Goal: Communication & Community: Answer question/provide support

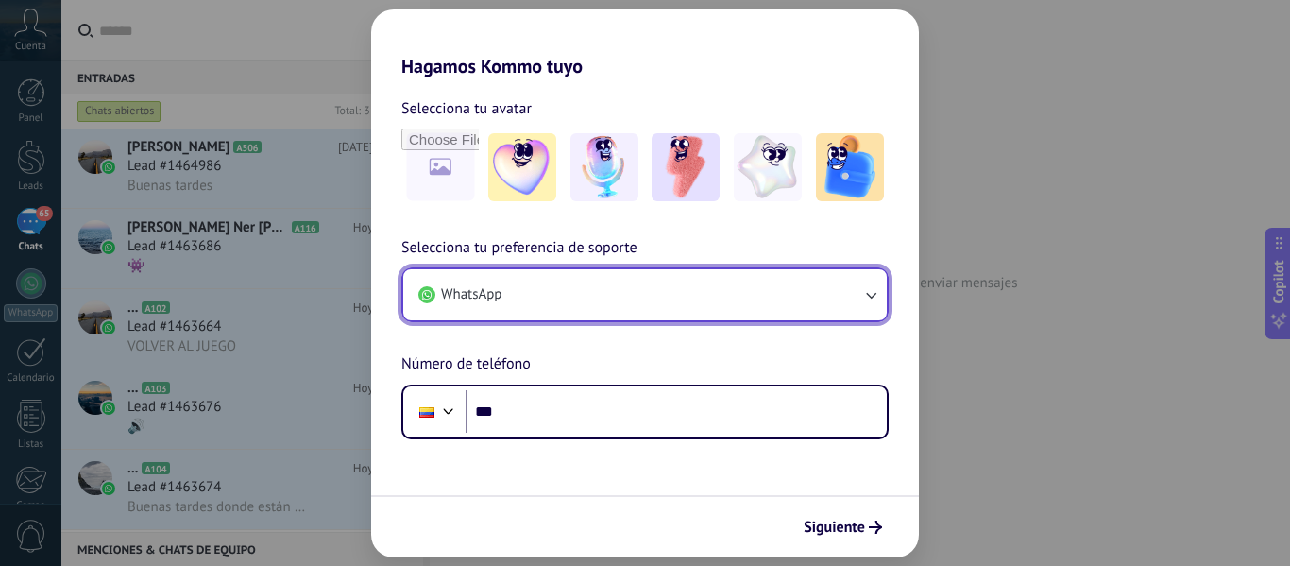
click at [865, 294] on icon "button" at bounding box center [870, 294] width 19 height 19
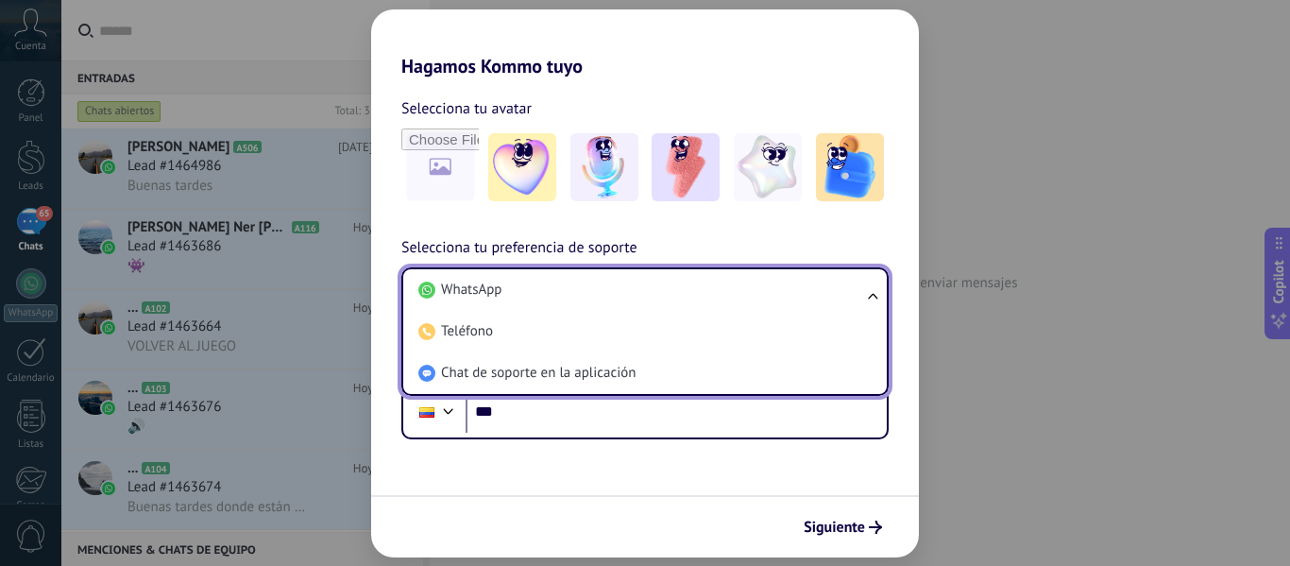
click at [865, 293] on ul "WhatsApp Teléfono Chat de soporte en la aplicación" at bounding box center [644, 331] width 487 height 128
click at [635, 460] on form "Selecciona tu avatar Selecciona tu preferencia de soporte WhatsApp WhatsApp Tel…" at bounding box center [645, 317] width 548 height 480
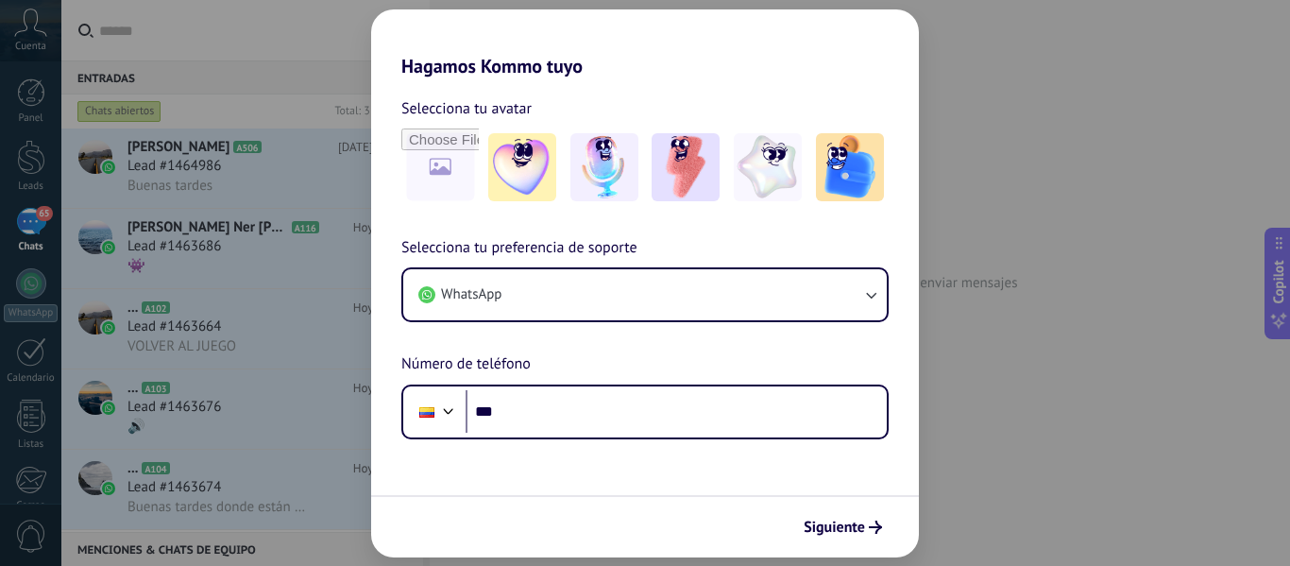
click at [315, 356] on div "Hagamos Kommo tuyo Selecciona tu avatar Selecciona tu preferencia de soporte Wh…" at bounding box center [645, 283] width 1290 height 566
click at [871, 531] on icon "submit" at bounding box center [875, 526] width 13 height 13
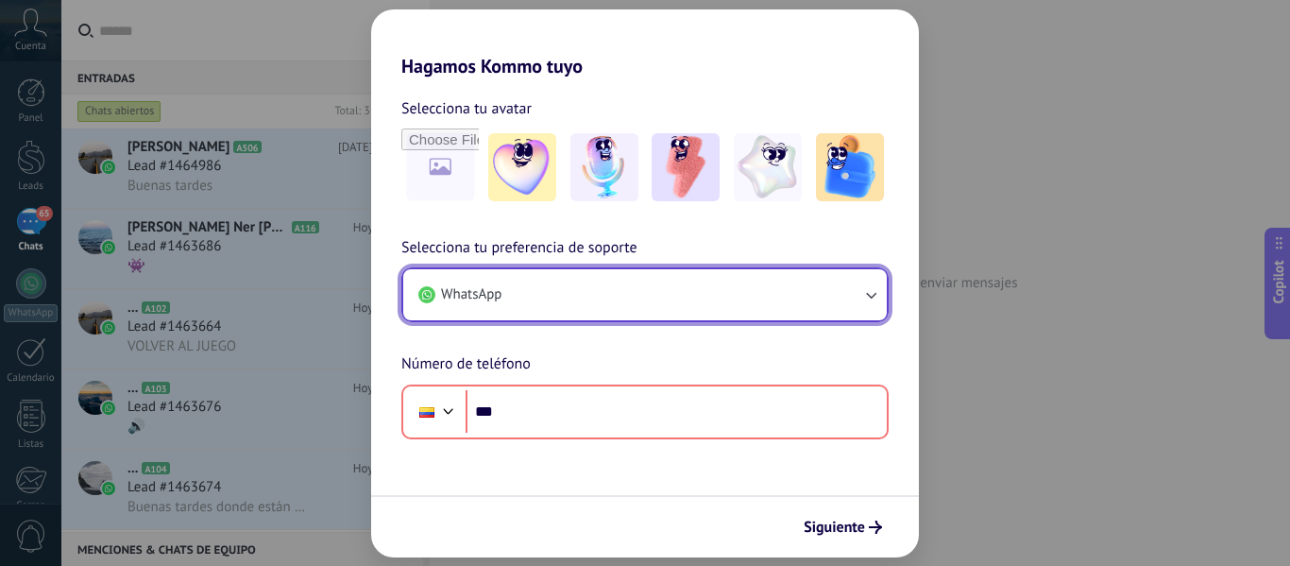
click at [636, 316] on button "WhatsApp" at bounding box center [645, 294] width 484 height 51
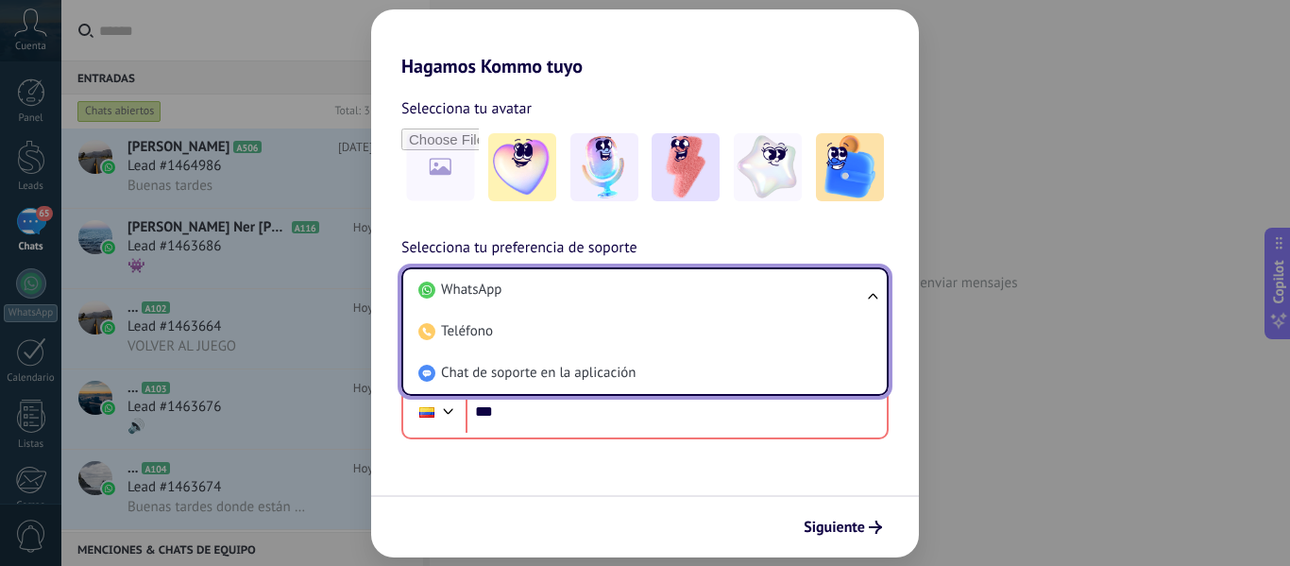
click at [1004, 302] on div "Hagamos Kommo tuyo Selecciona tu avatar Selecciona tu preferencia de soporte Wh…" at bounding box center [645, 283] width 1290 height 566
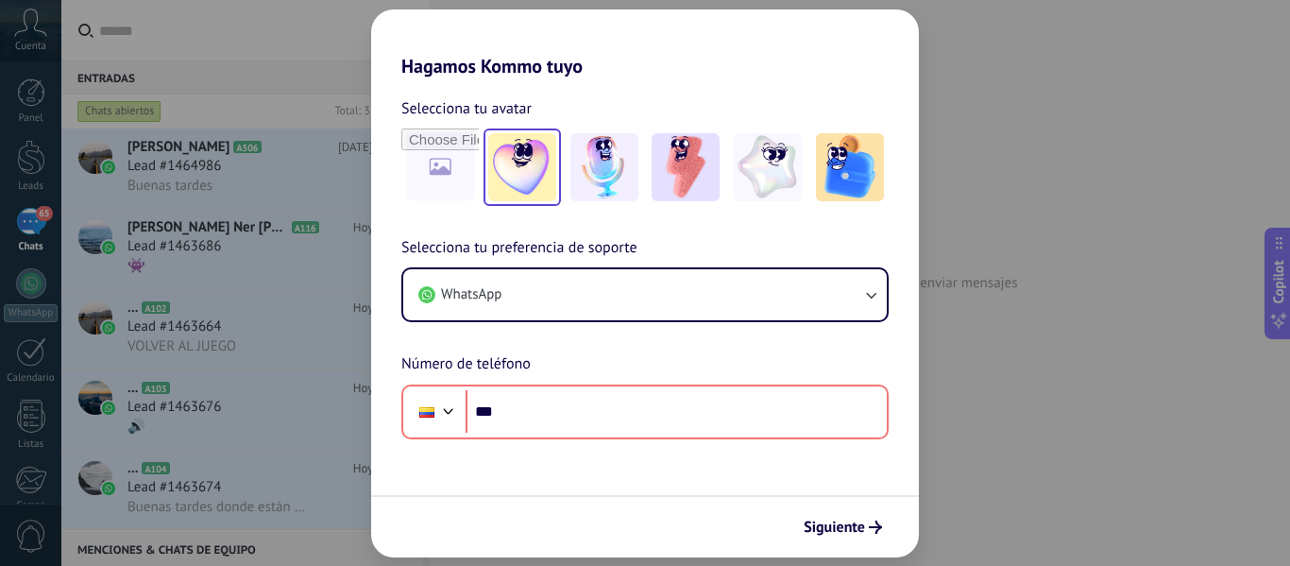
click at [538, 200] on img at bounding box center [522, 167] width 68 height 68
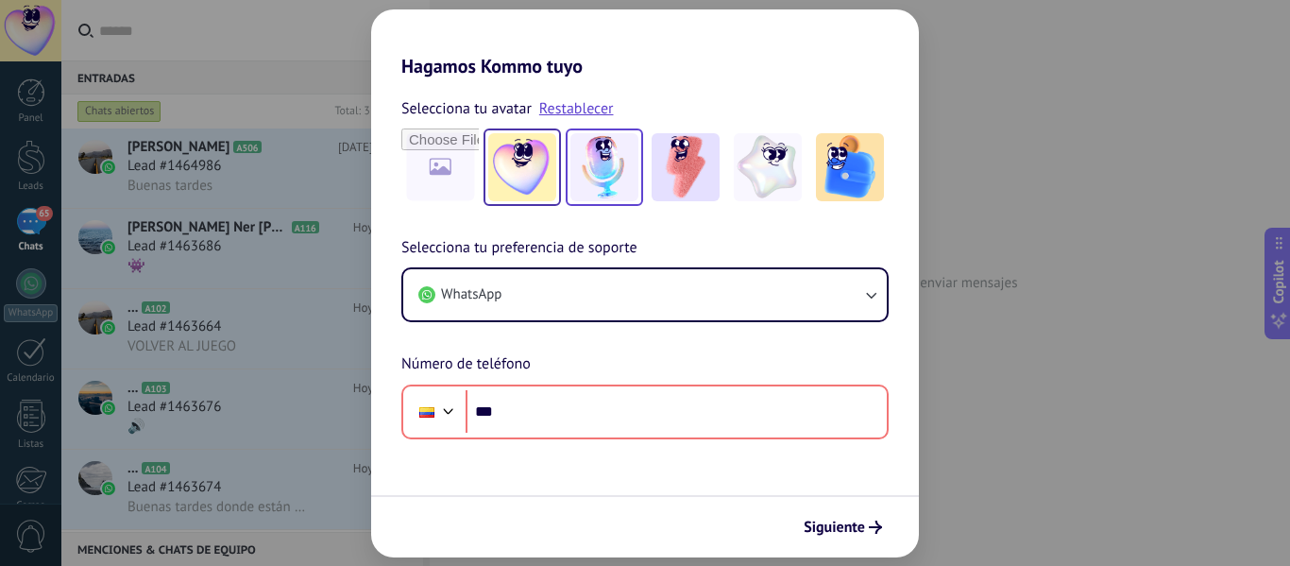
click at [589, 161] on img at bounding box center [604, 167] width 68 height 68
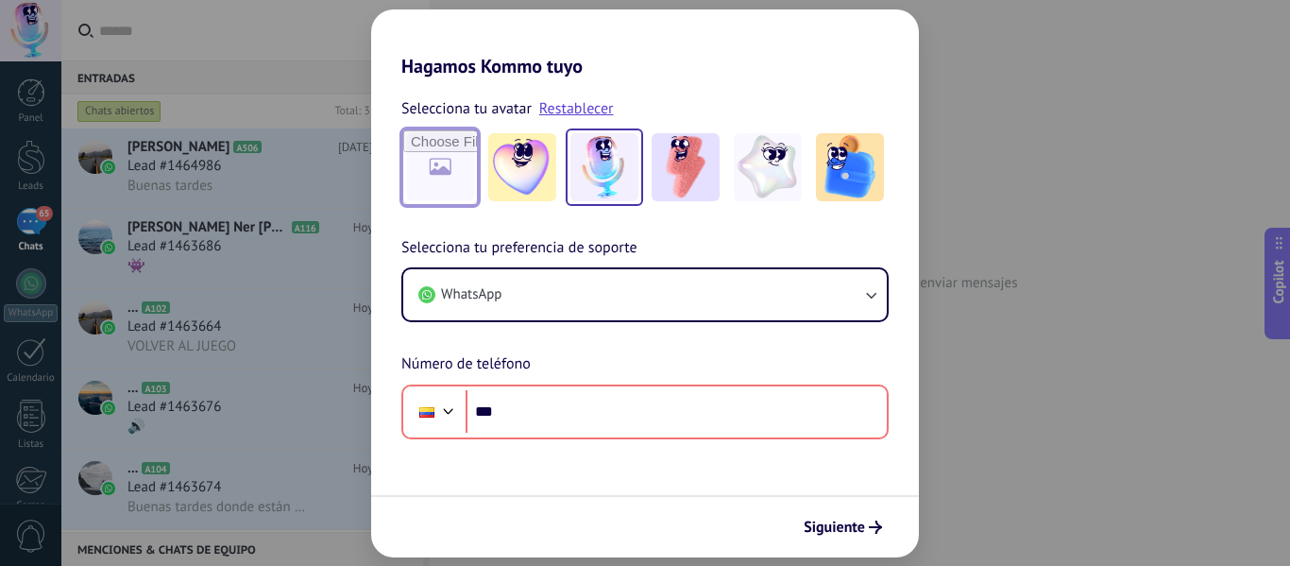
click at [453, 187] on input "file" at bounding box center [440, 167] width 74 height 74
click at [711, 174] on img at bounding box center [686, 167] width 68 height 68
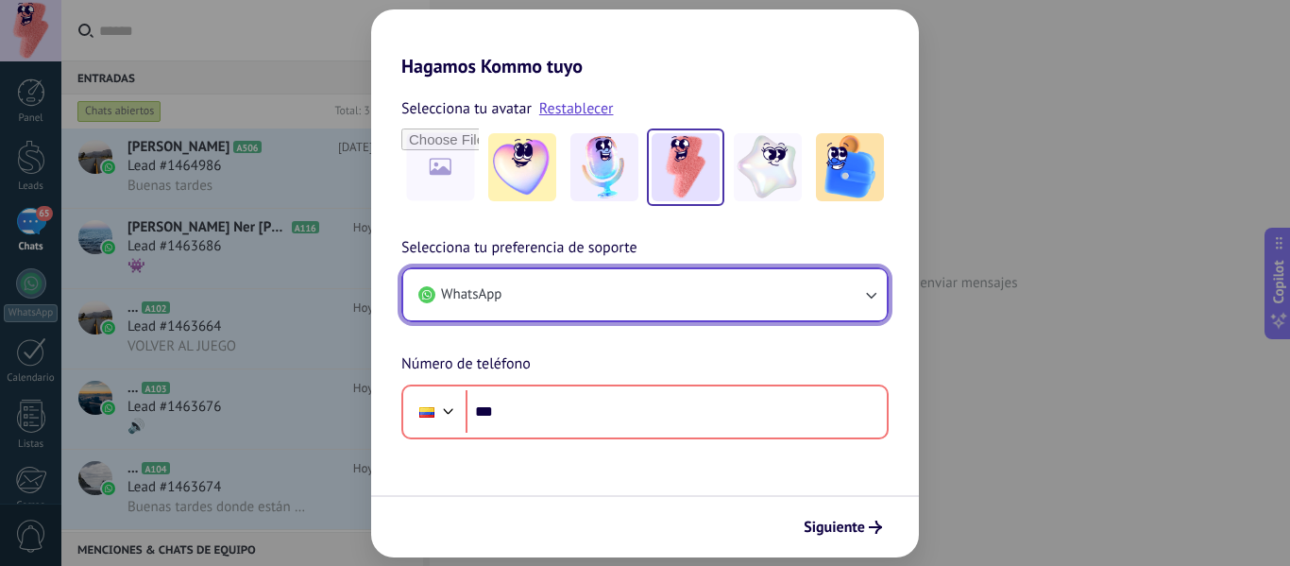
click at [644, 313] on button "WhatsApp" at bounding box center [645, 294] width 484 height 51
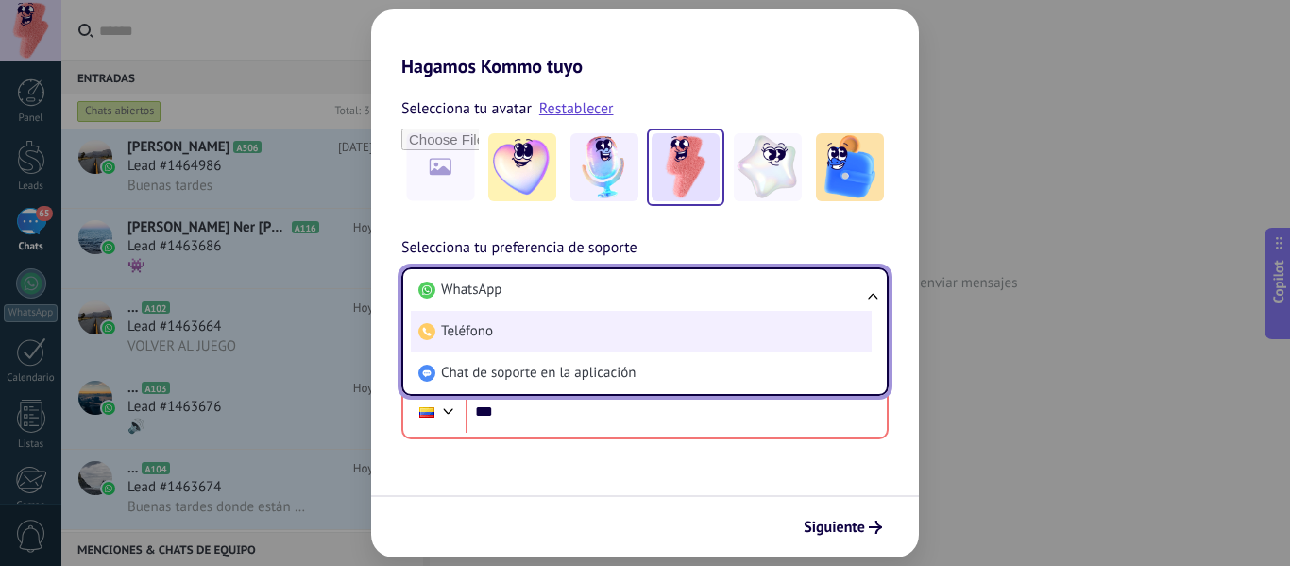
click at [609, 344] on li "Teléfono" at bounding box center [641, 332] width 461 height 42
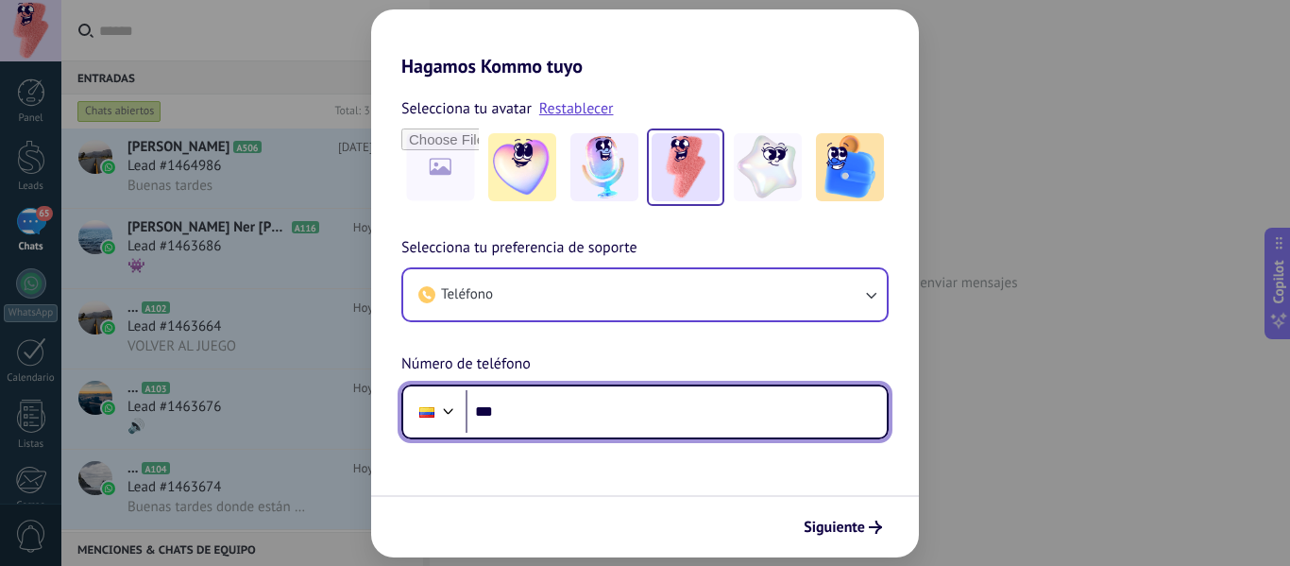
click at [550, 415] on input "***" at bounding box center [676, 411] width 421 height 43
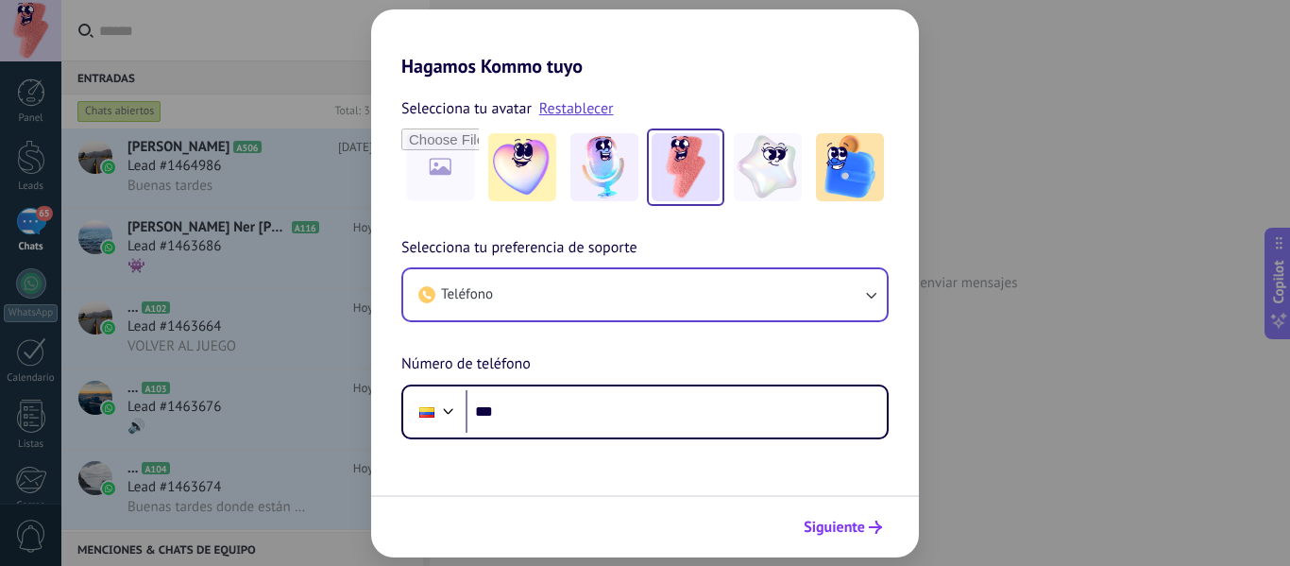
click at [867, 534] on button "Siguiente" at bounding box center [842, 527] width 95 height 32
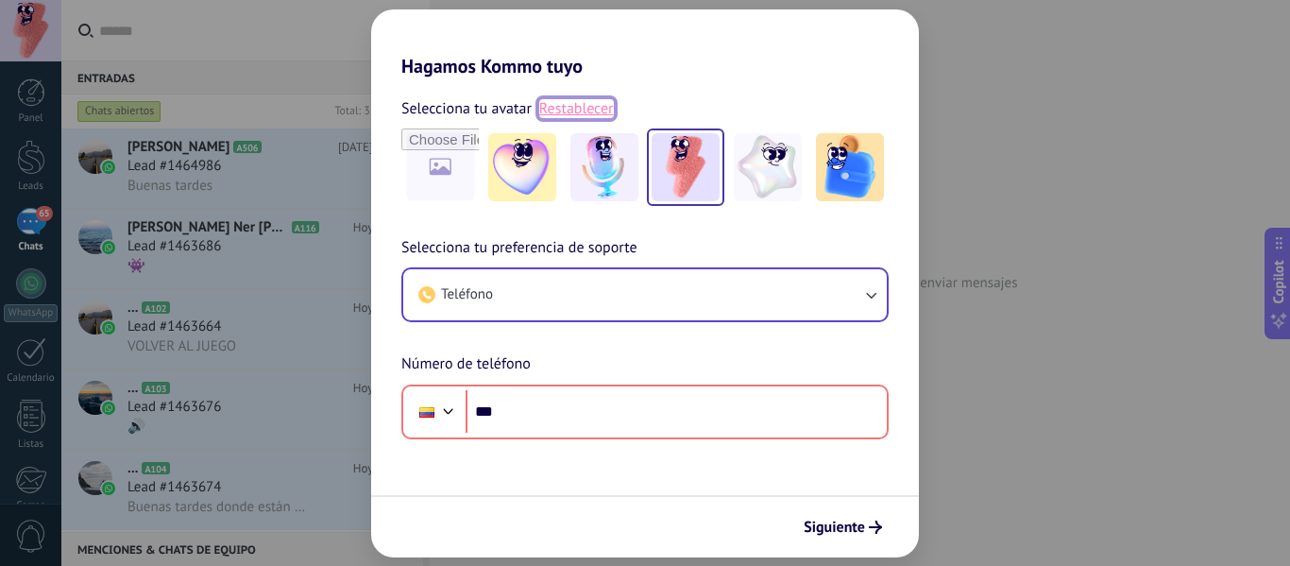
click at [588, 105] on link "Restablecer" at bounding box center [576, 108] width 75 height 19
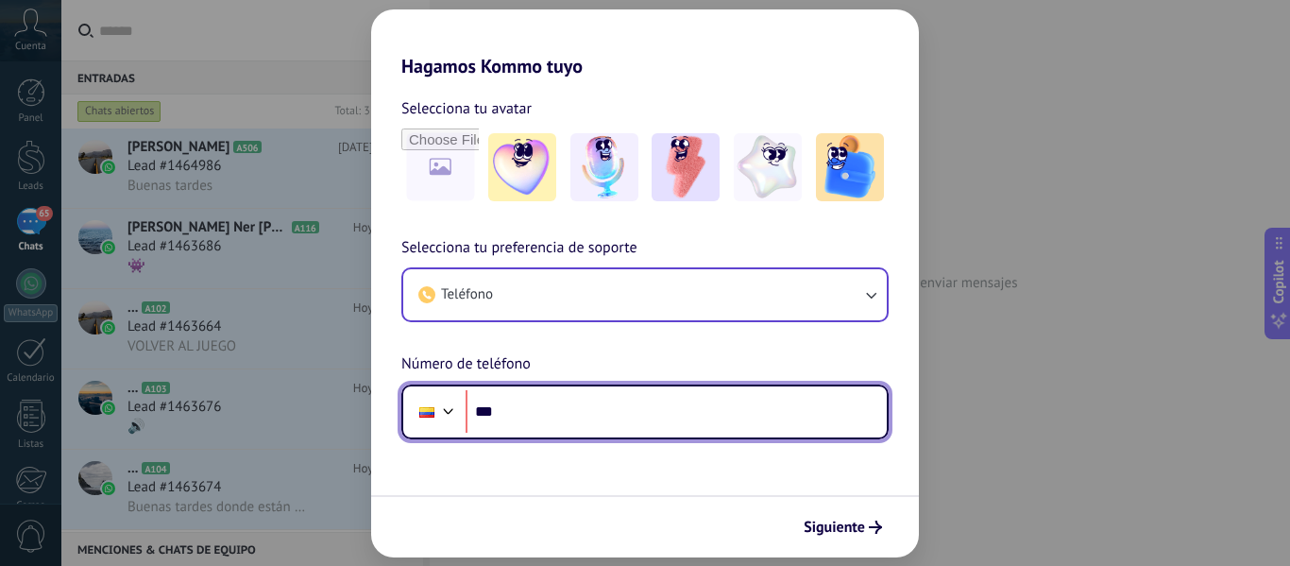
click at [580, 431] on input "***" at bounding box center [676, 411] width 421 height 43
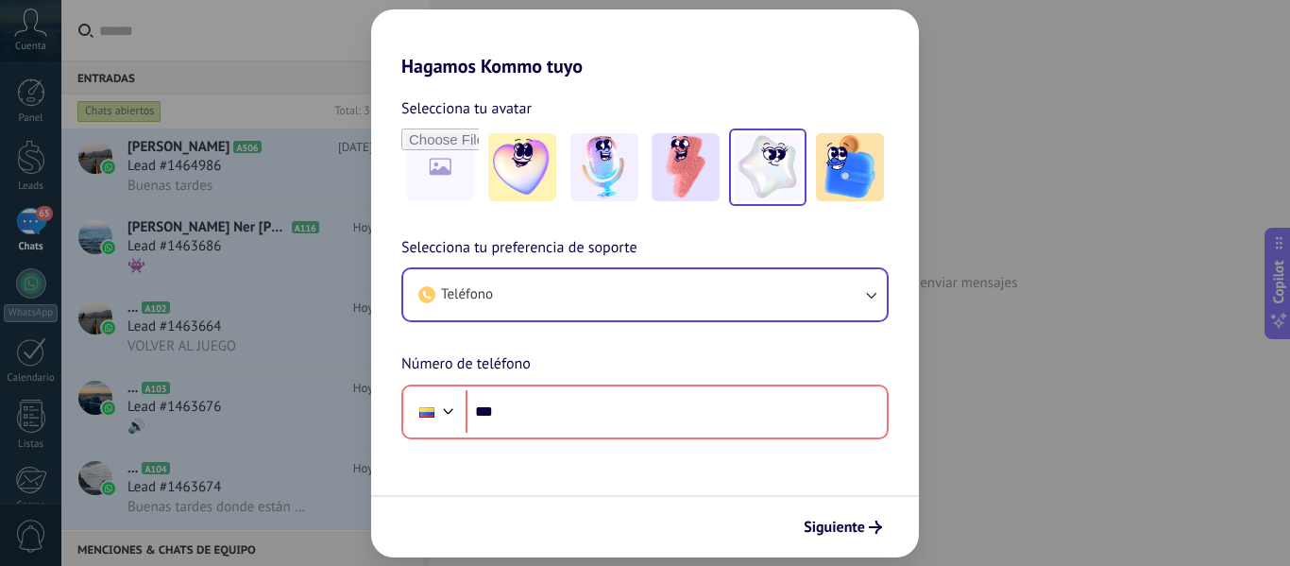
click at [777, 159] on img at bounding box center [768, 167] width 68 height 68
click at [832, 528] on span "Siguiente" at bounding box center [834, 526] width 61 height 13
click at [742, 475] on form "Selecciona tu avatar Restablecer Selecciona tu preferencia de soporte Teléfono …" at bounding box center [645, 317] width 548 height 480
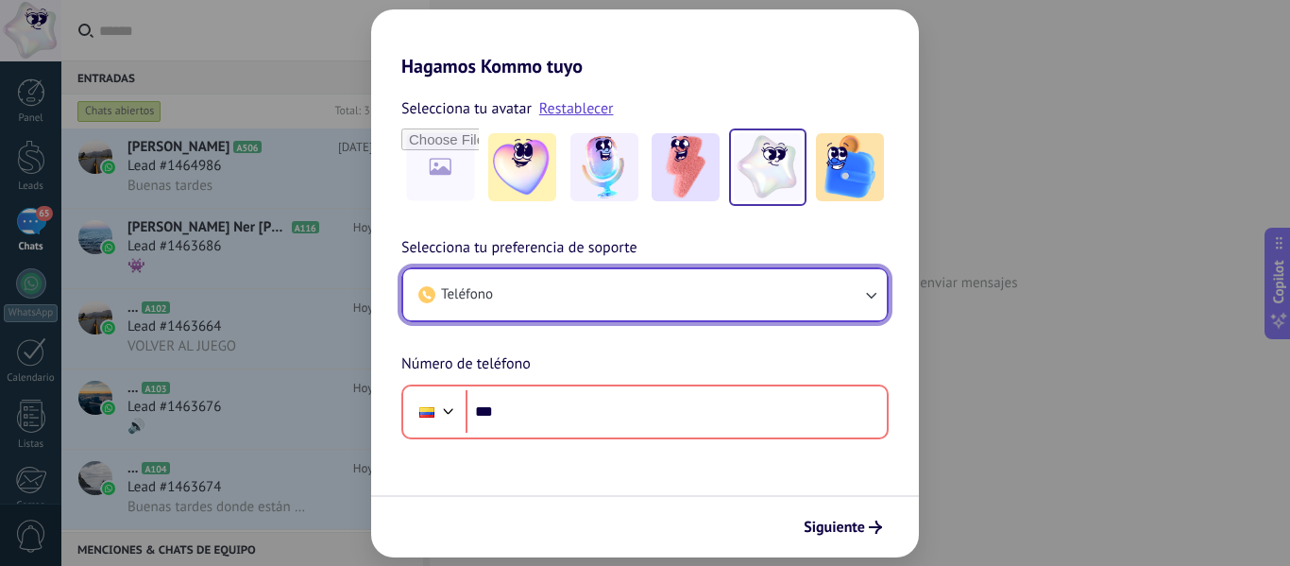
click at [634, 307] on button "Teléfono" at bounding box center [645, 294] width 484 height 51
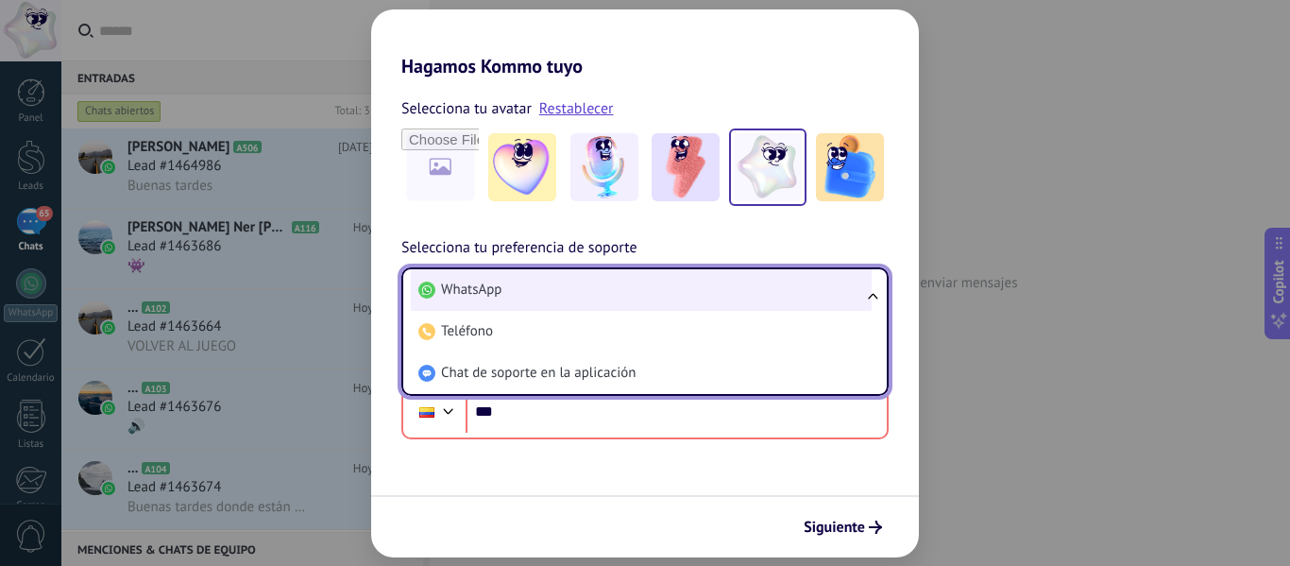
click at [527, 303] on li "WhatsApp" at bounding box center [641, 290] width 461 height 42
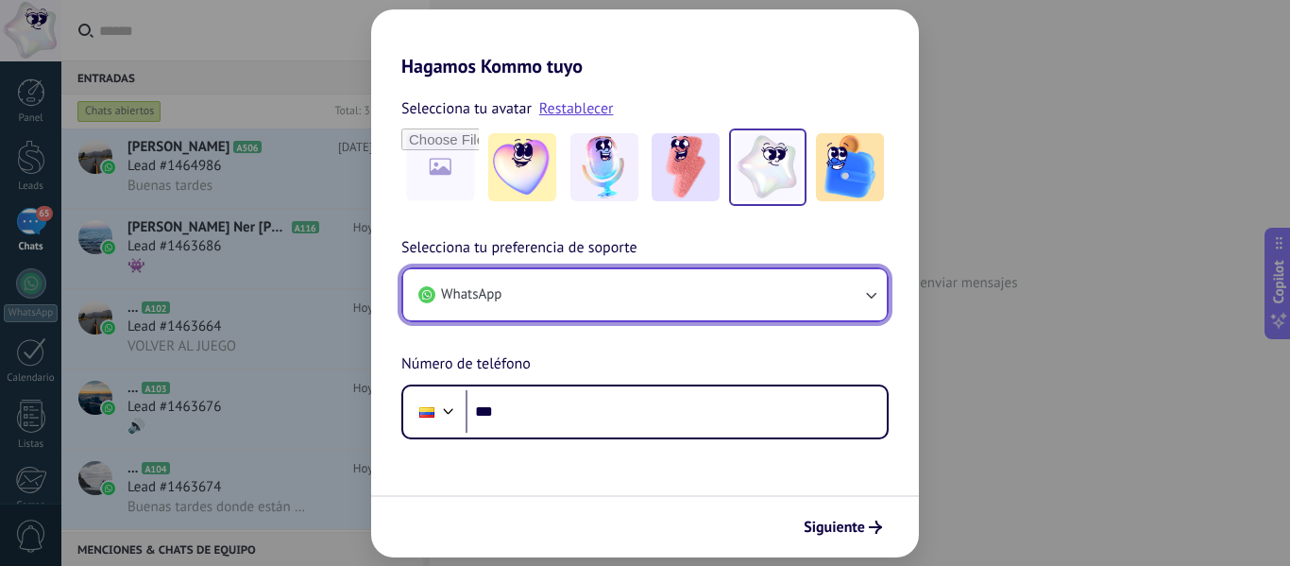
click at [527, 307] on button "WhatsApp" at bounding box center [645, 294] width 484 height 51
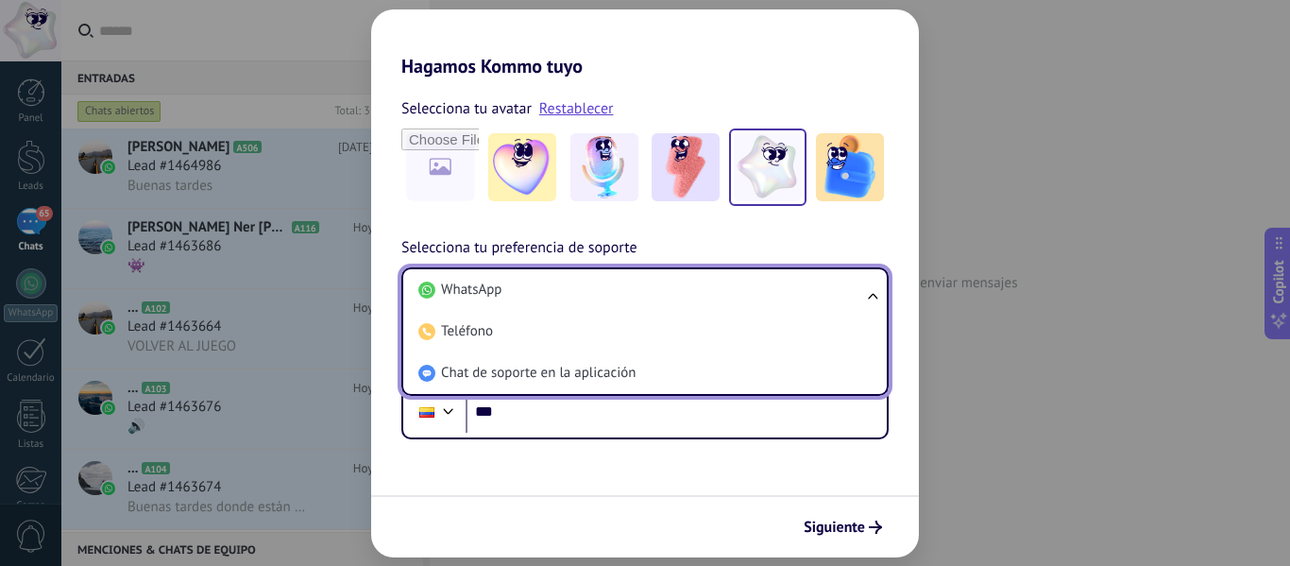
click at [1275, 303] on div "Hagamos Kommo tuyo Selecciona tu avatar Restablecer Selecciona tu preferencia d…" at bounding box center [645, 283] width 1290 height 566
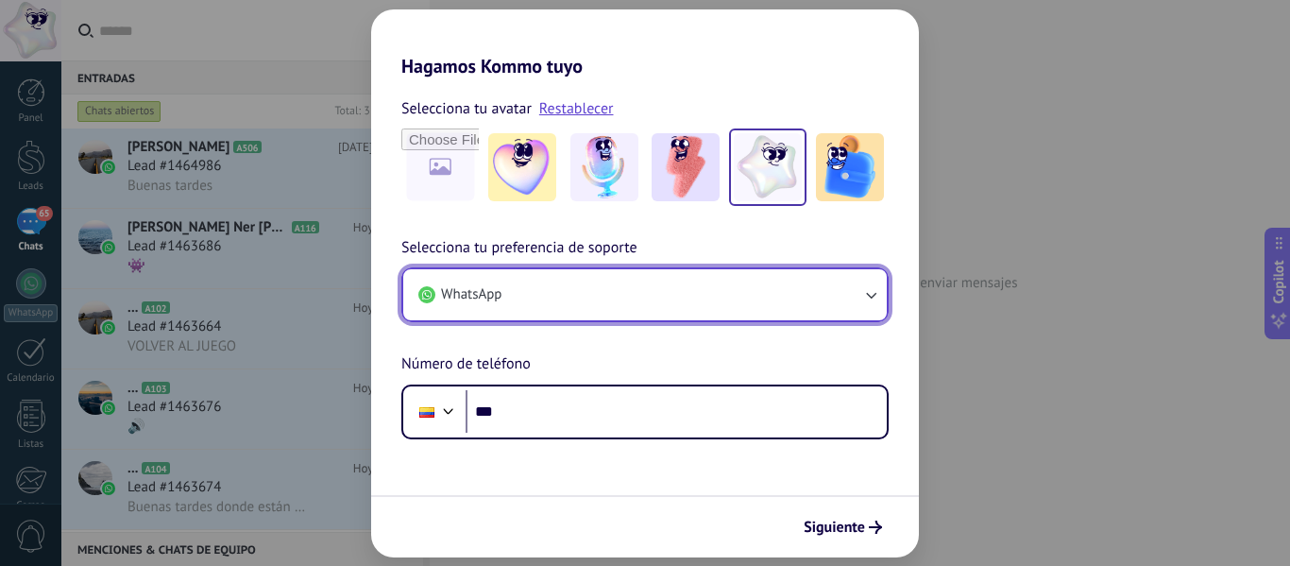
click at [772, 313] on button "WhatsApp" at bounding box center [645, 294] width 484 height 51
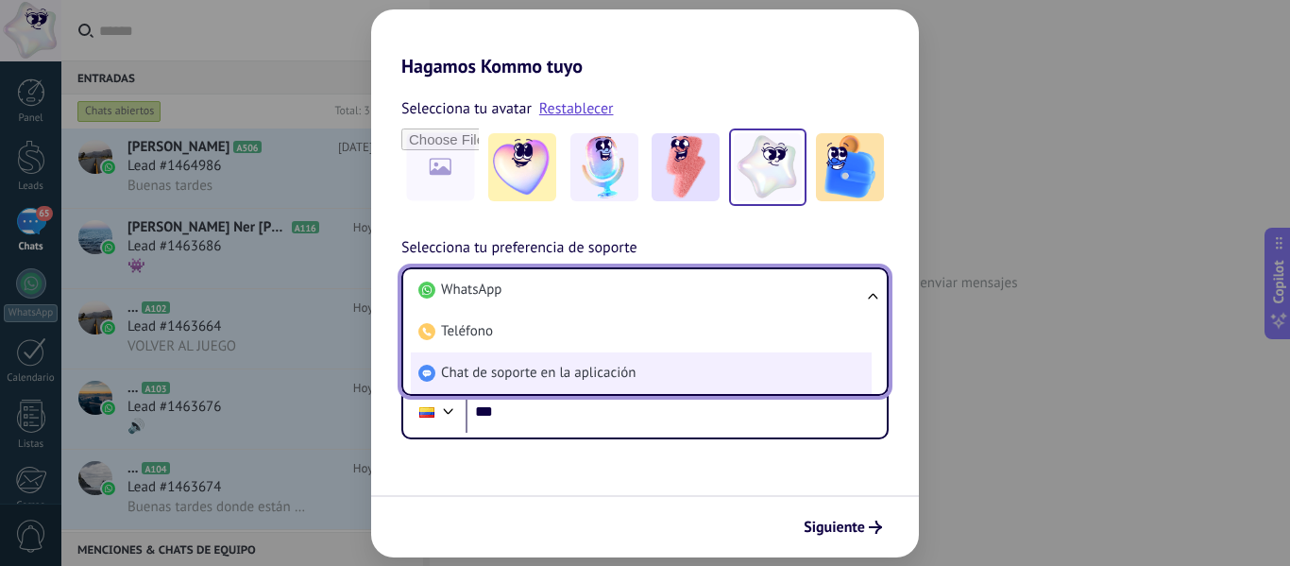
click at [576, 372] on span "Chat de soporte en la aplicación" at bounding box center [538, 373] width 195 height 19
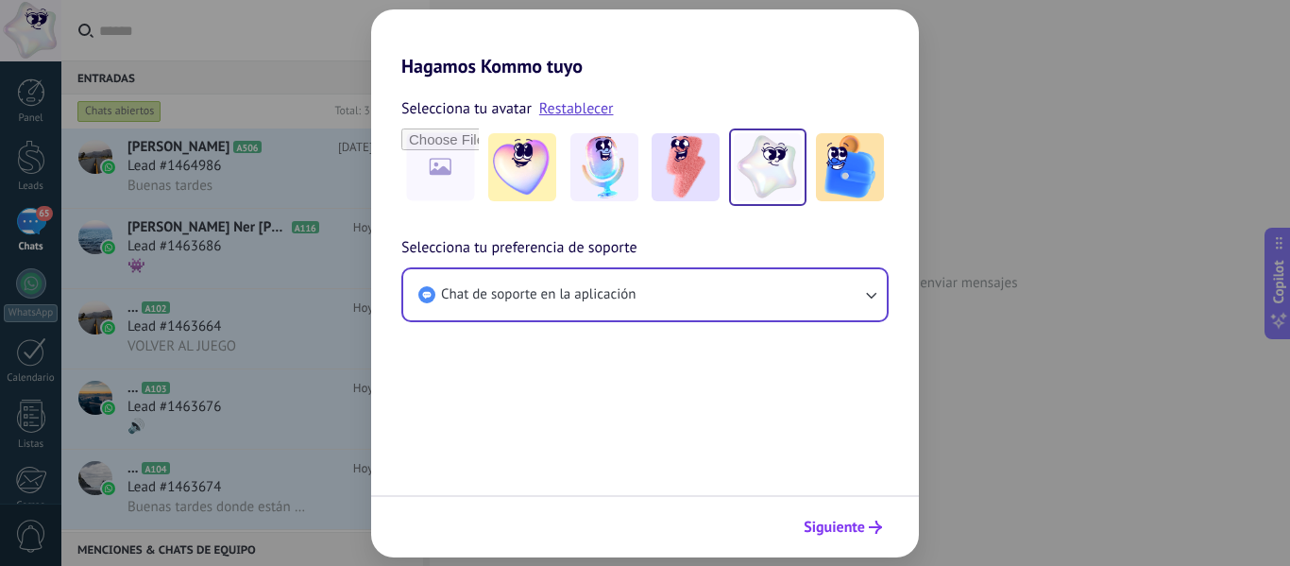
click at [852, 524] on span "Siguiente" at bounding box center [834, 526] width 61 height 13
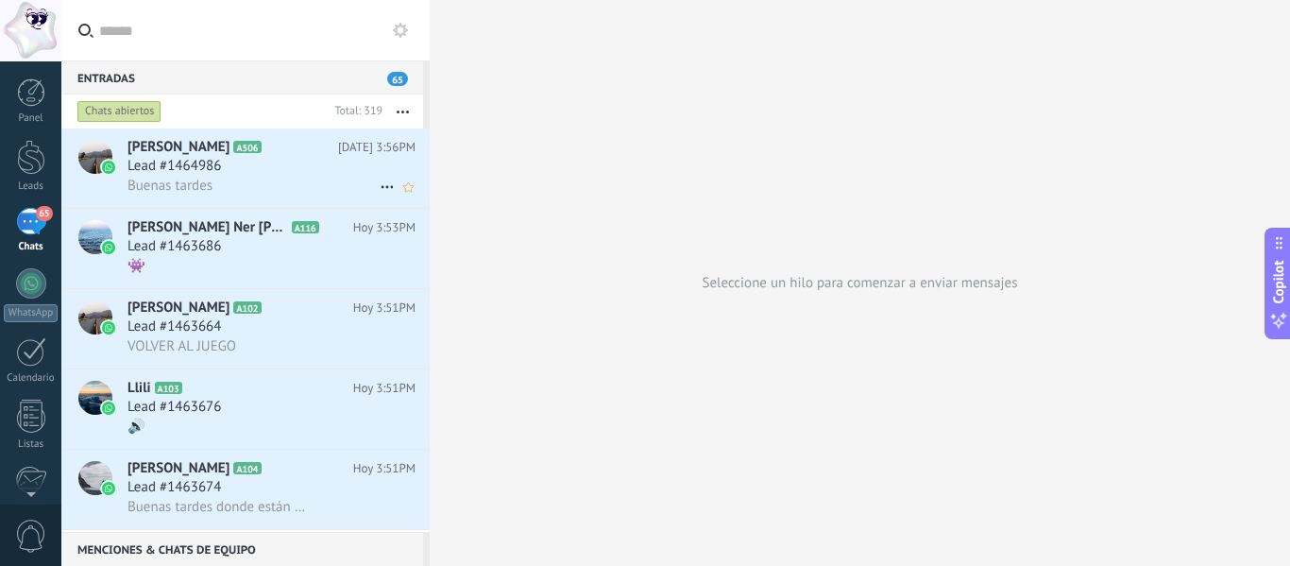
click at [283, 172] on div "Lead #1464986" at bounding box center [271, 166] width 288 height 19
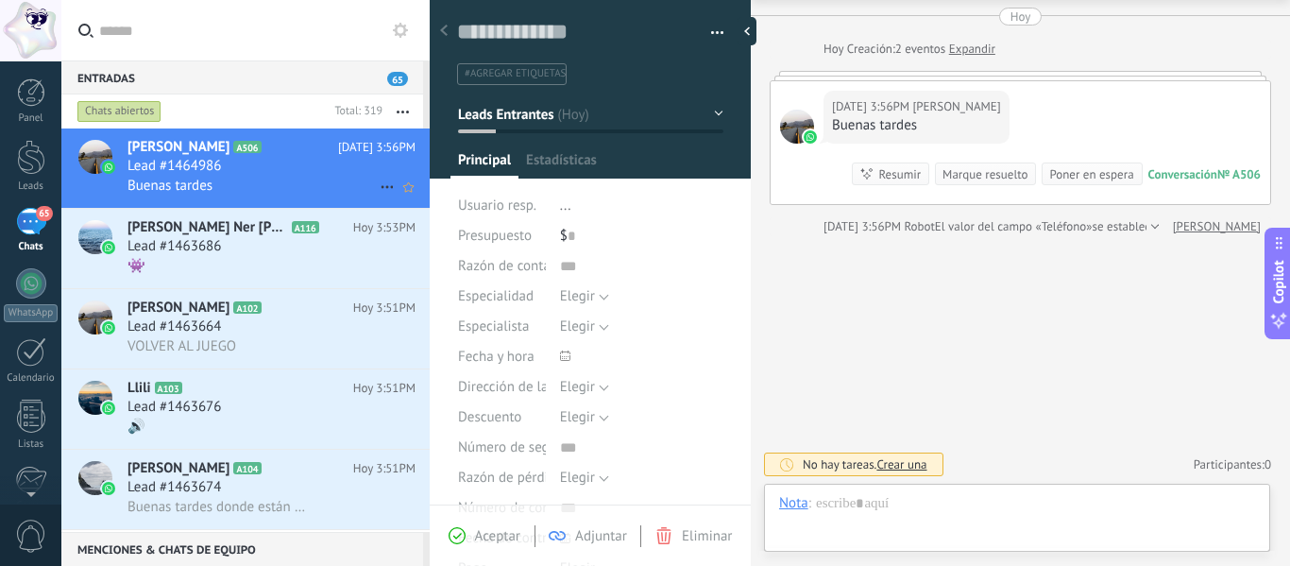
scroll to position [28, 0]
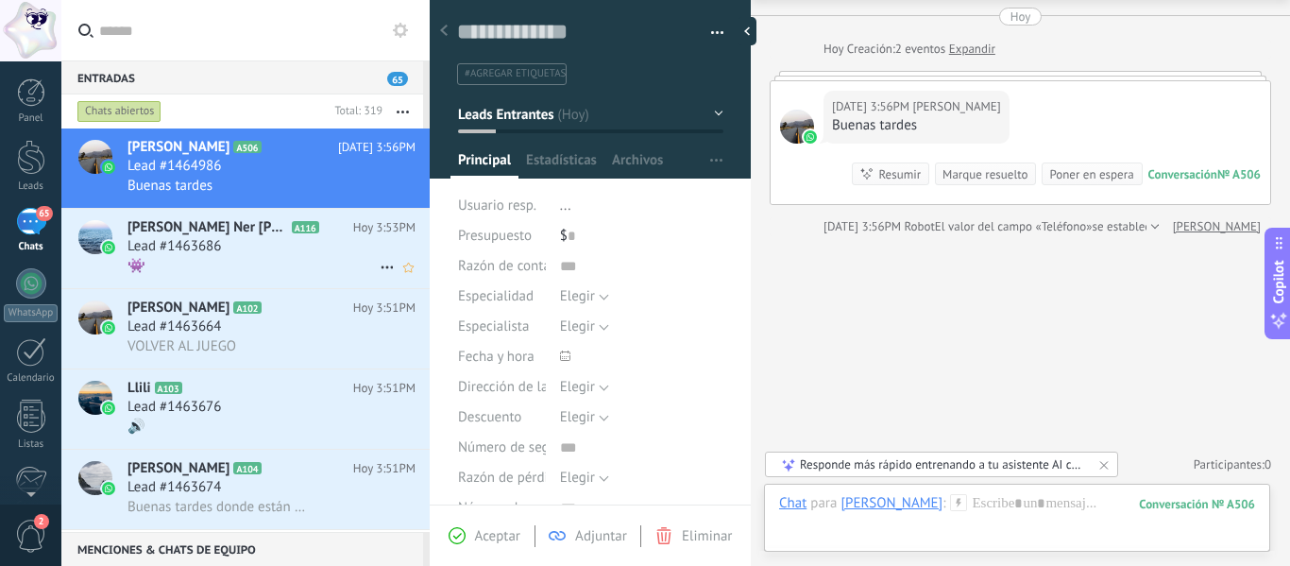
click at [320, 245] on div "Lead #1463686" at bounding box center [271, 246] width 288 height 19
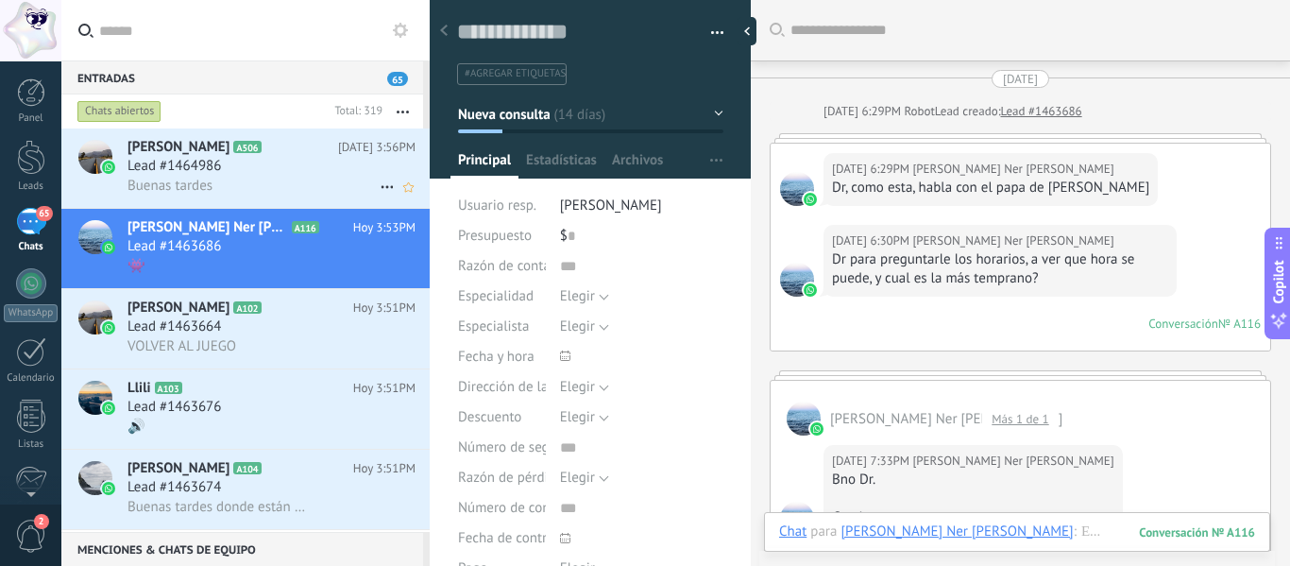
scroll to position [4446, 0]
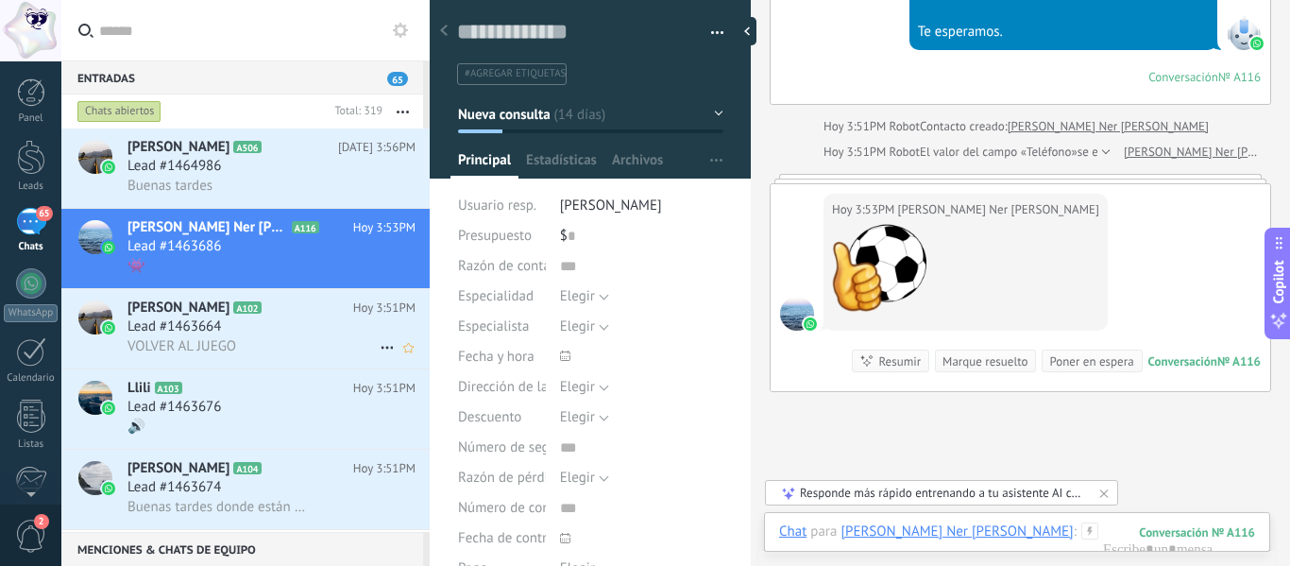
click at [272, 339] on div "VOLVER AL JUEGO" at bounding box center [271, 346] width 288 height 20
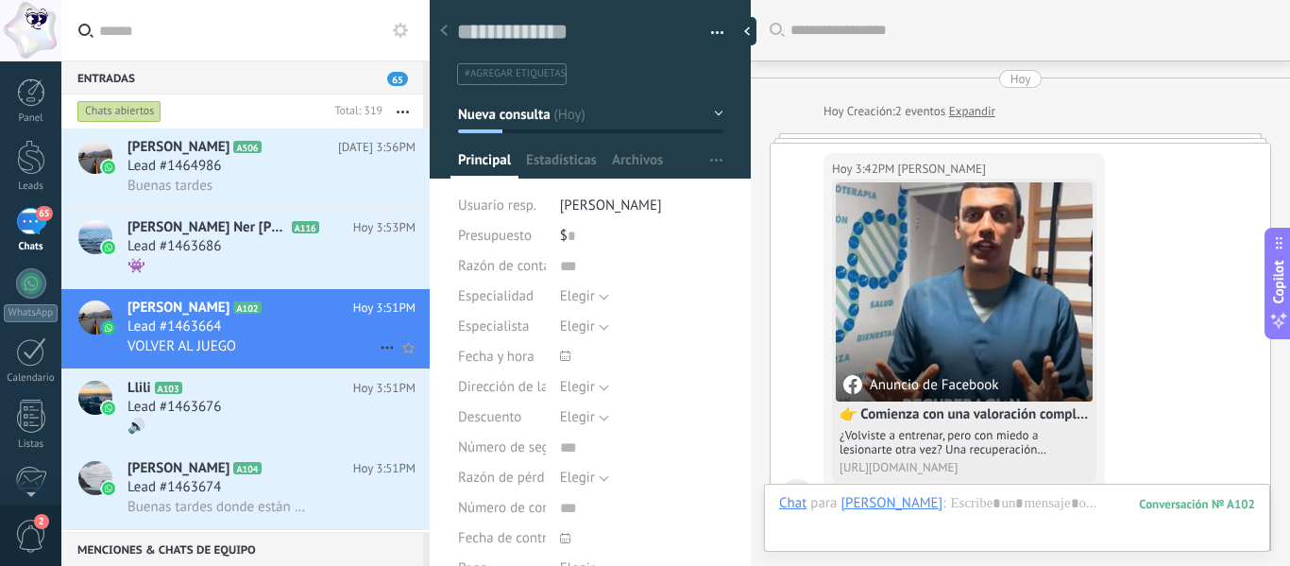
scroll to position [71, 0]
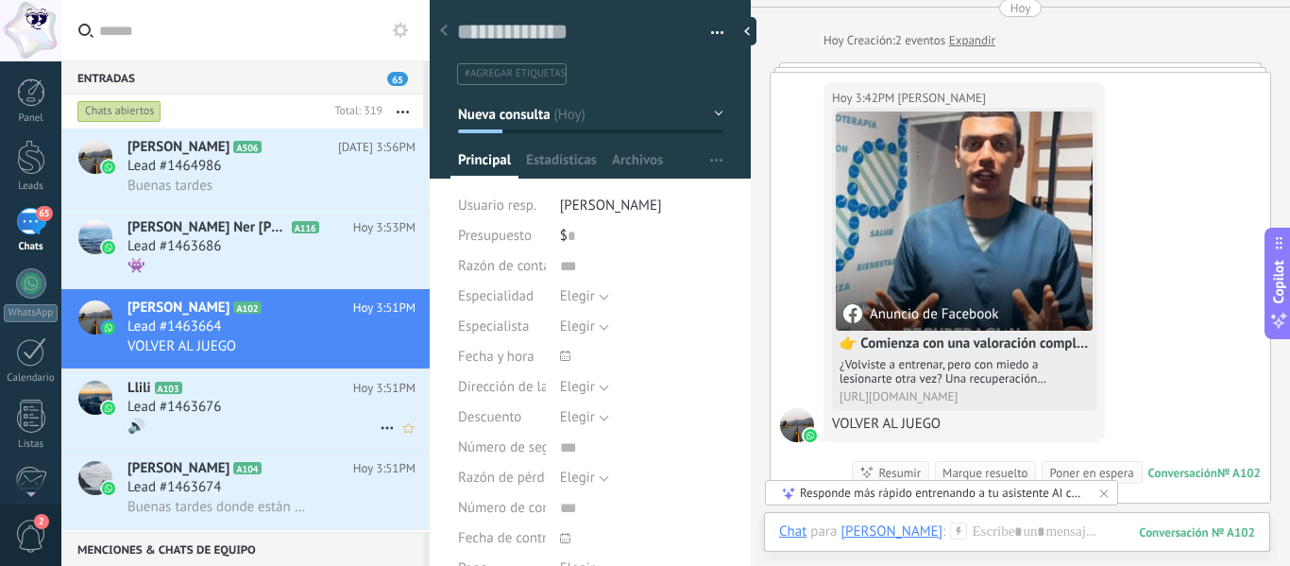
click at [263, 403] on div "Lead #1463676" at bounding box center [271, 407] width 288 height 19
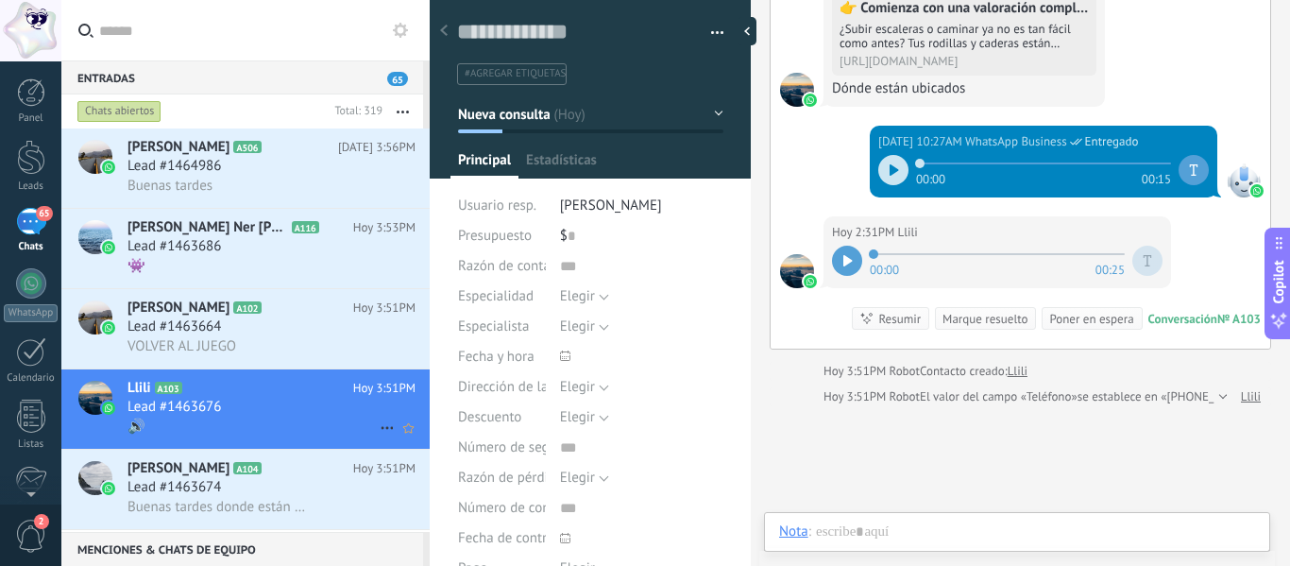
scroll to position [28, 0]
drag, startPoint x: 839, startPoint y: 263, endPoint x: 823, endPoint y: 263, distance: 15.1
click at [823, 263] on div "[DATE] 2:31PM Llili 00:00 00:25" at bounding box center [997, 252] width 348 height 72
click at [841, 262] on div at bounding box center [847, 261] width 30 height 30
click at [37, 379] on div "Calendario" at bounding box center [31, 378] width 55 height 12
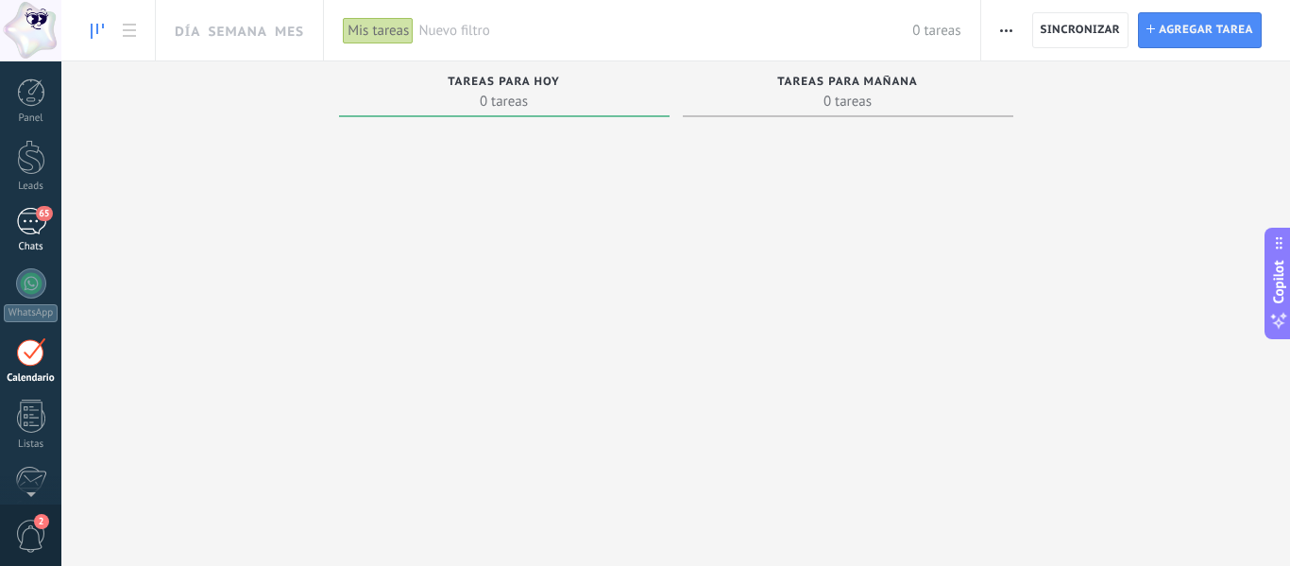
click at [42, 231] on div "65" at bounding box center [31, 221] width 30 height 27
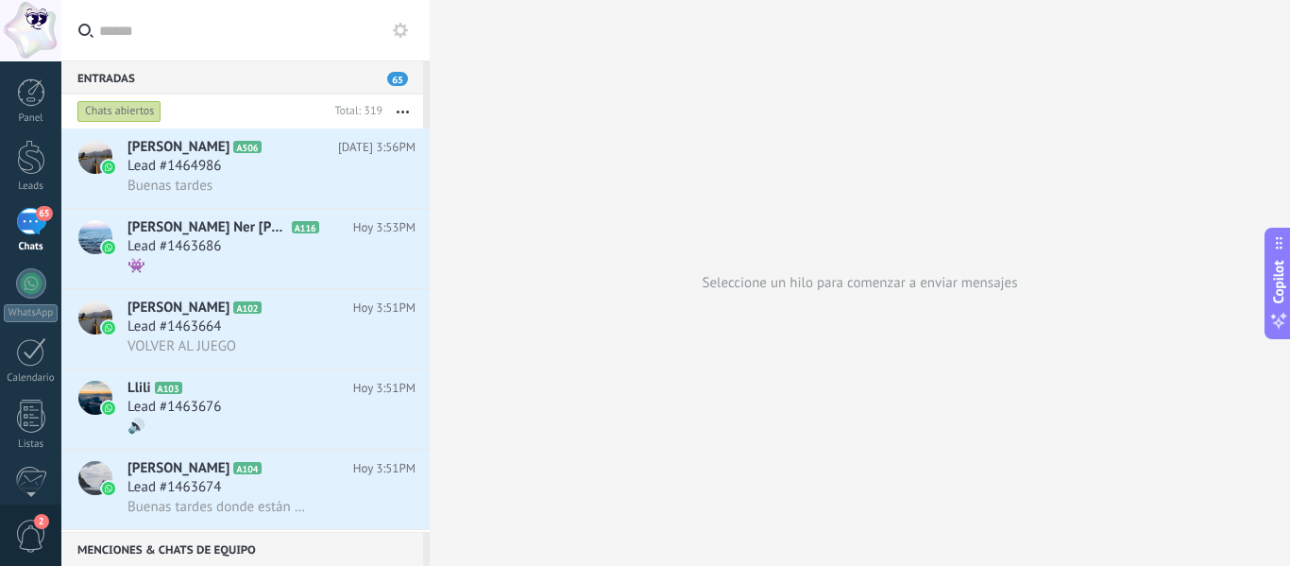
click at [430, 145] on div at bounding box center [430, 283] width 0 height 566
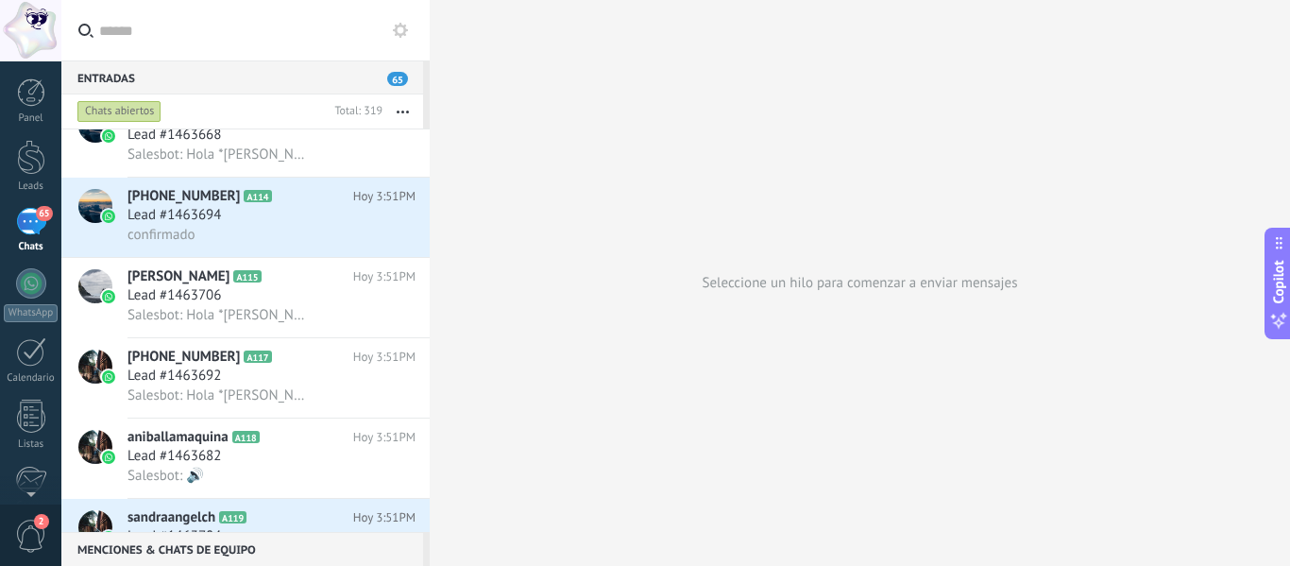
scroll to position [1006, 0]
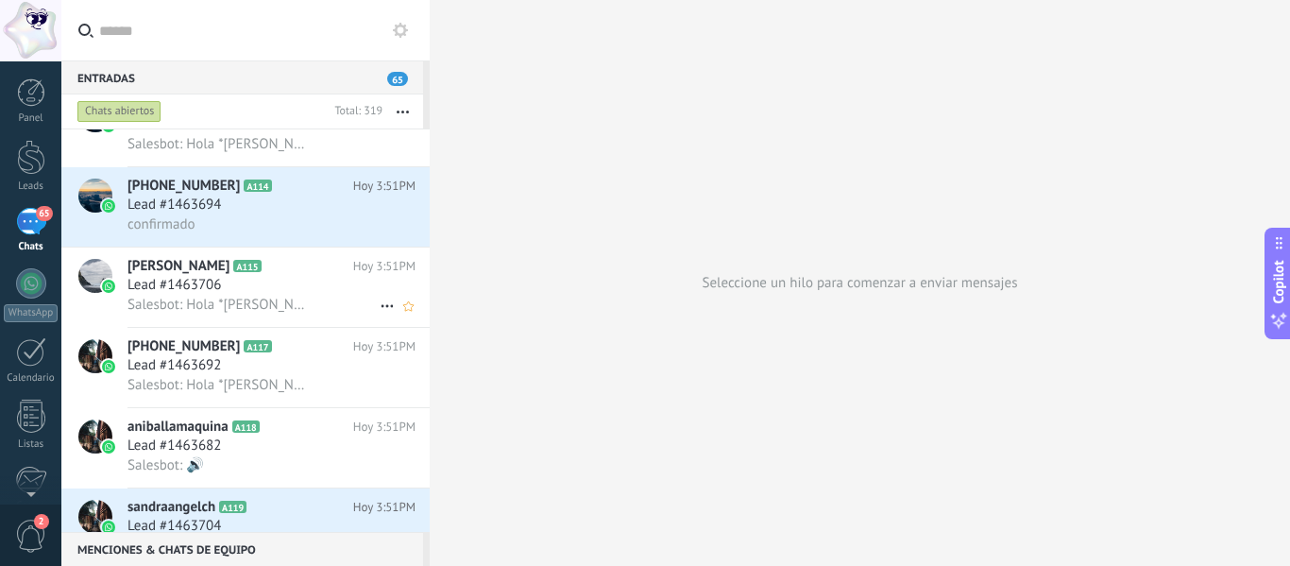
click at [353, 271] on span "Hoy 3:51PM" at bounding box center [384, 266] width 62 height 19
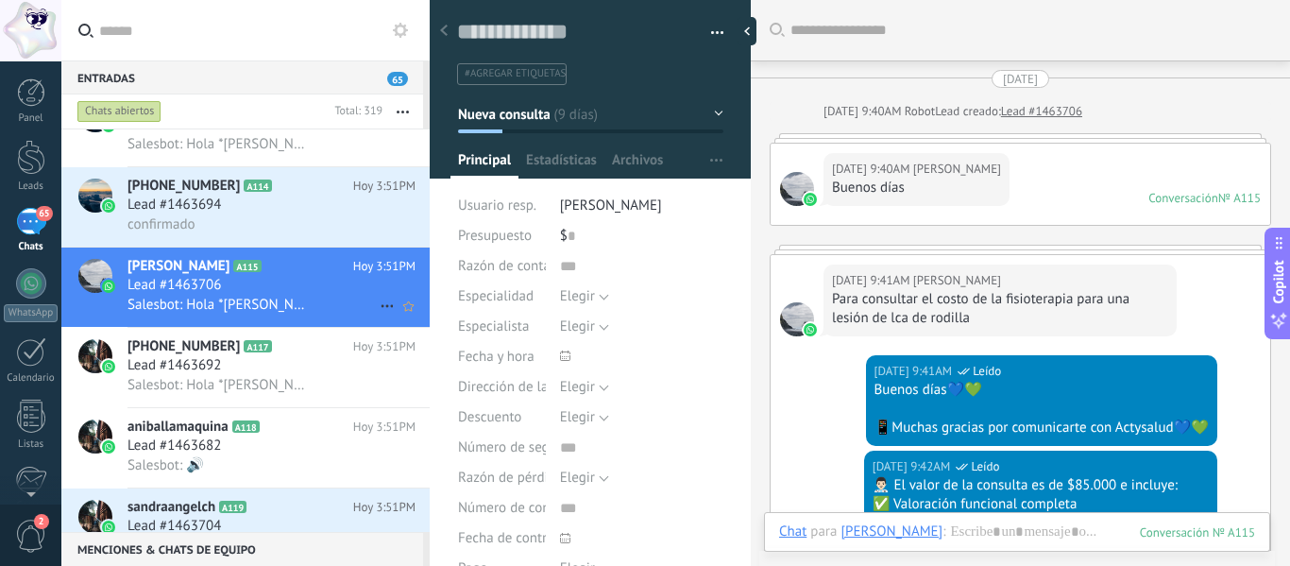
scroll to position [4648, 0]
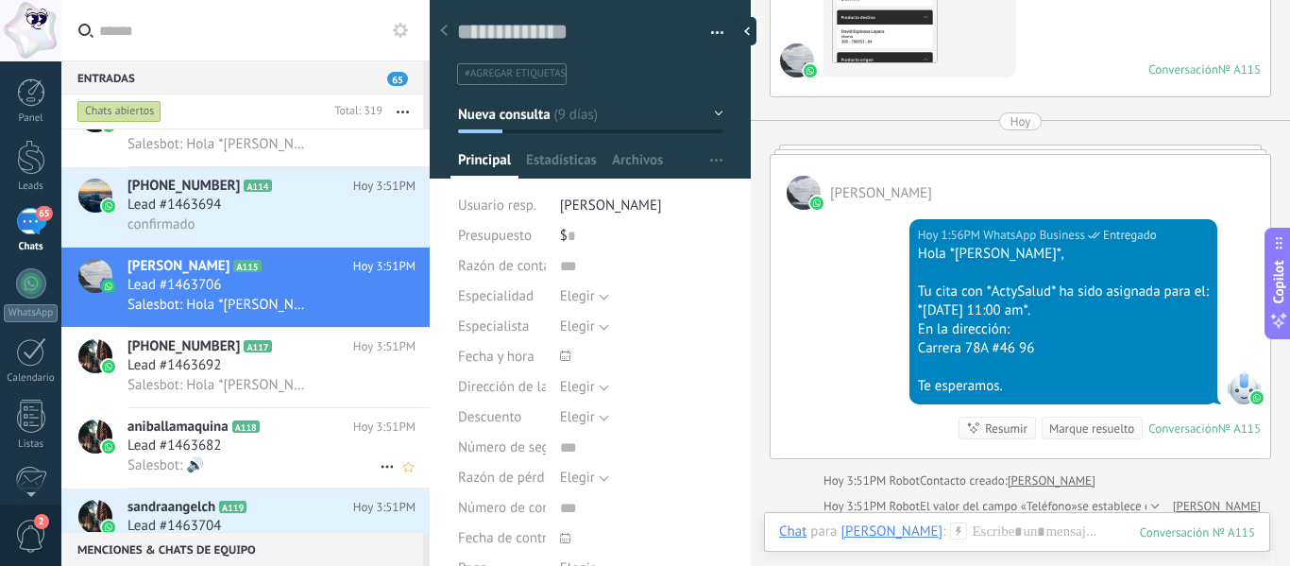
click at [263, 441] on div "Lead #1463682" at bounding box center [271, 445] width 288 height 19
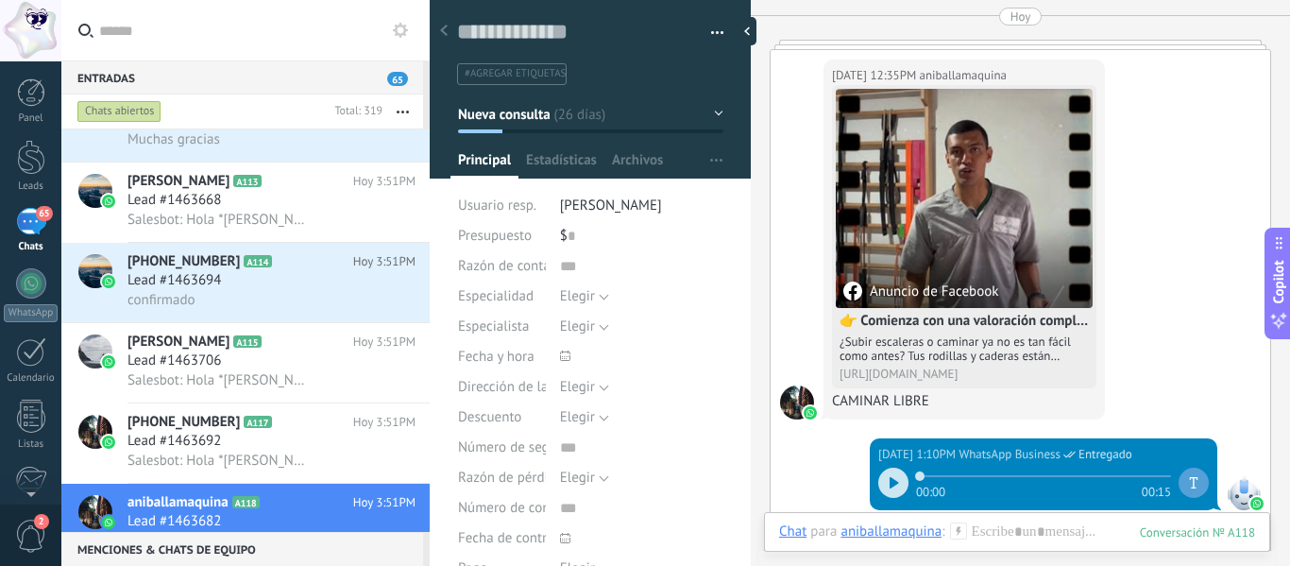
scroll to position [3664, 0]
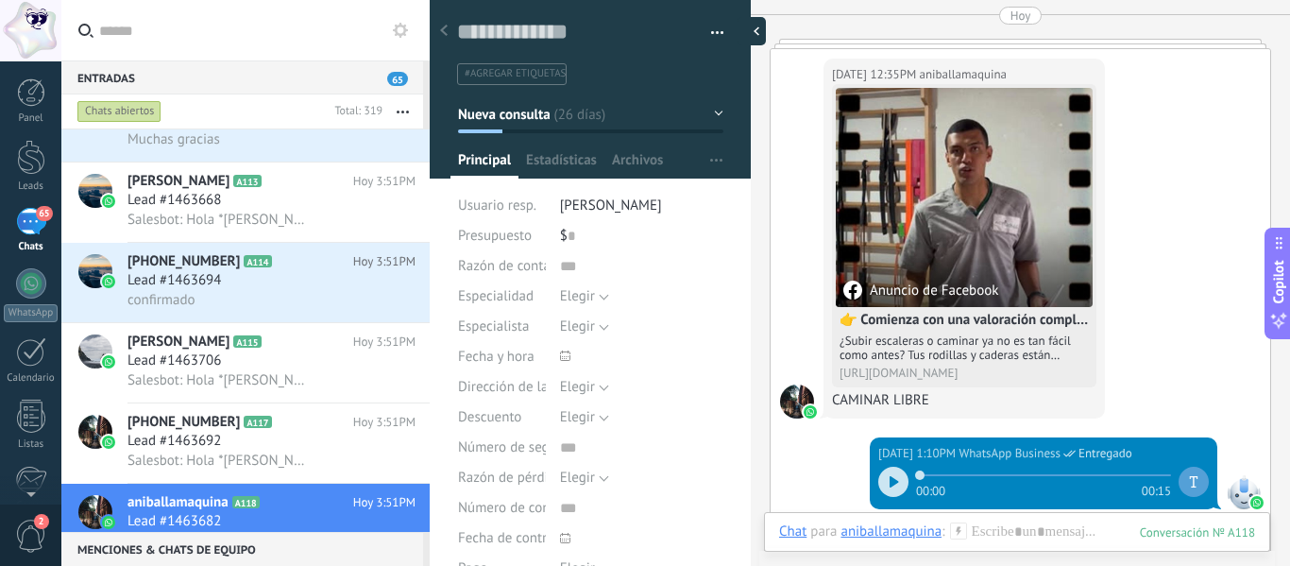
click at [752, 30] on div at bounding box center [752, 31] width 28 height 28
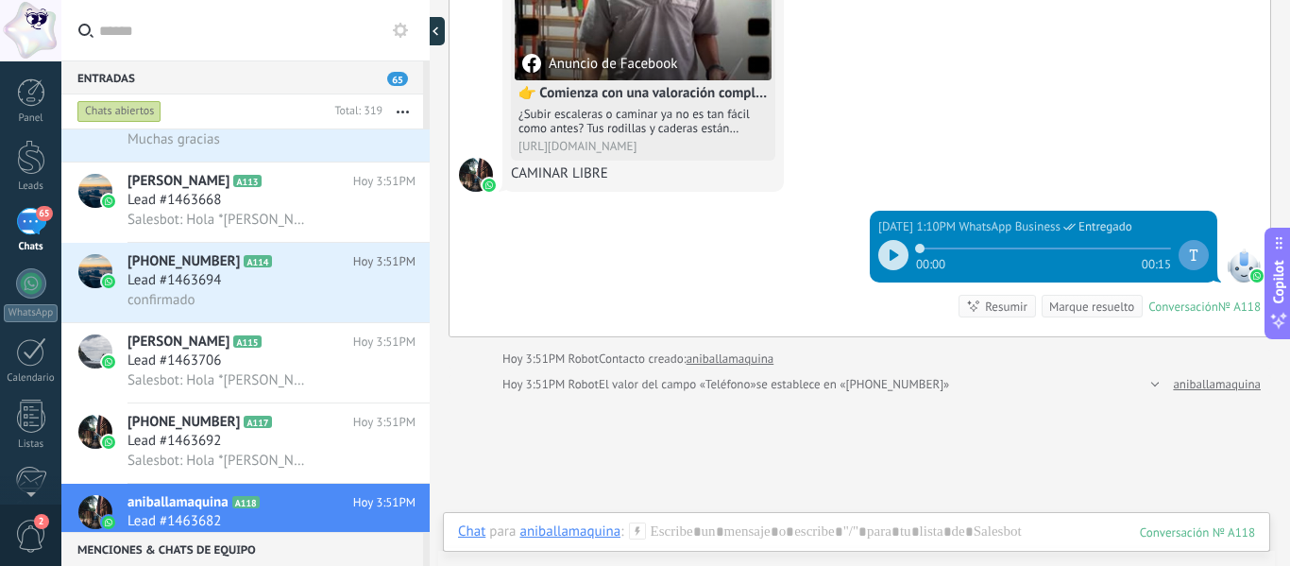
scroll to position [18, 0]
click at [399, 110] on icon "button" at bounding box center [403, 111] width 12 height 3
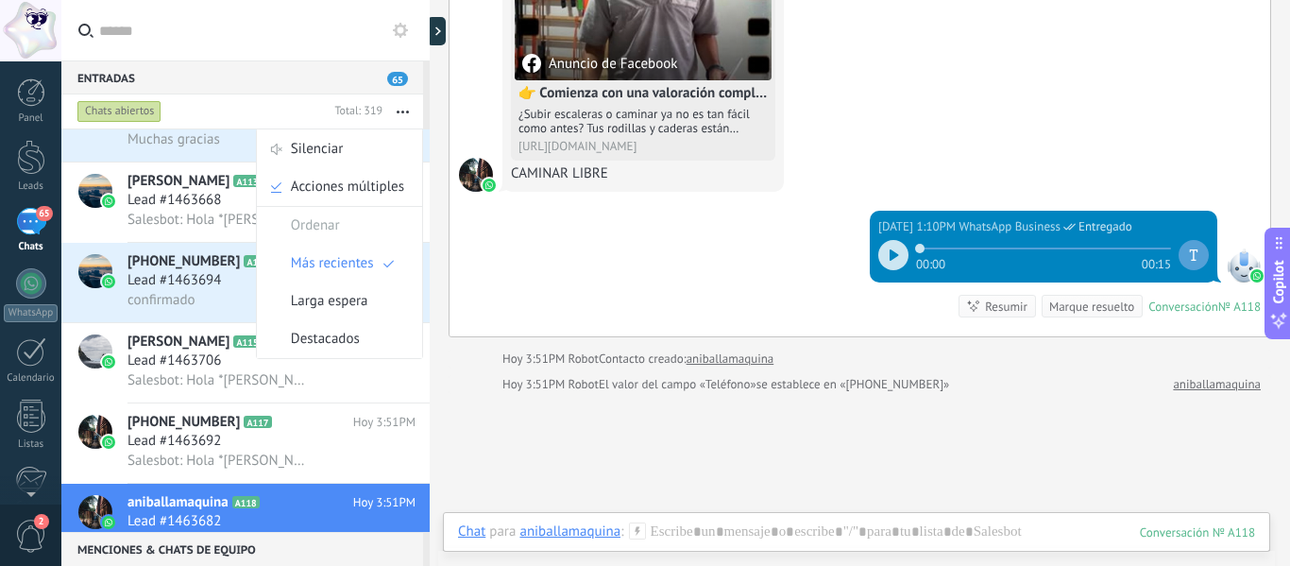
click at [323, 117] on div "Chats abiertos" at bounding box center [200, 111] width 253 height 34
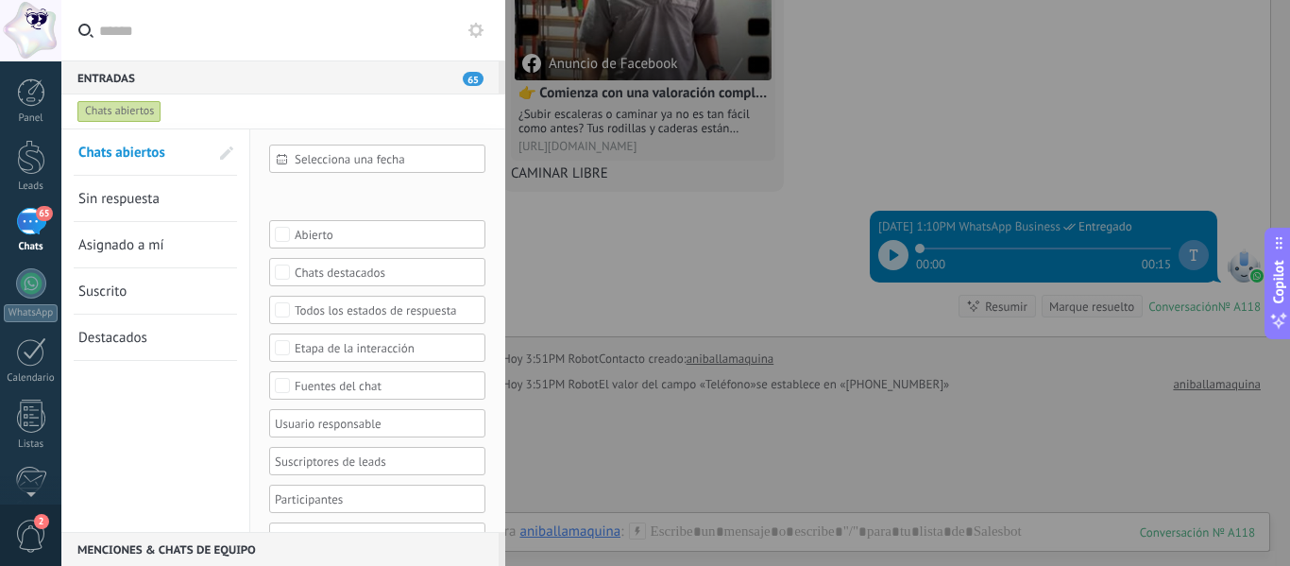
click at [131, 202] on span "Sin respuesta" at bounding box center [118, 199] width 81 height 18
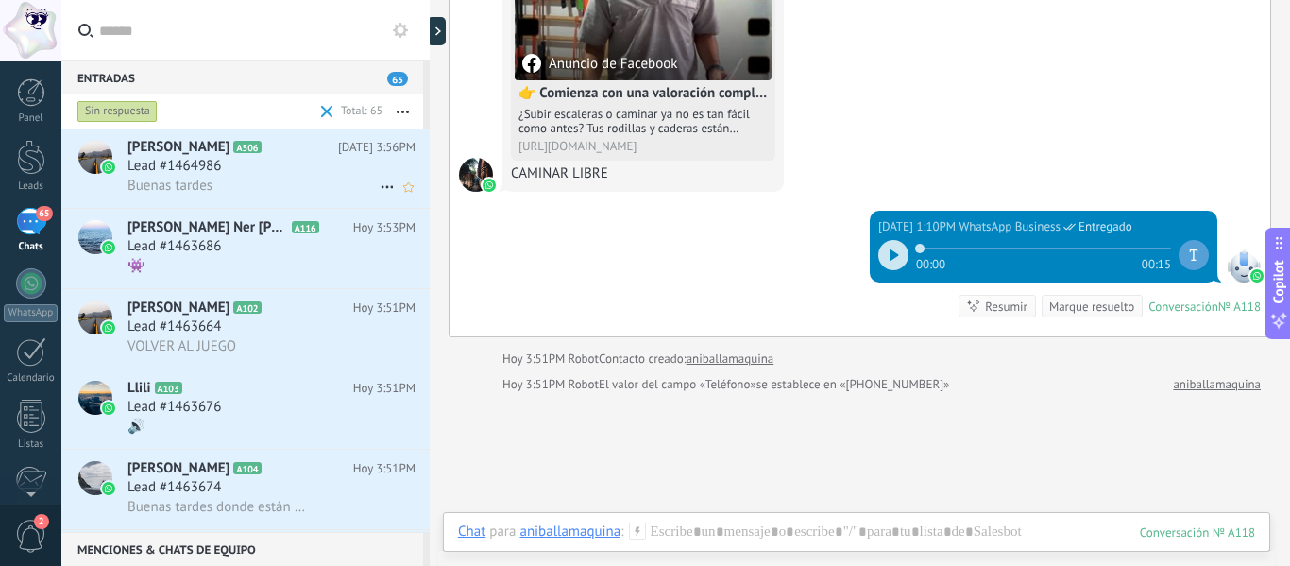
click at [266, 180] on div "Buenas tardes" at bounding box center [271, 186] width 288 height 20
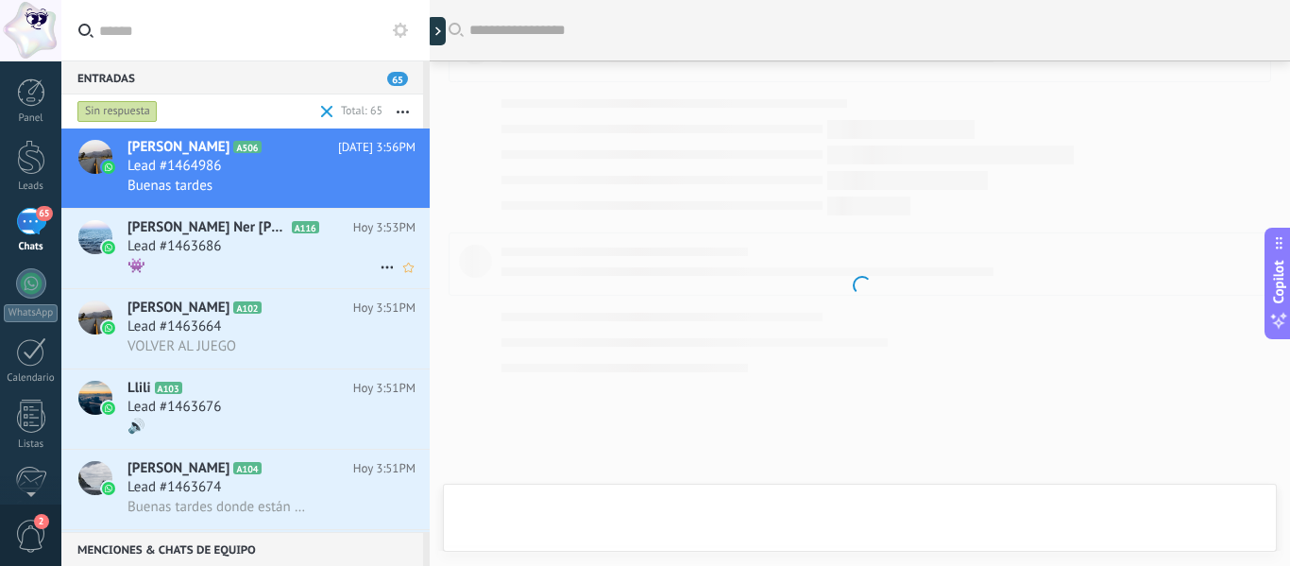
scroll to position [21, 0]
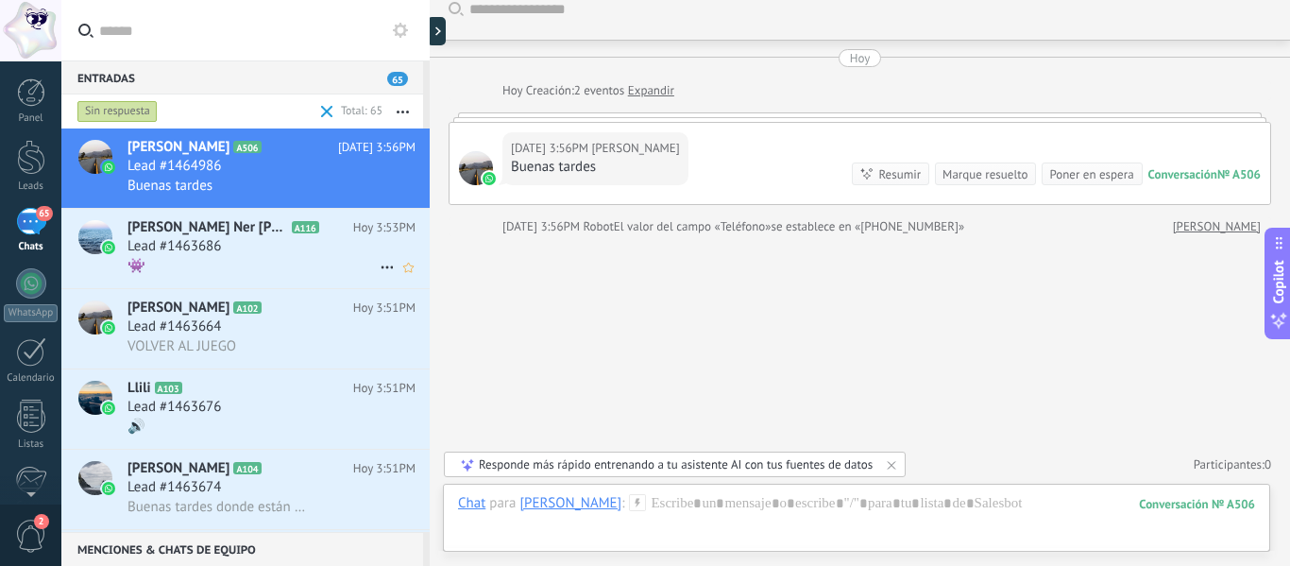
click at [266, 247] on div "Lead #1463686" at bounding box center [271, 246] width 288 height 19
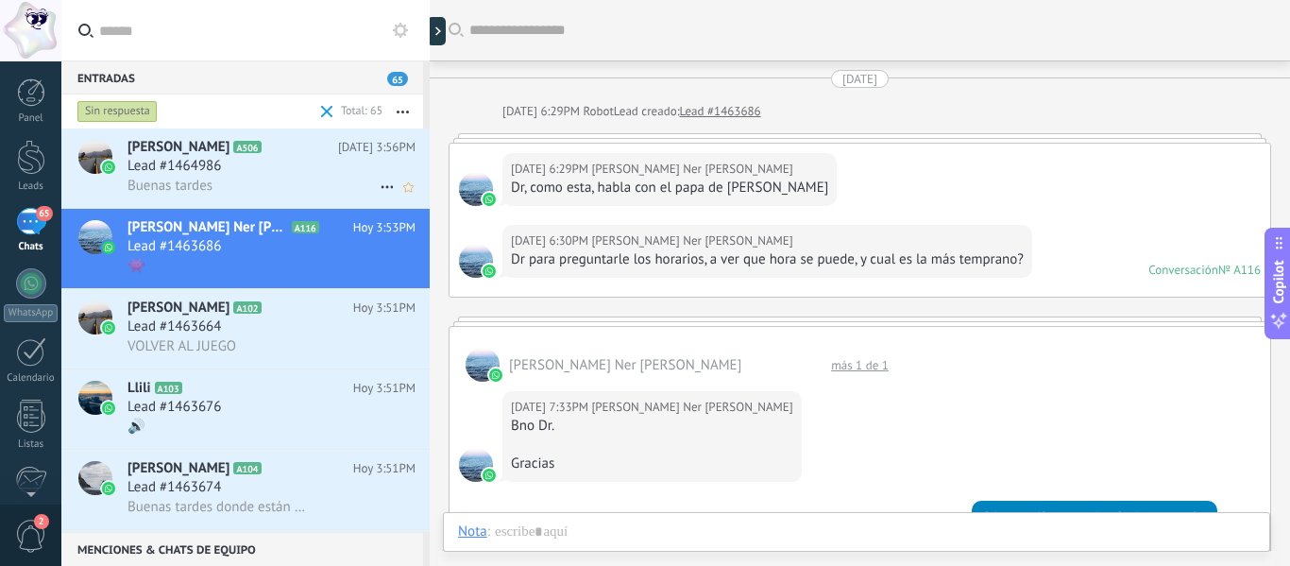
scroll to position [4258, 0]
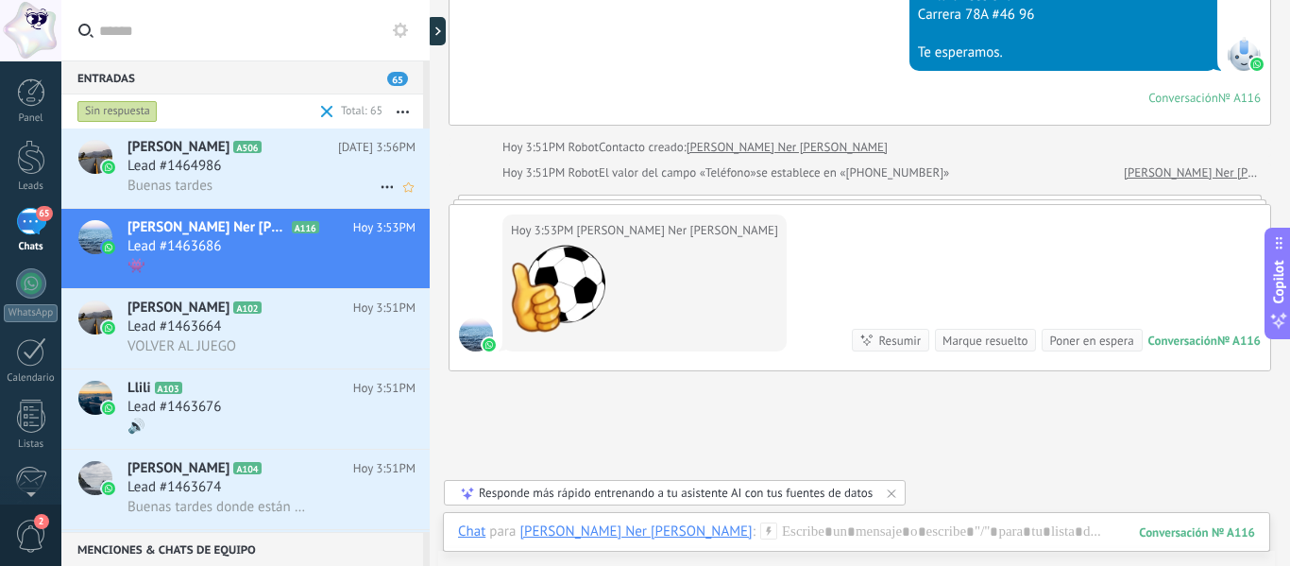
click at [240, 162] on div "Lead #1464986" at bounding box center [271, 166] width 288 height 19
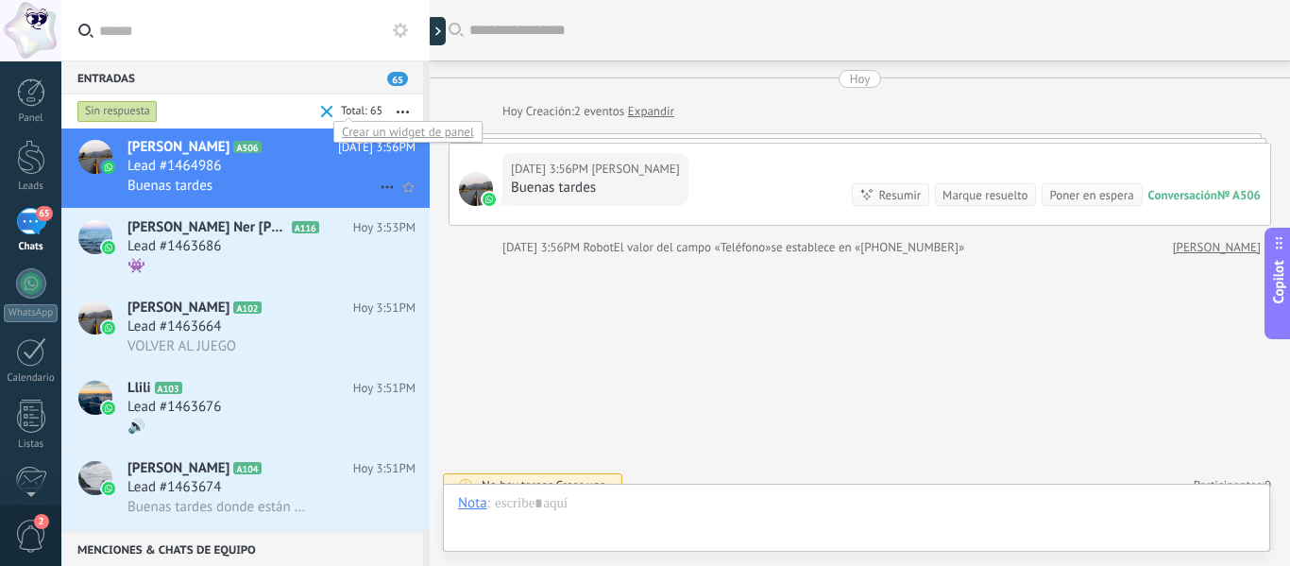
scroll to position [21, 0]
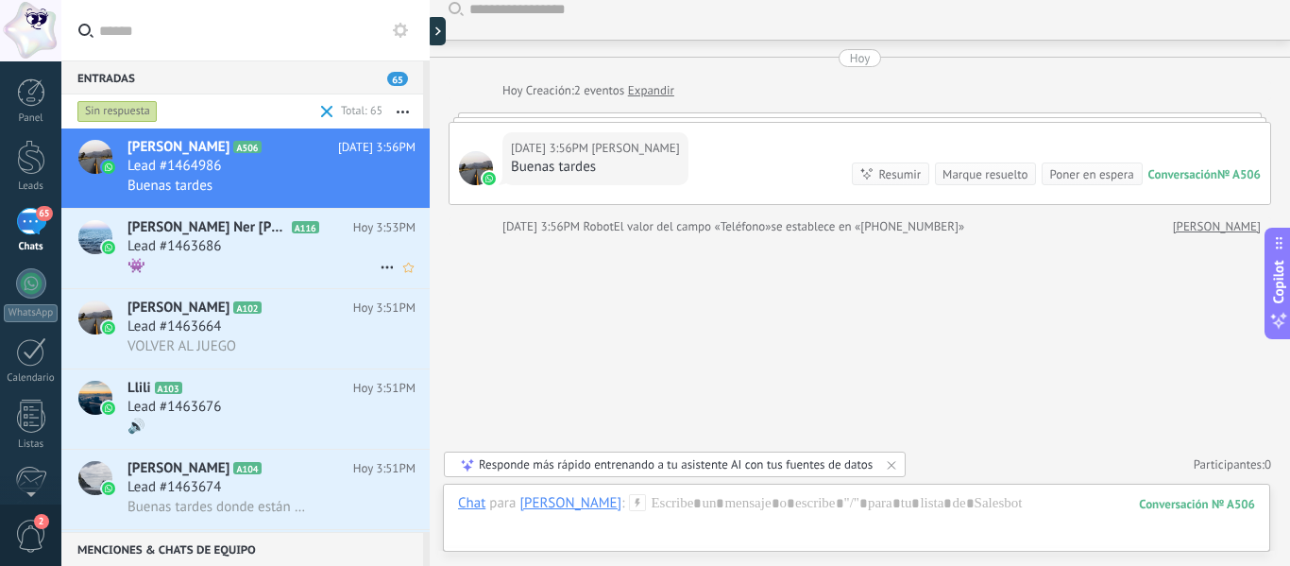
click at [278, 246] on div "Lead #1463686" at bounding box center [271, 246] width 288 height 19
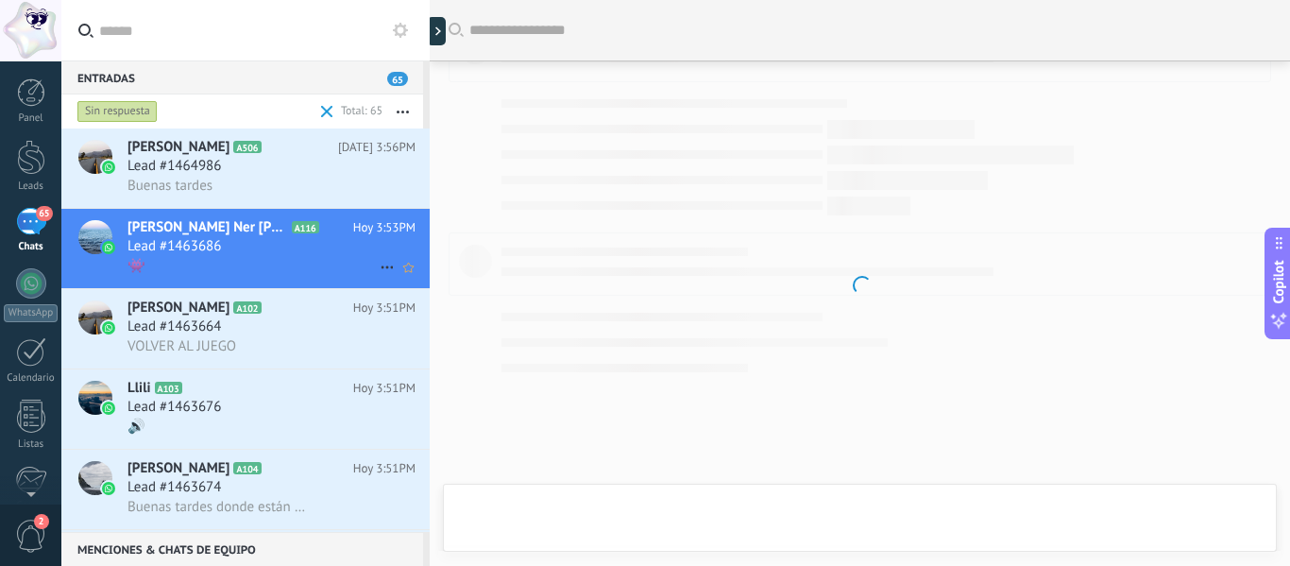
scroll to position [4258, 0]
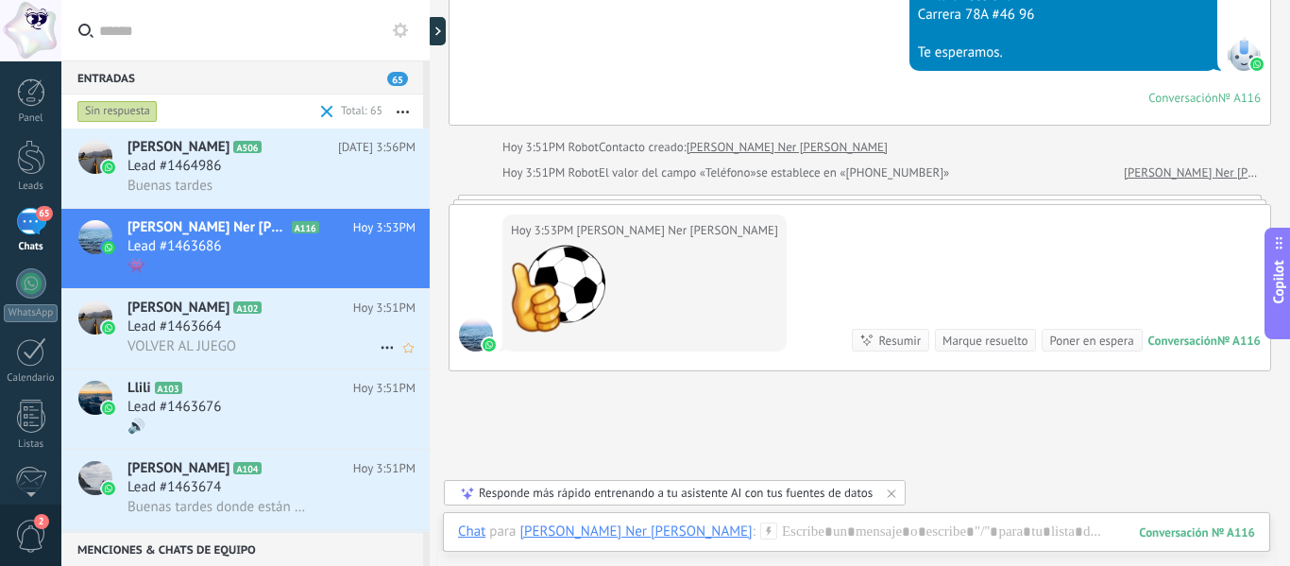
click at [293, 331] on div "Lead #1463664" at bounding box center [271, 326] width 288 height 19
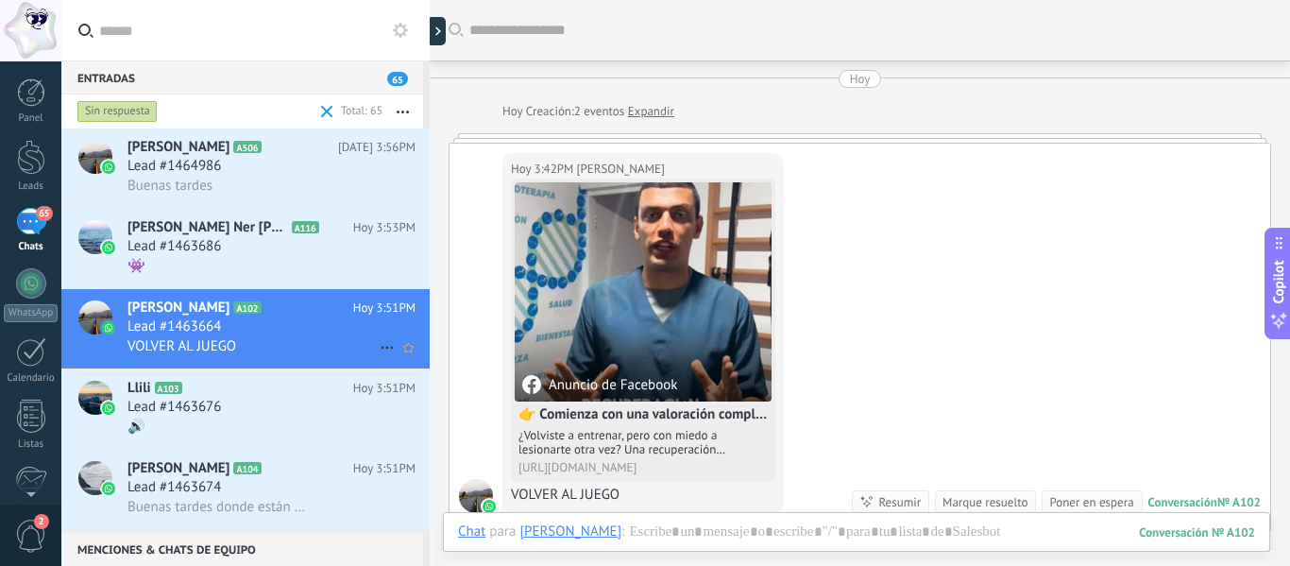
scroll to position [50, 0]
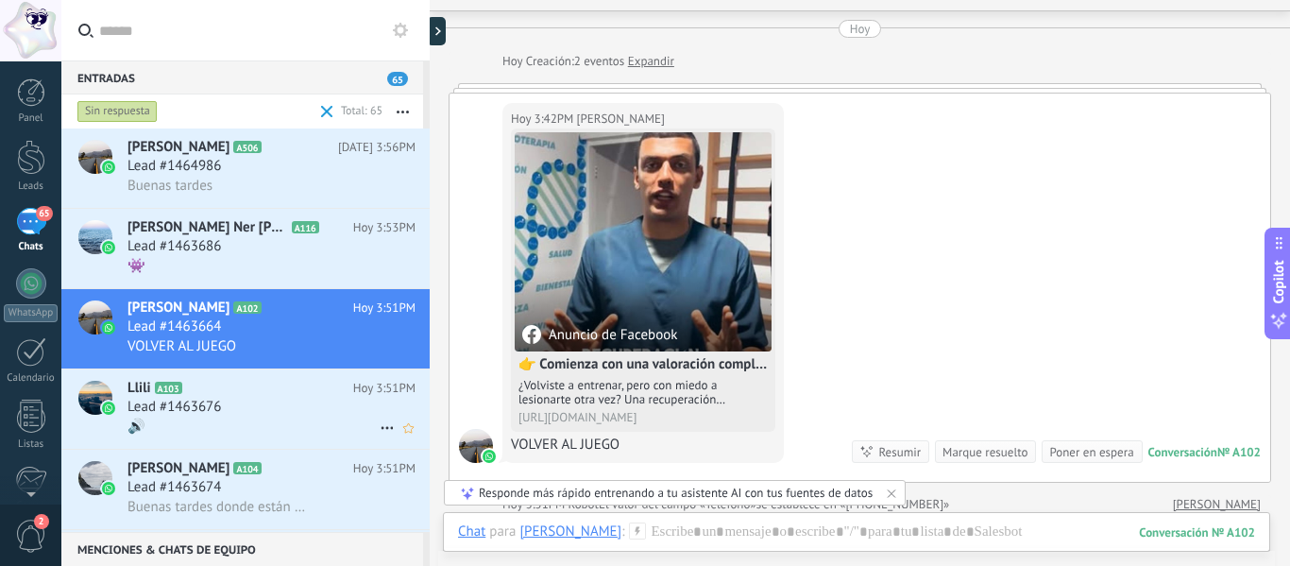
click at [340, 387] on h2 "Llili A103" at bounding box center [240, 388] width 226 height 19
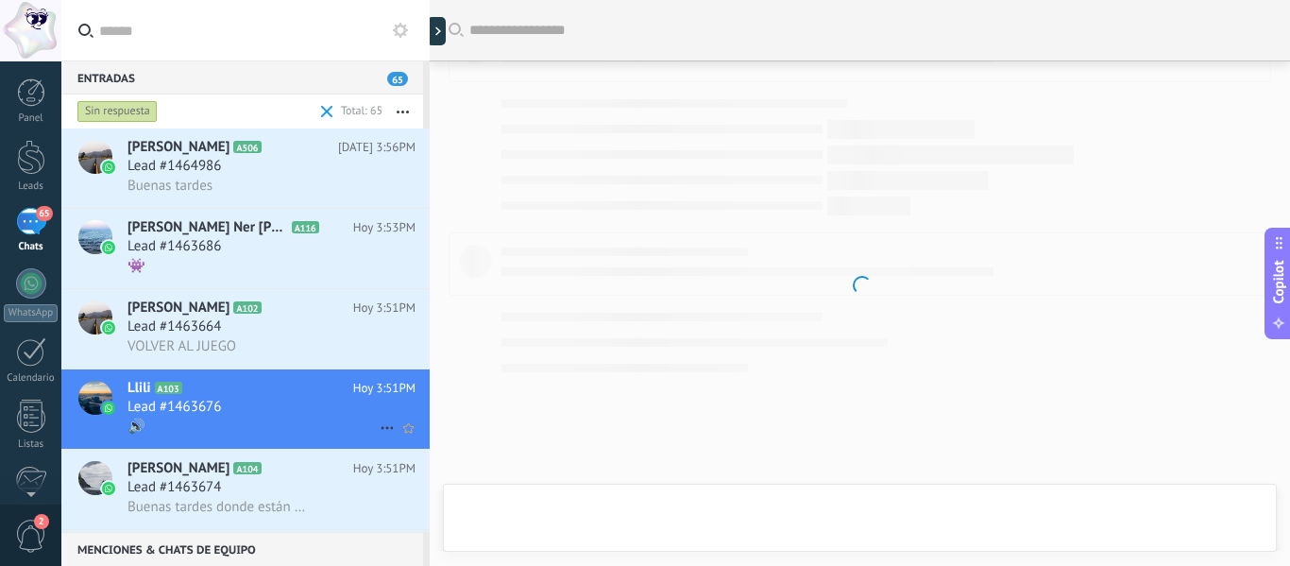
scroll to position [406, 0]
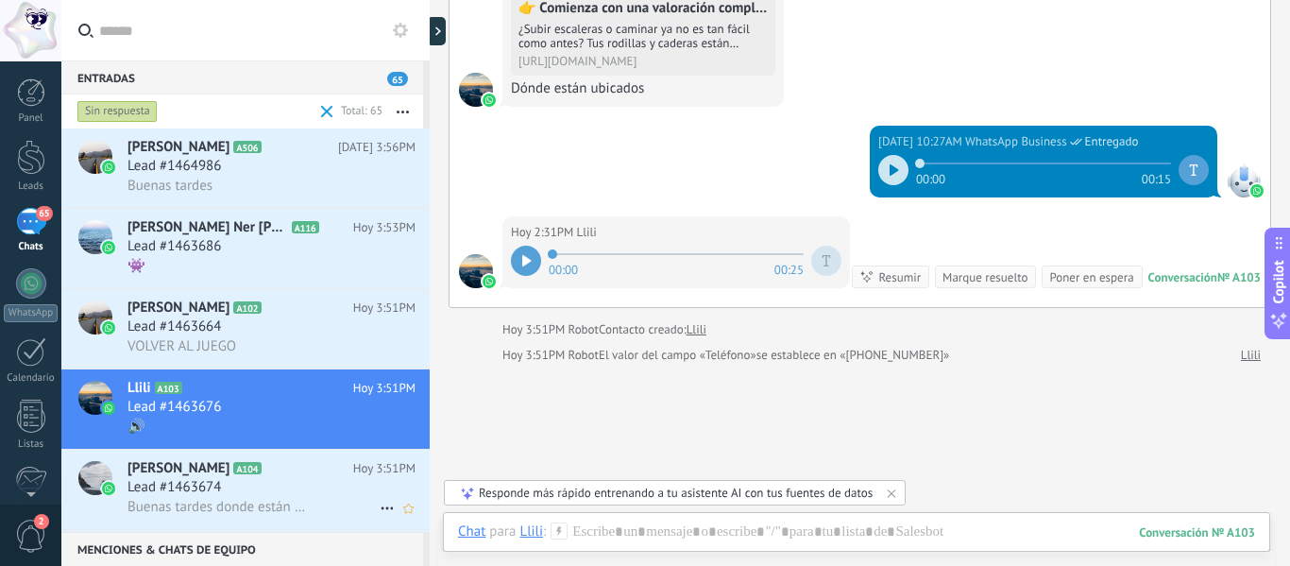
click at [289, 485] on div "Lead #1463674" at bounding box center [271, 487] width 288 height 19
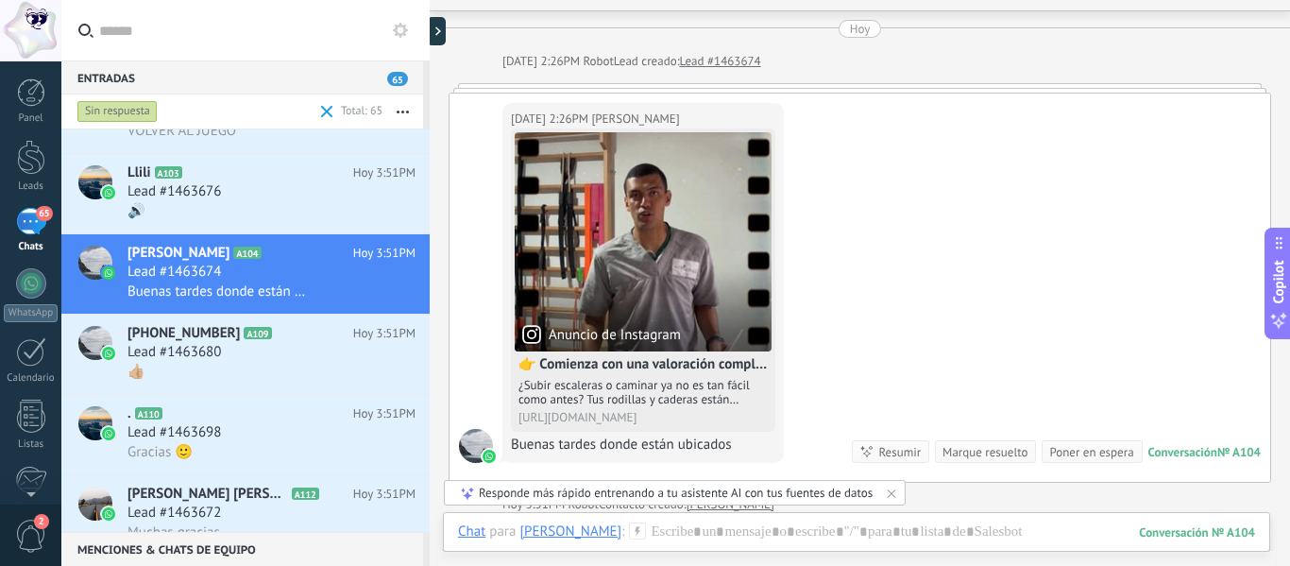
scroll to position [227, 0]
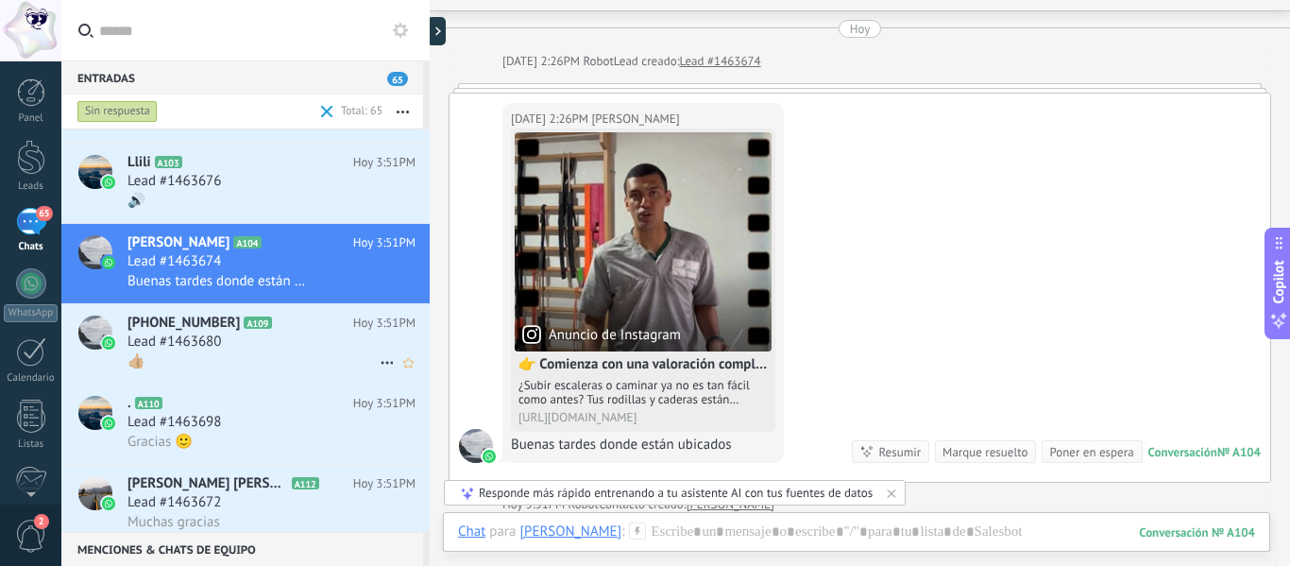
click at [280, 326] on icon at bounding box center [287, 323] width 19 height 19
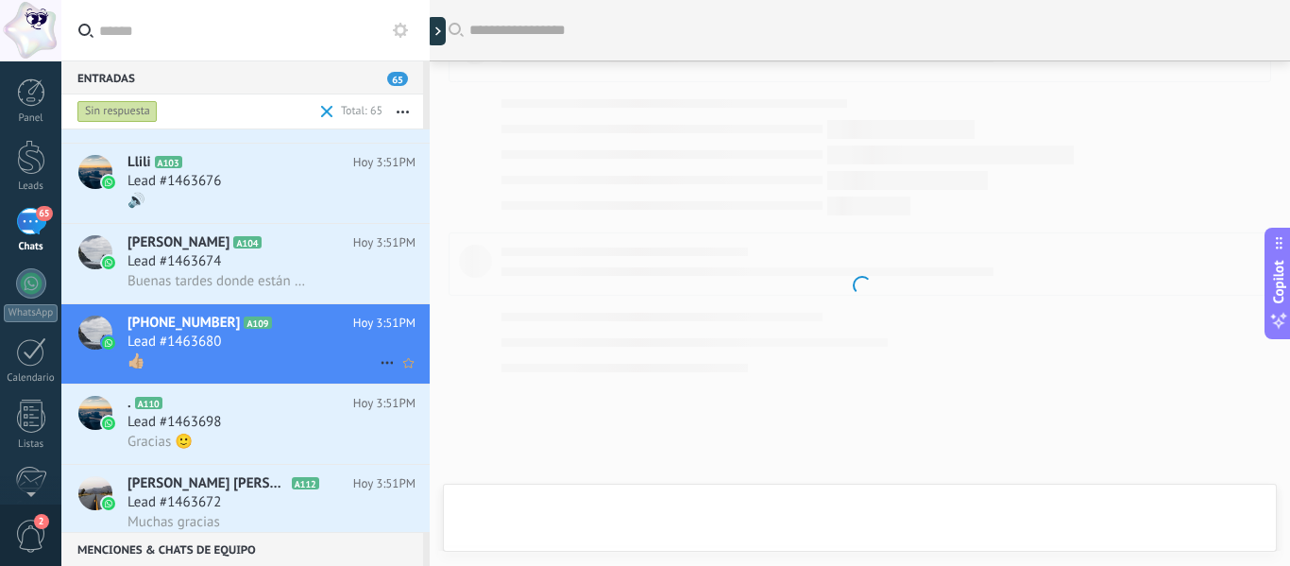
scroll to position [3015, 0]
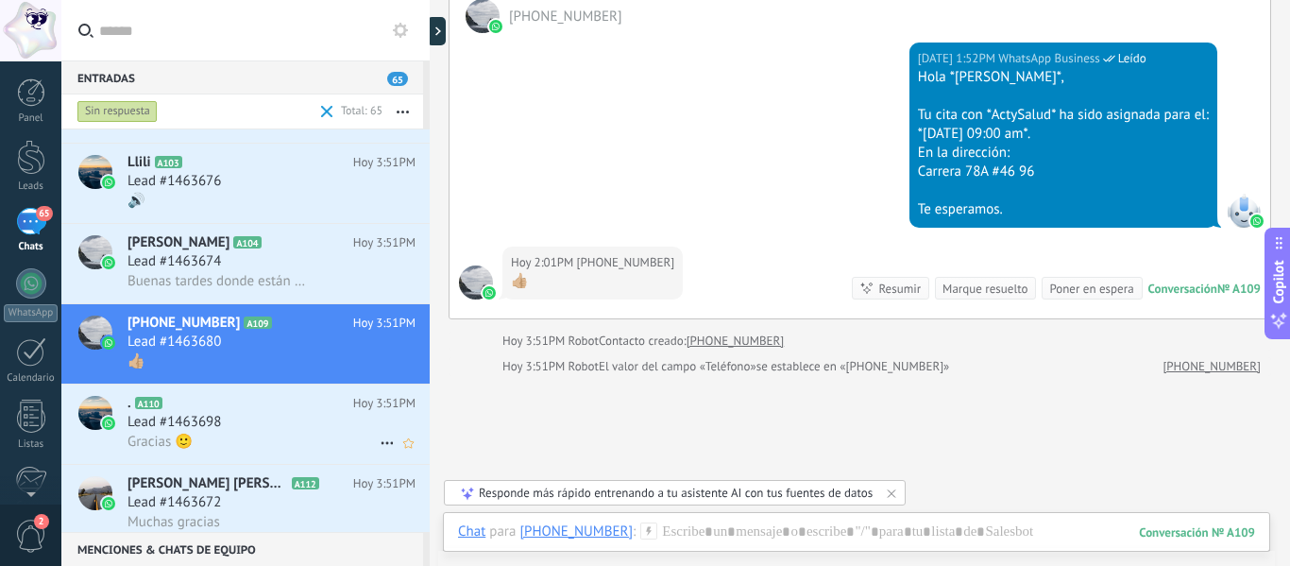
click at [257, 419] on div "Lead #1463698" at bounding box center [271, 422] width 288 height 19
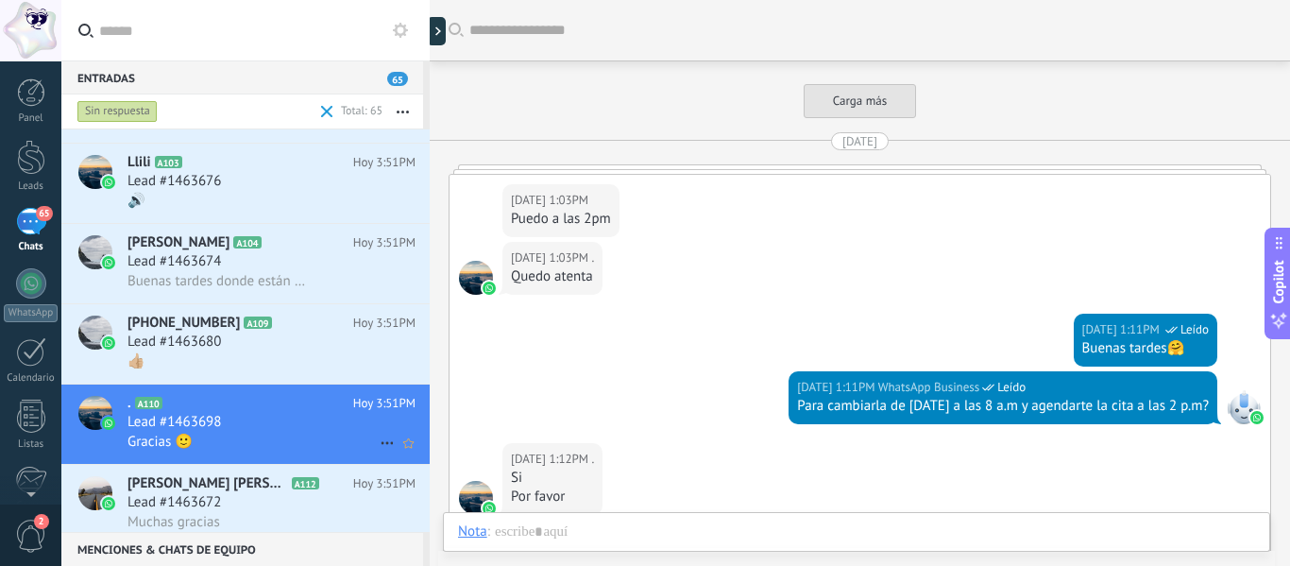
scroll to position [2639, 0]
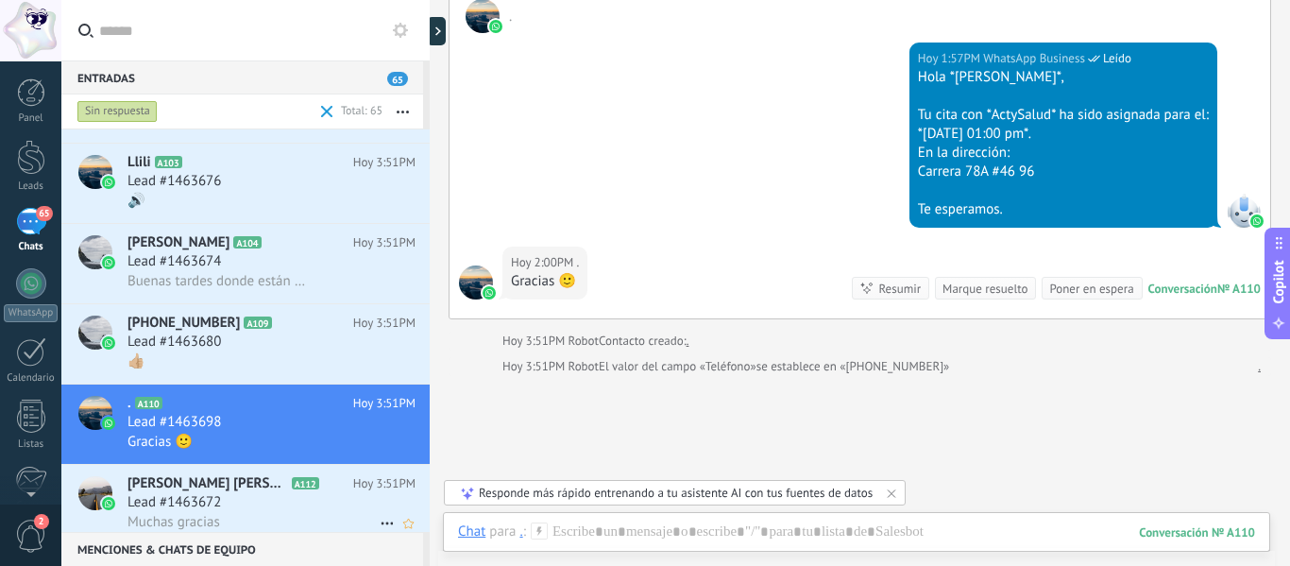
click at [304, 501] on div "Lead #1463672" at bounding box center [271, 502] width 288 height 19
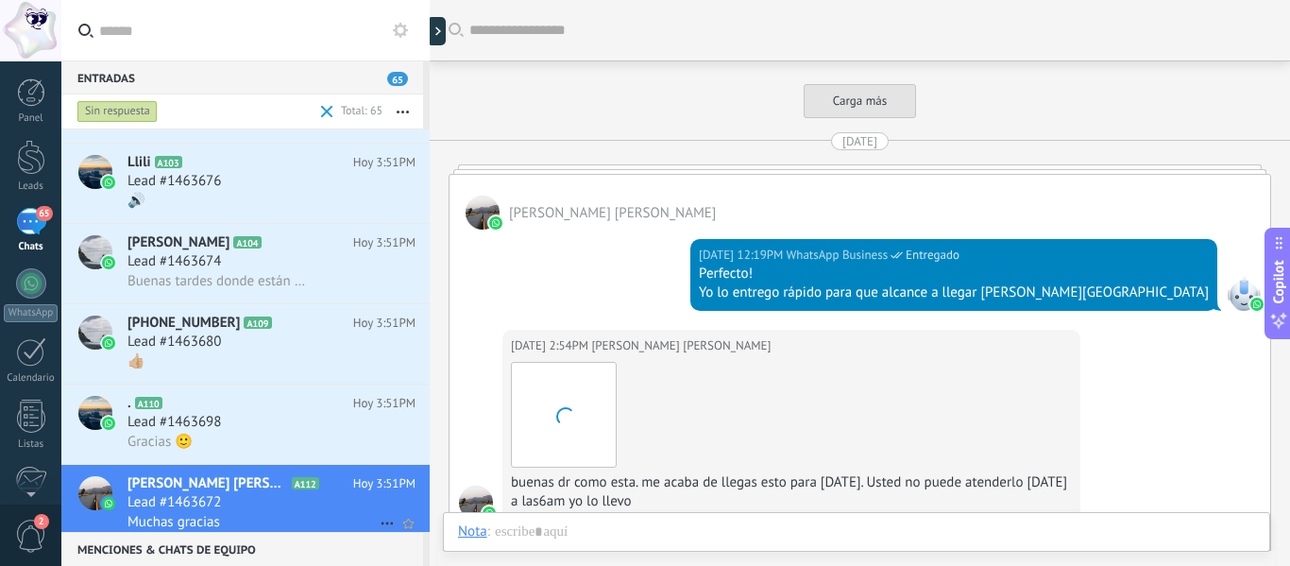
scroll to position [4503, 0]
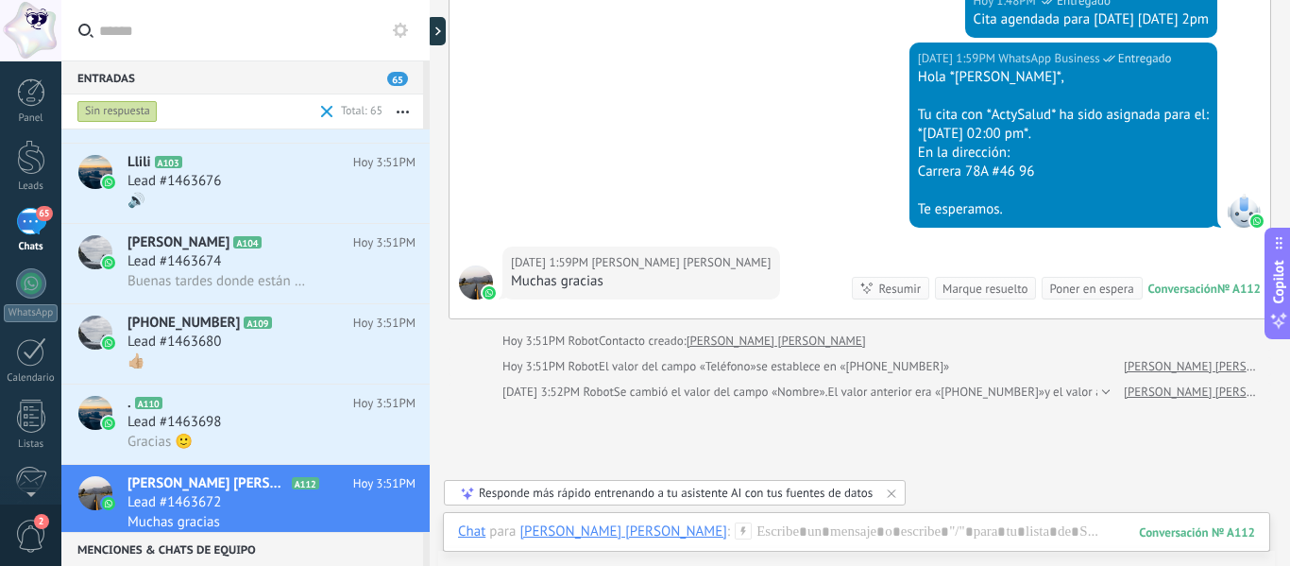
click at [427, 543] on div "Menciones & Chats de equipo 0 Crear un grupo de chat Silenciar Acciones múltipl…" at bounding box center [245, 549] width 368 height 34
click at [287, 188] on div "Lead #1463676" at bounding box center [271, 181] width 288 height 19
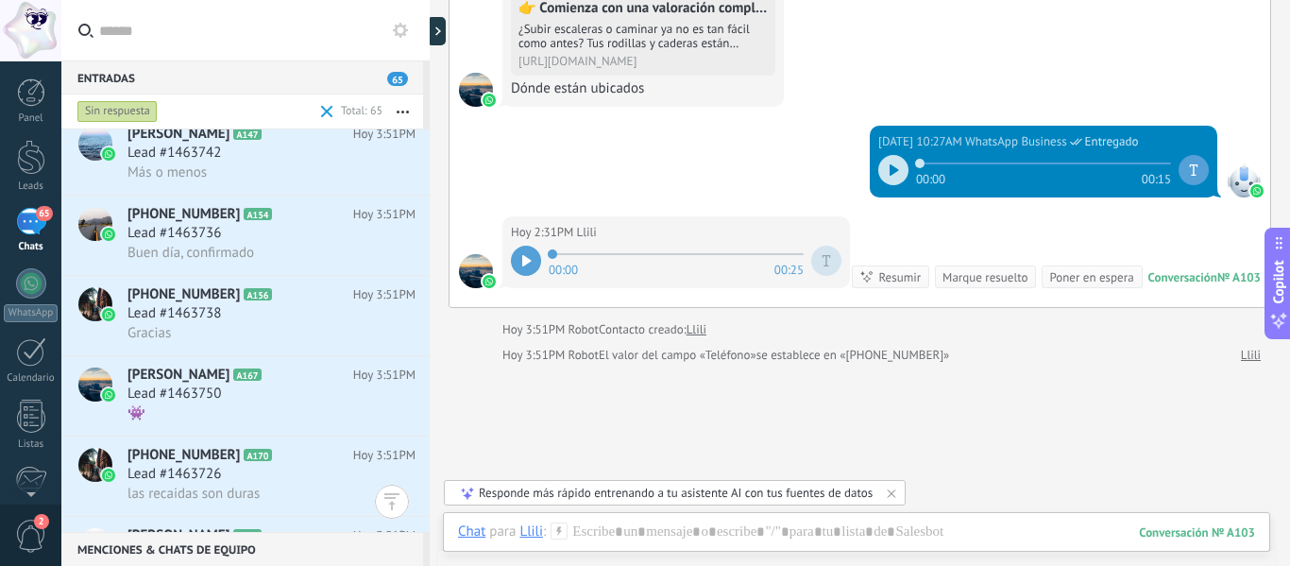
scroll to position [1757, 0]
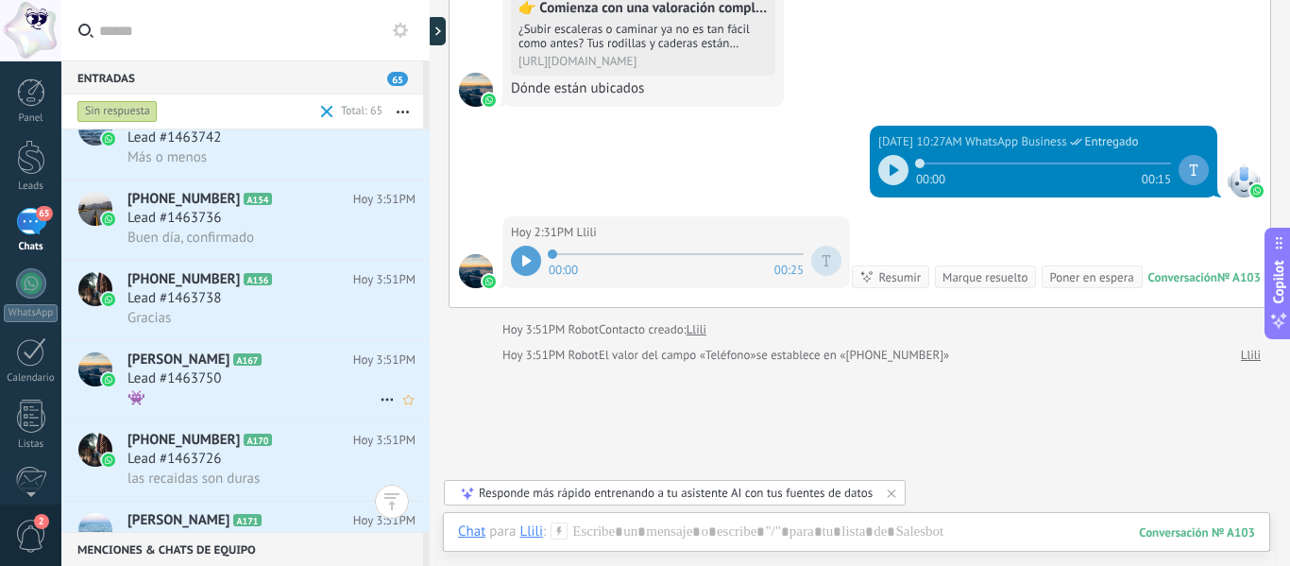
click at [227, 382] on h3 "Lead #1463750" at bounding box center [178, 378] width 103 height 19
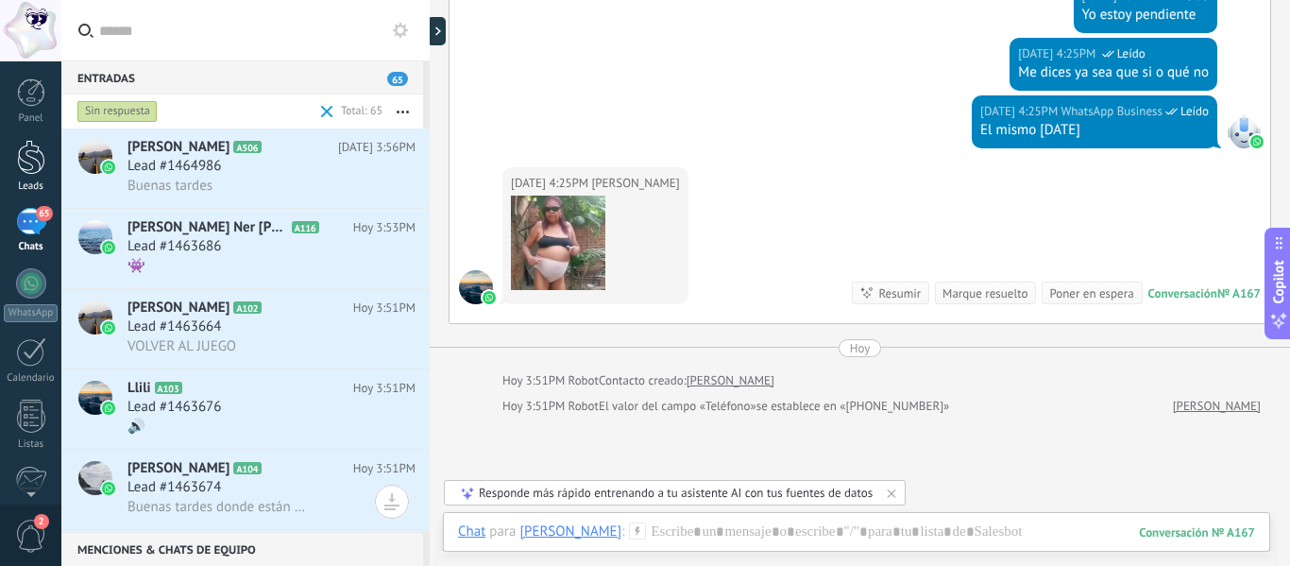
click at [29, 148] on div at bounding box center [31, 157] width 28 height 35
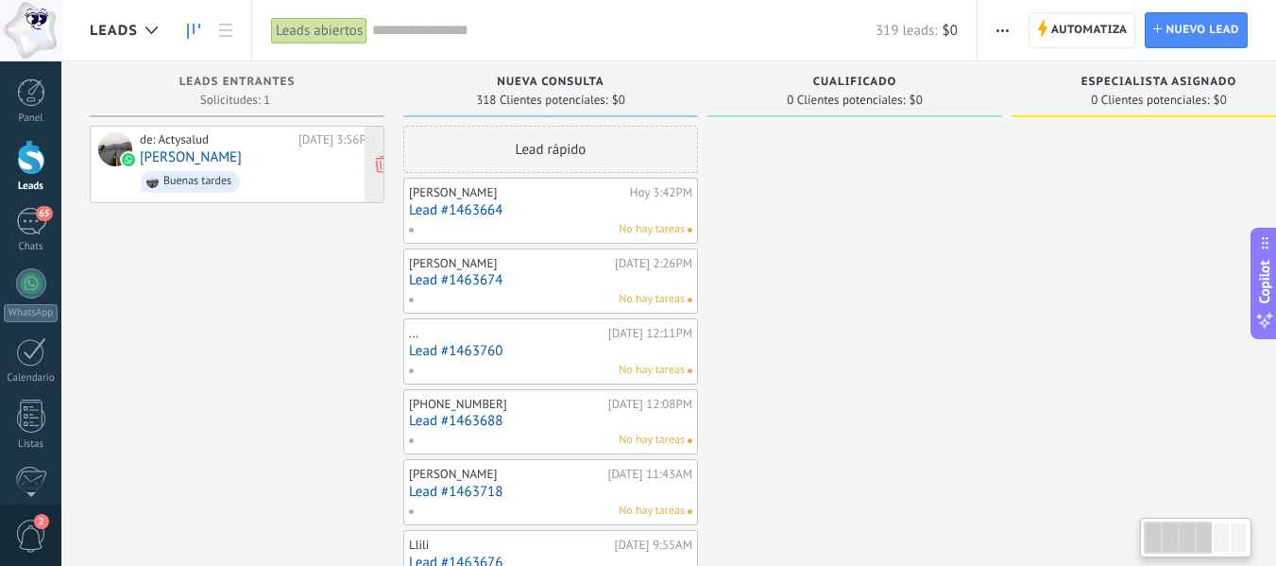
click at [231, 178] on div "Buenas tardes" at bounding box center [197, 181] width 68 height 13
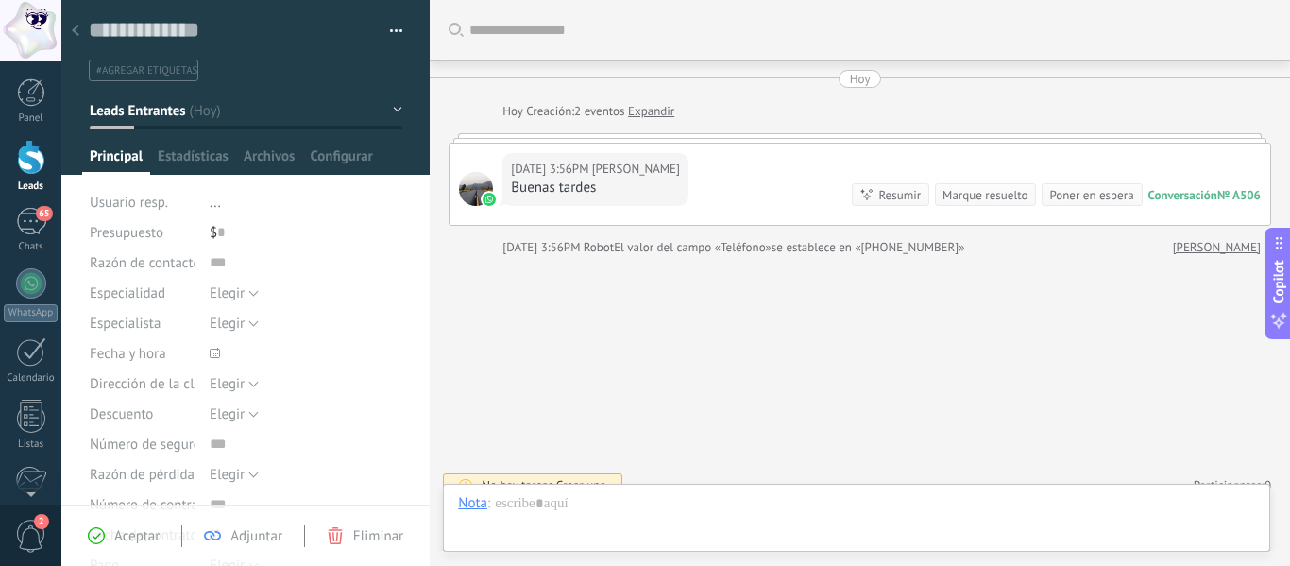
scroll to position [21, 0]
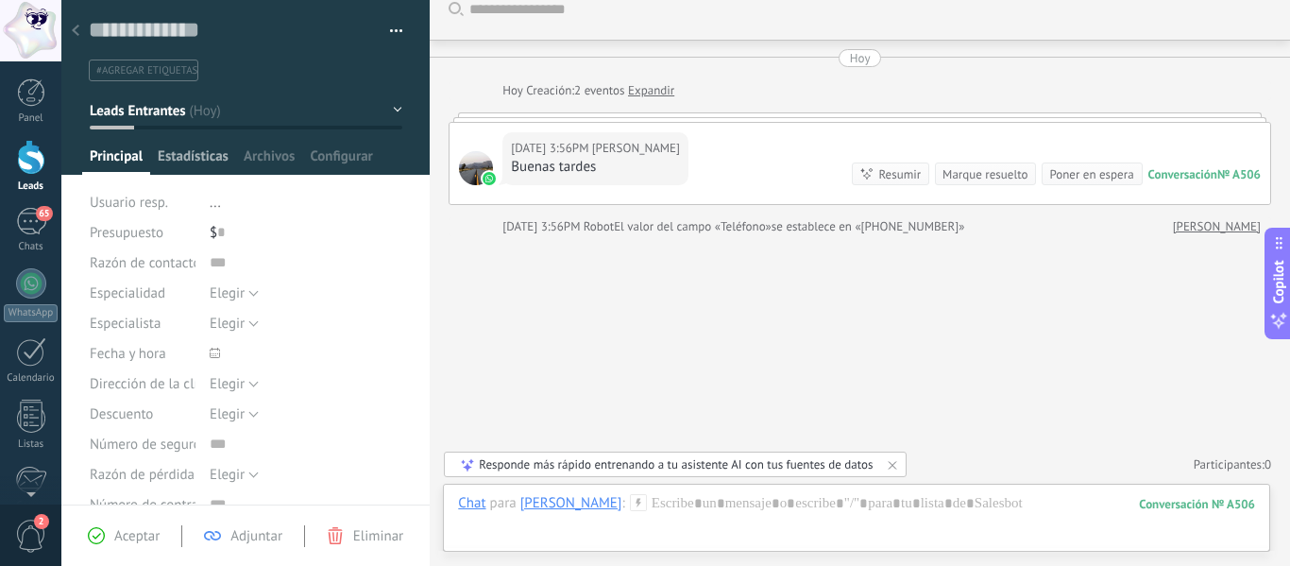
click at [189, 169] on span "Estadísticas" at bounding box center [193, 160] width 71 height 27
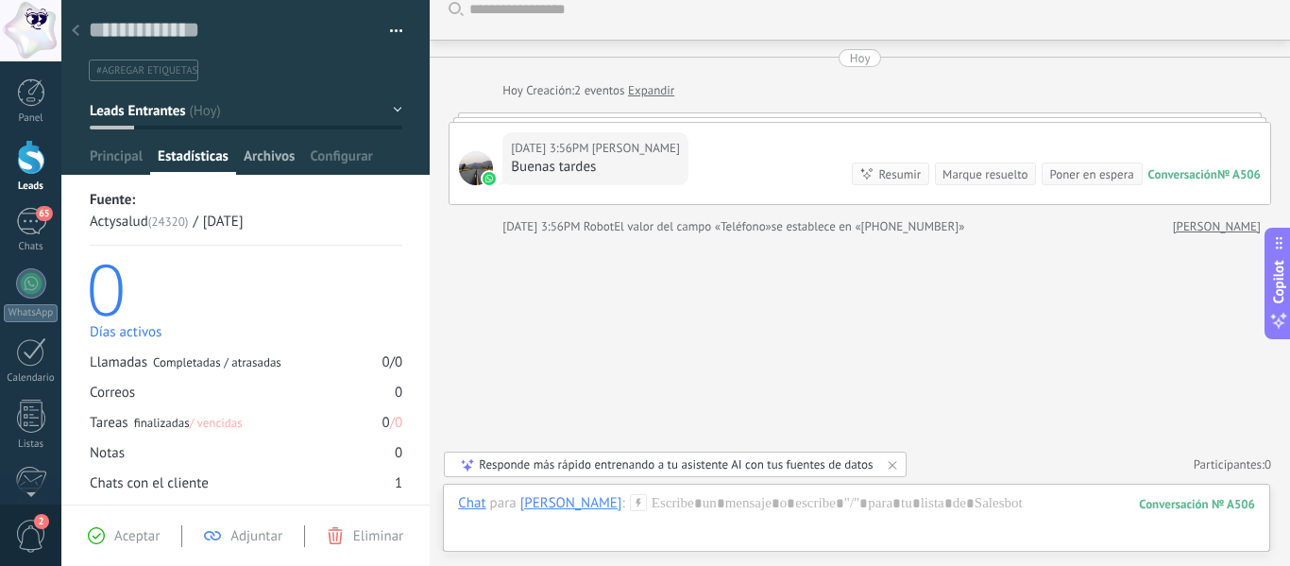
click at [293, 160] on span "Archivos" at bounding box center [269, 160] width 51 height 27
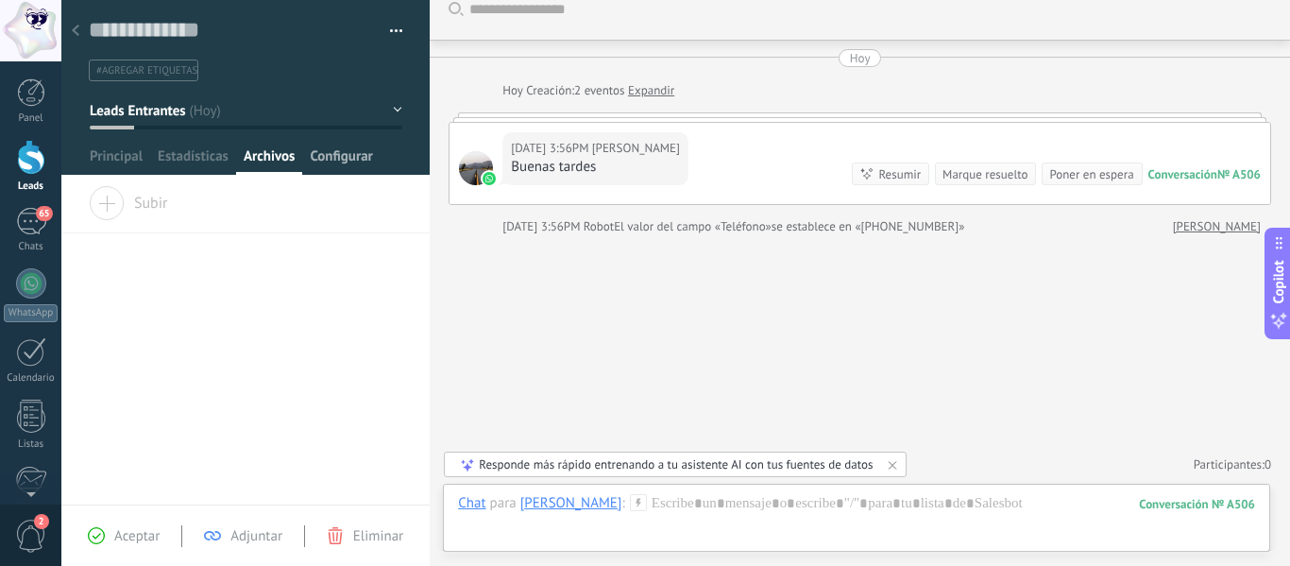
click at [343, 150] on span "Configurar" at bounding box center [341, 160] width 62 height 27
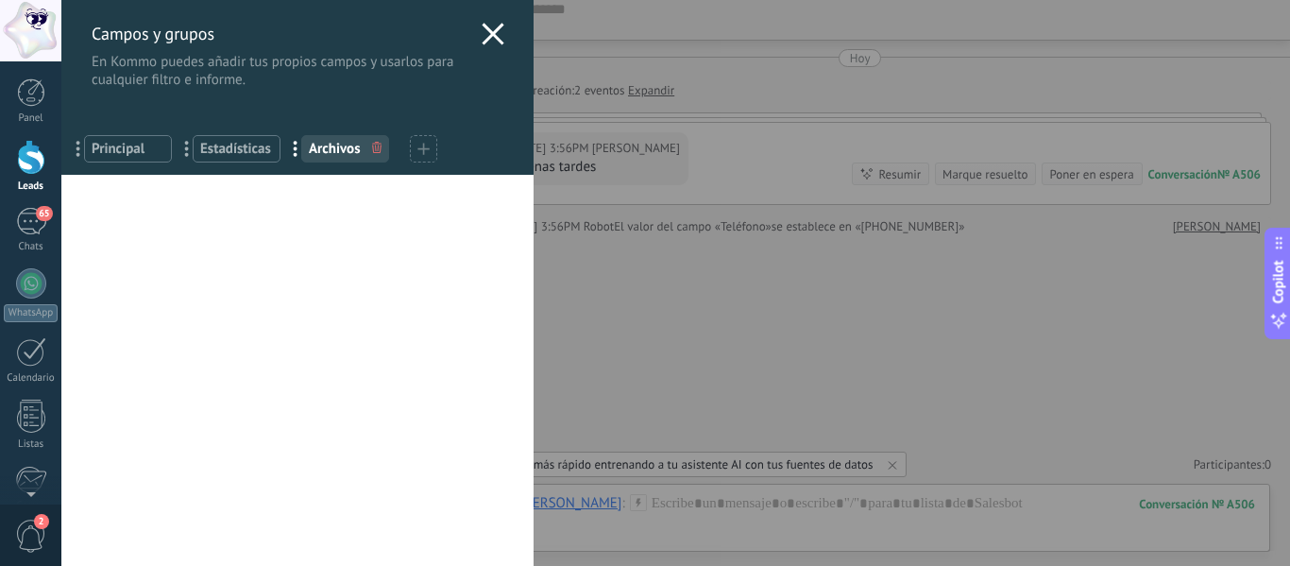
click at [486, 35] on use at bounding box center [493, 34] width 22 height 22
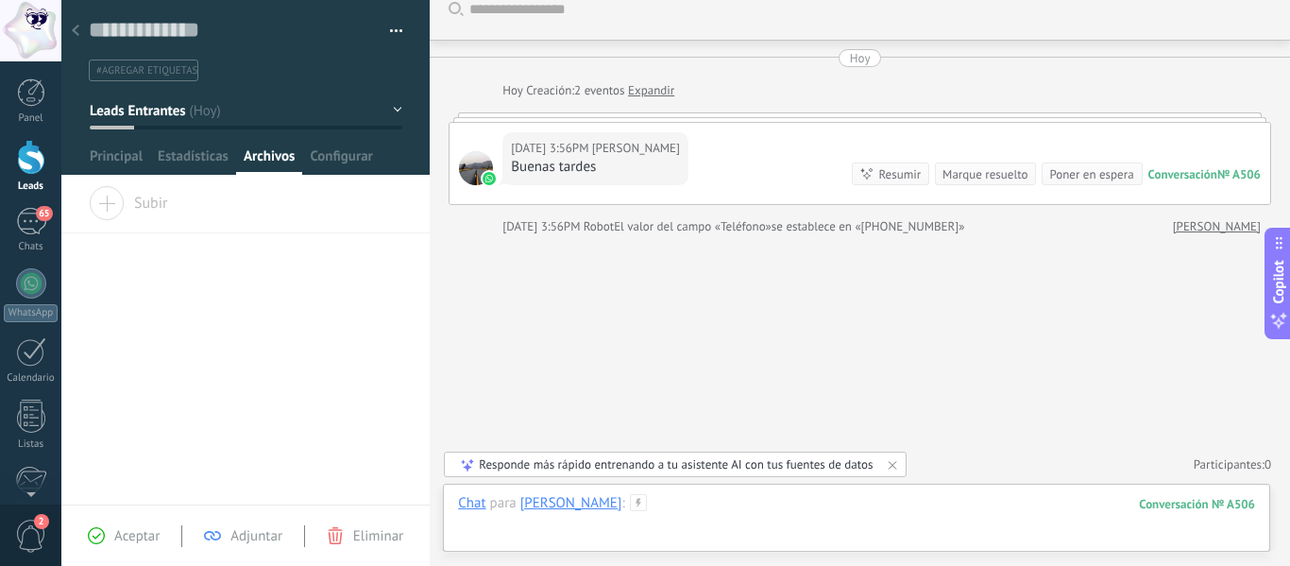
click at [864, 510] on div at bounding box center [856, 522] width 797 height 57
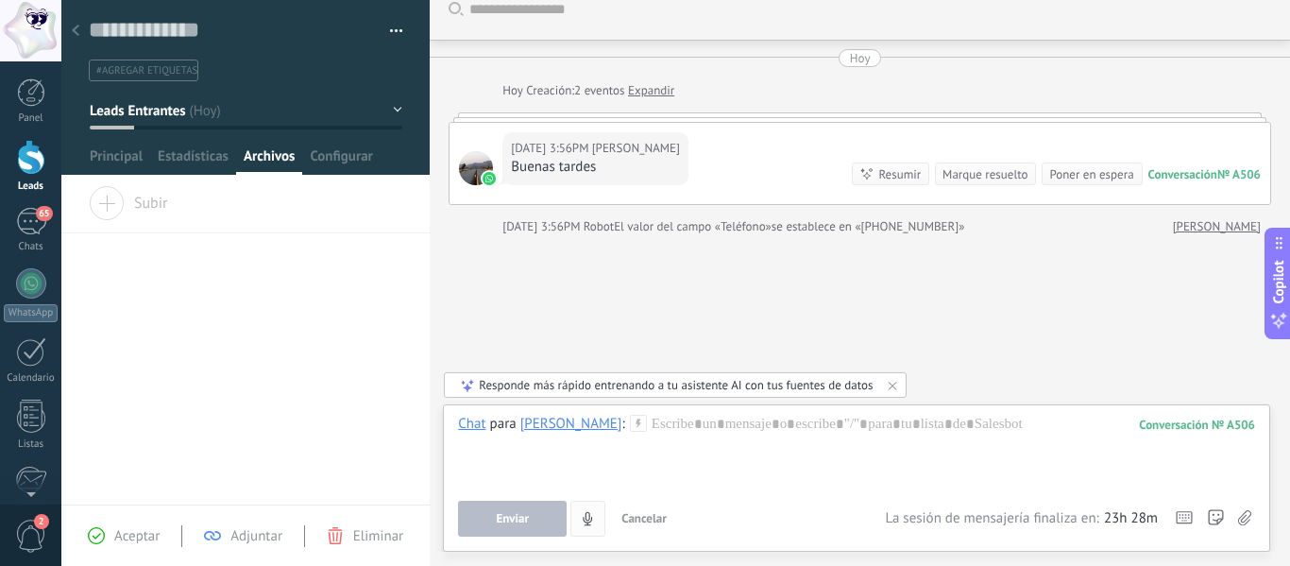
click at [587, 526] on icon "4" at bounding box center [588, 519] width 16 height 16
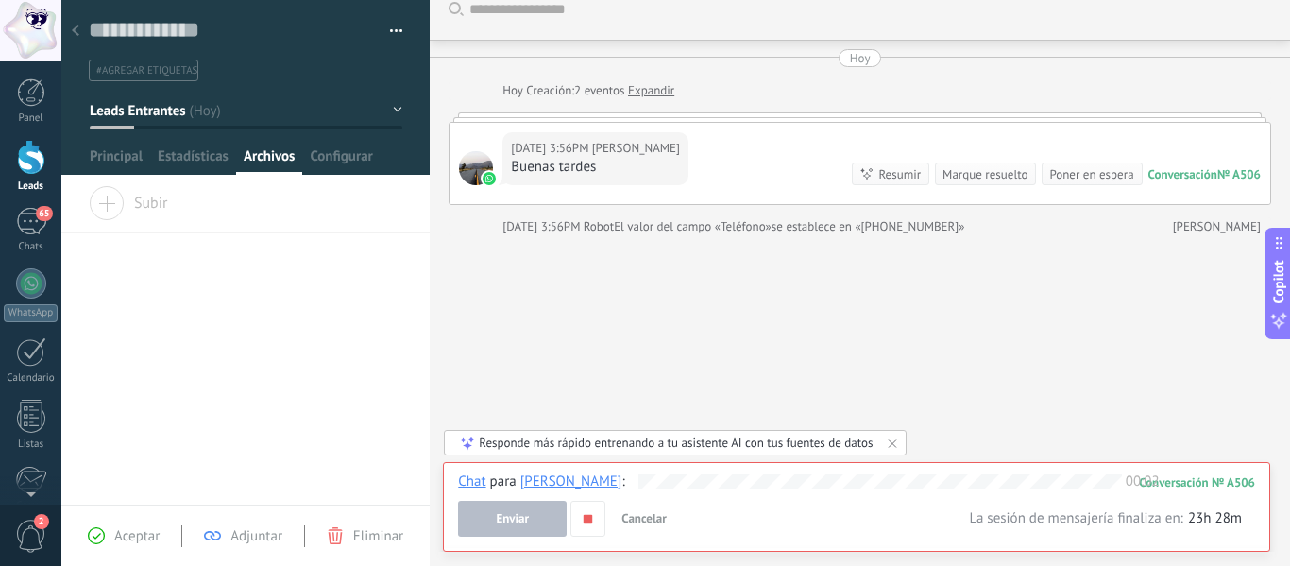
click at [651, 520] on span "Cancelar" at bounding box center [643, 518] width 45 height 16
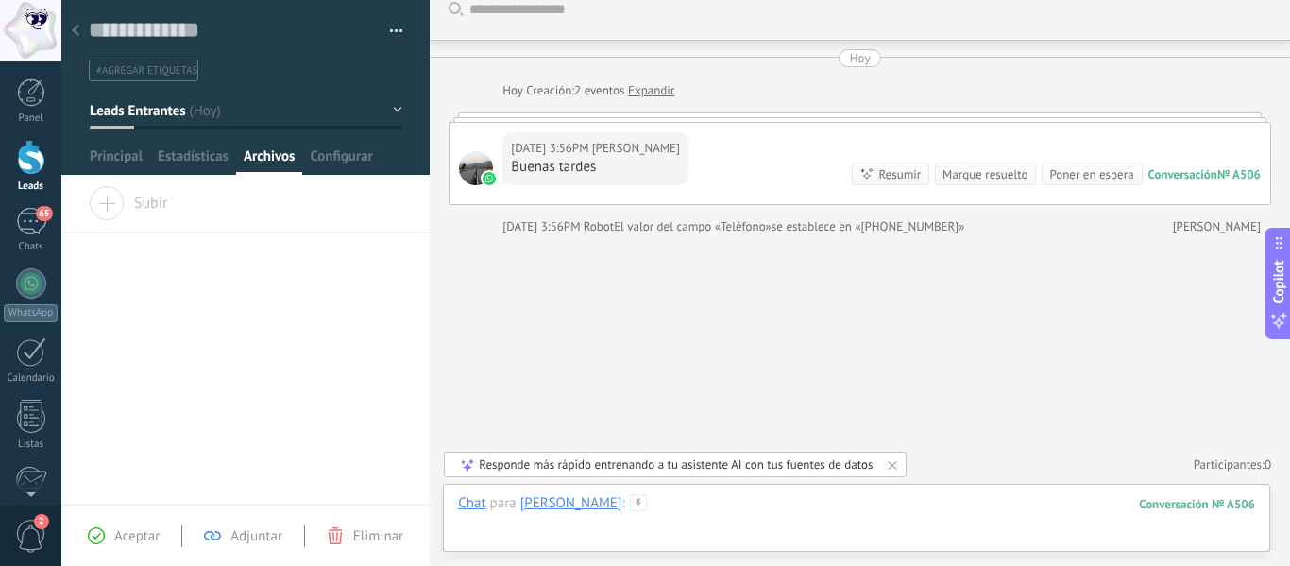
click at [614, 524] on div at bounding box center [856, 522] width 797 height 57
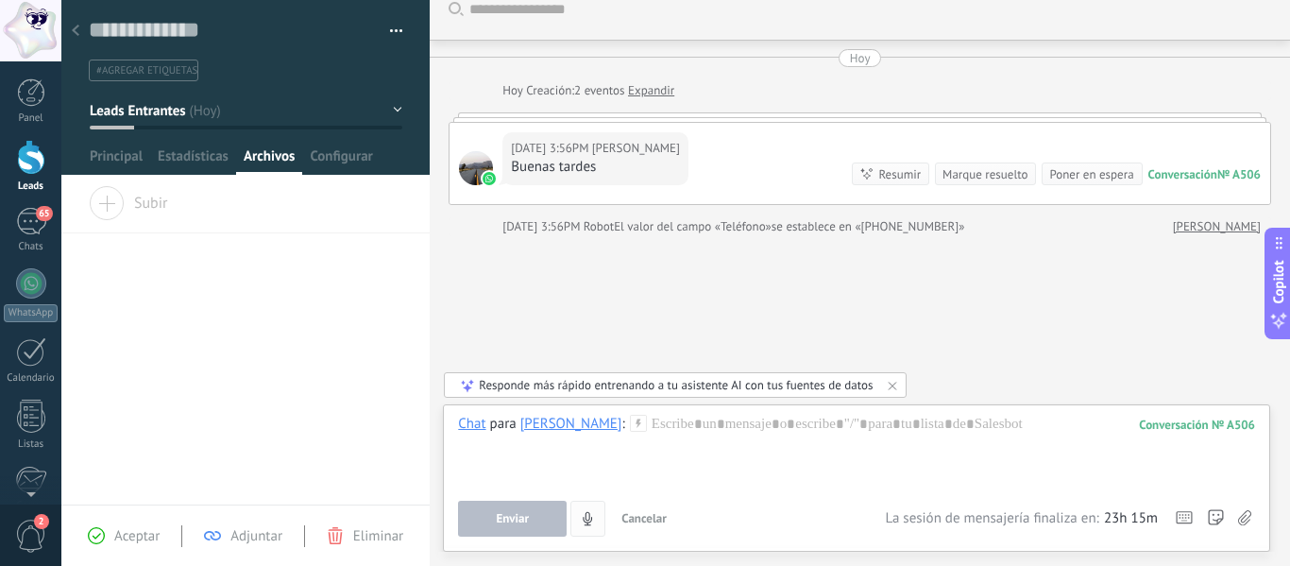
click at [587, 522] on icon "4" at bounding box center [588, 519] width 16 height 16
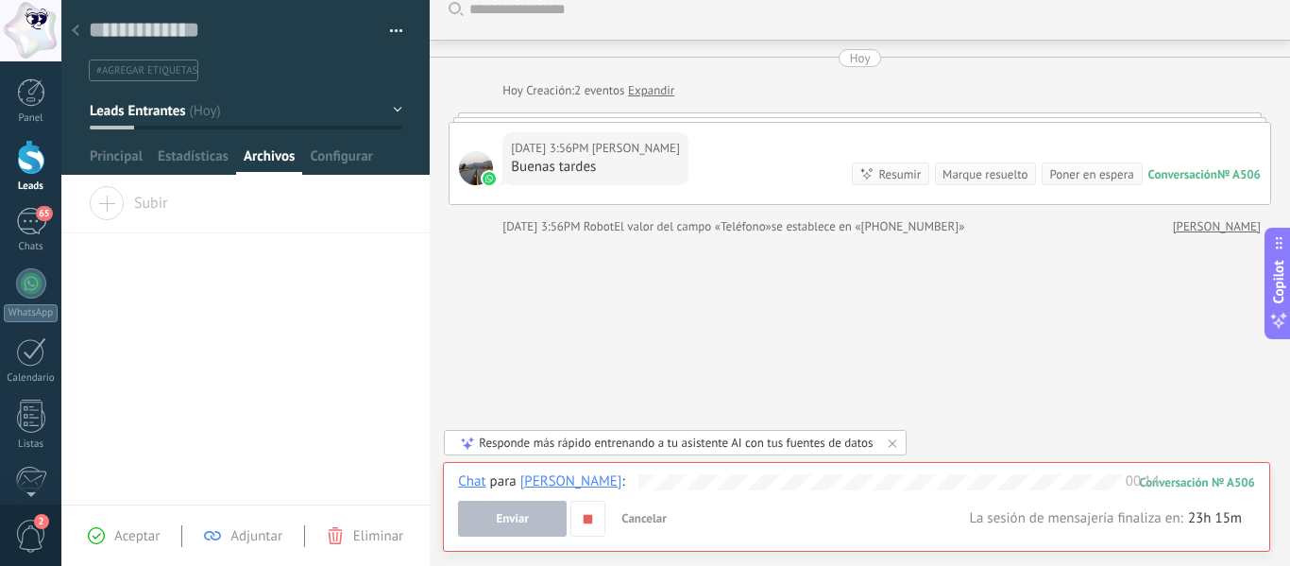
click at [531, 518] on button "Enviar" at bounding box center [512, 519] width 109 height 36
click at [523, 527] on button "Enviar" at bounding box center [512, 519] width 109 height 36
click at [582, 517] on icon "button" at bounding box center [588, 519] width 16 height 16
click at [540, 517] on button "Enviar" at bounding box center [512, 519] width 109 height 36
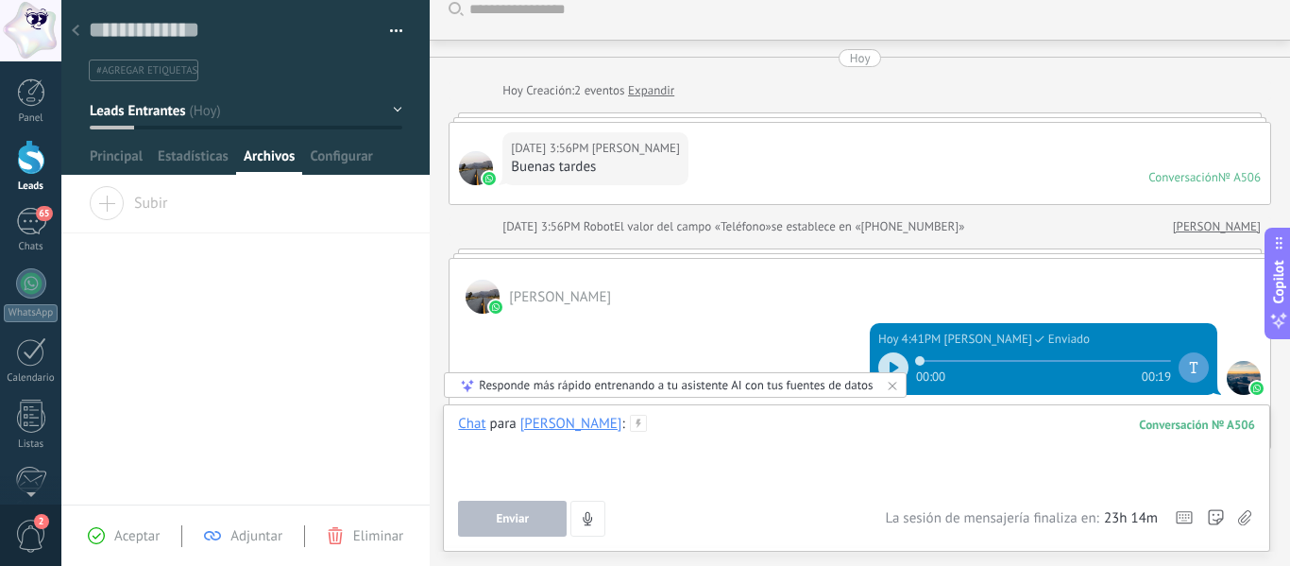
scroll to position [8, 0]
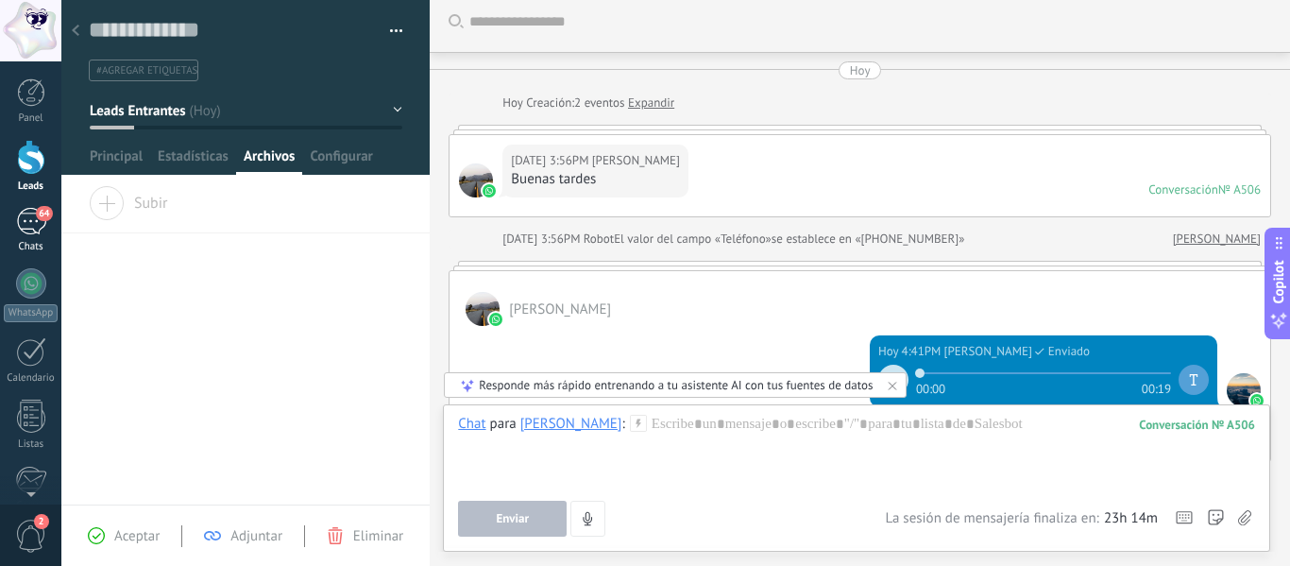
click at [37, 231] on div "64" at bounding box center [31, 221] width 30 height 27
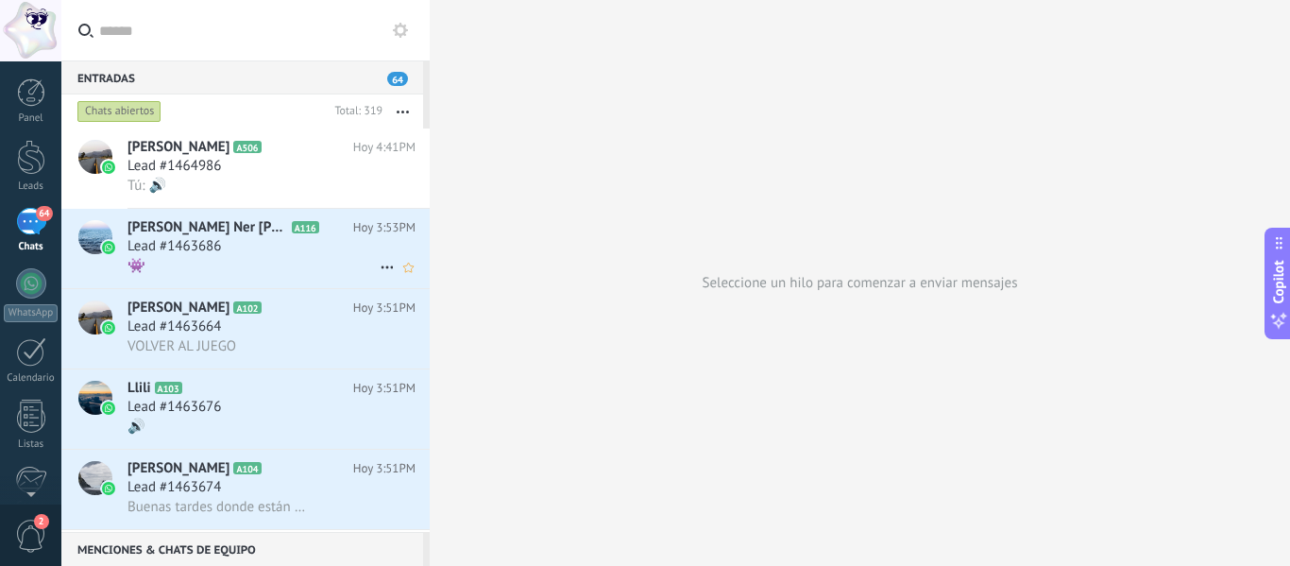
click at [241, 245] on div "Lead #1463686" at bounding box center [271, 246] width 288 height 19
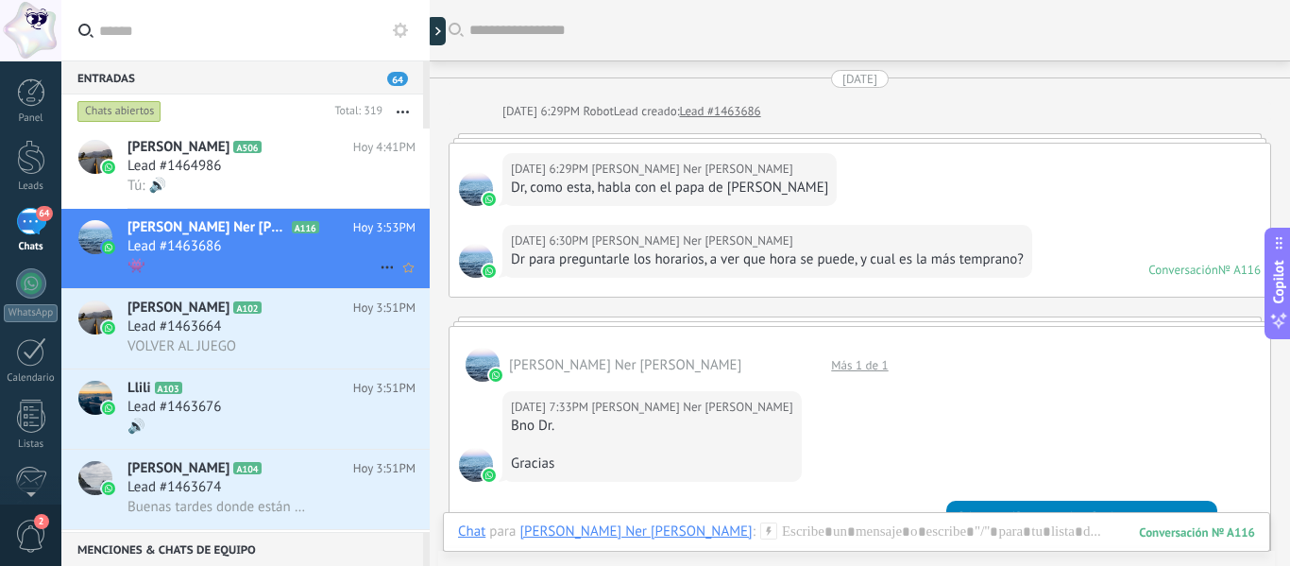
scroll to position [4258, 0]
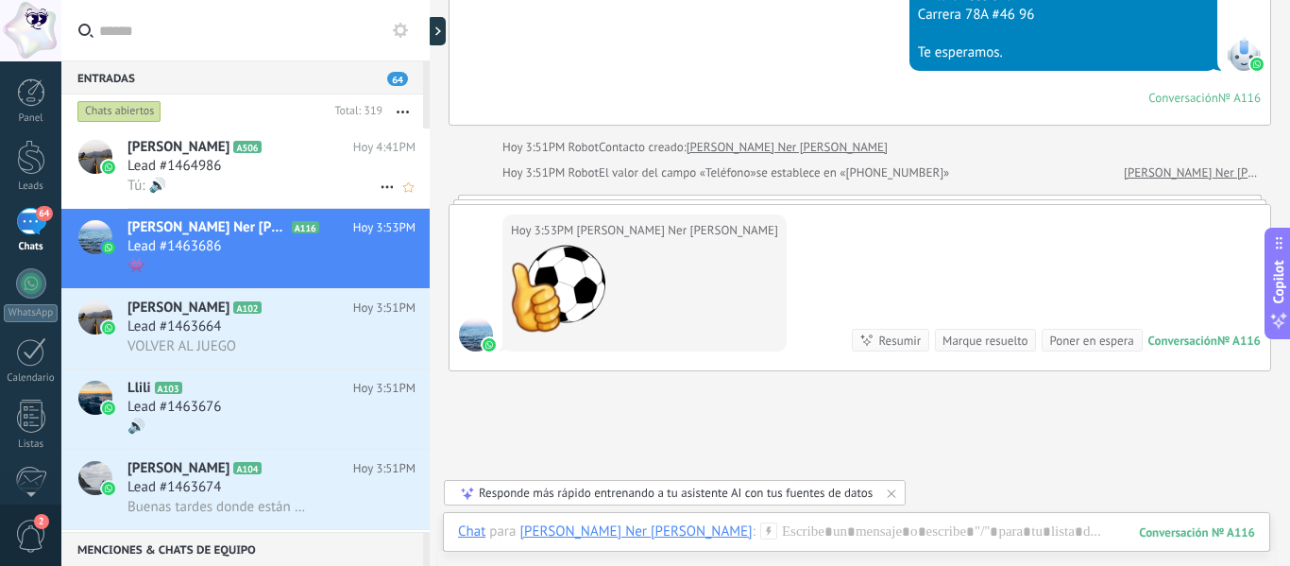
click at [243, 161] on div "Lead #1464986" at bounding box center [271, 166] width 288 height 19
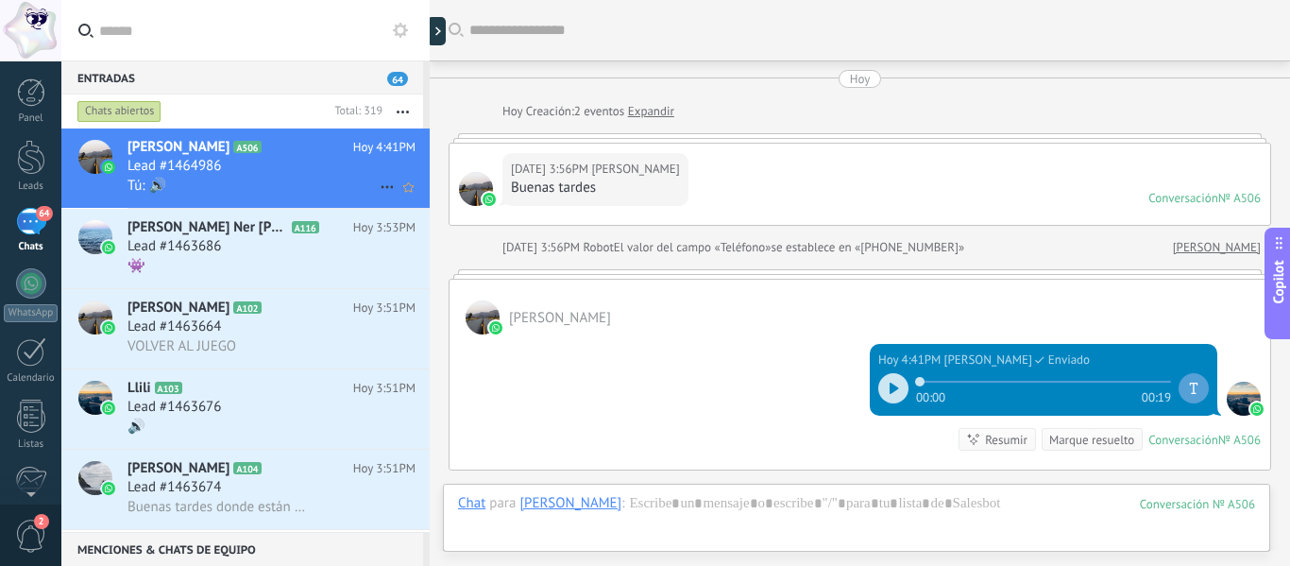
scroll to position [234, 0]
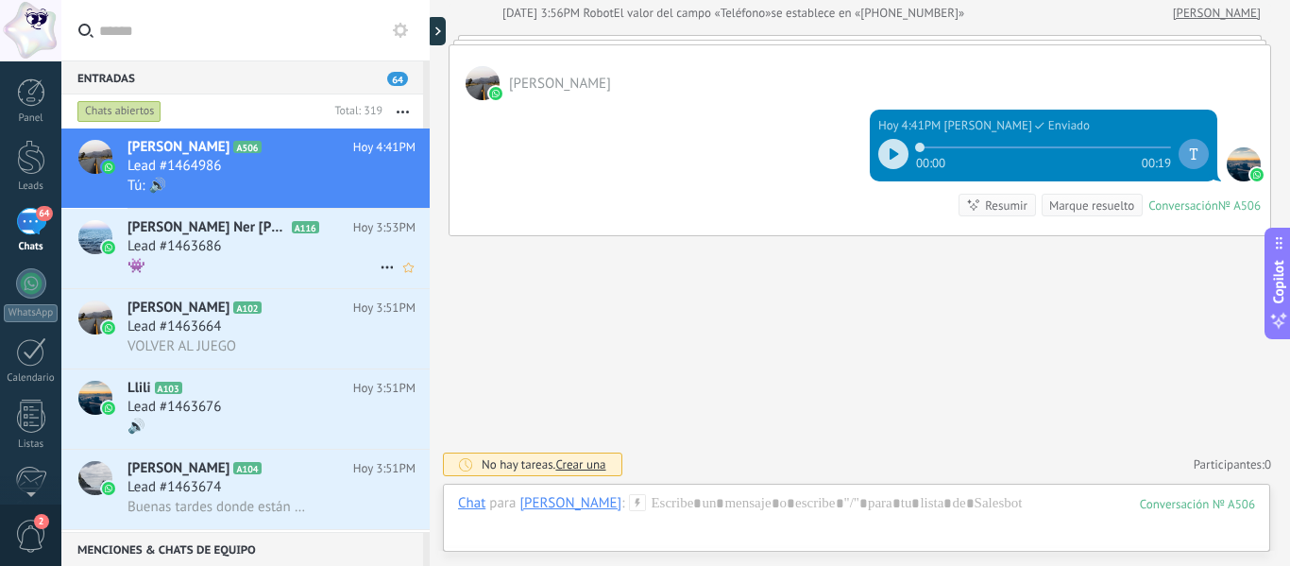
click at [262, 265] on div "👾" at bounding box center [271, 266] width 288 height 20
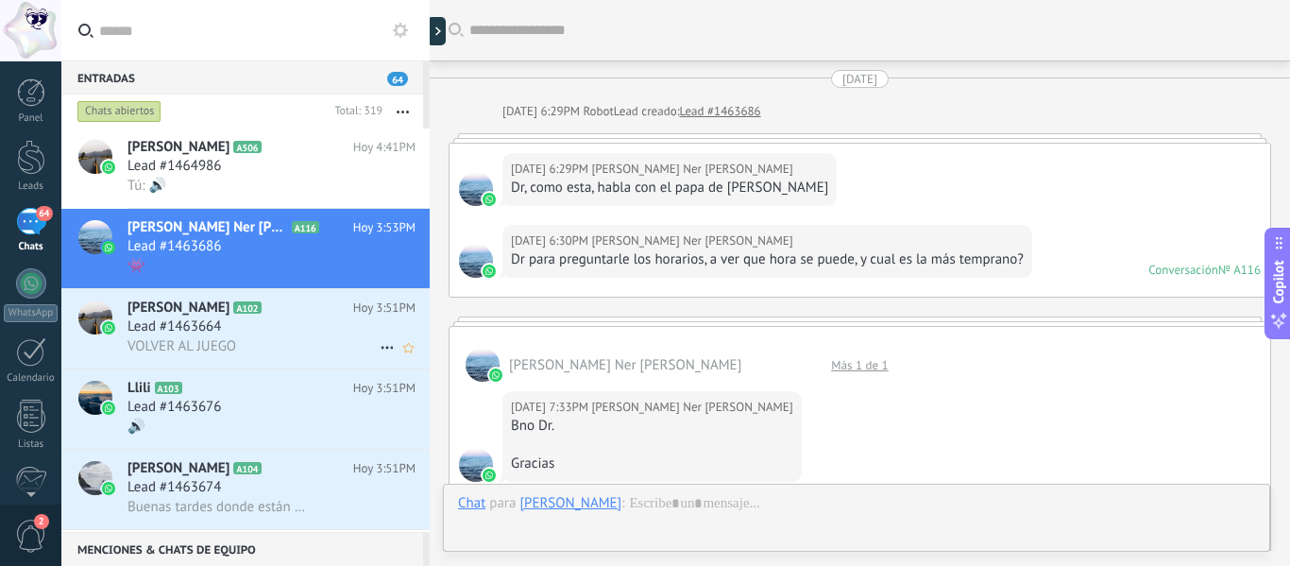
scroll to position [4393, 0]
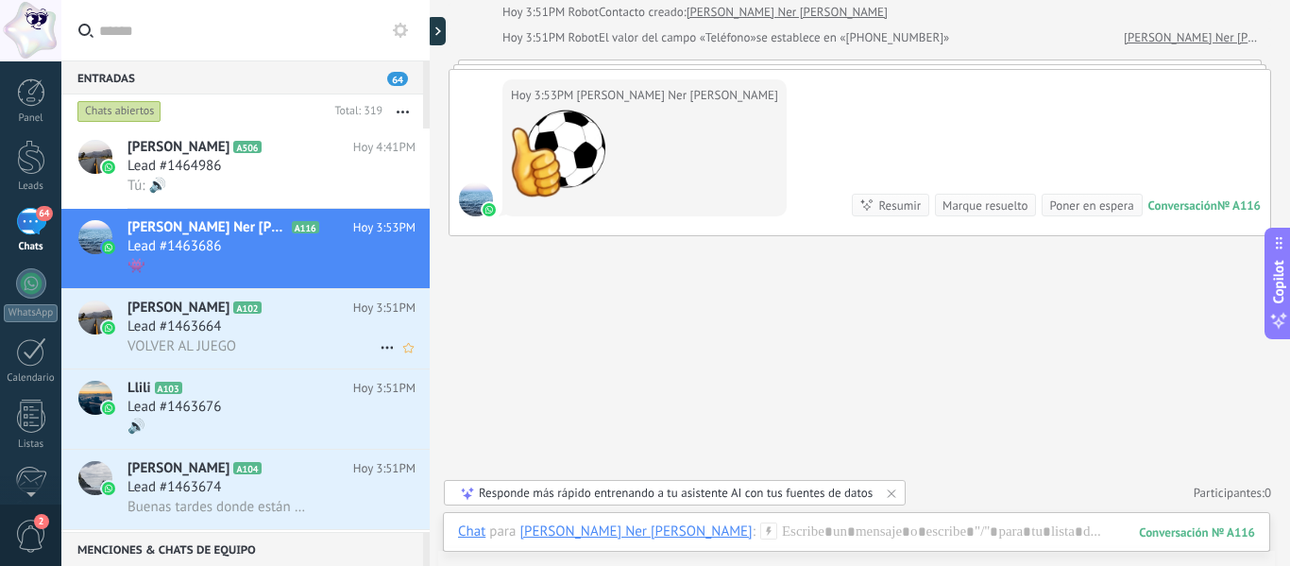
click at [264, 299] on h2 "[PERSON_NAME] A102" at bounding box center [240, 307] width 226 height 19
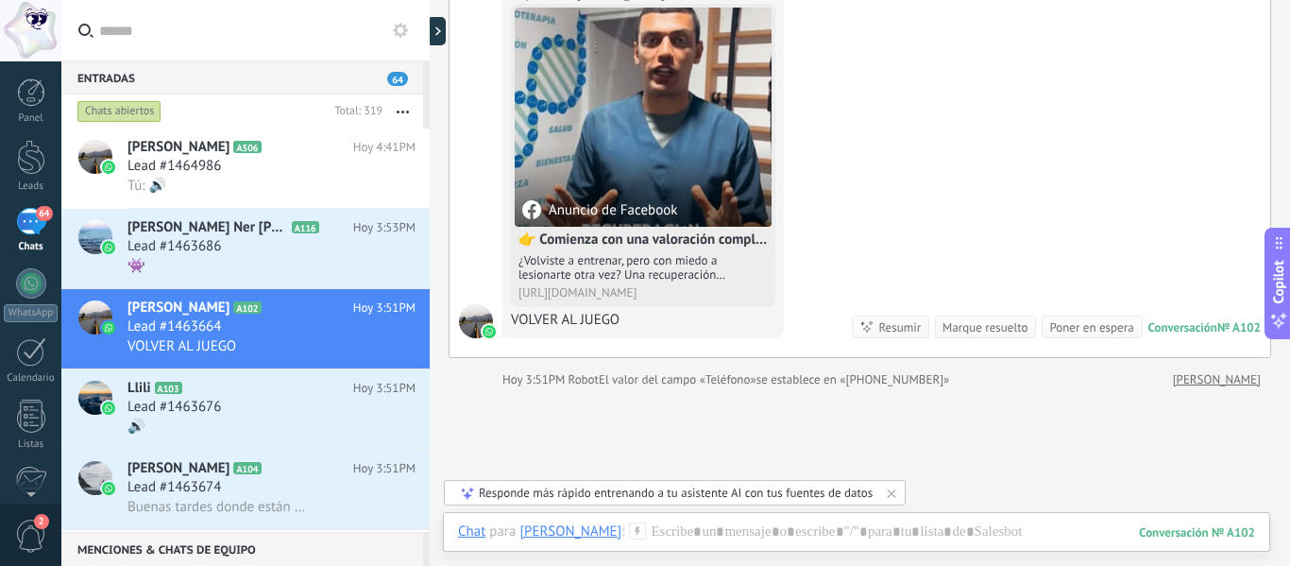
scroll to position [328, 0]
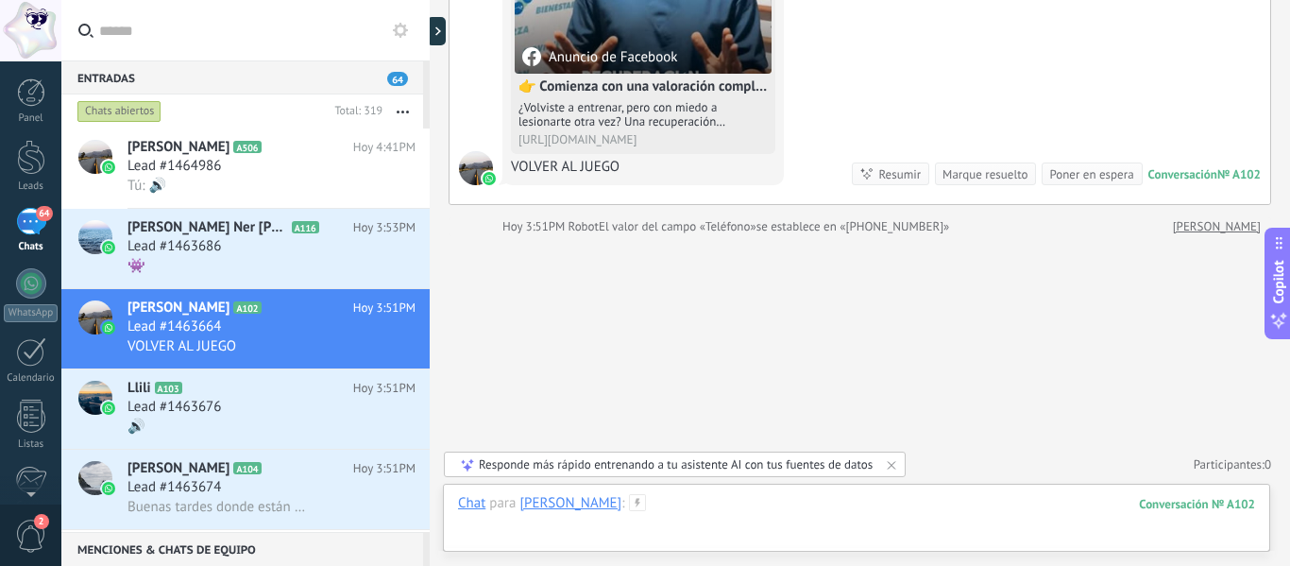
click at [838, 511] on div at bounding box center [856, 522] width 797 height 57
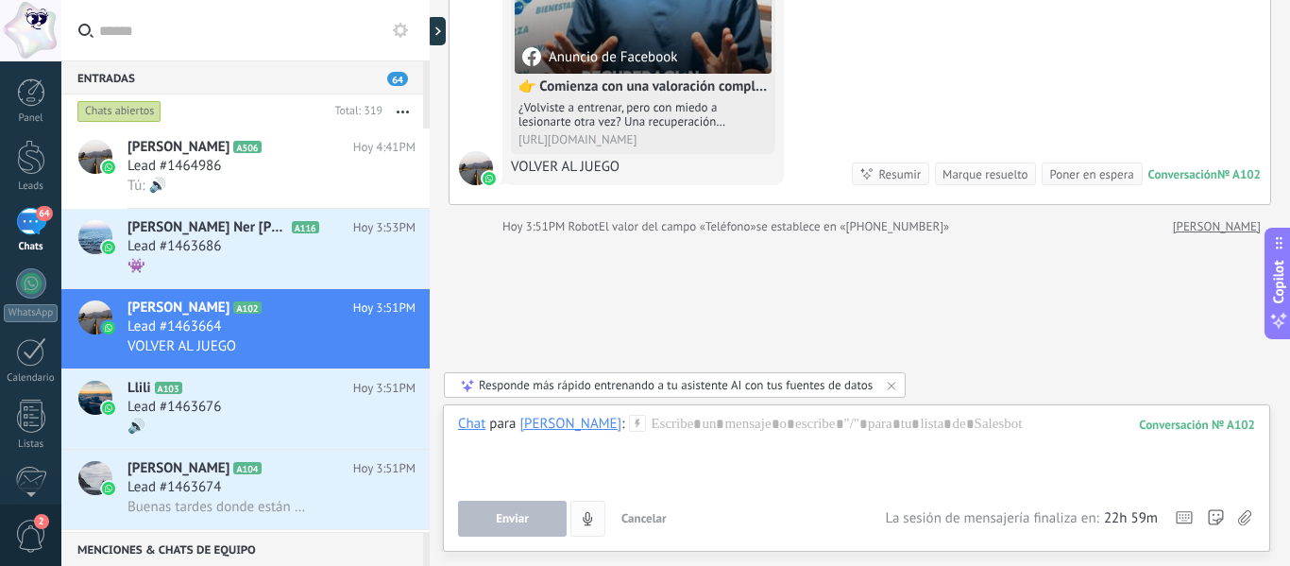
click at [585, 518] on use "4" at bounding box center [587, 517] width 9 height 13
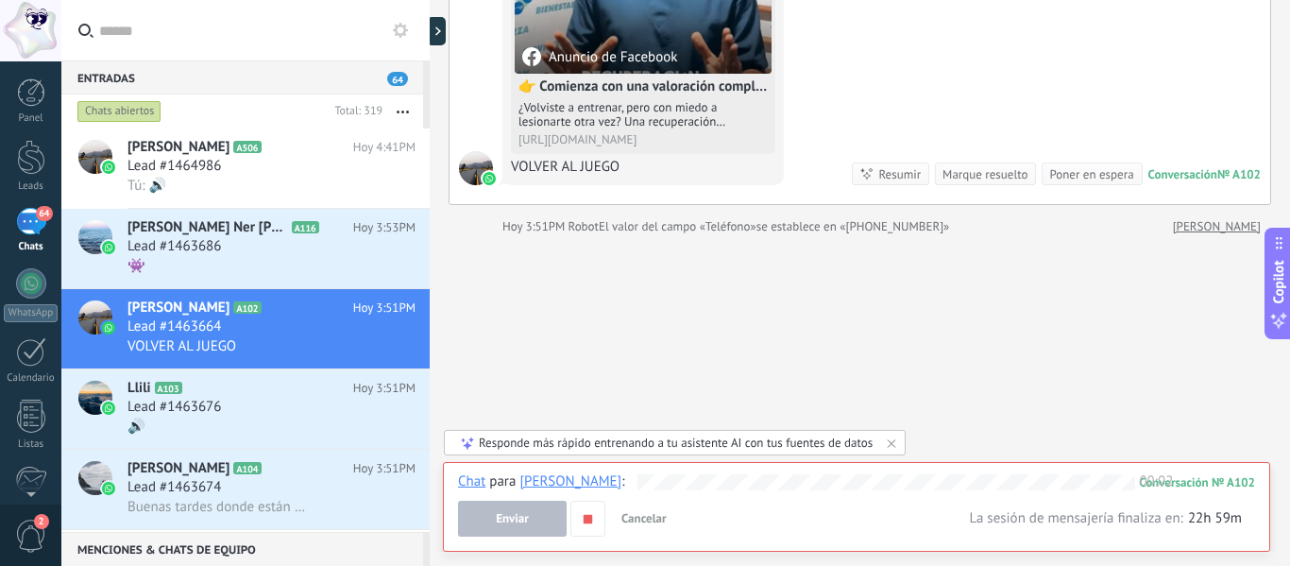
click at [660, 513] on span "Cancelar" at bounding box center [643, 518] width 45 height 16
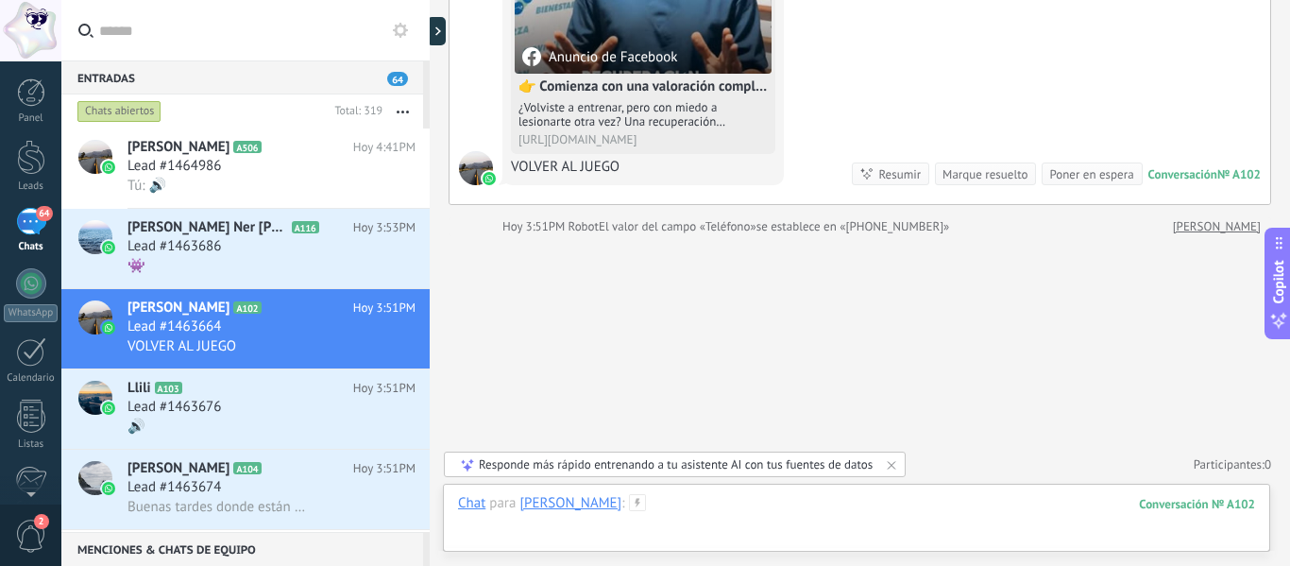
click at [568, 521] on div at bounding box center [856, 522] width 797 height 57
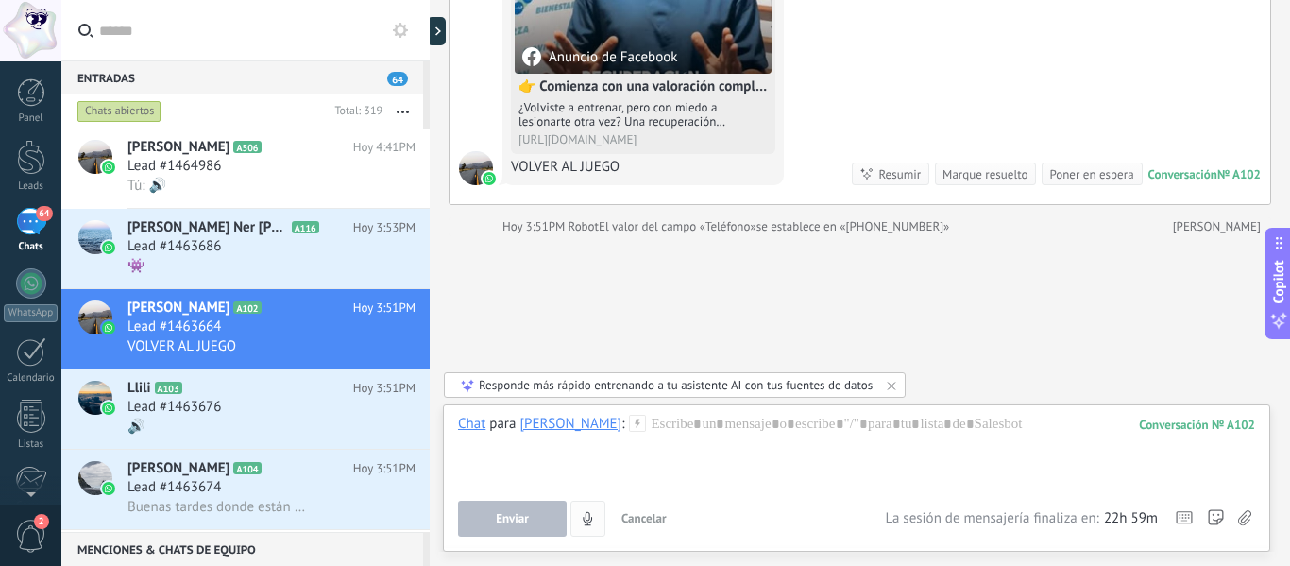
click at [585, 518] on use "4" at bounding box center [587, 517] width 9 height 13
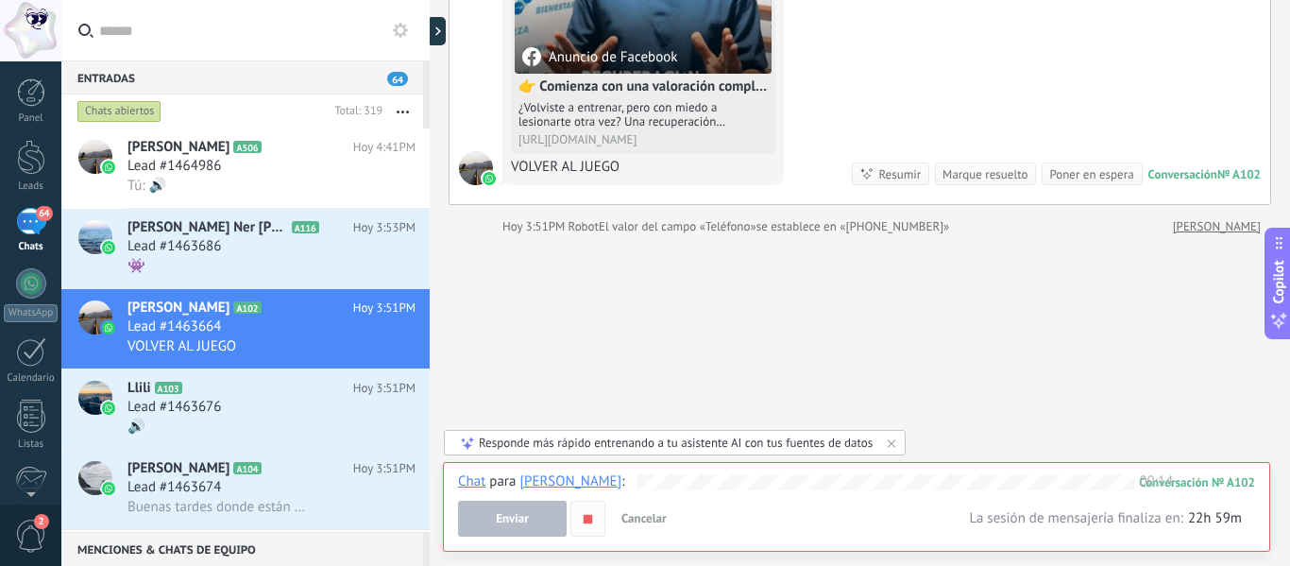
click at [585, 526] on icon "button" at bounding box center [588, 519] width 16 height 16
click at [547, 520] on button "Enviar" at bounding box center [512, 519] width 109 height 36
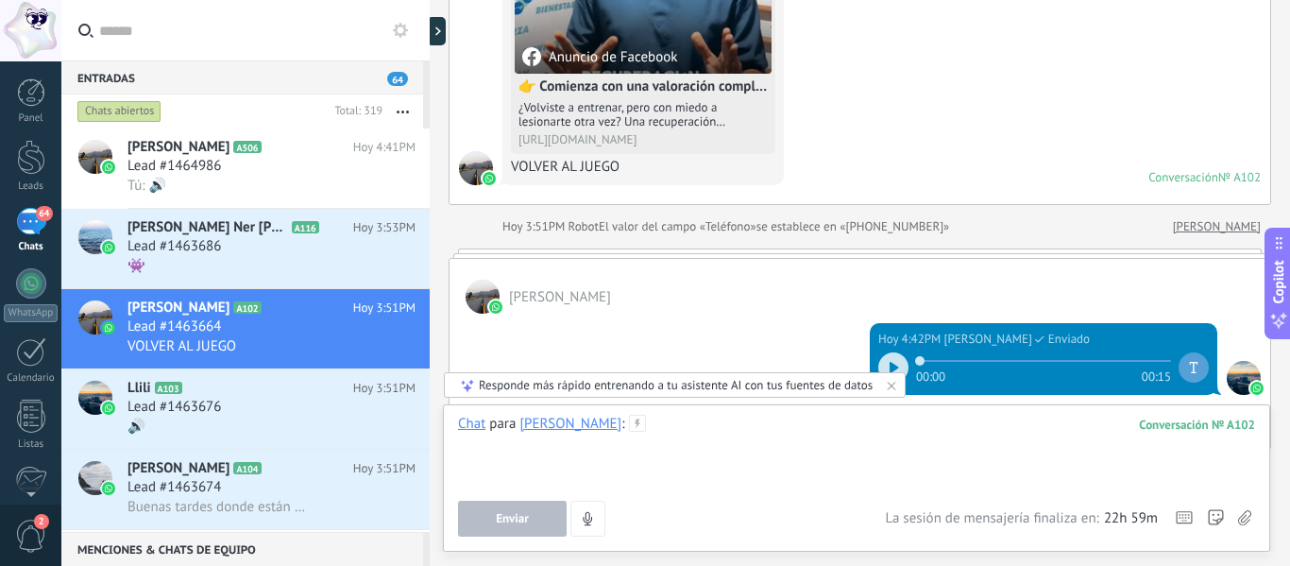
scroll to position [315, 0]
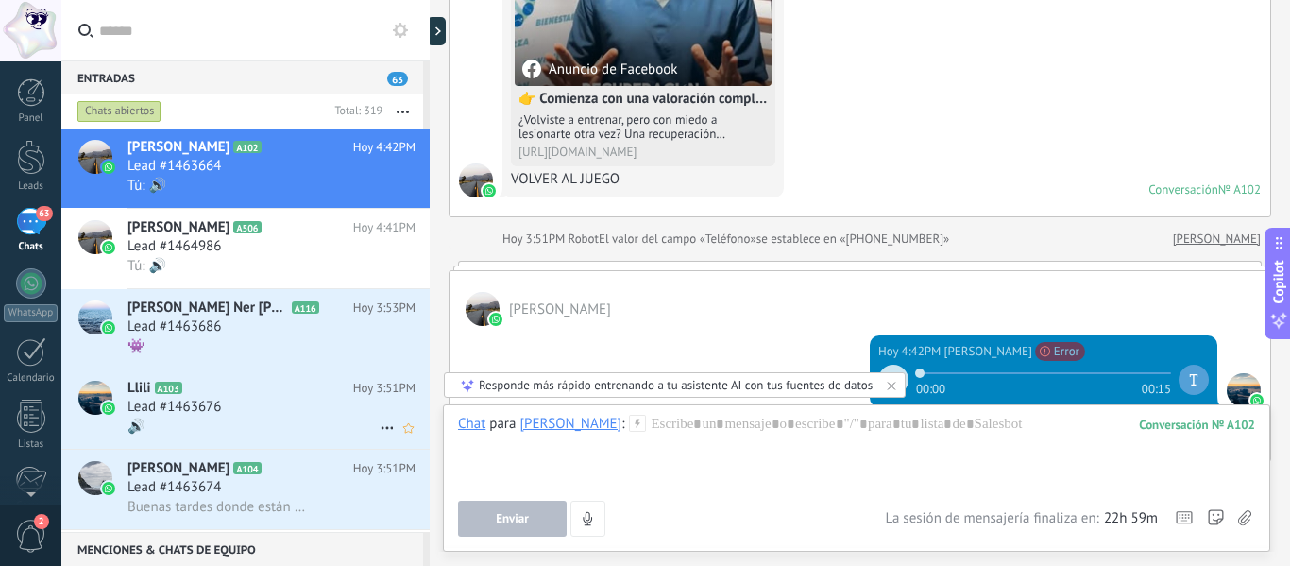
click at [280, 401] on div "Lead #1463676" at bounding box center [271, 407] width 288 height 19
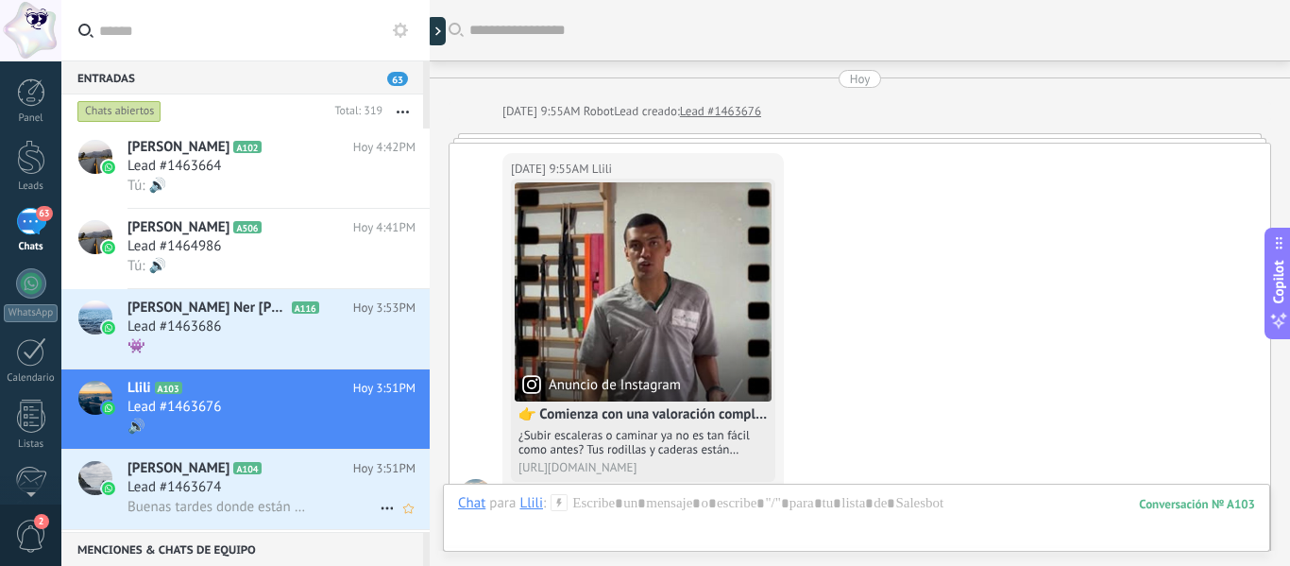
click at [227, 496] on h3 "Lead #1463674" at bounding box center [178, 487] width 103 height 19
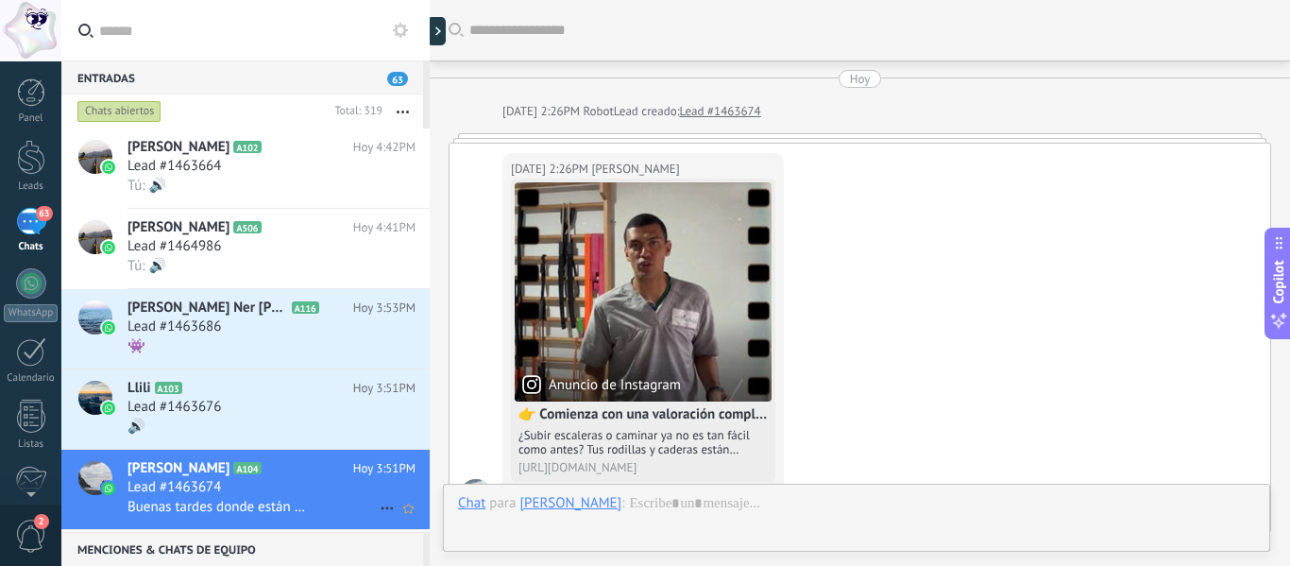
scroll to position [50, 0]
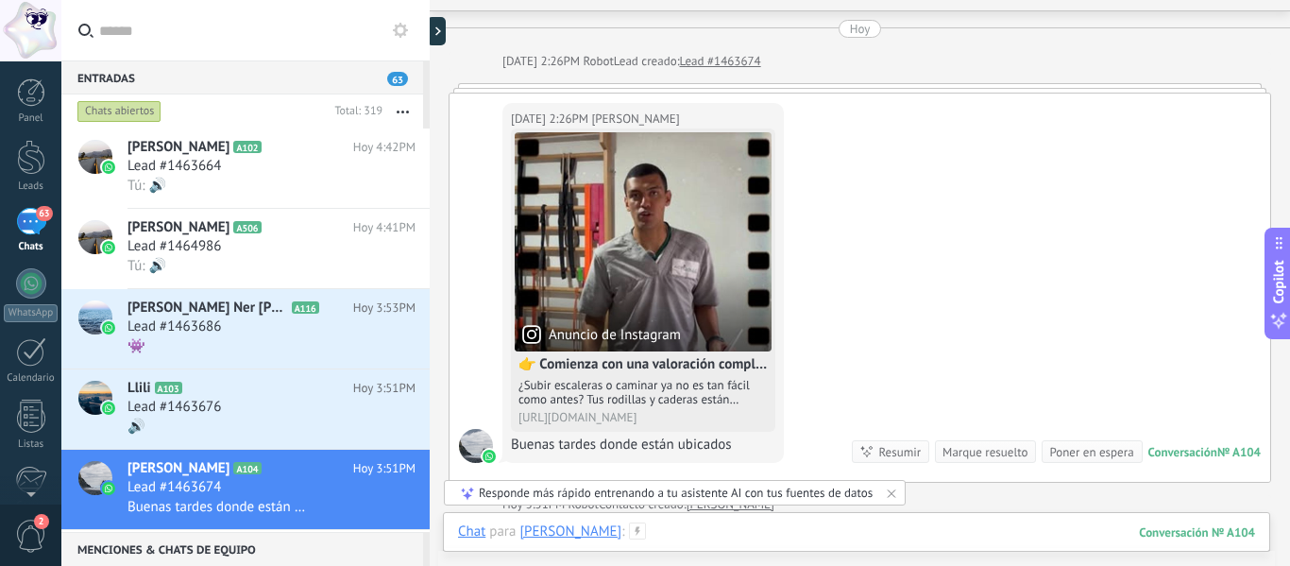
click at [765, 533] on div at bounding box center [856, 550] width 797 height 57
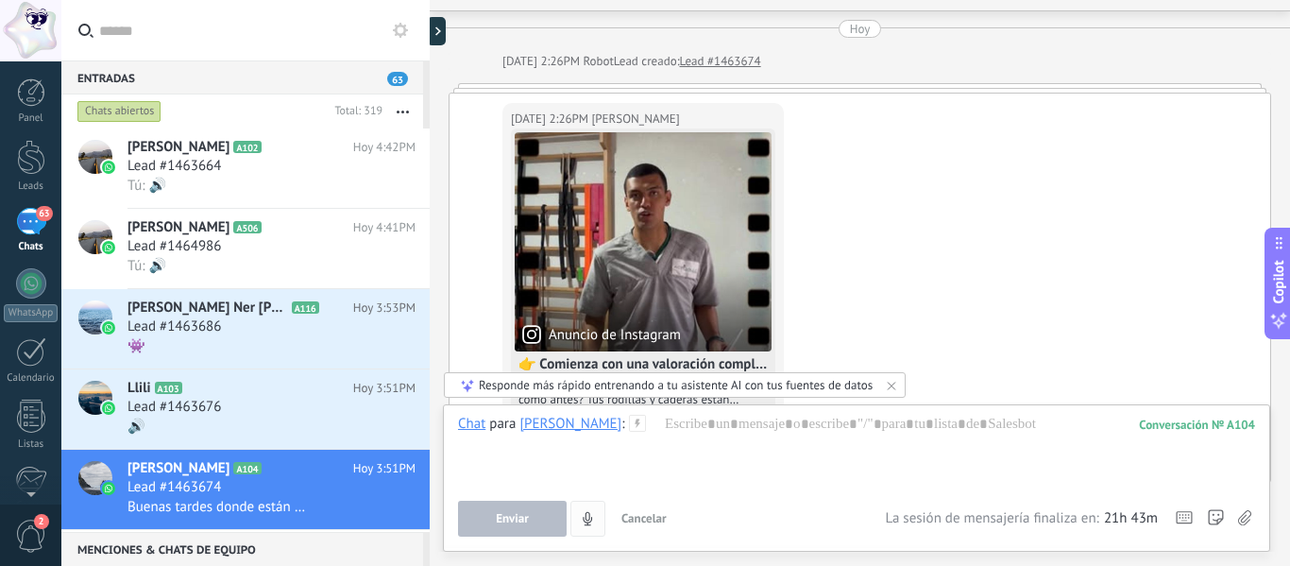
click at [592, 516] on icon "4" at bounding box center [588, 519] width 16 height 16
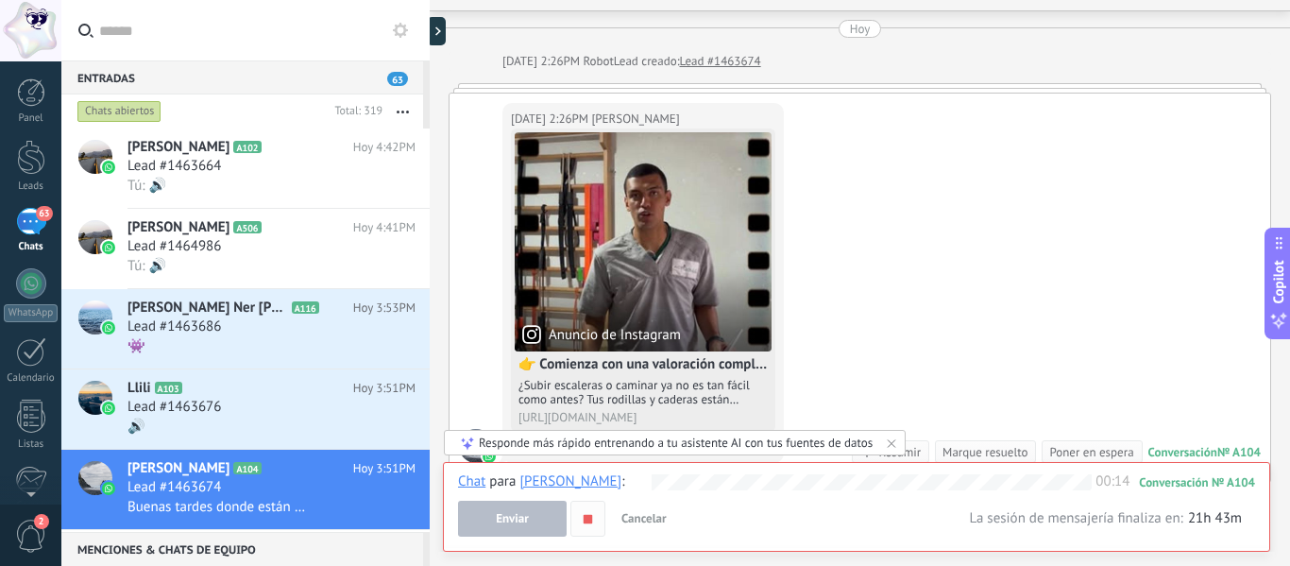
click at [592, 522] on use "button" at bounding box center [588, 518] width 8 height 8
click at [547, 514] on button "Enviar" at bounding box center [512, 519] width 109 height 36
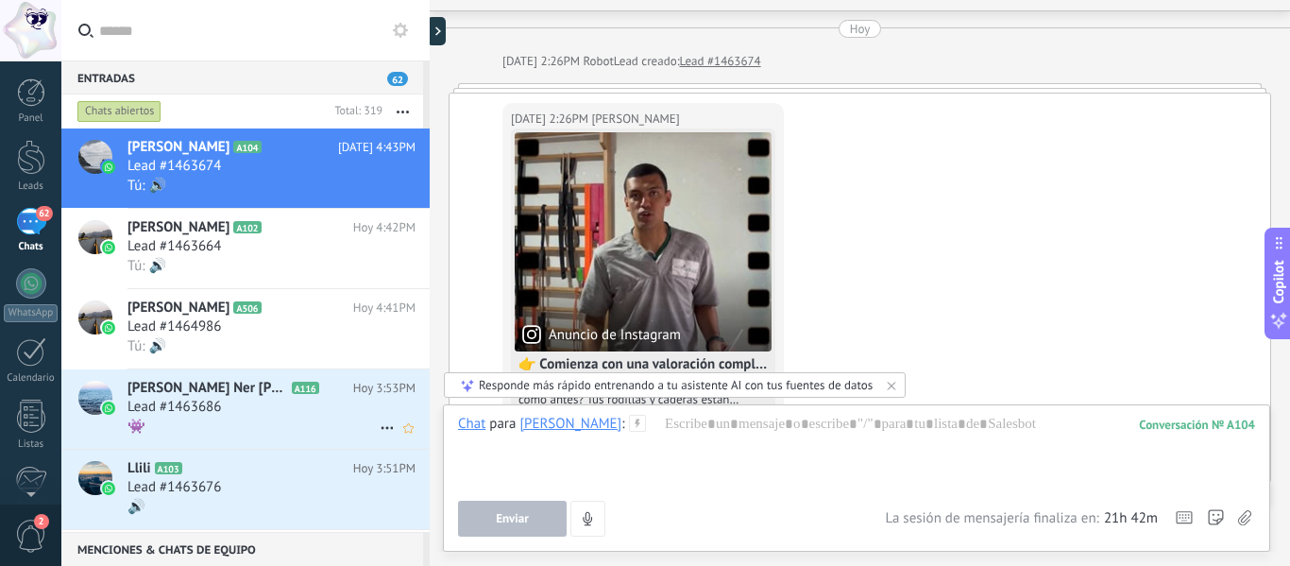
click at [314, 408] on div "Lead #1463686" at bounding box center [271, 407] width 288 height 19
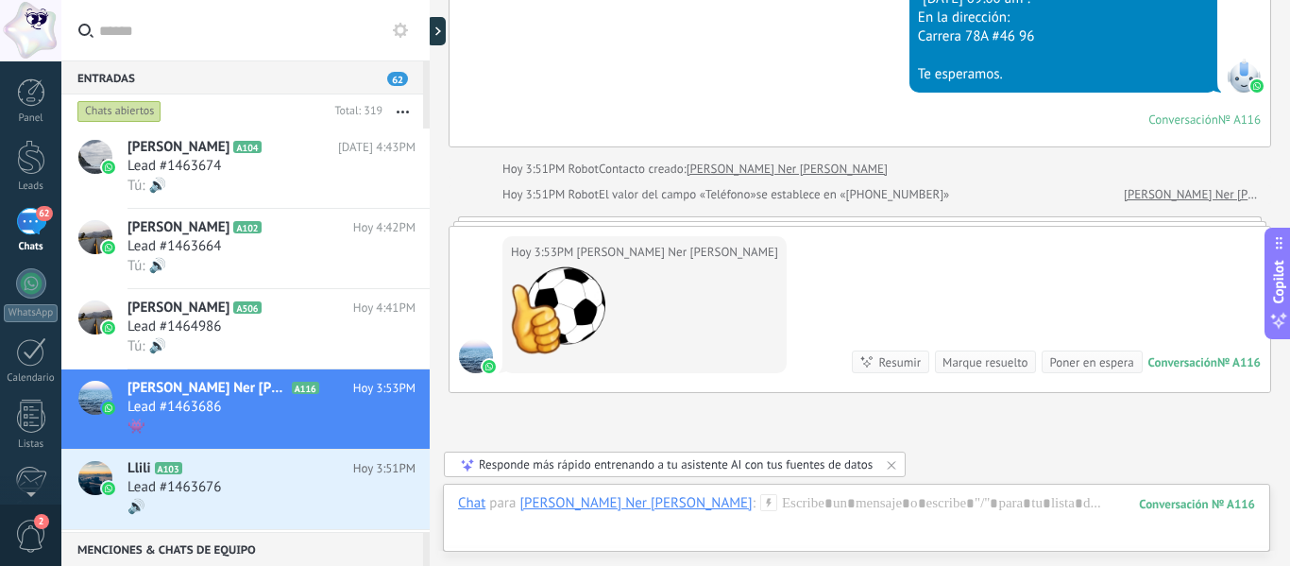
scroll to position [4393, 0]
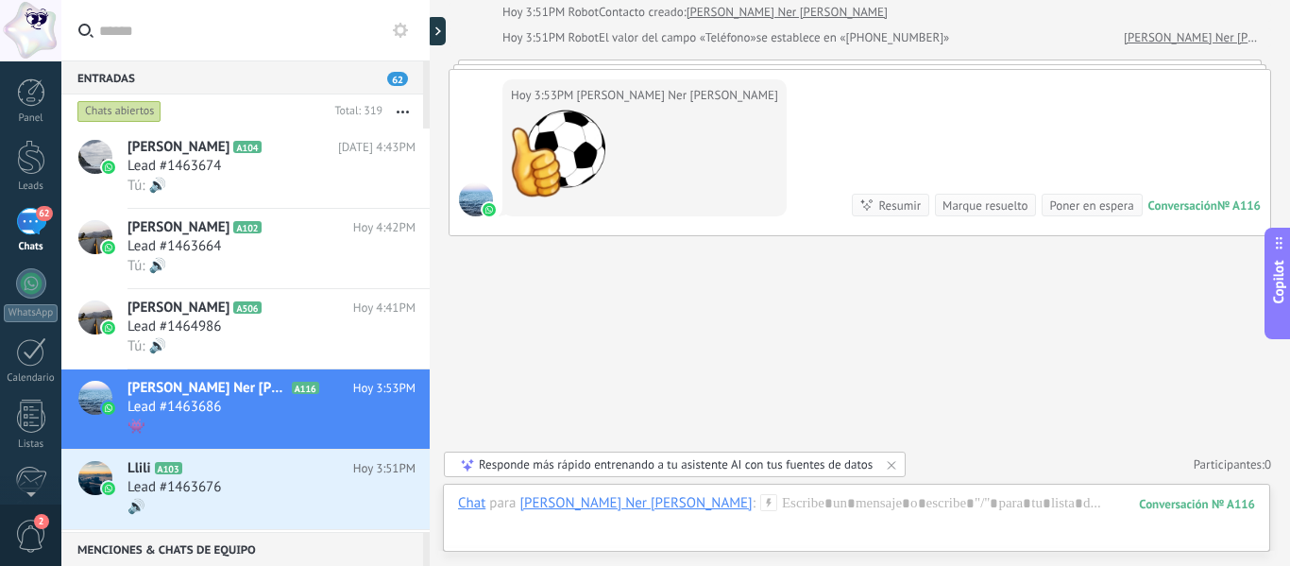
click at [430, 129] on div at bounding box center [430, 283] width 0 height 566
type textarea "**********"
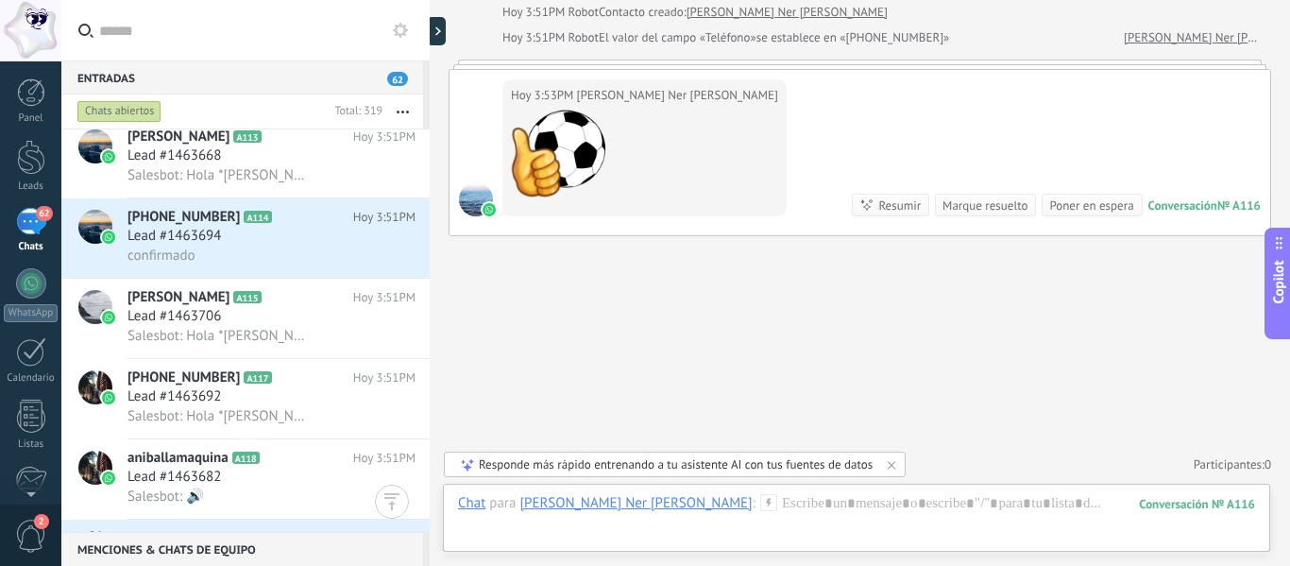
scroll to position [985, 0]
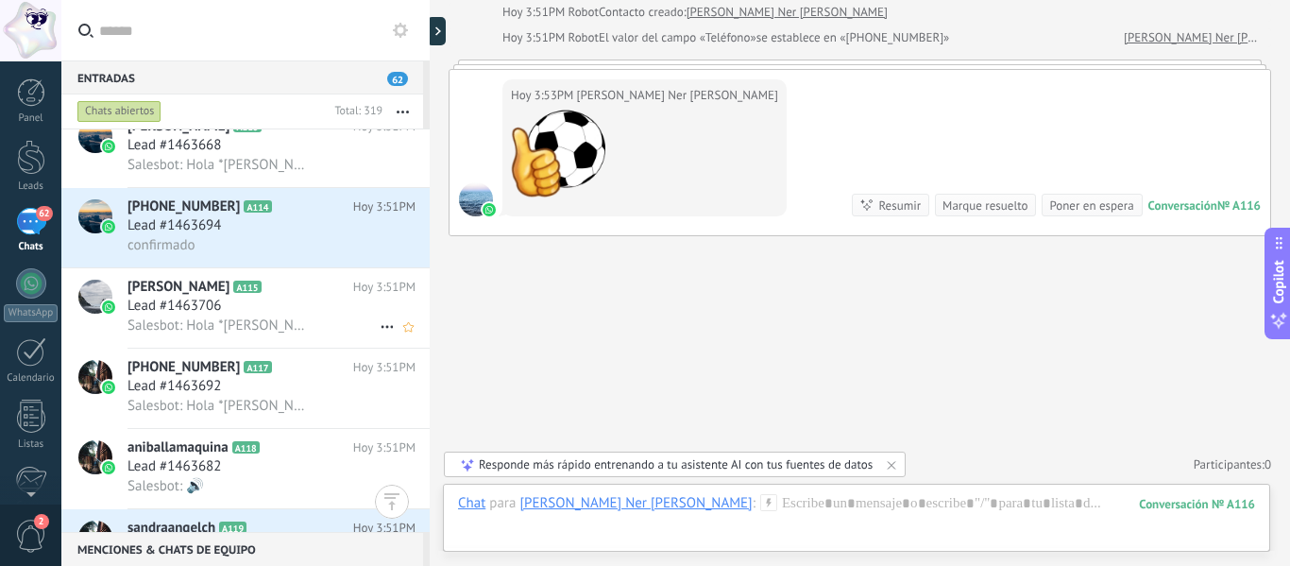
click at [185, 332] on span "Salesbot: Hola *[PERSON_NAME]*, Tu cita con *ActySalud* ha sido asignada para e…" at bounding box center [219, 325] width 184 height 18
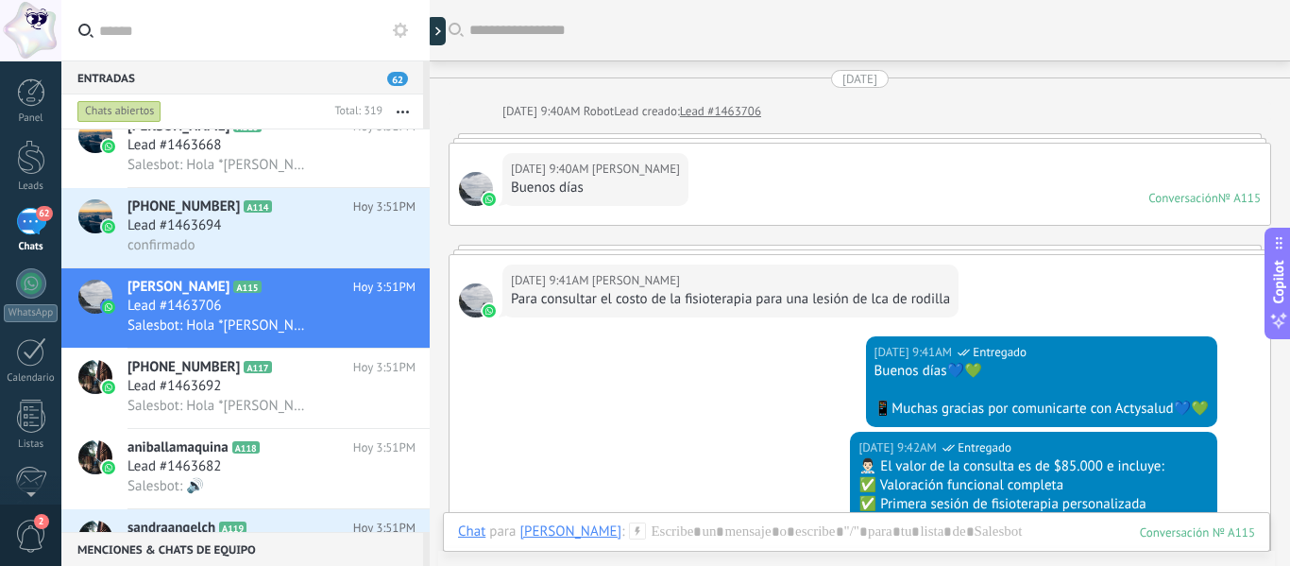
scroll to position [4368, 0]
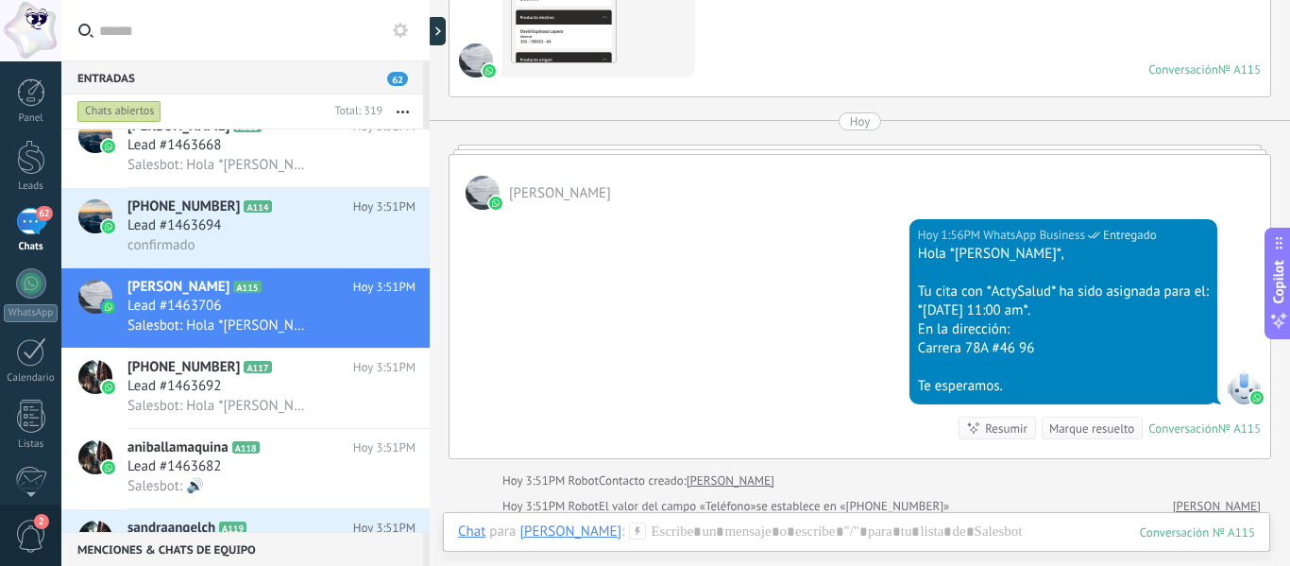
click at [486, 176] on div at bounding box center [483, 193] width 34 height 34
click at [495, 196] on img at bounding box center [495, 202] width 13 height 13
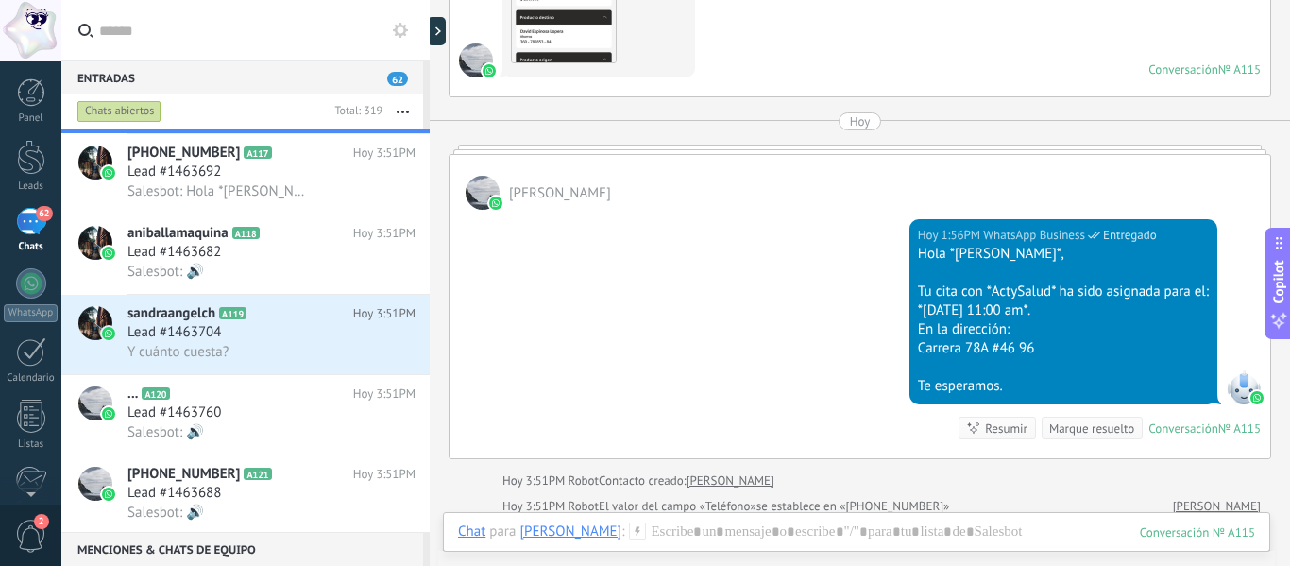
scroll to position [1227, 0]
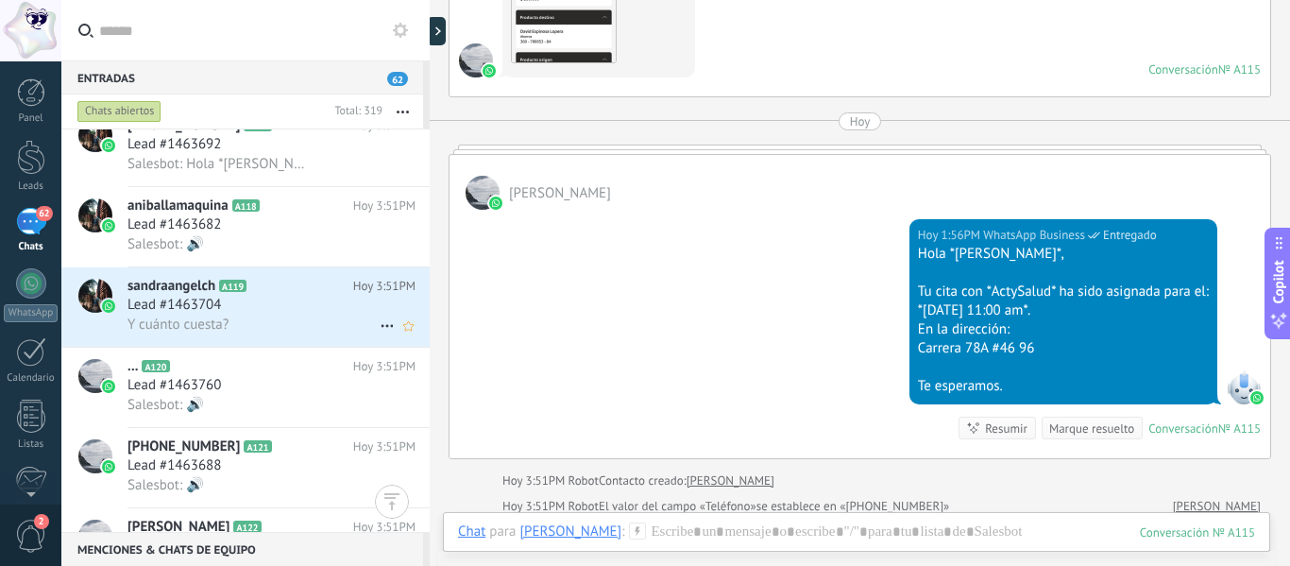
click at [312, 320] on div "Y cuánto cuesta?" at bounding box center [271, 324] width 288 height 20
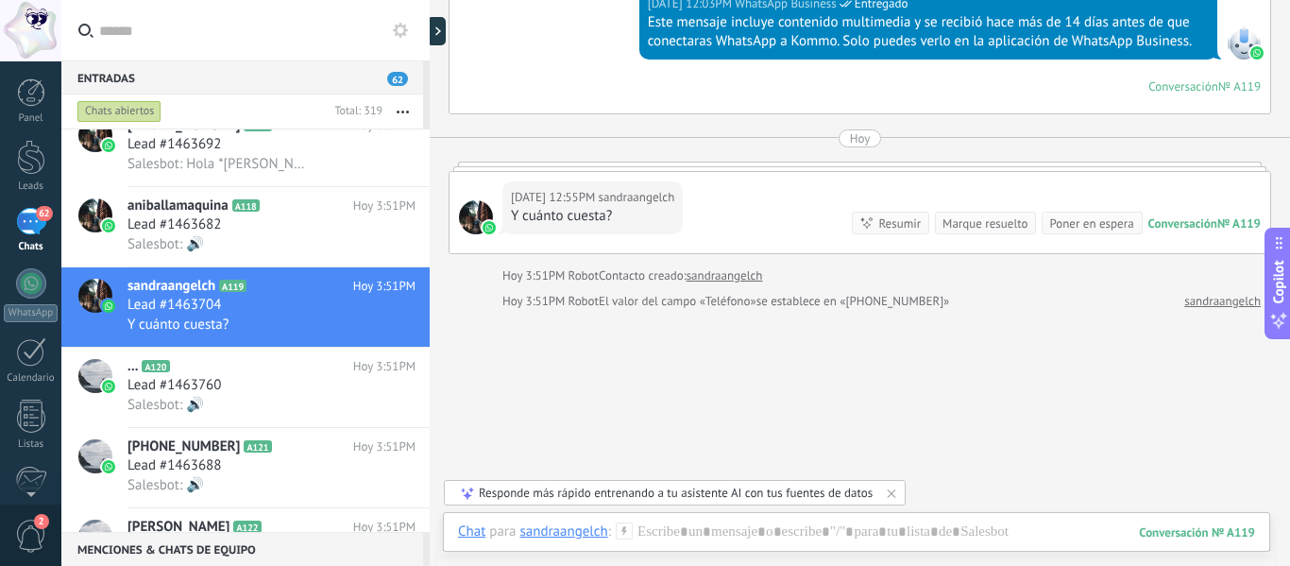
scroll to position [266, 0]
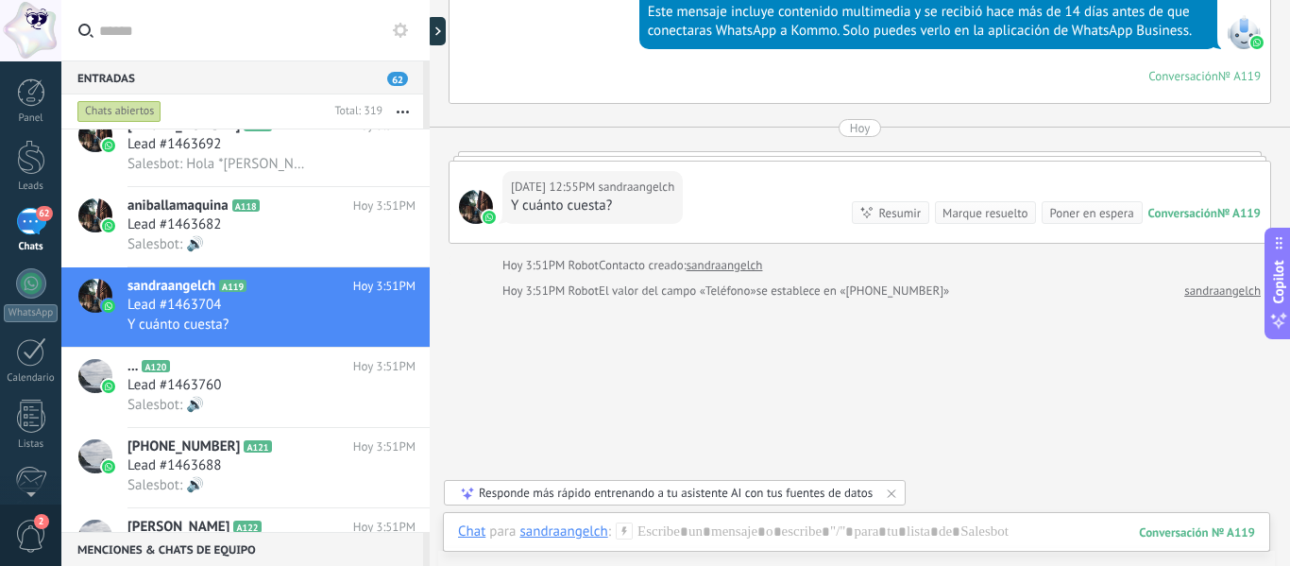
drag, startPoint x: 1231, startPoint y: 516, endPoint x: 1208, endPoint y: 604, distance: 91.9
click at [1208, 565] on html ".abccls-1,.abccls-2{fill-rule:evenodd}.abccls-2{fill:#fff} .abfcls-1{fill:none}…" at bounding box center [645, 283] width 1290 height 566
click at [890, 543] on div at bounding box center [856, 550] width 797 height 57
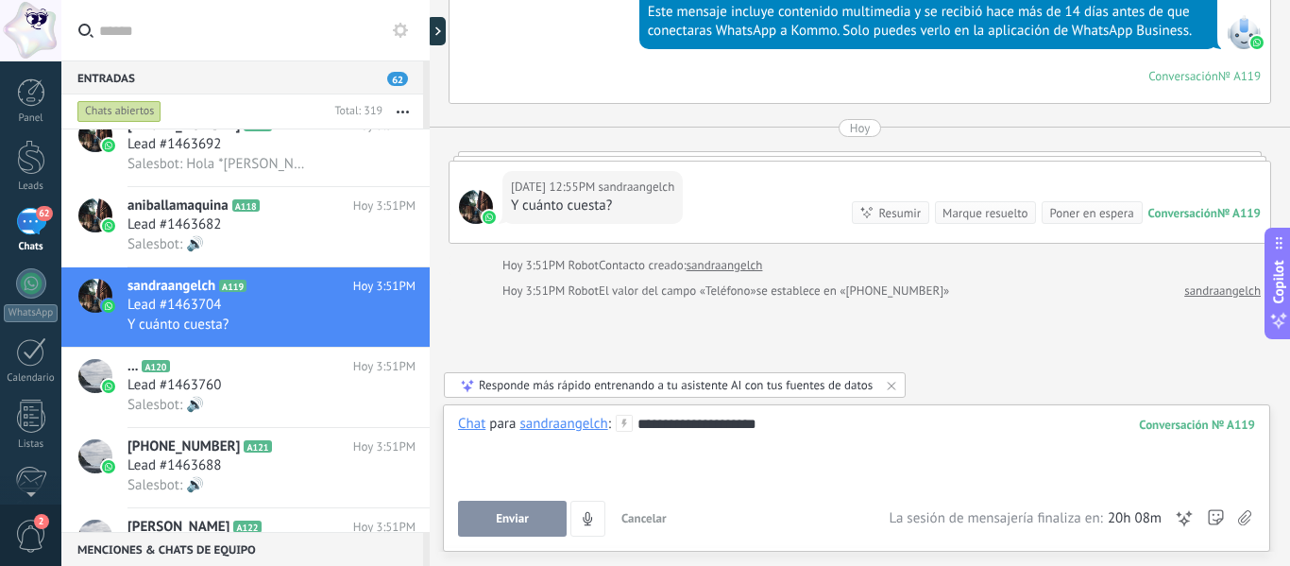
click at [1083, 215] on div "Poner en espera" at bounding box center [1091, 213] width 84 height 18
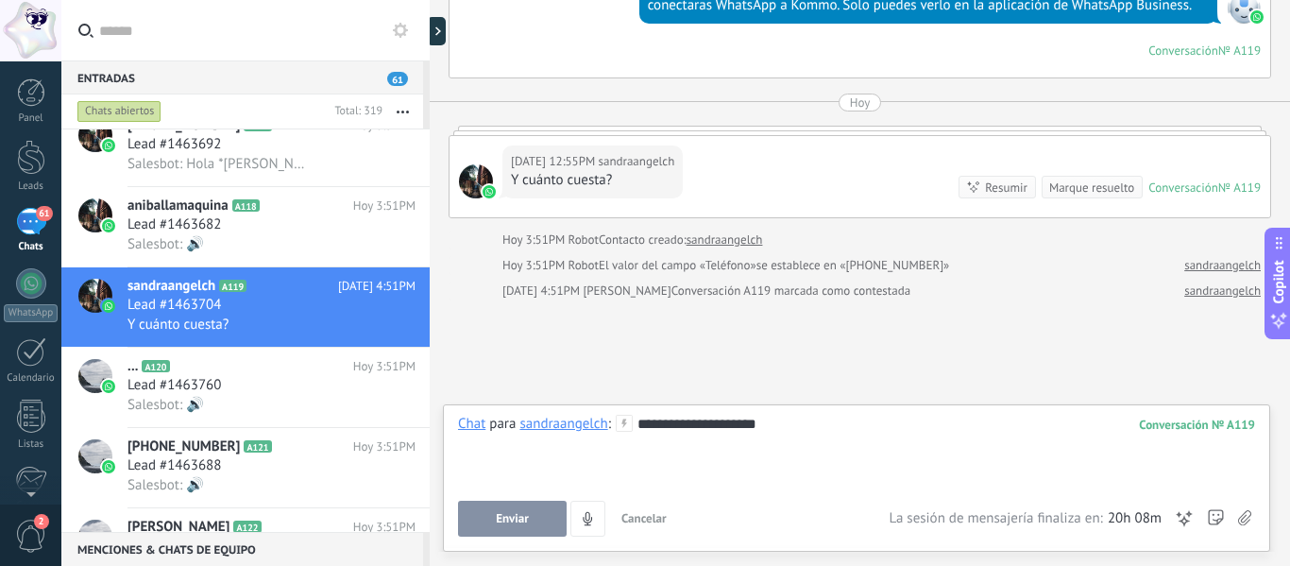
drag, startPoint x: 806, startPoint y: 426, endPoint x: 789, endPoint y: 440, distance: 22.1
click at [789, 440] on div "**********" at bounding box center [856, 451] width 797 height 72
click at [906, 291] on div "Conversación A119 marcada como contestada" at bounding box center [790, 290] width 239 height 19
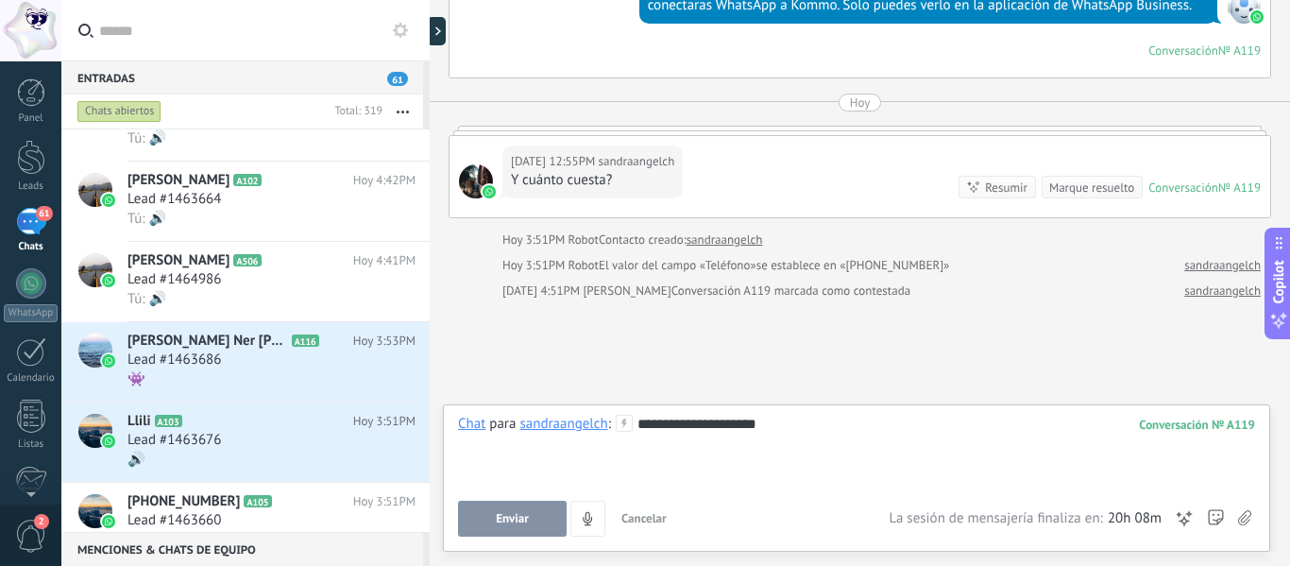
scroll to position [0, 0]
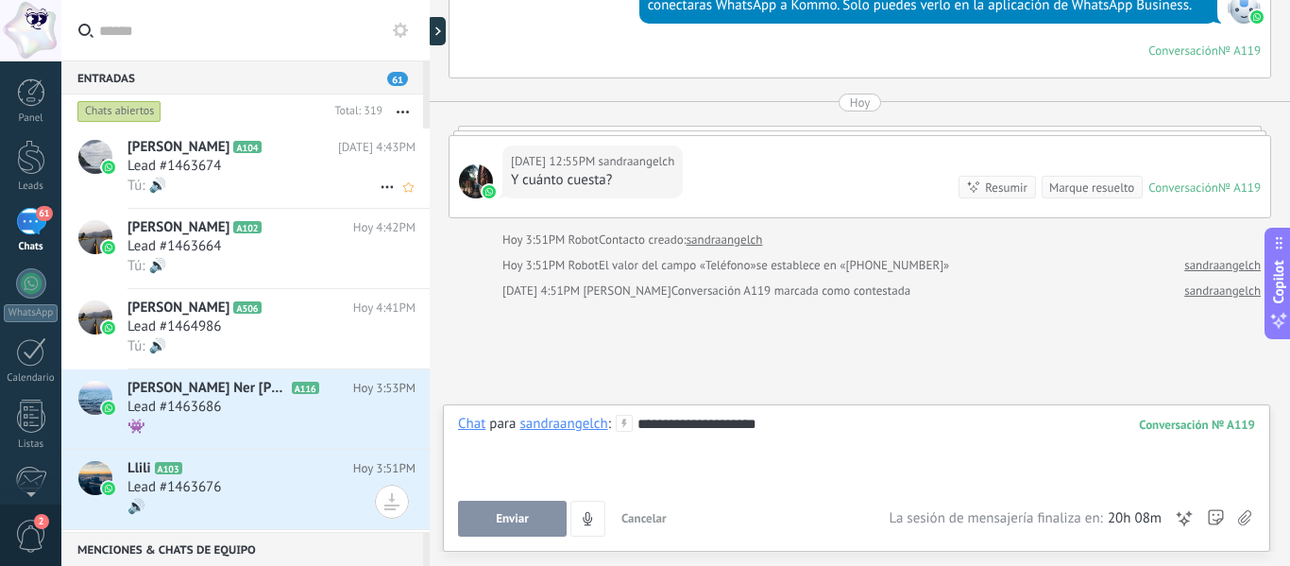
click at [270, 180] on div "Tú: 🔊" at bounding box center [271, 186] width 288 height 20
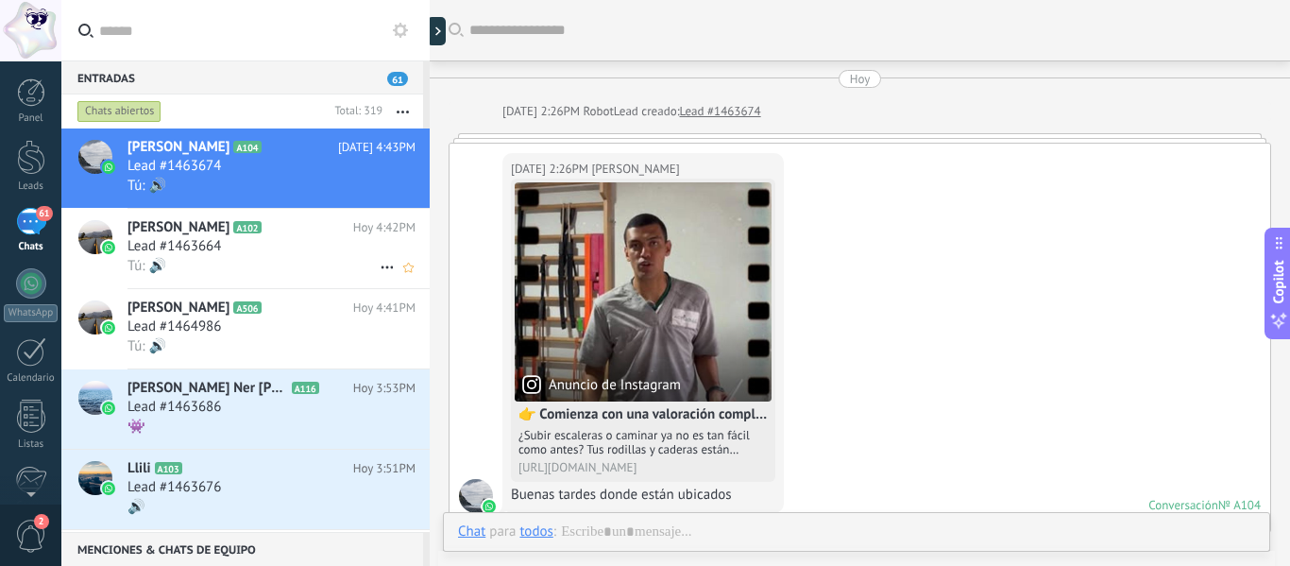
scroll to position [419, 0]
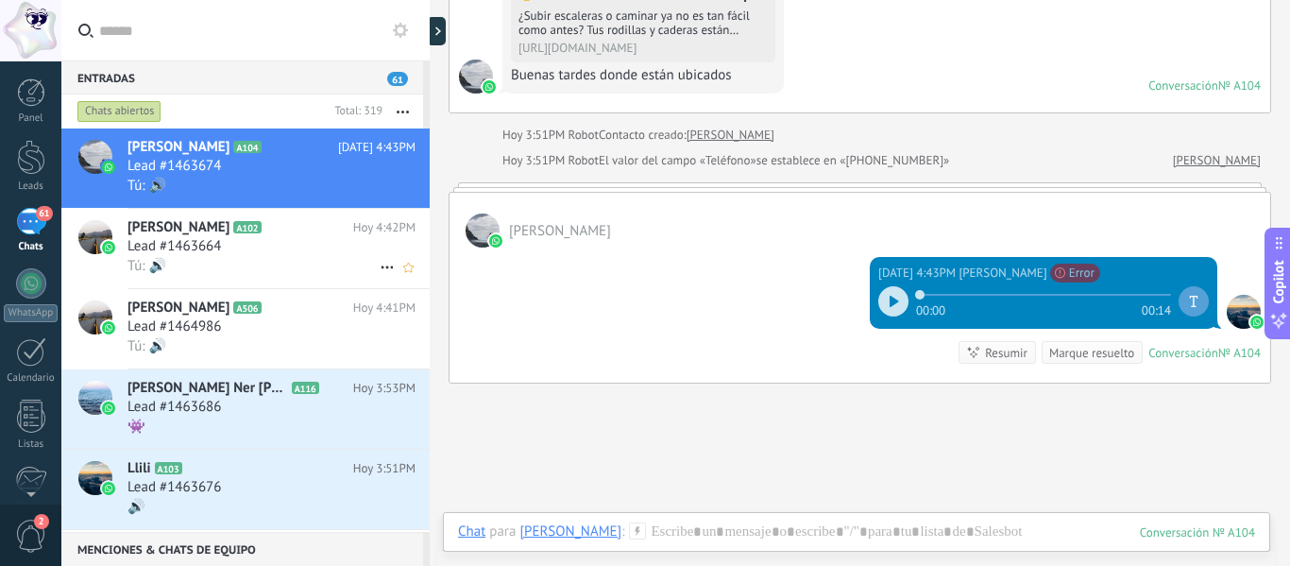
click at [291, 245] on div "Lead #1463664" at bounding box center [271, 246] width 288 height 19
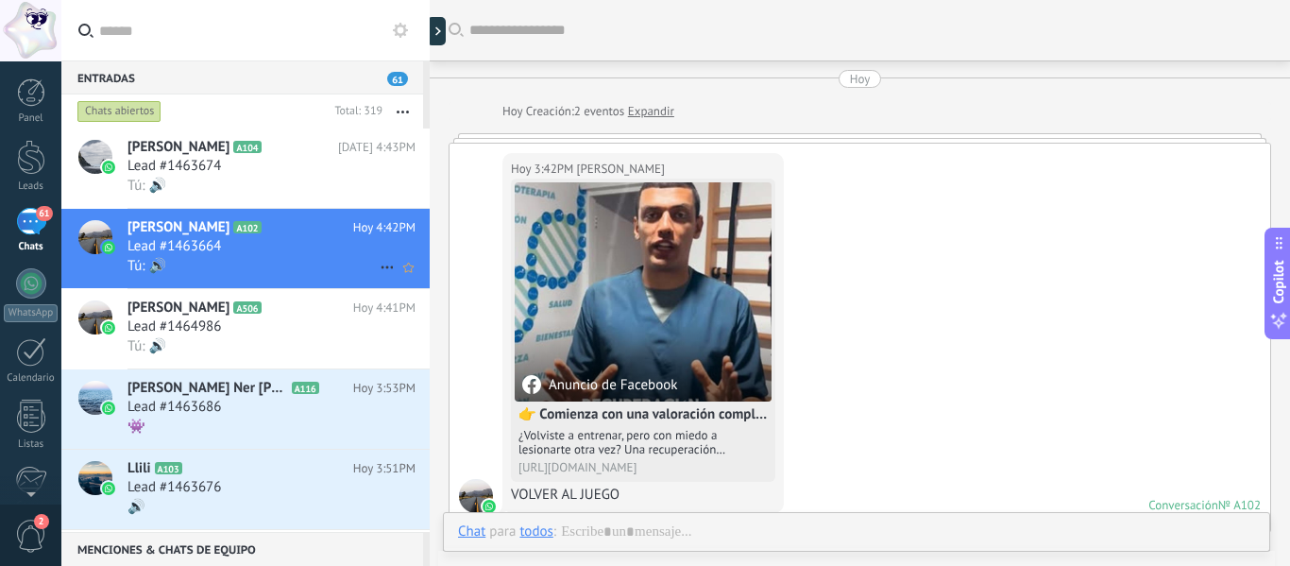
scroll to position [394, 0]
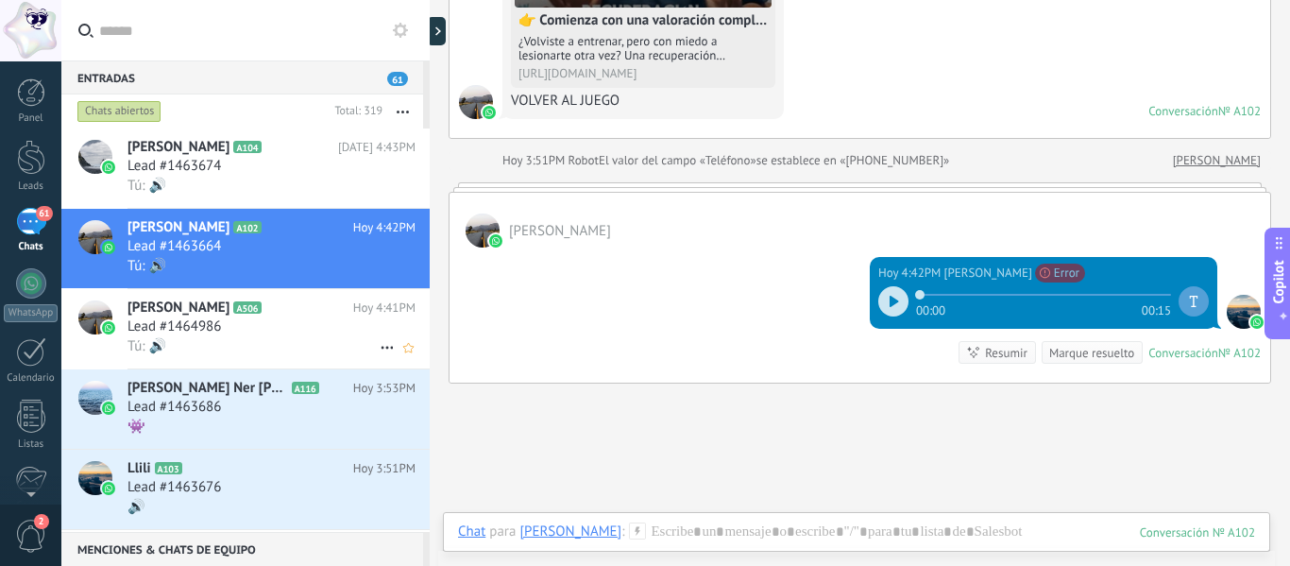
click at [307, 330] on div "Lead #1464986" at bounding box center [271, 326] width 288 height 19
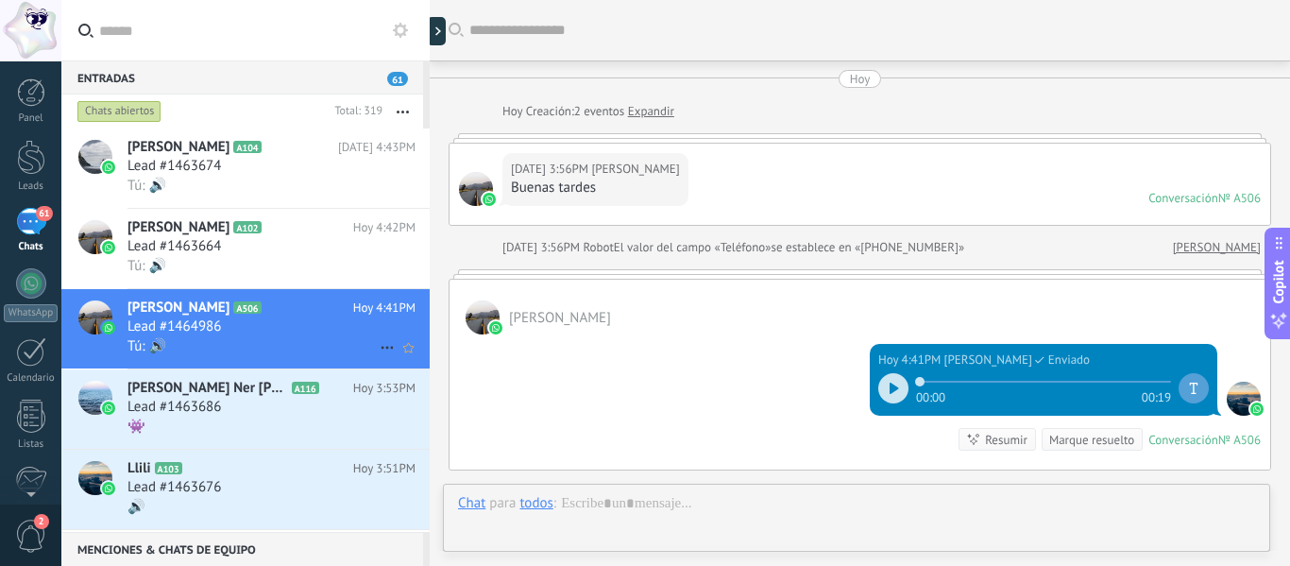
scroll to position [234, 0]
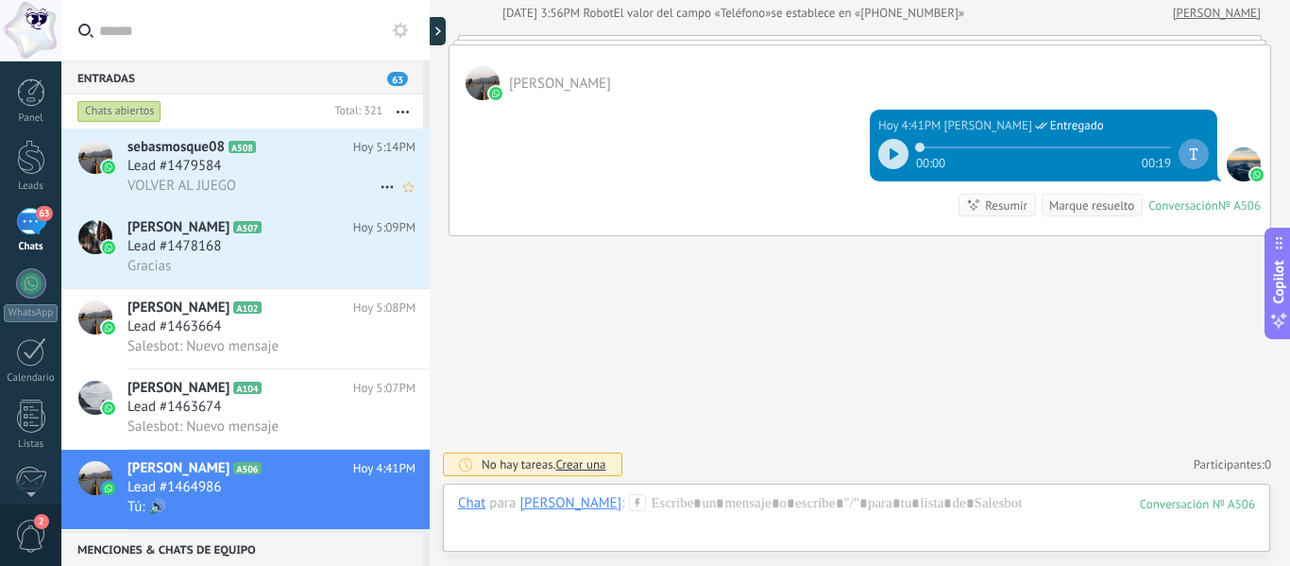
click at [299, 178] on div "VOLVER AL JUEGO" at bounding box center [271, 186] width 288 height 20
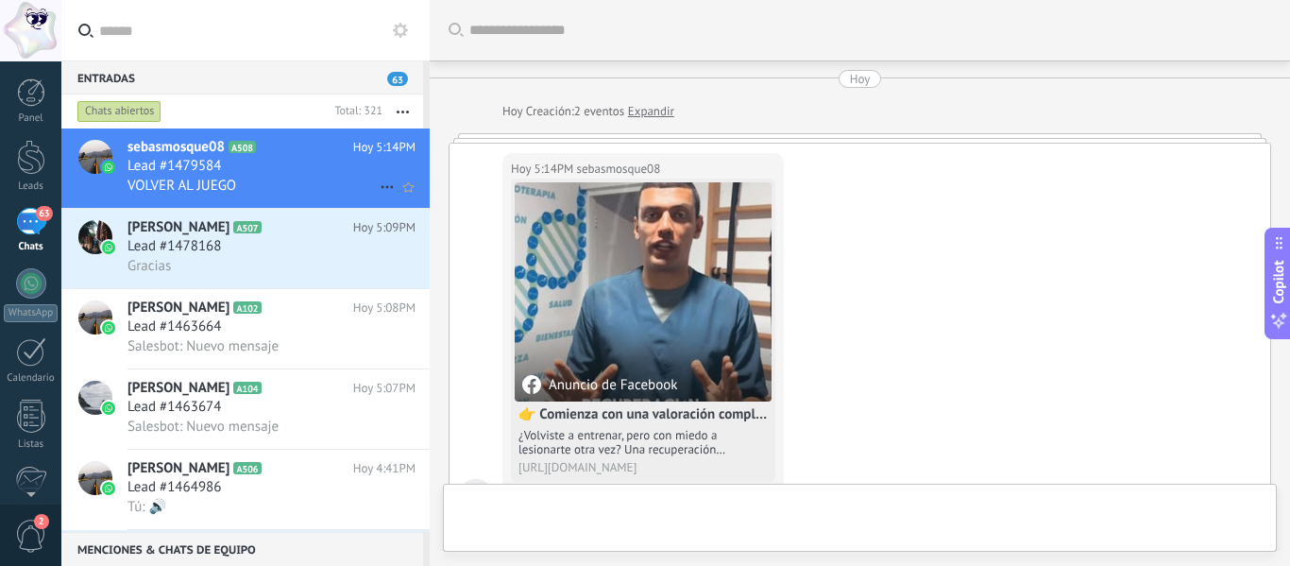
scroll to position [50, 0]
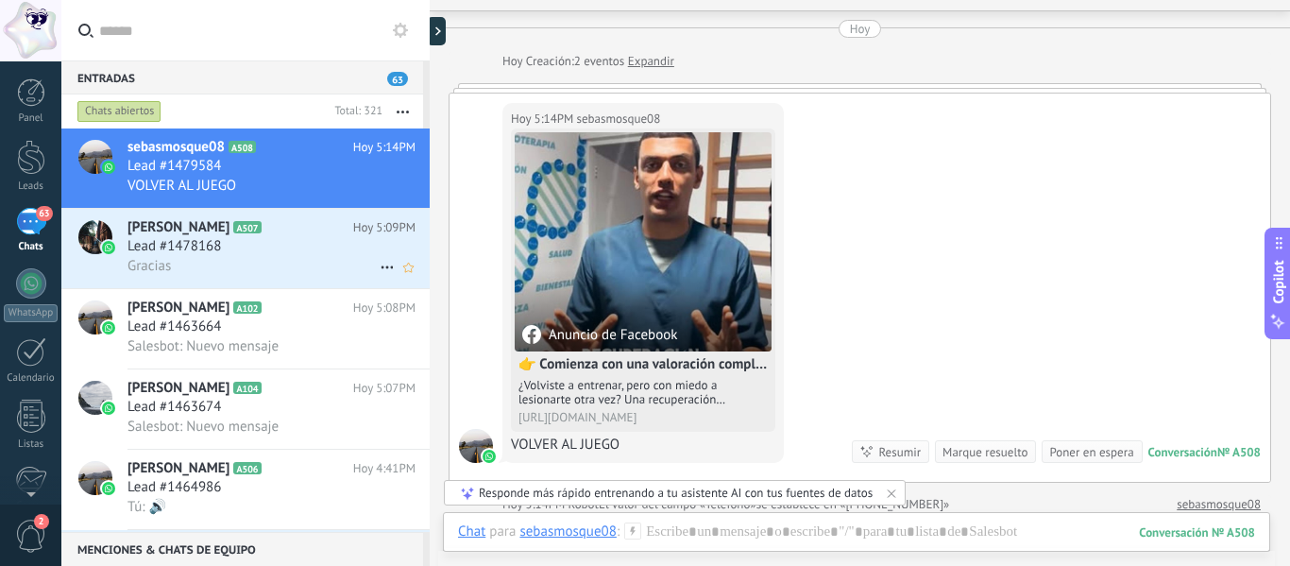
click at [288, 250] on div "Lead #1478168" at bounding box center [271, 246] width 288 height 19
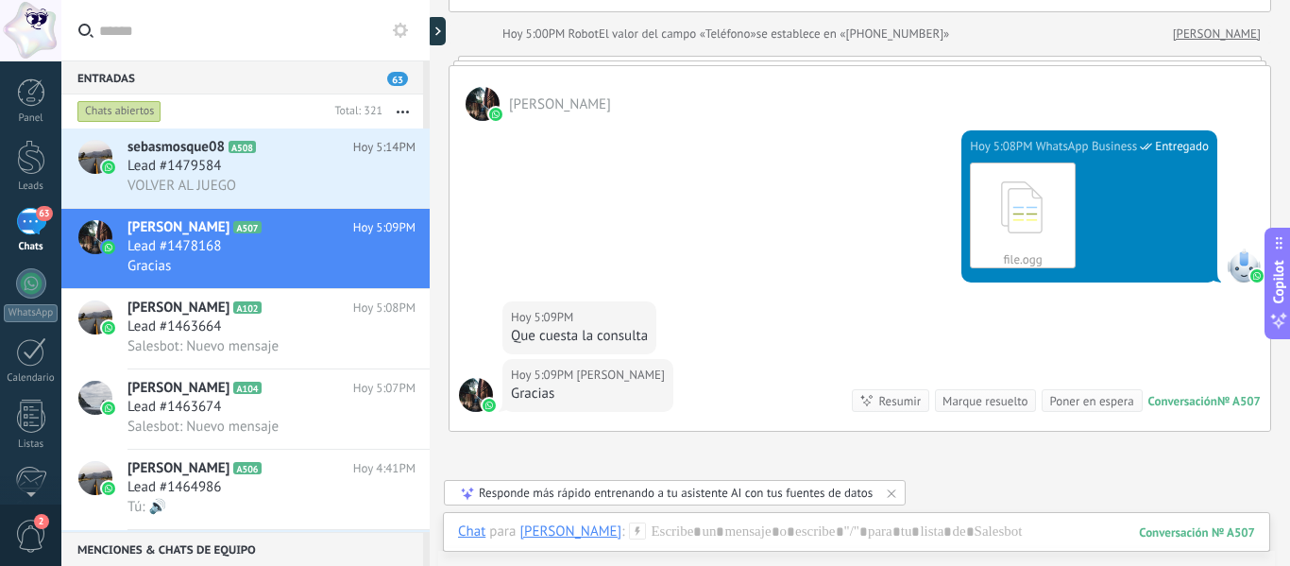
scroll to position [233, 0]
click at [1052, 237] on link "file.ogg Descargar" at bounding box center [1023, 214] width 106 height 106
click at [307, 330] on div "Lead #1463664" at bounding box center [271, 326] width 288 height 19
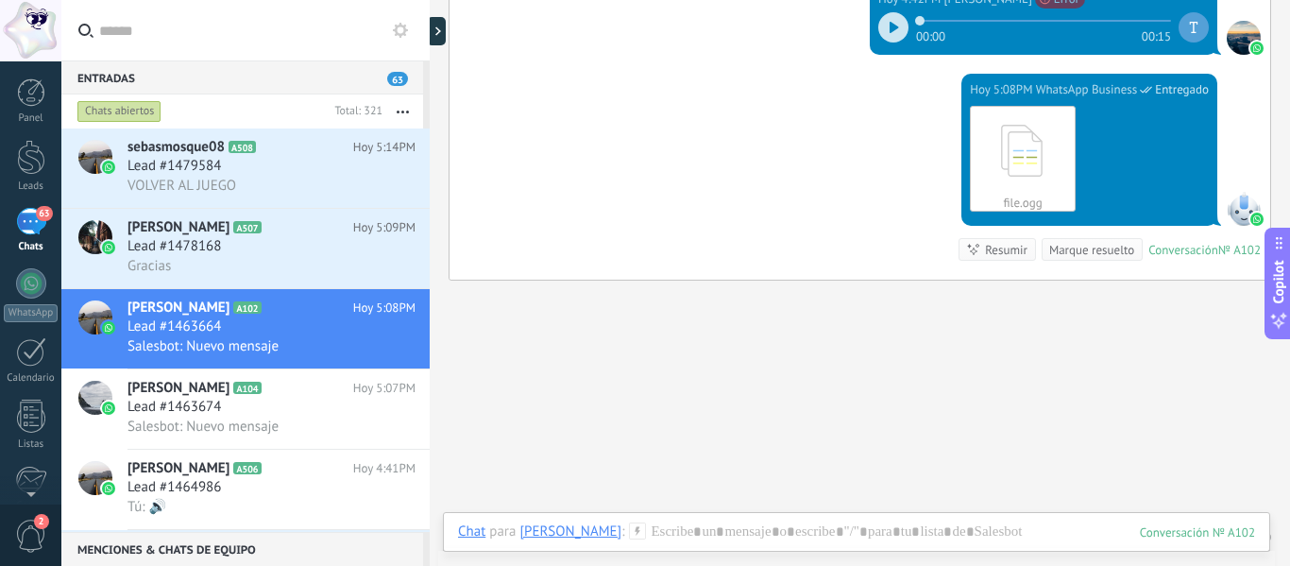
scroll to position [712, 0]
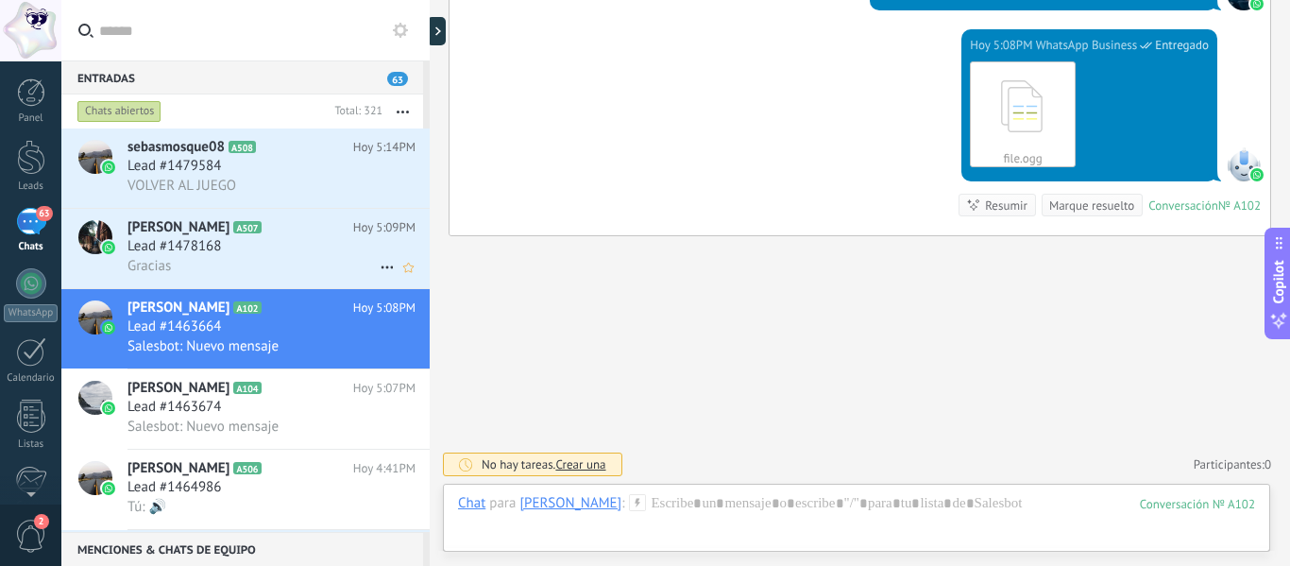
click at [262, 251] on div "Lead #1478168" at bounding box center [271, 246] width 288 height 19
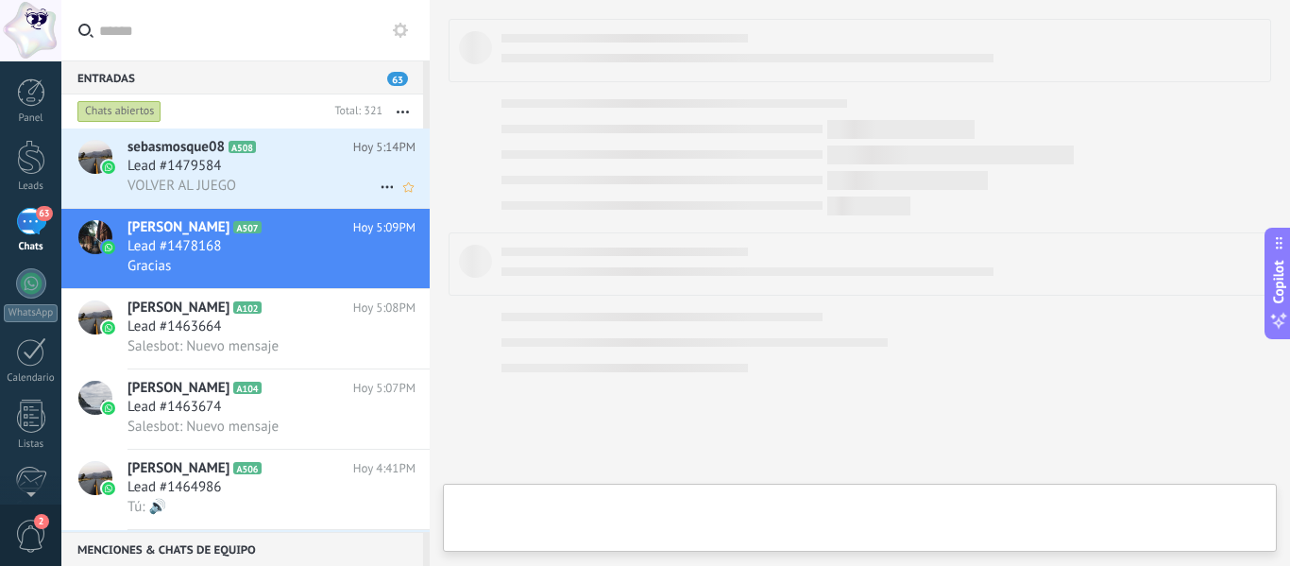
click at [278, 193] on div "VOLVER AL JUEGO" at bounding box center [271, 186] width 288 height 20
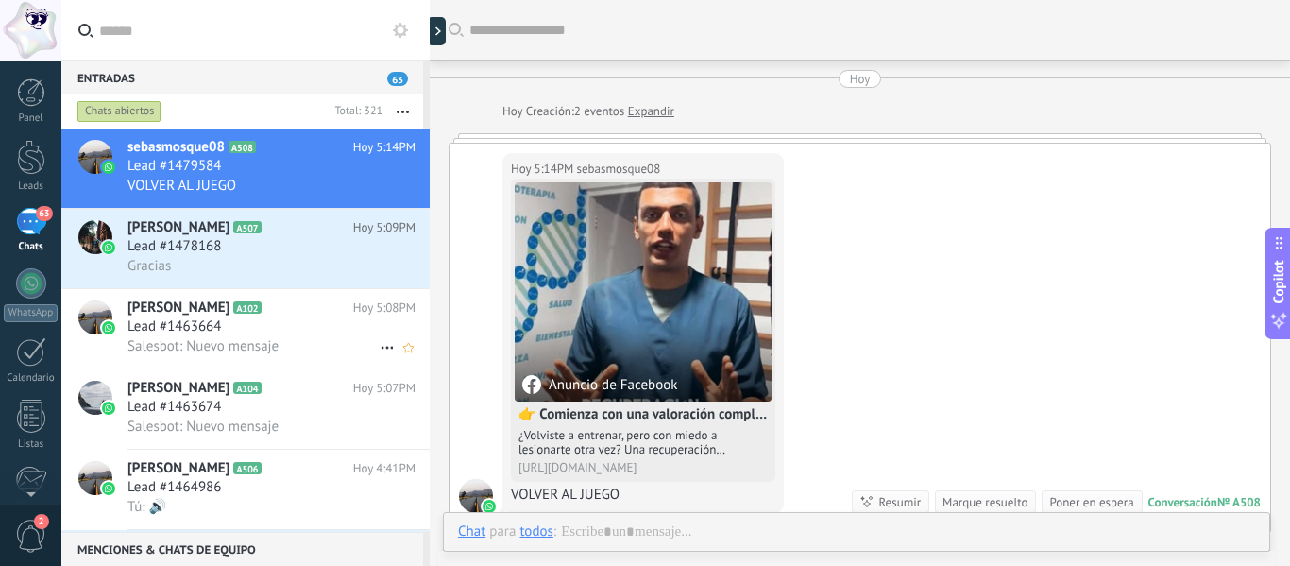
scroll to position [50, 0]
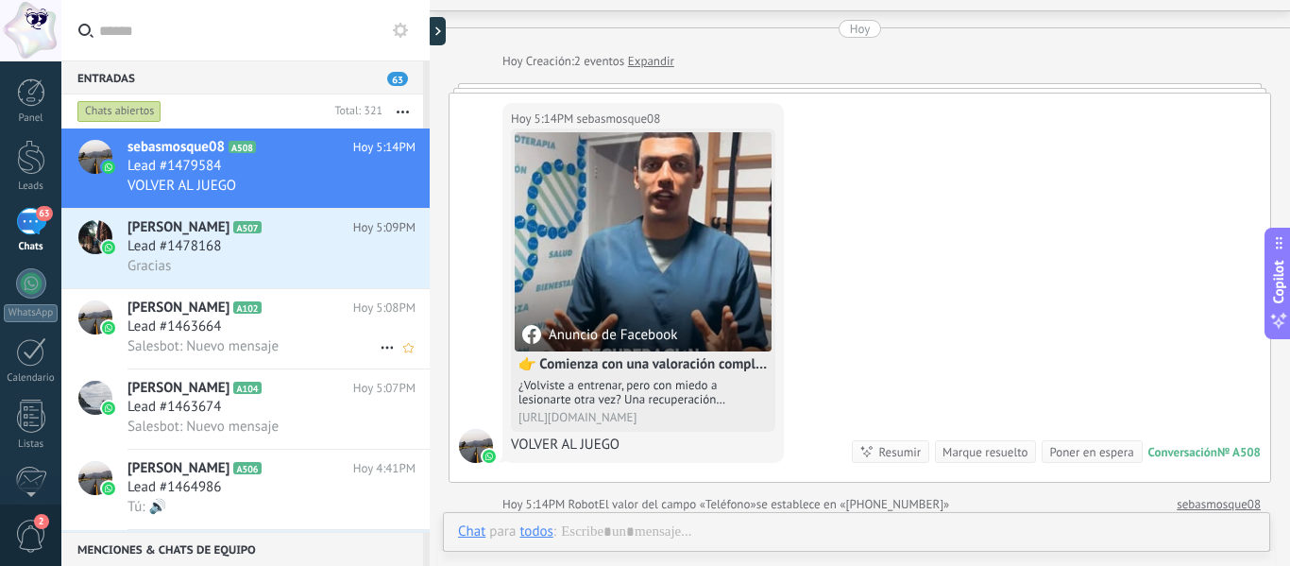
click at [281, 330] on div "Lead #1463664" at bounding box center [271, 326] width 288 height 19
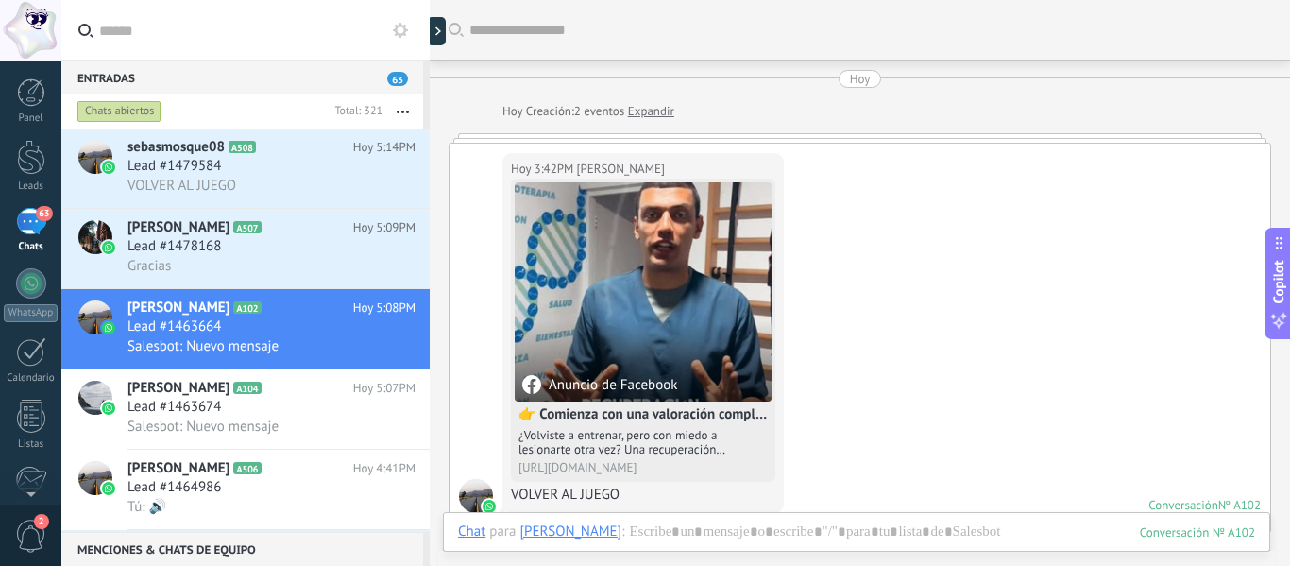
scroll to position [562, 0]
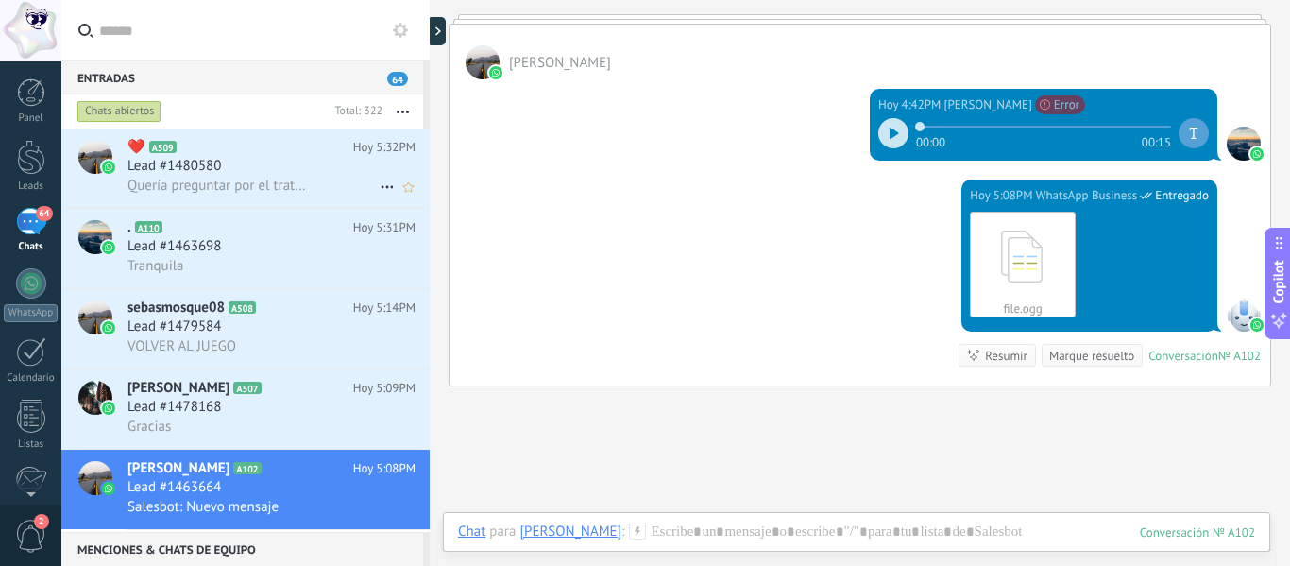
click at [293, 190] on span "Quería preguntar por el tratamiento de presoterapia" at bounding box center [219, 186] width 184 height 18
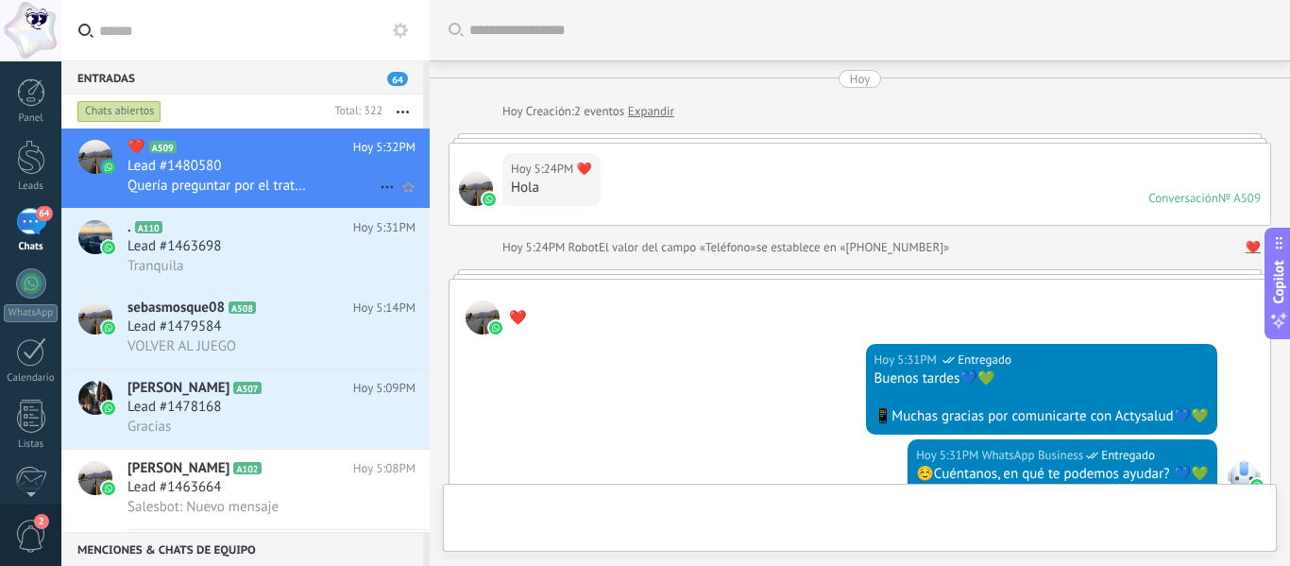
scroll to position [348, 0]
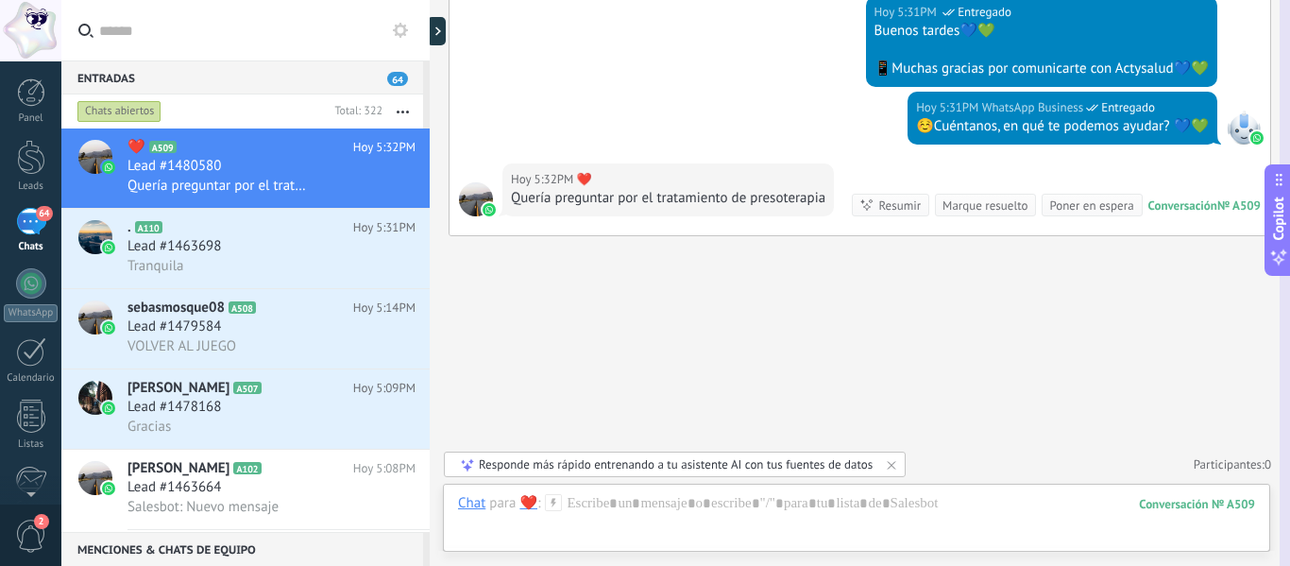
drag, startPoint x: 1288, startPoint y: 230, endPoint x: 1289, endPoint y: 168, distance: 62.3
click at [1289, 168] on button "Copilot" at bounding box center [1277, 219] width 26 height 111
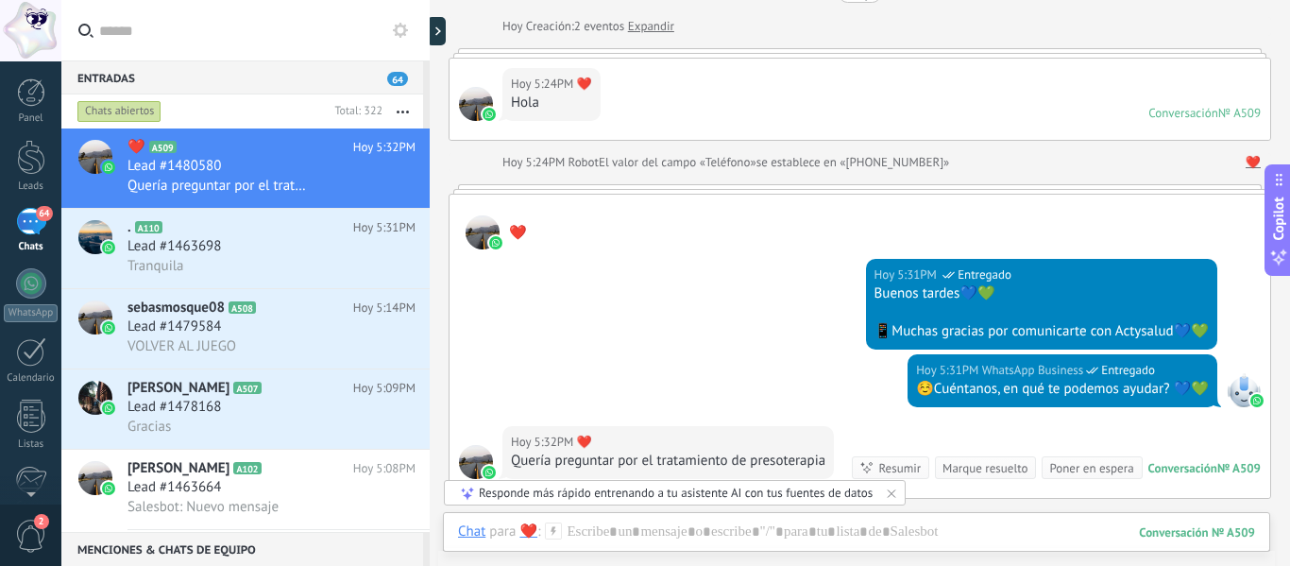
scroll to position [87, 0]
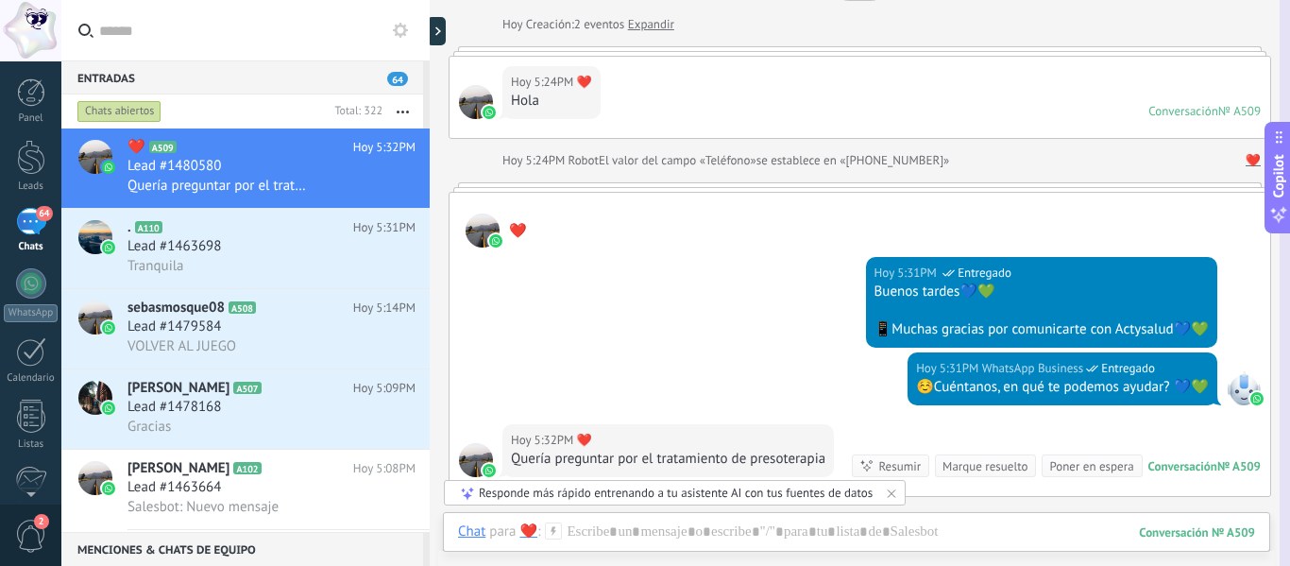
drag, startPoint x: 1289, startPoint y: 253, endPoint x: 1289, endPoint y: 208, distance: 45.3
click at [1289, 208] on button "Copilot" at bounding box center [1277, 177] width 26 height 111
drag, startPoint x: 1282, startPoint y: 388, endPoint x: 1281, endPoint y: 334, distance: 53.9
click at [1281, 334] on div "Buscar Carga más [DATE] [DATE] Creación: 2 eventos Expandir [DATE] 5:24PM ❤️ Ho…" at bounding box center [860, 369] width 860 height 913
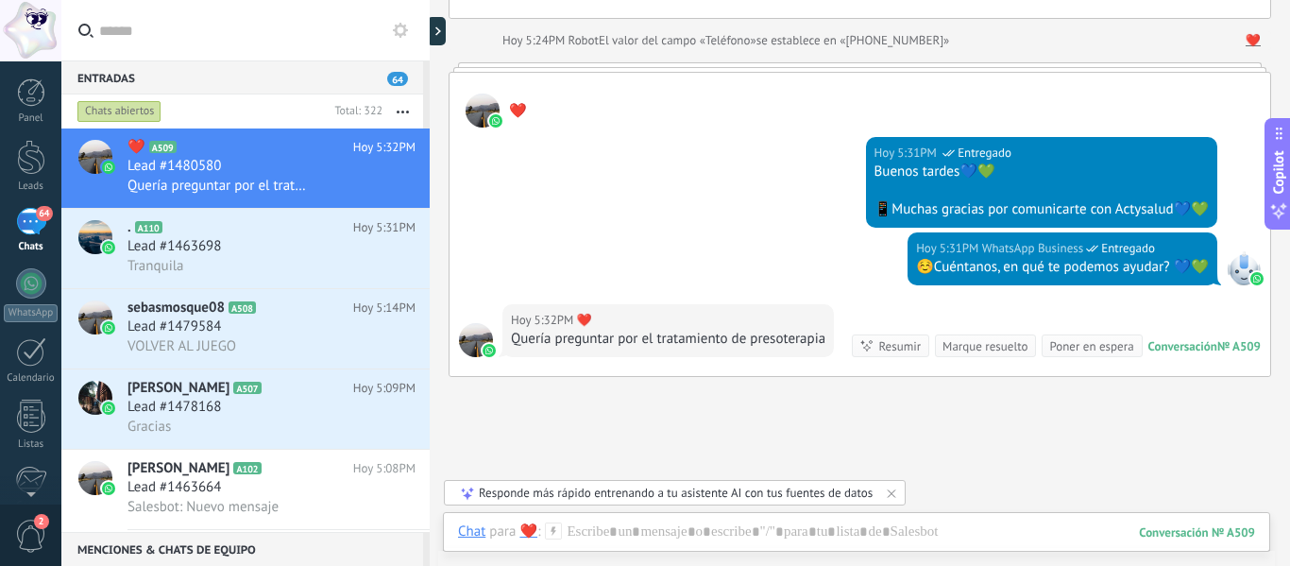
scroll to position [348, 0]
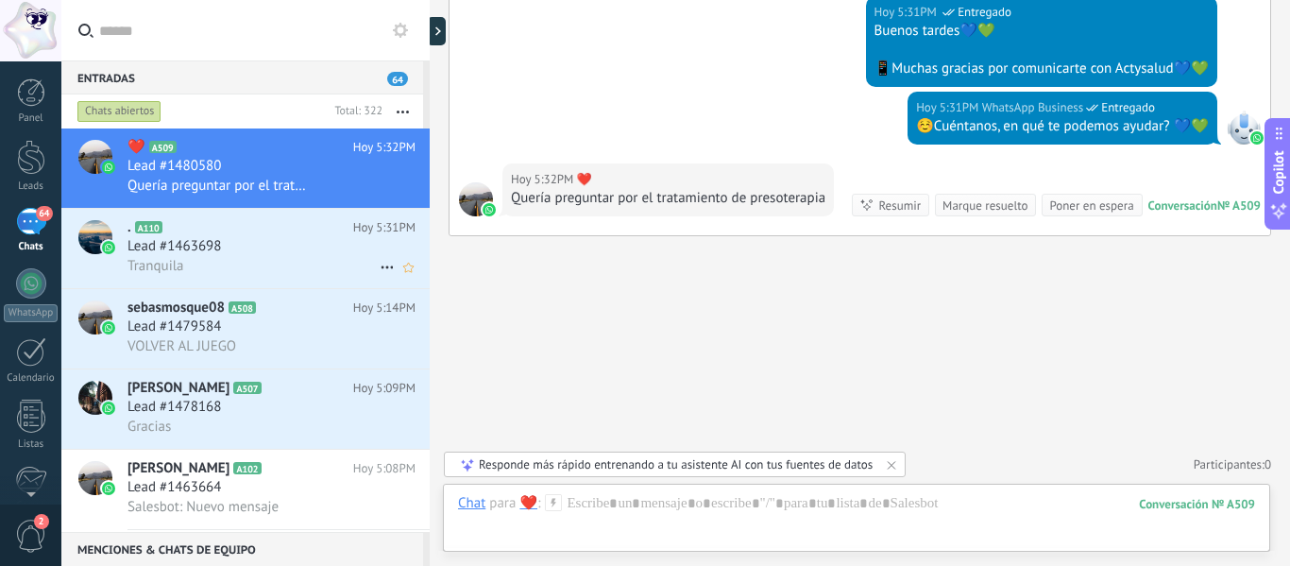
click at [277, 264] on div "Tranquila" at bounding box center [271, 266] width 288 height 20
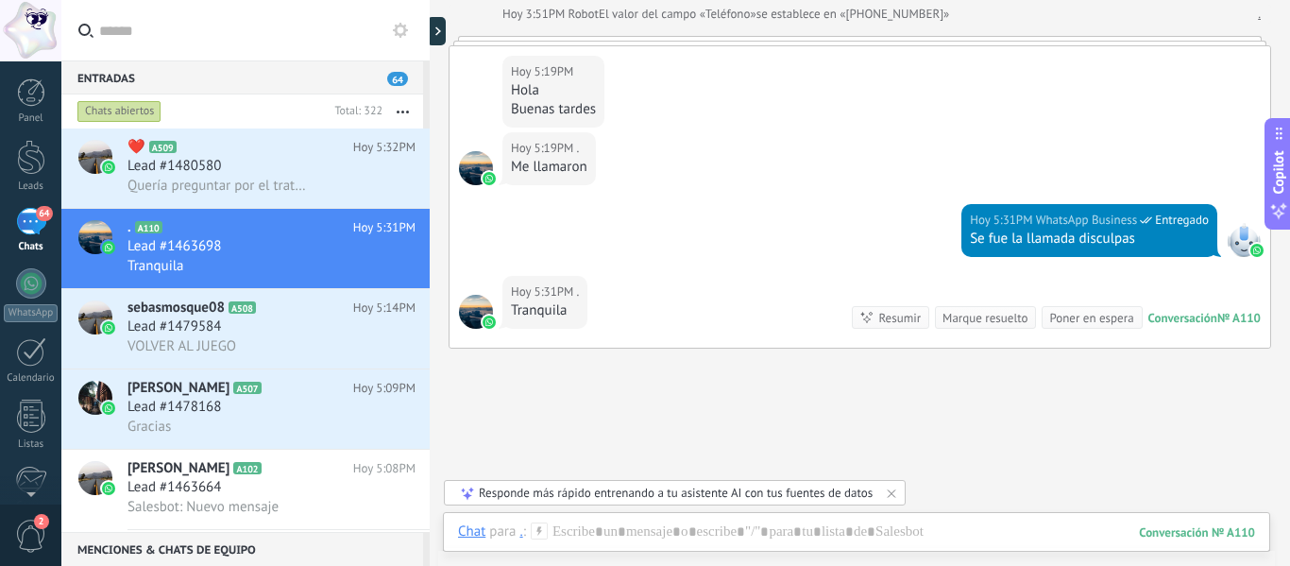
scroll to position [2645, 0]
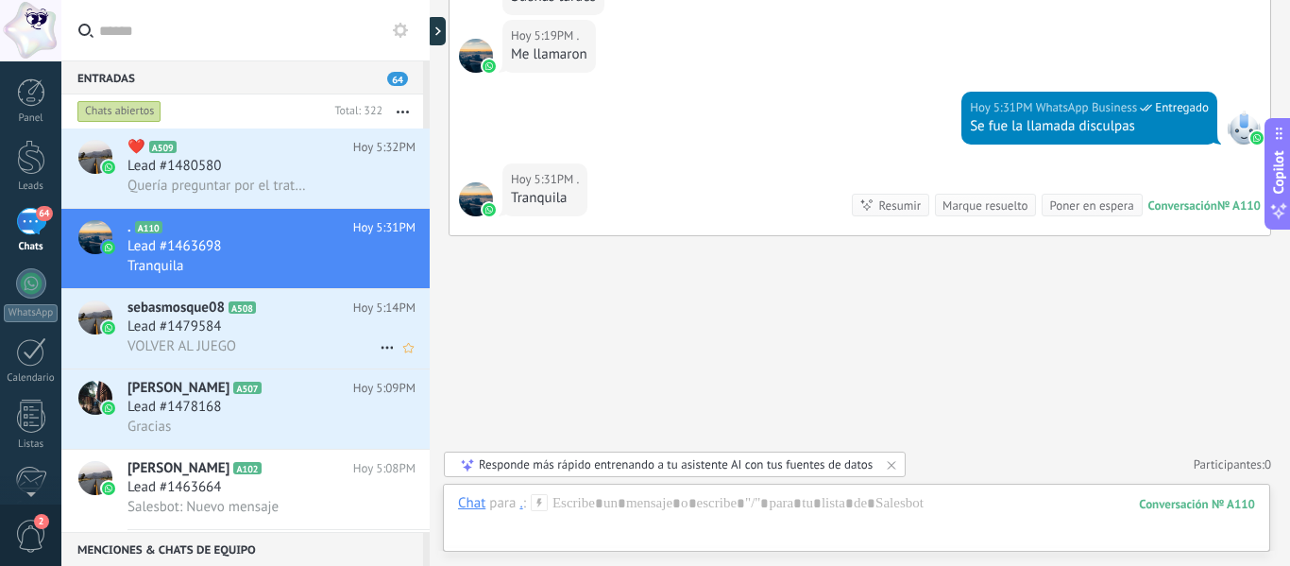
click at [290, 313] on h2 "sebasmosque08 A508" at bounding box center [240, 307] width 226 height 19
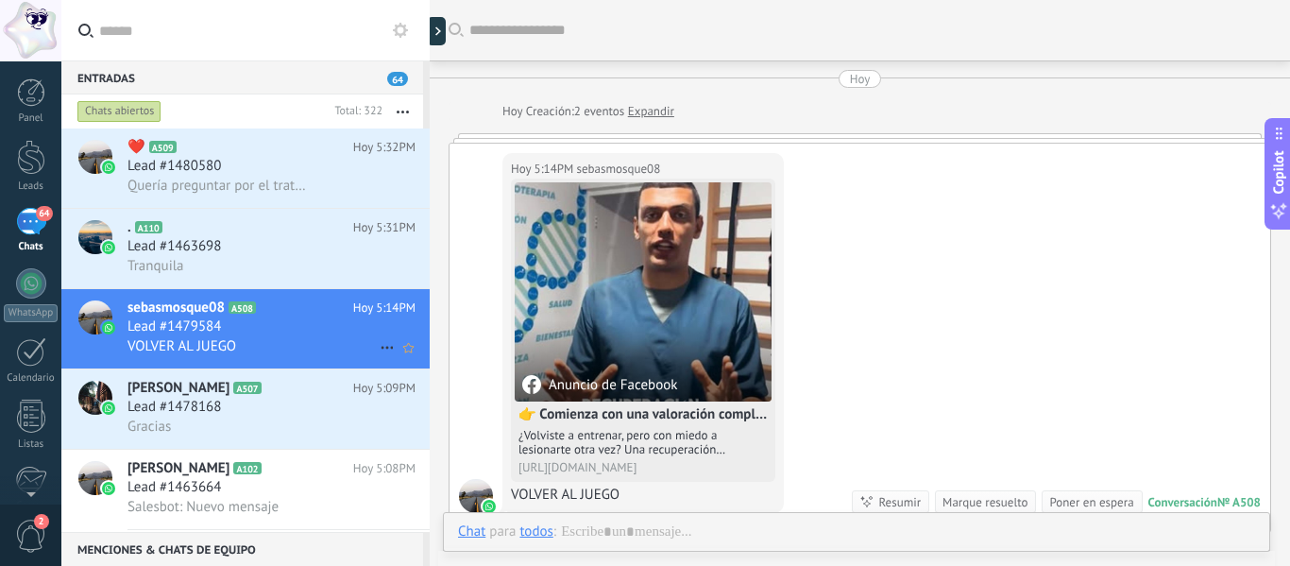
scroll to position [50, 0]
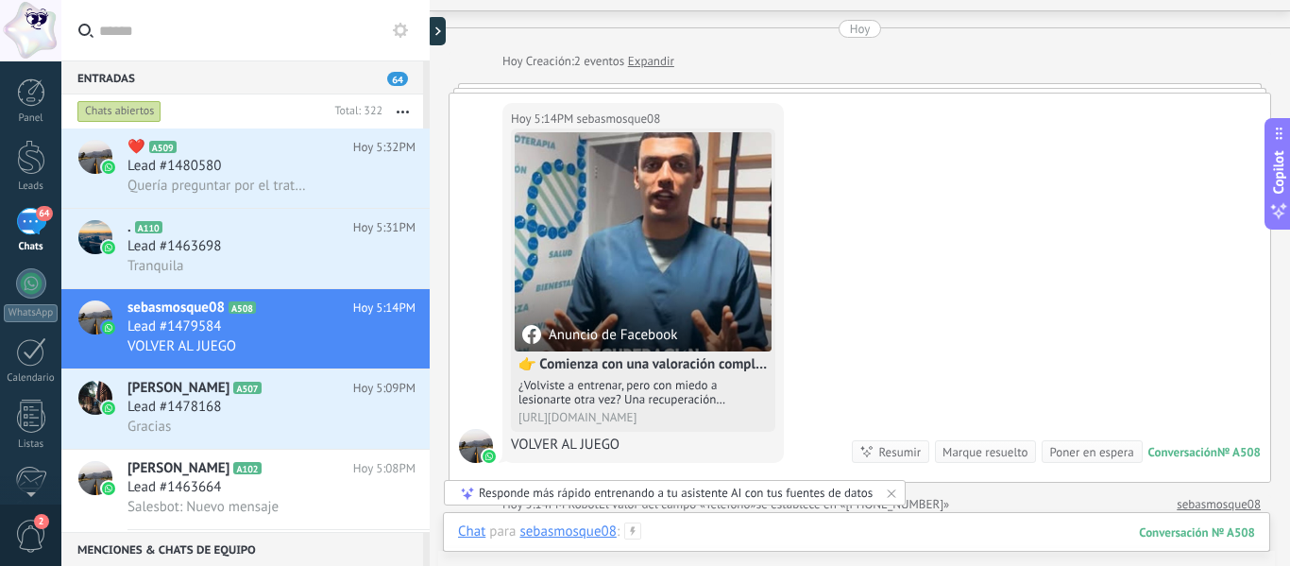
click at [688, 534] on div at bounding box center [856, 550] width 797 height 57
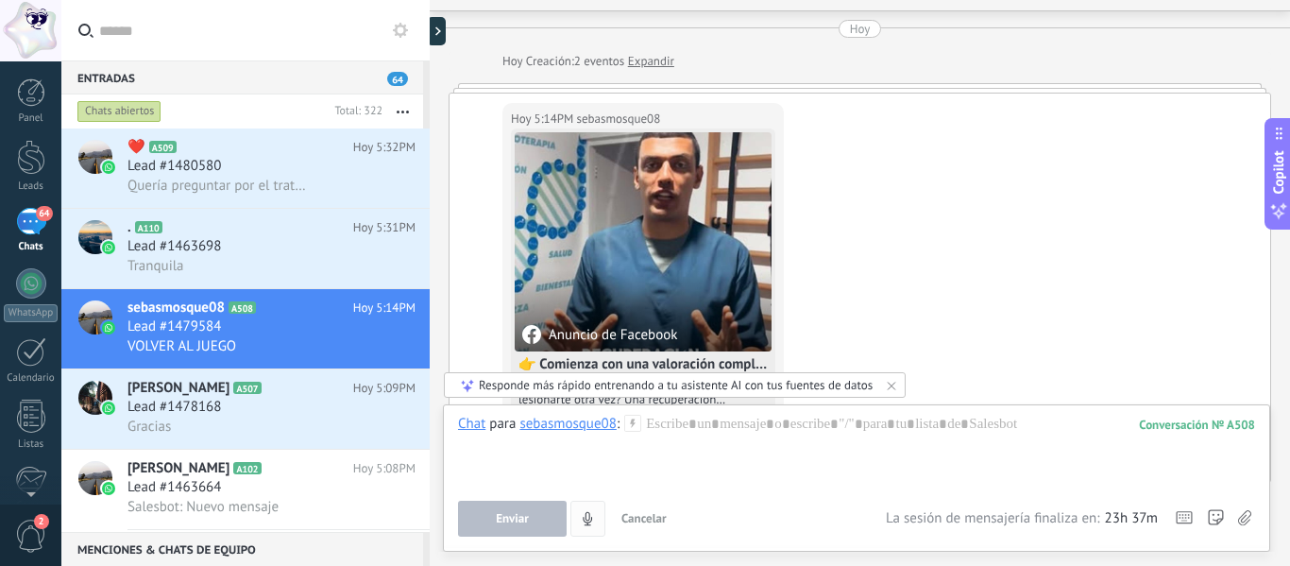
click at [591, 523] on icon "4" at bounding box center [588, 519] width 16 height 16
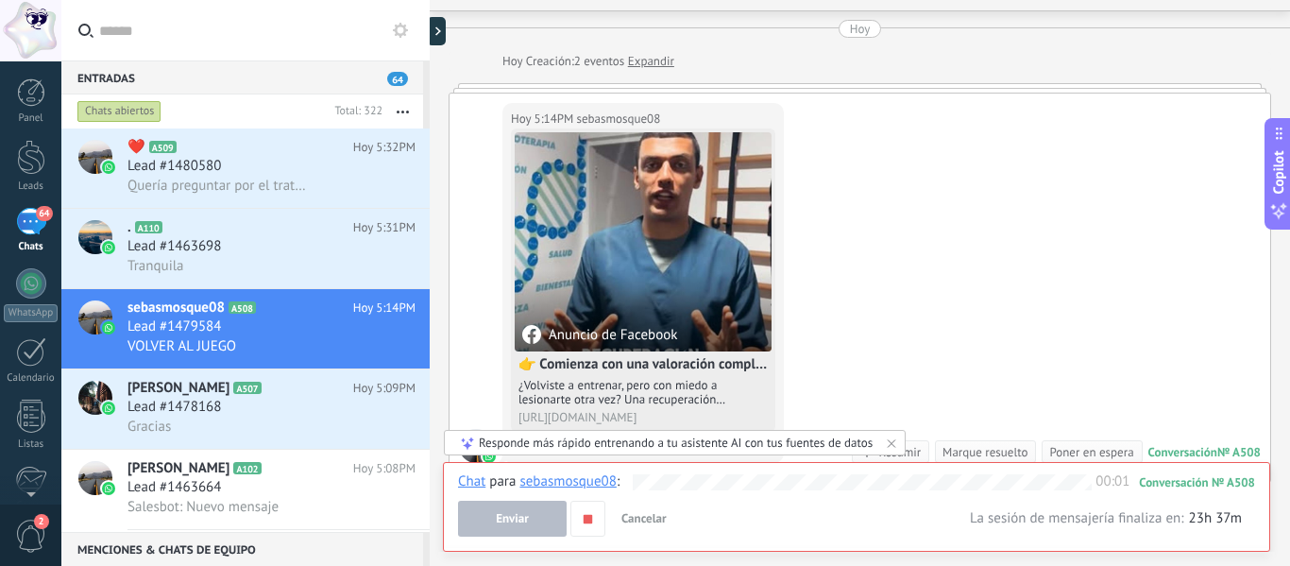
click at [657, 517] on span "Cancelar" at bounding box center [643, 518] width 45 height 16
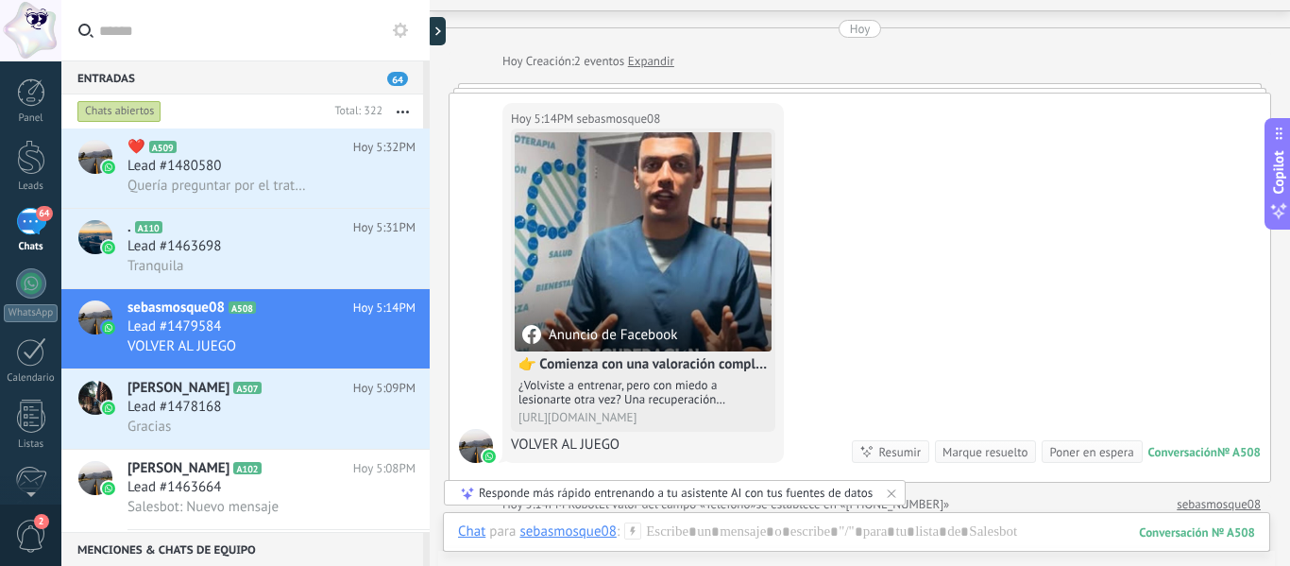
click at [739, 520] on div "Chat Correo Nota Tarea Chat para sebasmosque08 : 508 Enviar Cancelar Rastrear c…" at bounding box center [856, 546] width 827 height 68
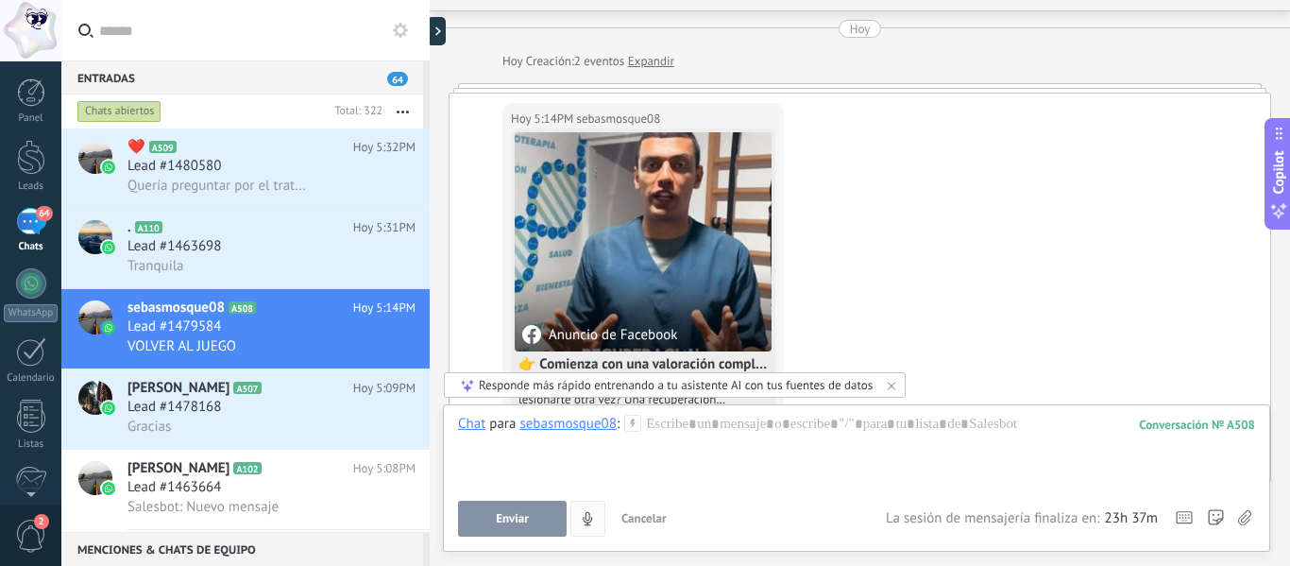
click at [585, 520] on icon "4" at bounding box center [588, 519] width 16 height 16
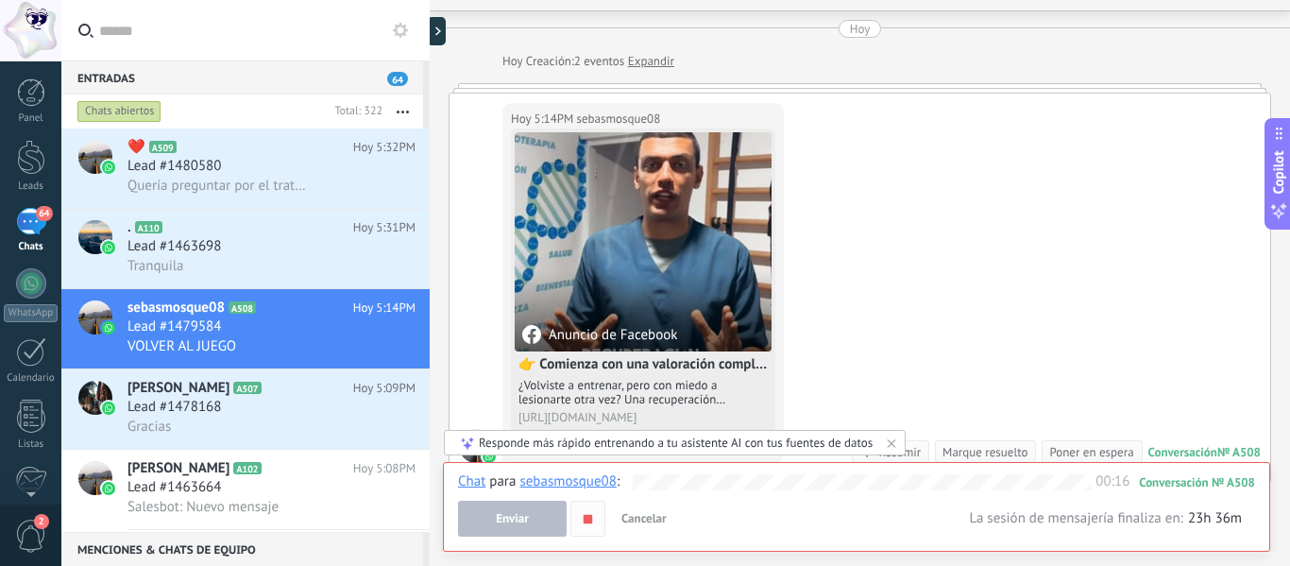
click at [587, 513] on icon "button" at bounding box center [588, 519] width 16 height 16
click at [529, 523] on button "Enviar" at bounding box center [512, 519] width 109 height 36
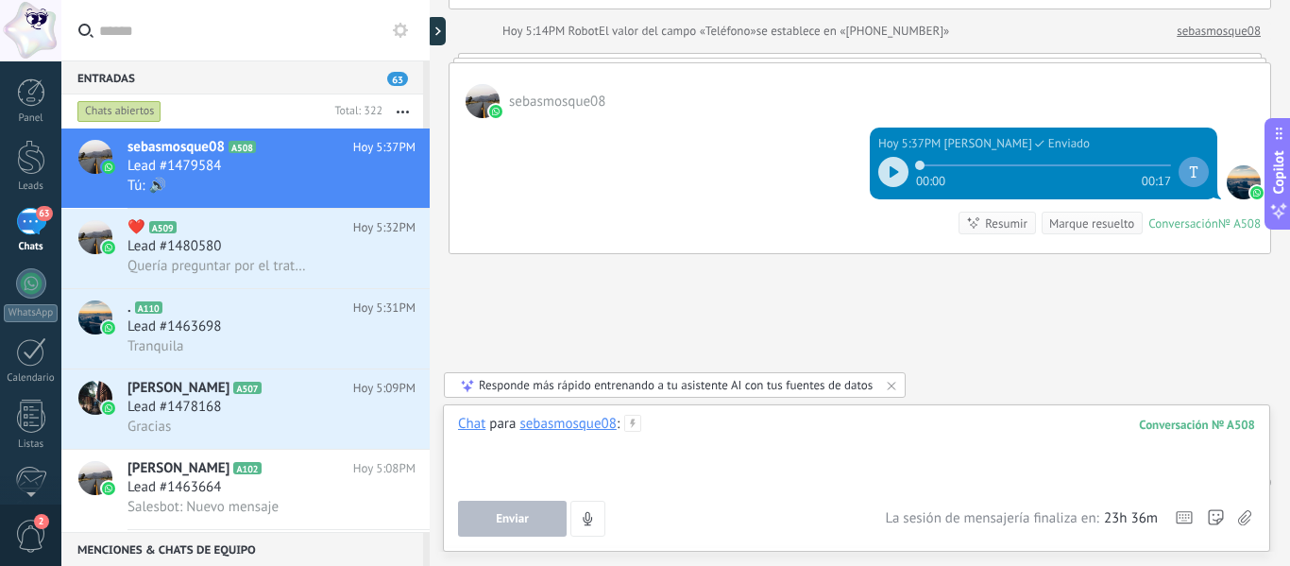
scroll to position [541, 0]
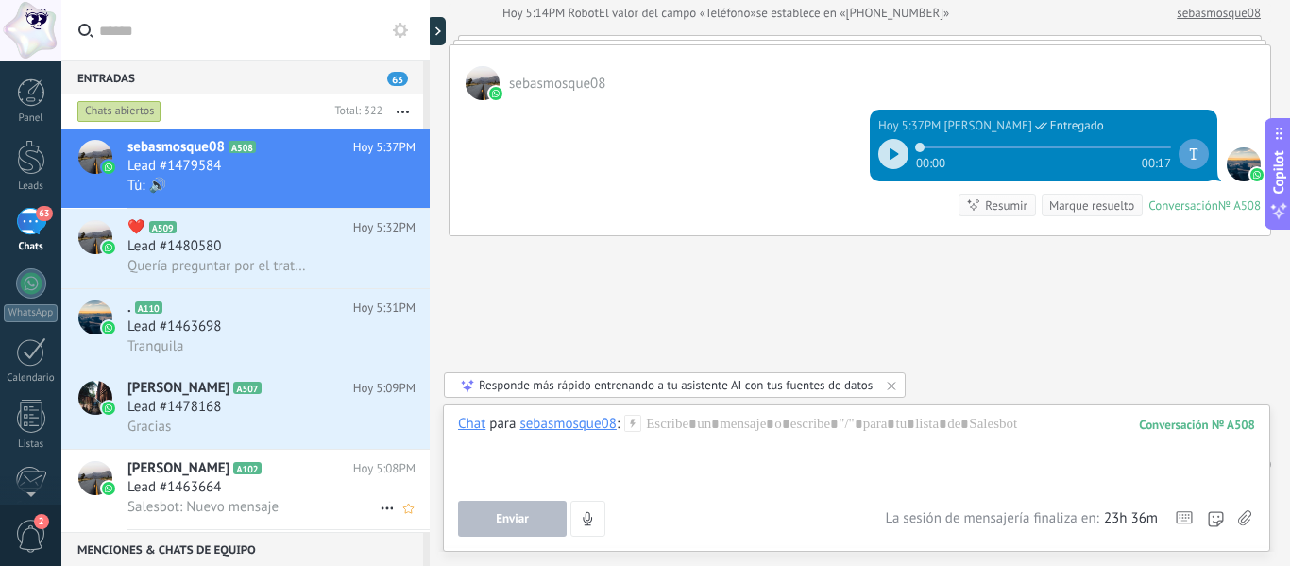
click at [258, 495] on div "Lead #1463664" at bounding box center [271, 487] width 288 height 19
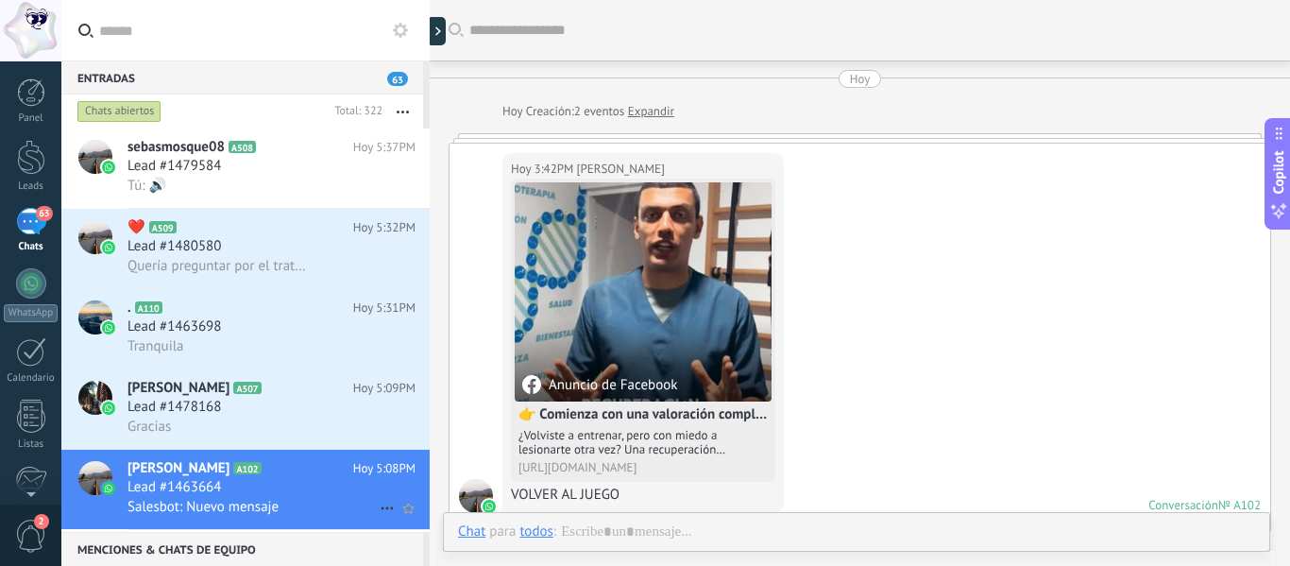
scroll to position [562, 0]
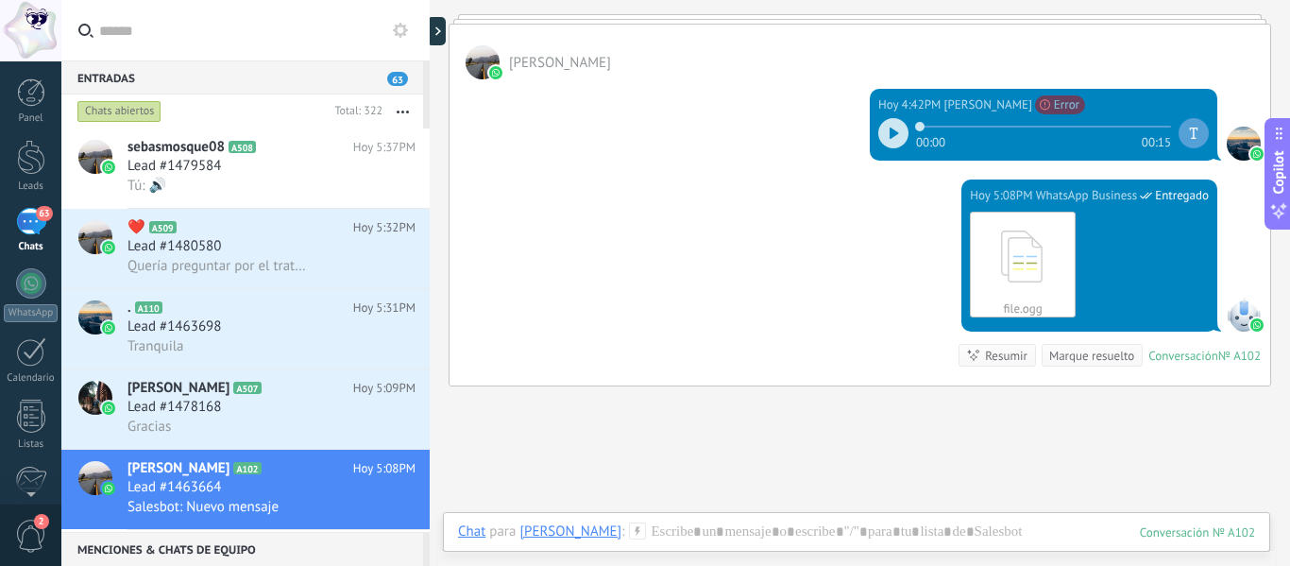
click at [425, 554] on div "Menciones & Chats de equipo 0 Crear un grupo de chat Silenciar Acciones múltipl…" at bounding box center [245, 549] width 368 height 34
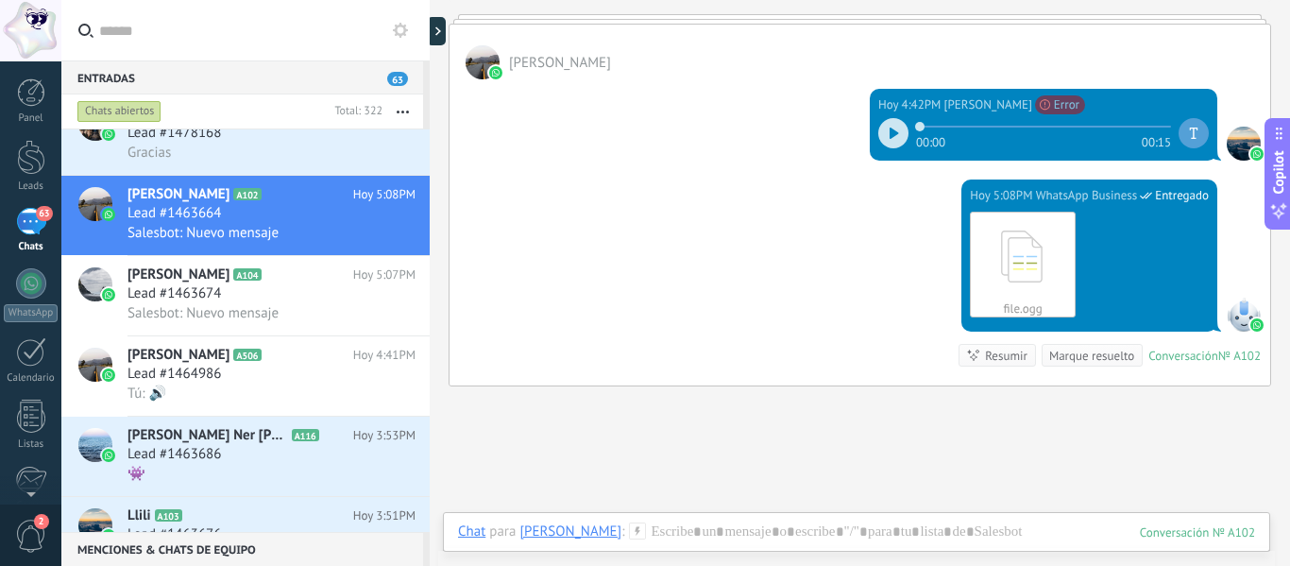
scroll to position [0, 0]
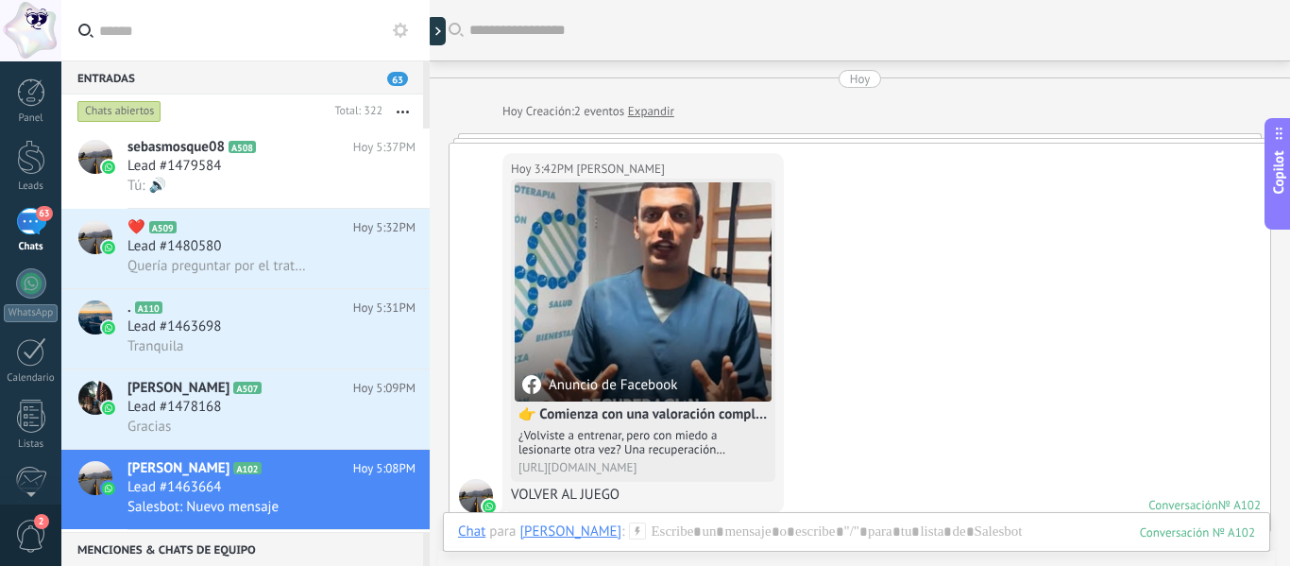
scroll to position [18, 0]
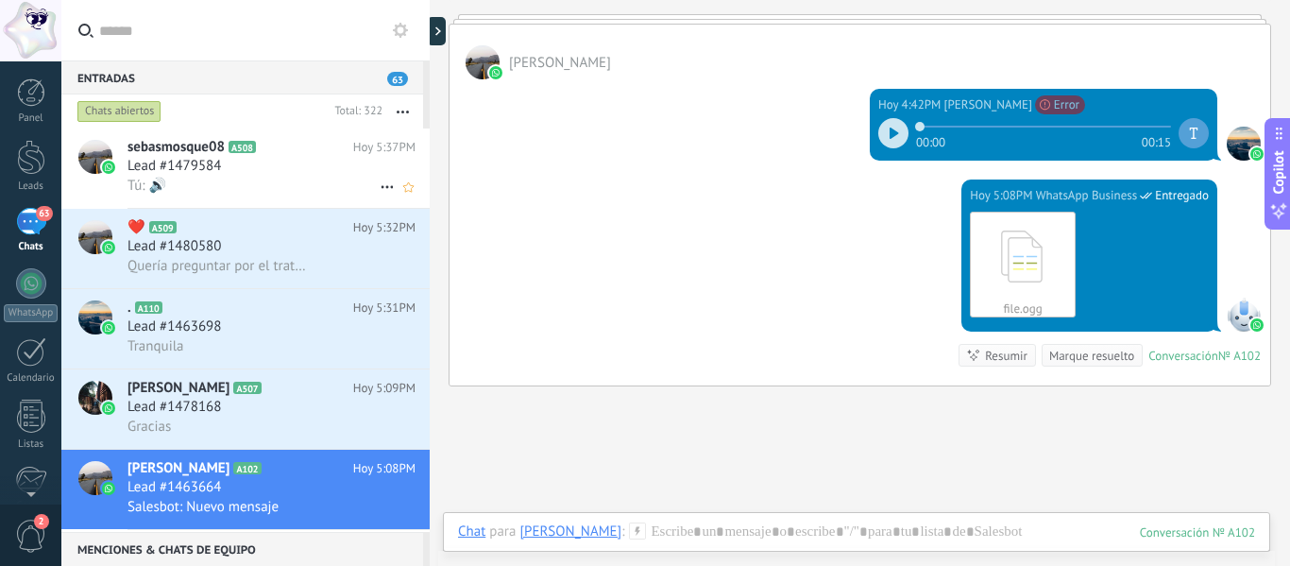
click at [314, 173] on div "Lead #1479584" at bounding box center [271, 166] width 288 height 19
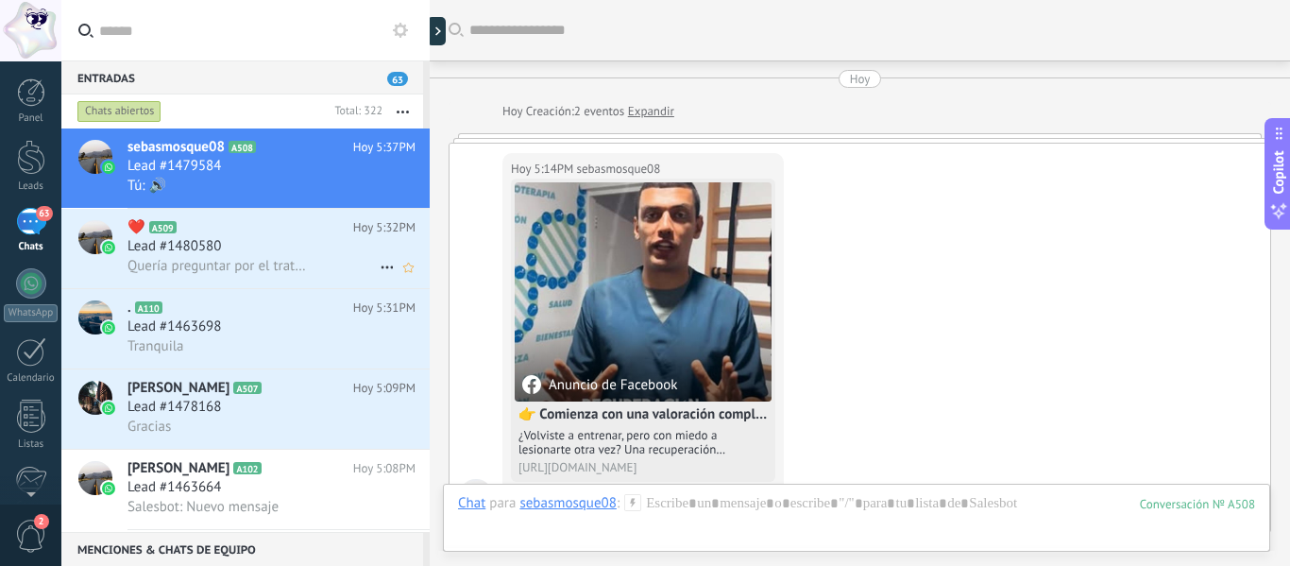
scroll to position [541, 0]
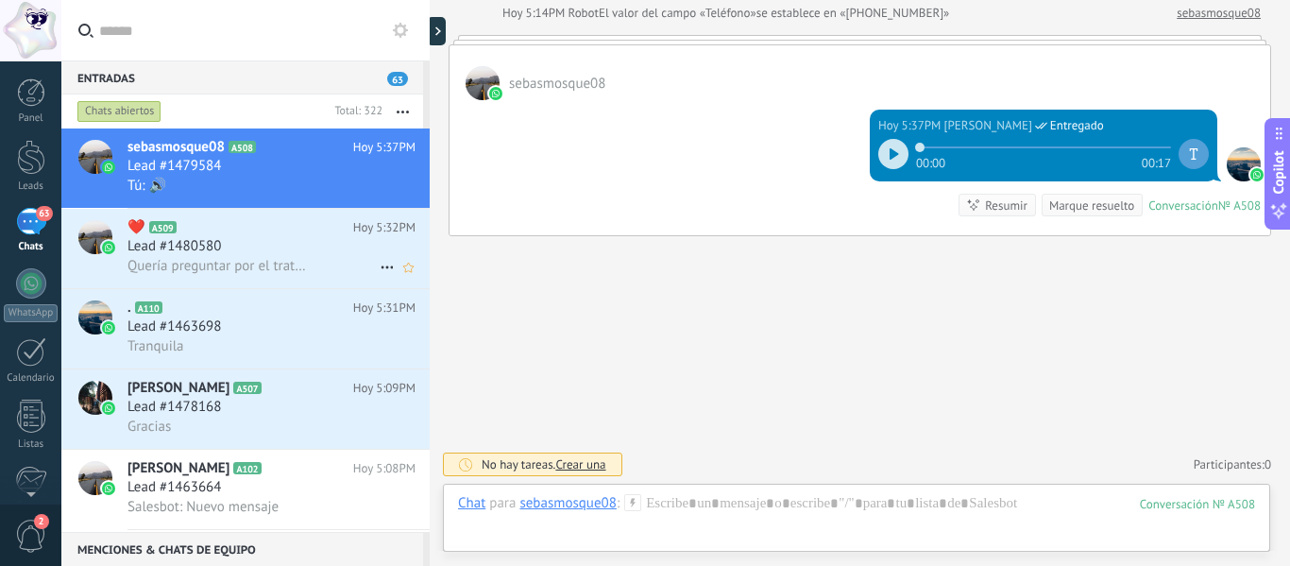
click at [292, 229] on h2 "❤️ A509" at bounding box center [240, 227] width 226 height 19
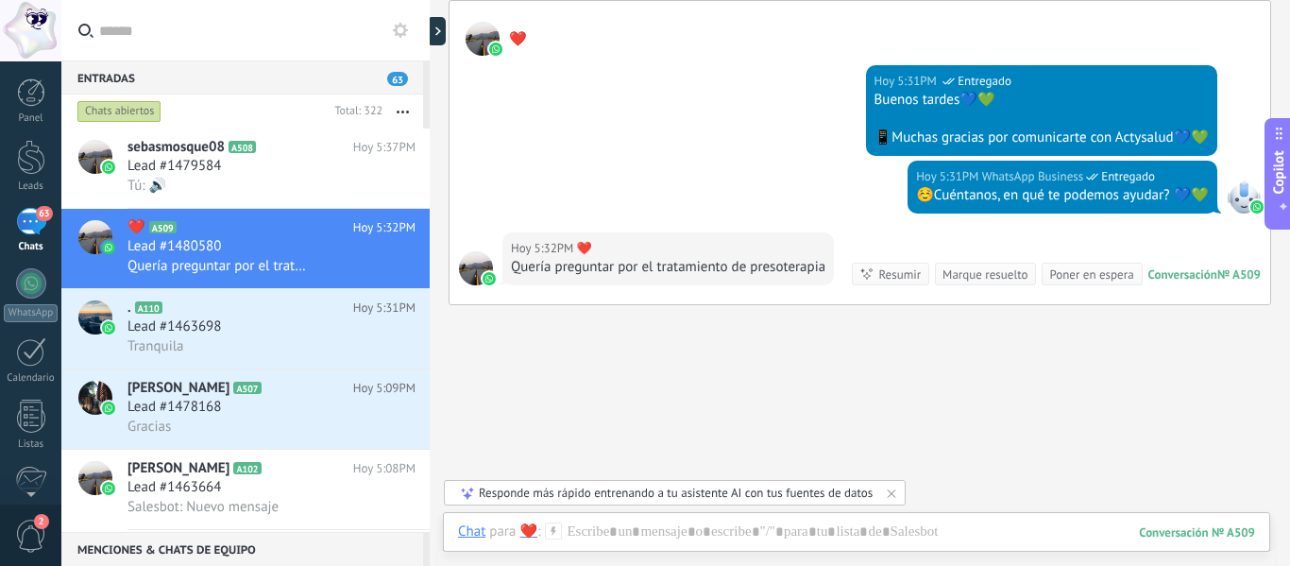
scroll to position [305, 0]
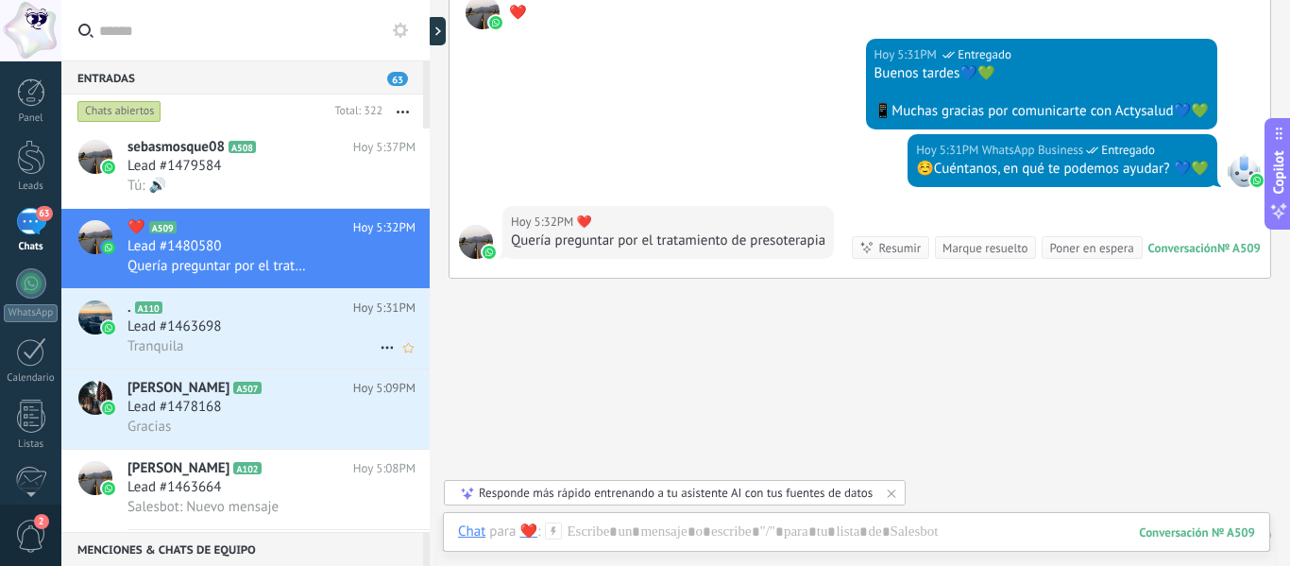
click at [235, 331] on div "Lead #1463698" at bounding box center [271, 326] width 288 height 19
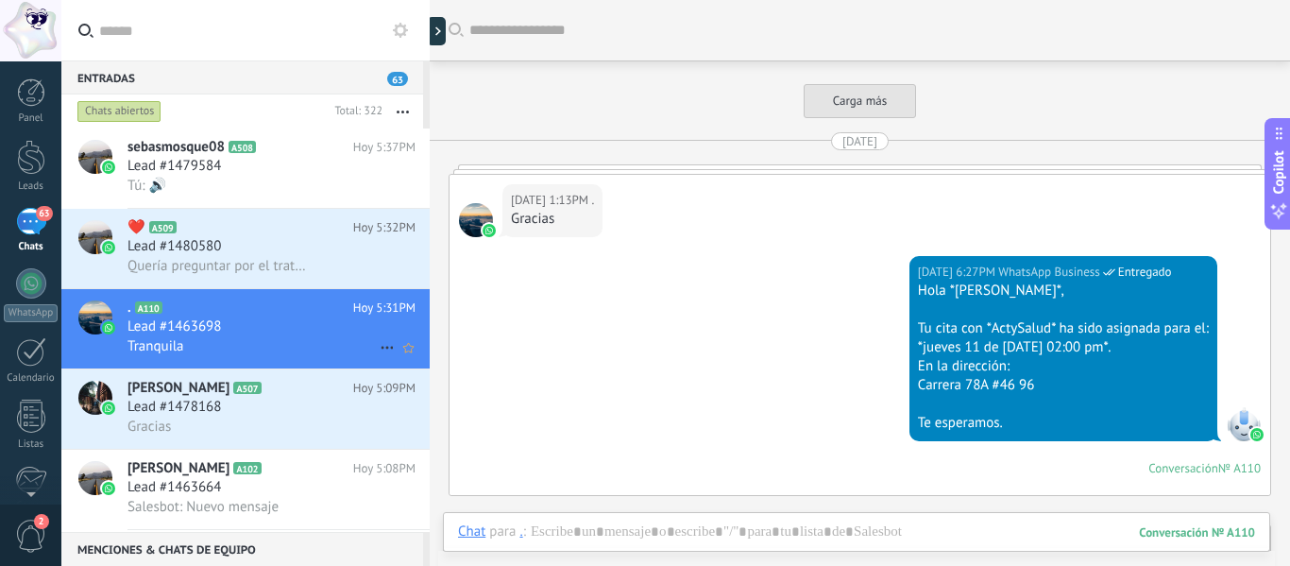
scroll to position [2562, 0]
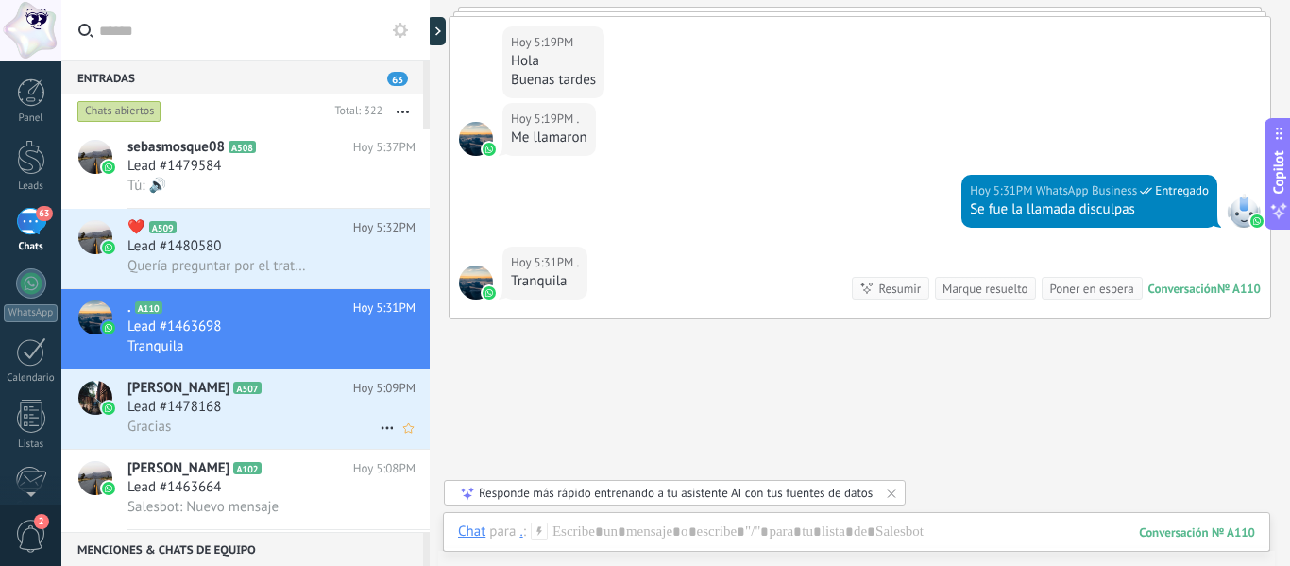
click at [269, 378] on div "[PERSON_NAME] A507 [DATE] 5:09PM Lead #1478168 Gracias" at bounding box center [278, 408] width 302 height 79
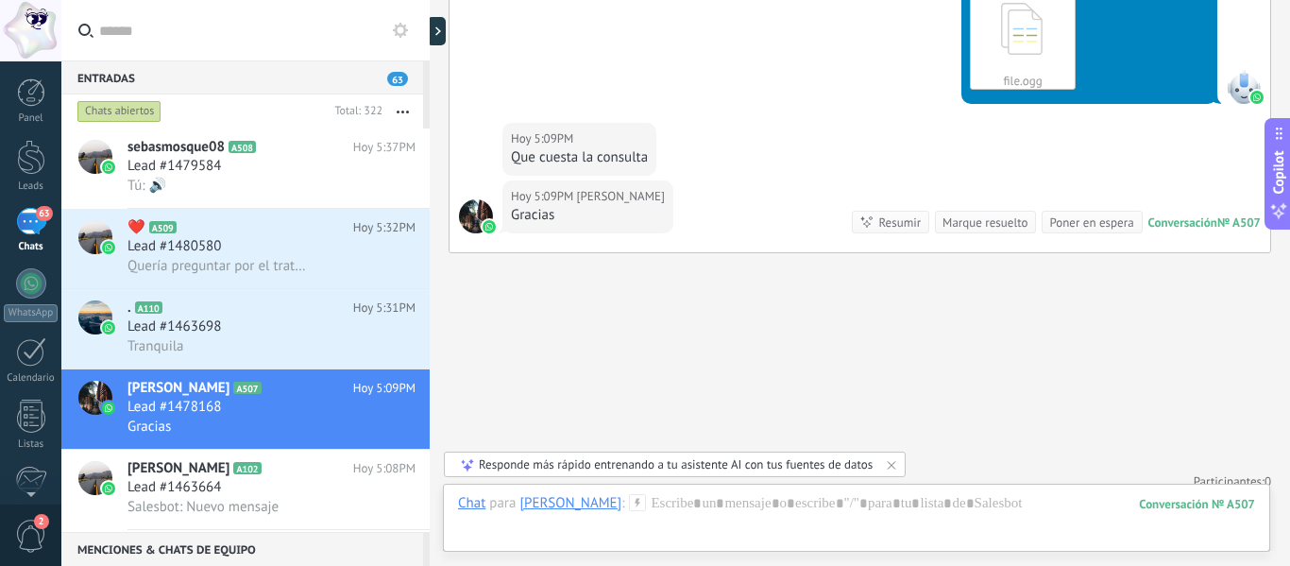
scroll to position [428, 0]
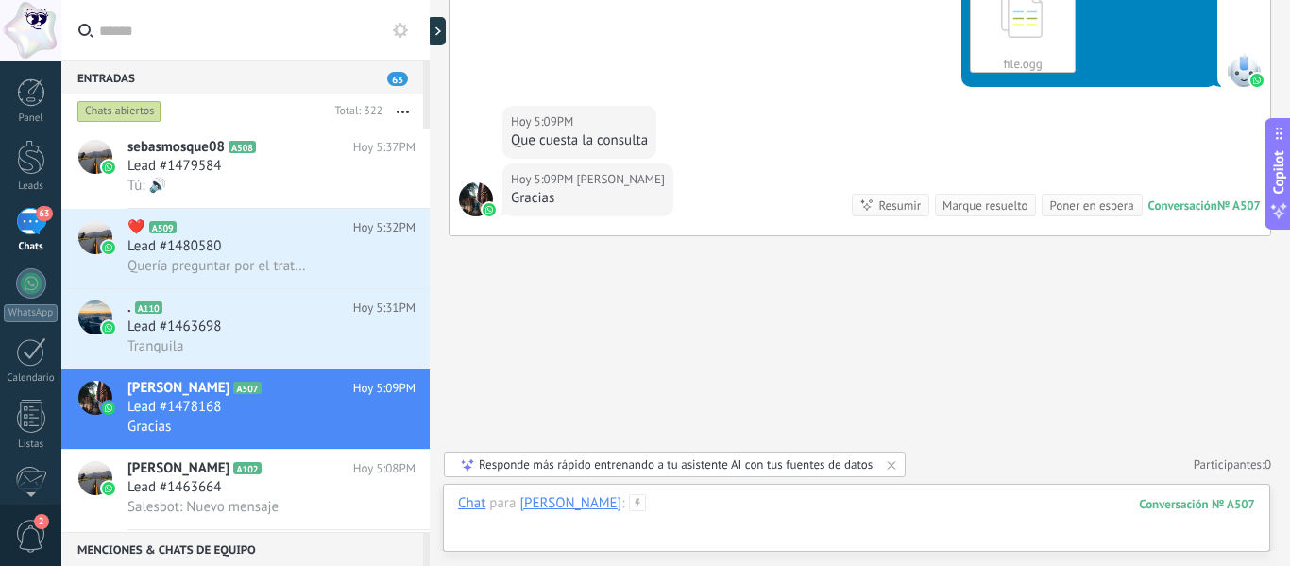
click at [739, 507] on div at bounding box center [856, 522] width 797 height 57
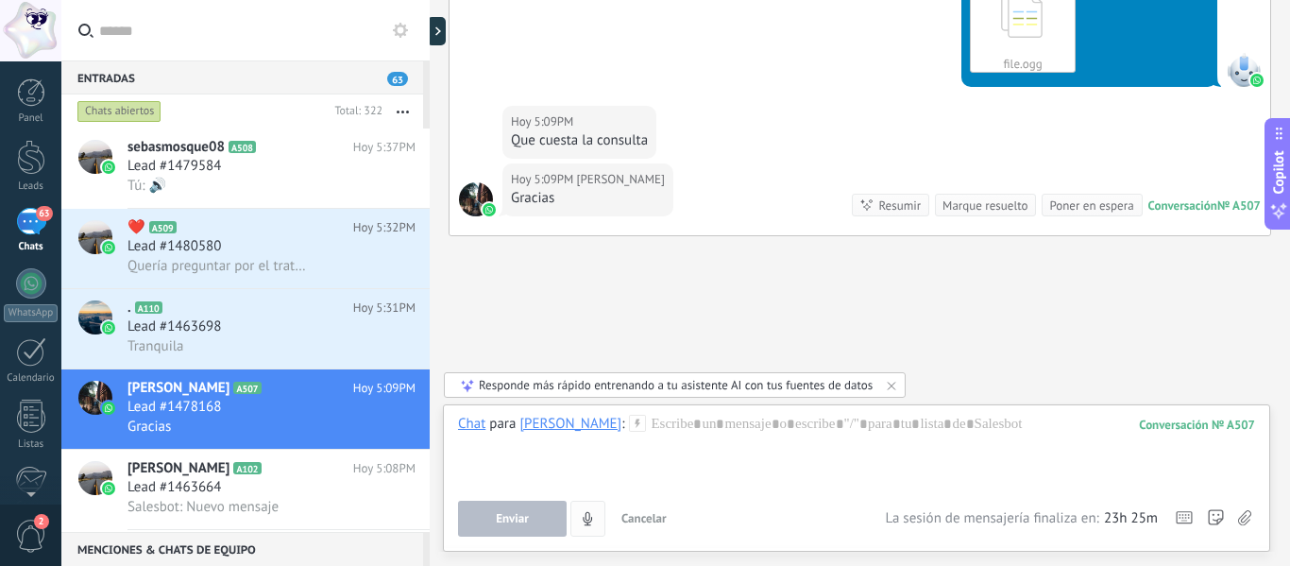
click at [590, 519] on icon "4" at bounding box center [588, 519] width 16 height 16
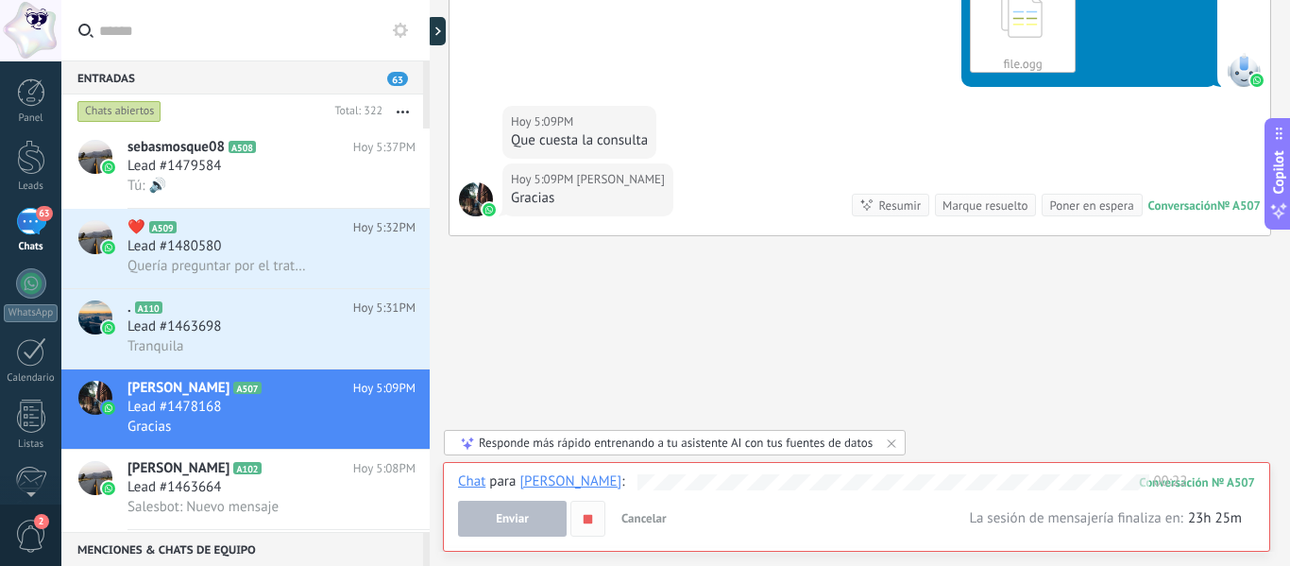
click at [588, 516] on use "button" at bounding box center [588, 518] width 8 height 8
click at [544, 514] on button "Enviar" at bounding box center [512, 519] width 109 height 36
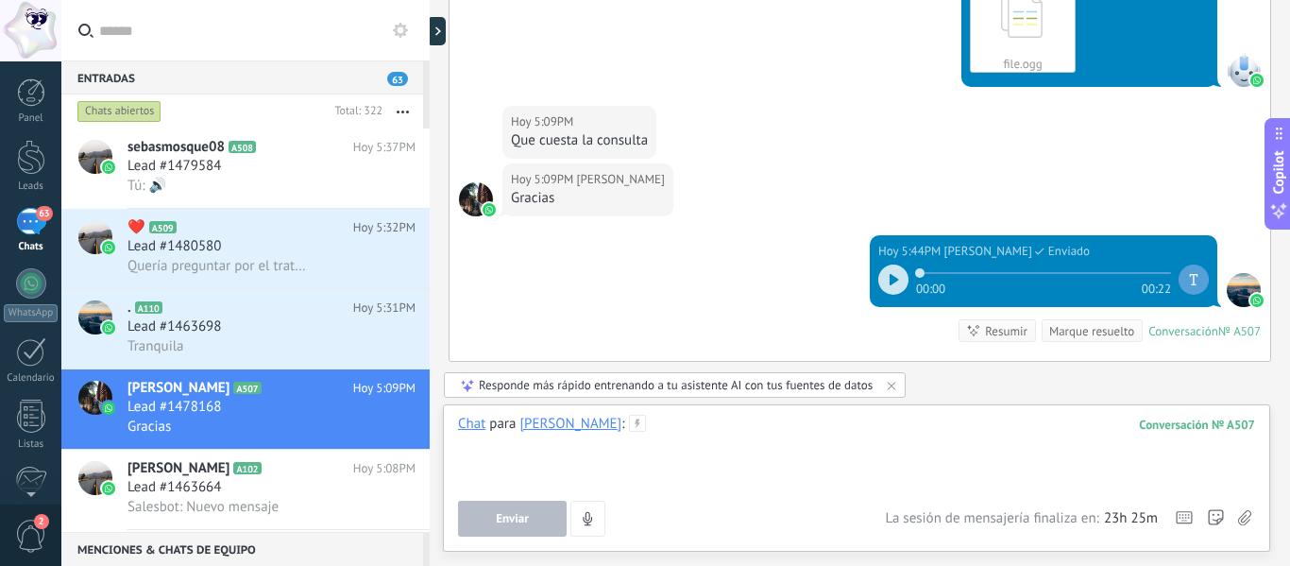
scroll to position [553, 0]
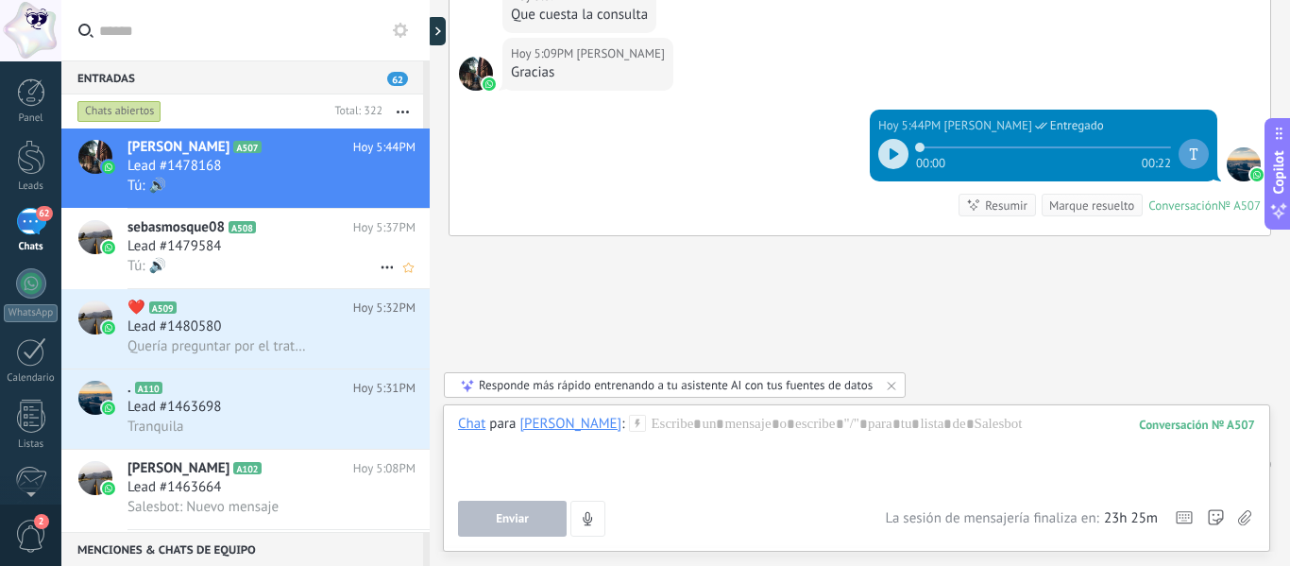
click at [250, 243] on div "Lead #1479584" at bounding box center [271, 246] width 288 height 19
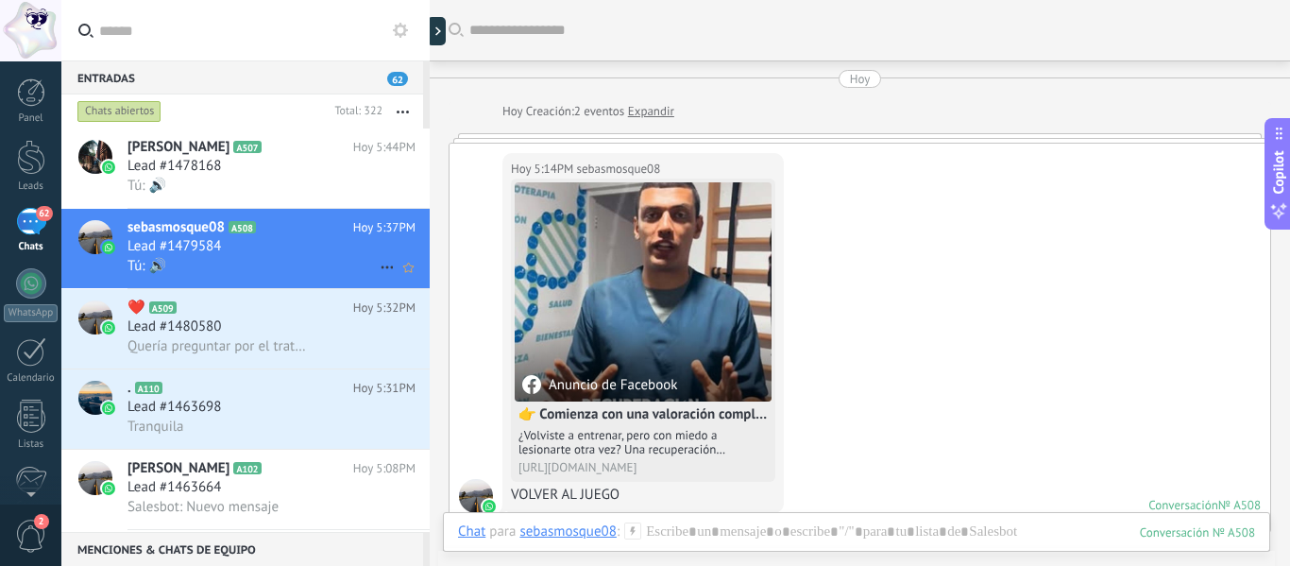
scroll to position [394, 0]
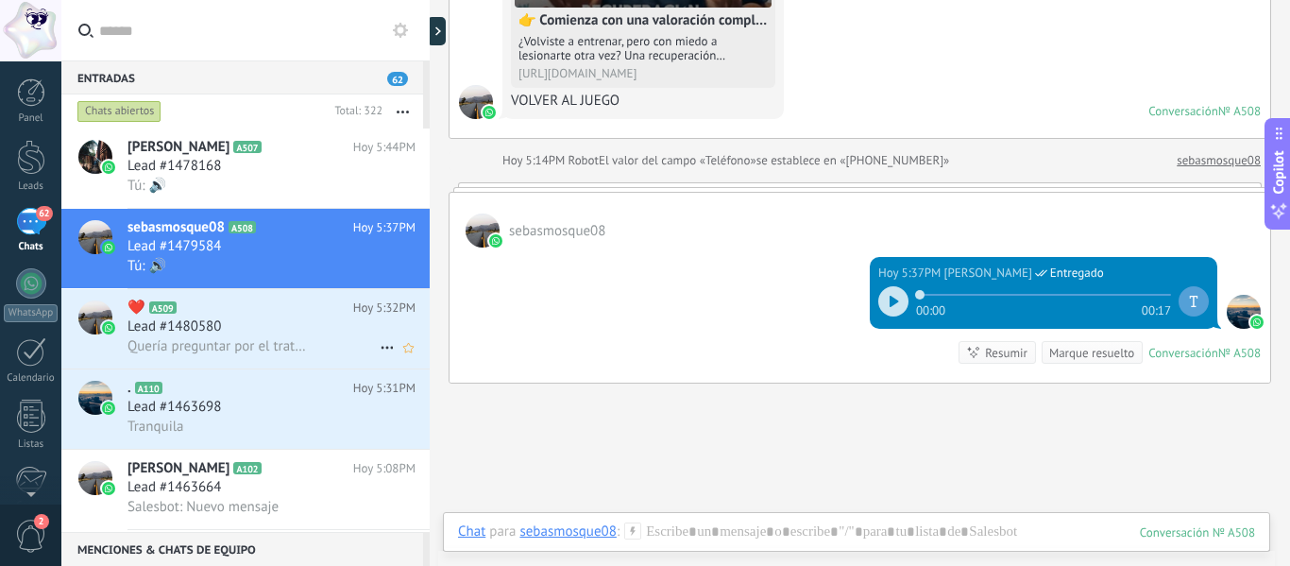
click at [256, 332] on div "Lead #1480580" at bounding box center [271, 326] width 288 height 19
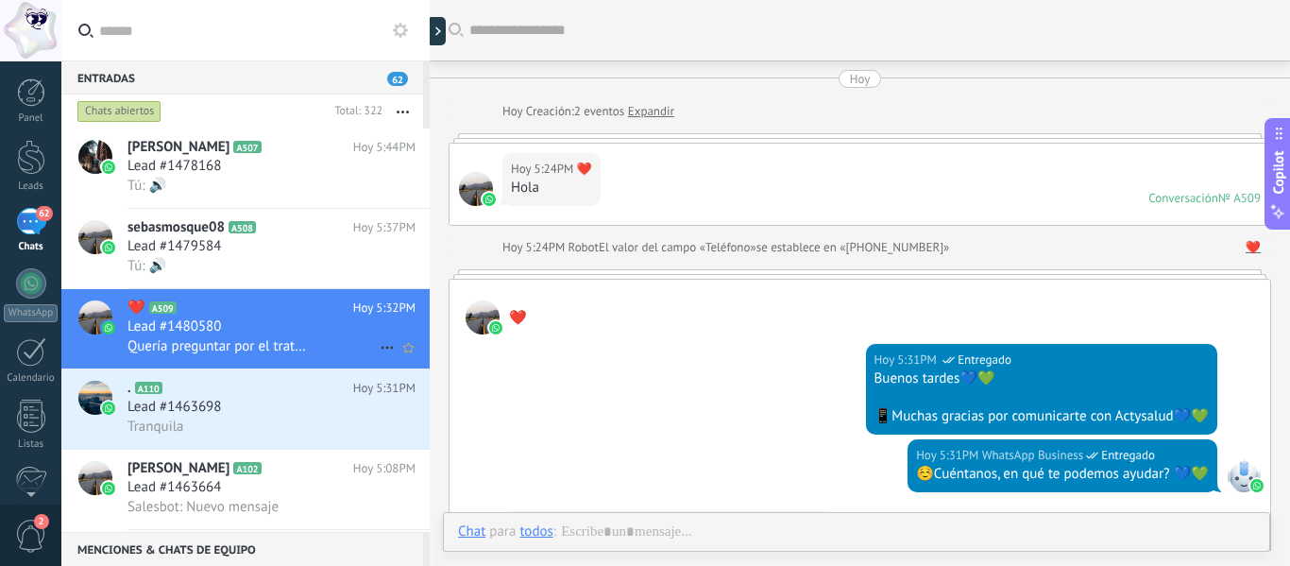
scroll to position [264, 0]
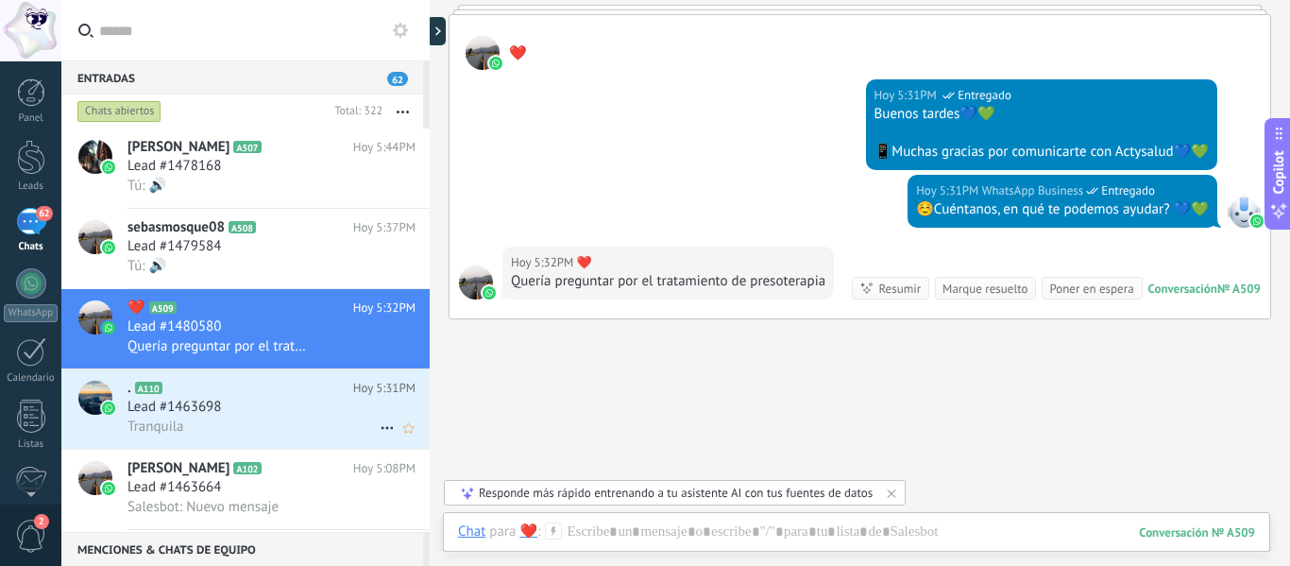
click at [248, 405] on div "Lead #1463698" at bounding box center [271, 407] width 288 height 19
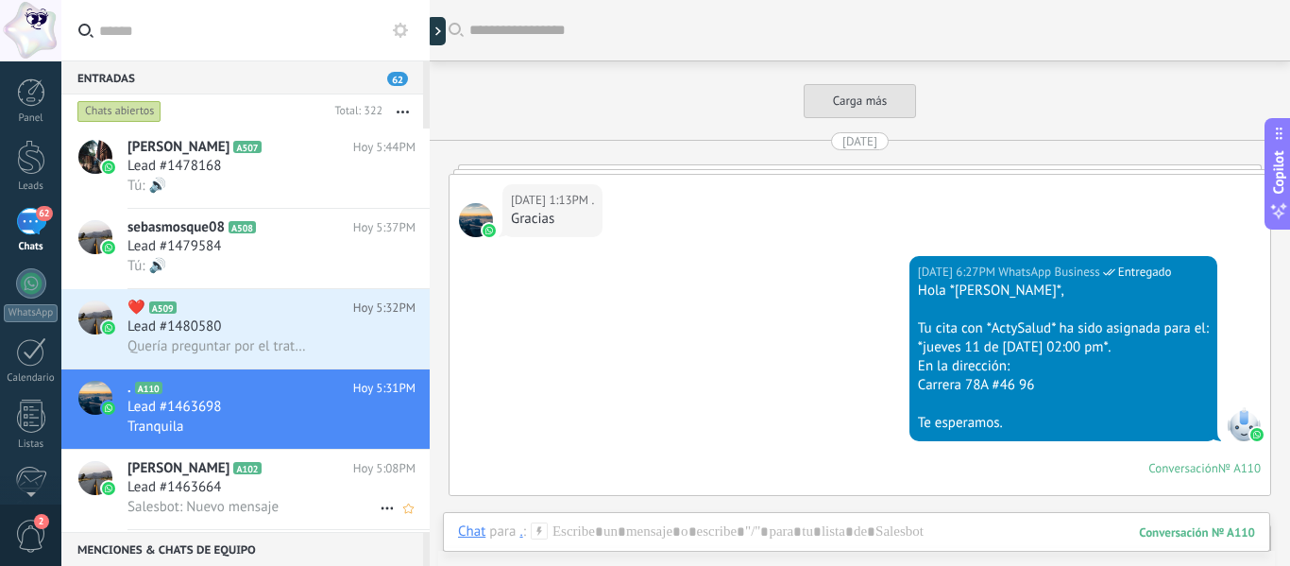
scroll to position [2562, 0]
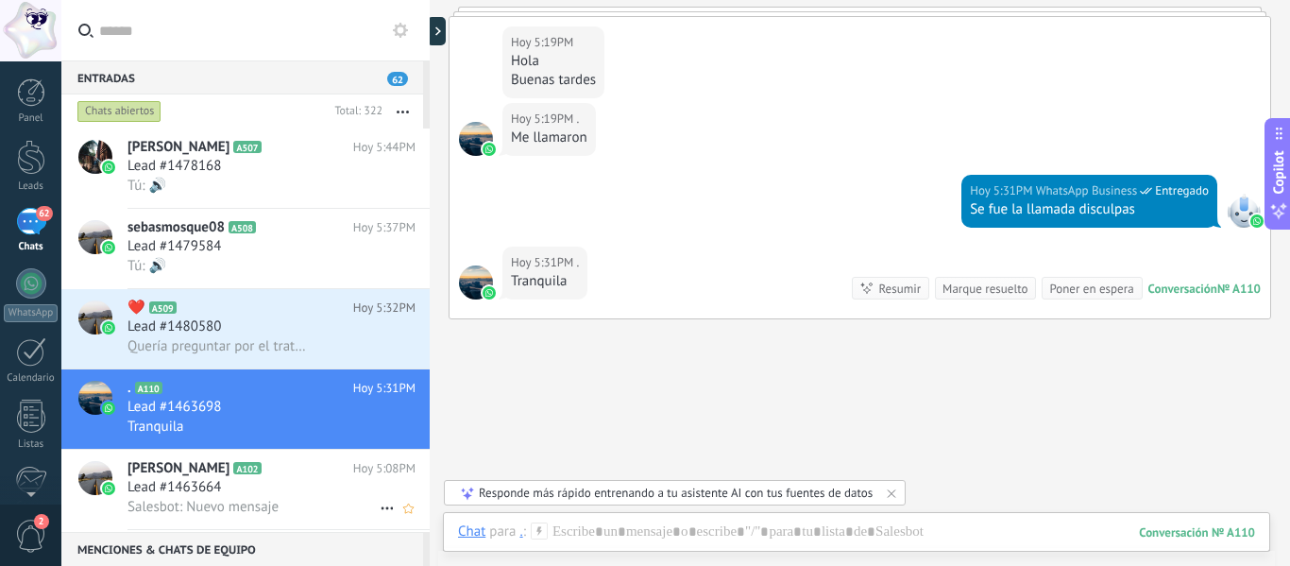
click at [253, 500] on span "Salesbot: Nuevo mensaje" at bounding box center [202, 507] width 151 height 18
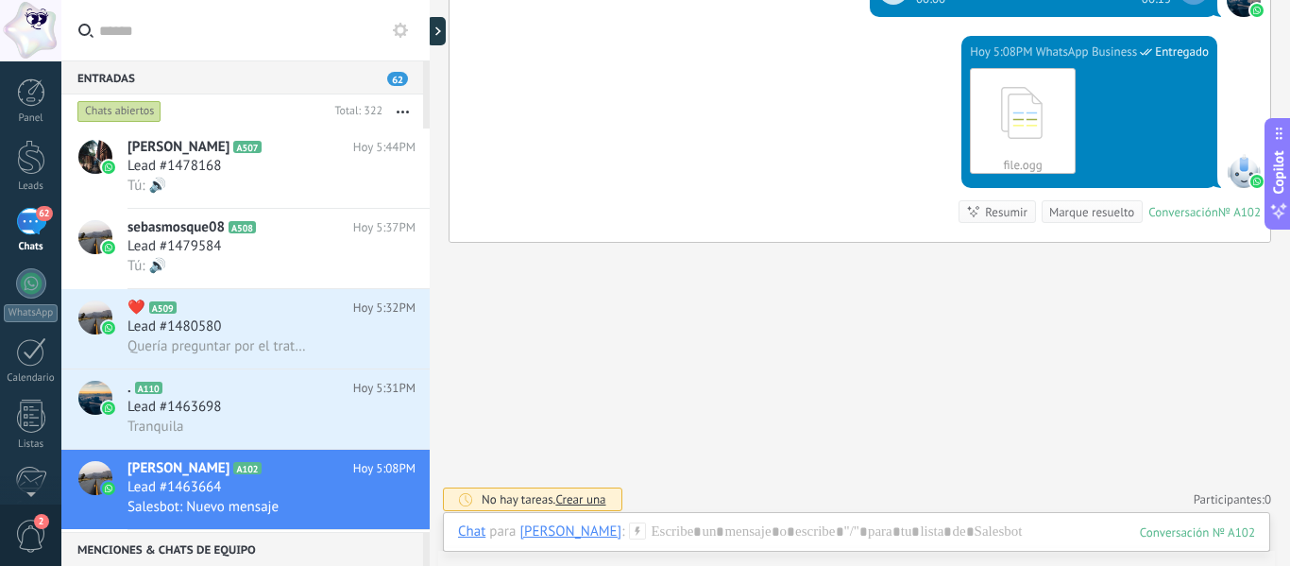
scroll to position [712, 0]
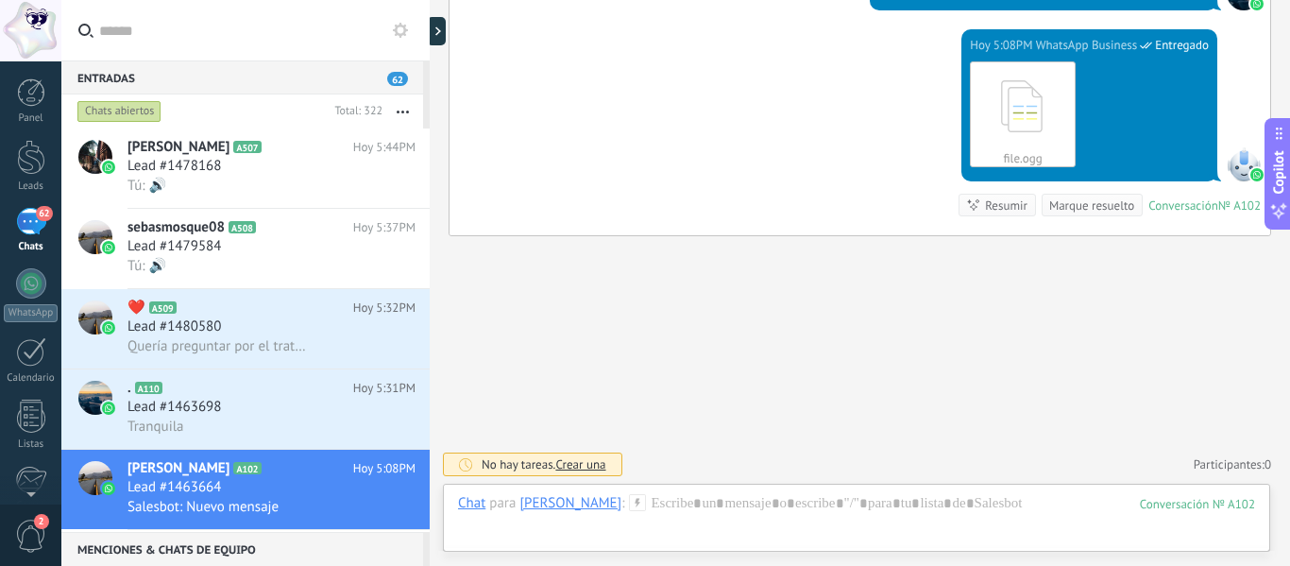
click at [420, 554] on div "Menciones & Chats de equipo 0" at bounding box center [242, 549] width 362 height 34
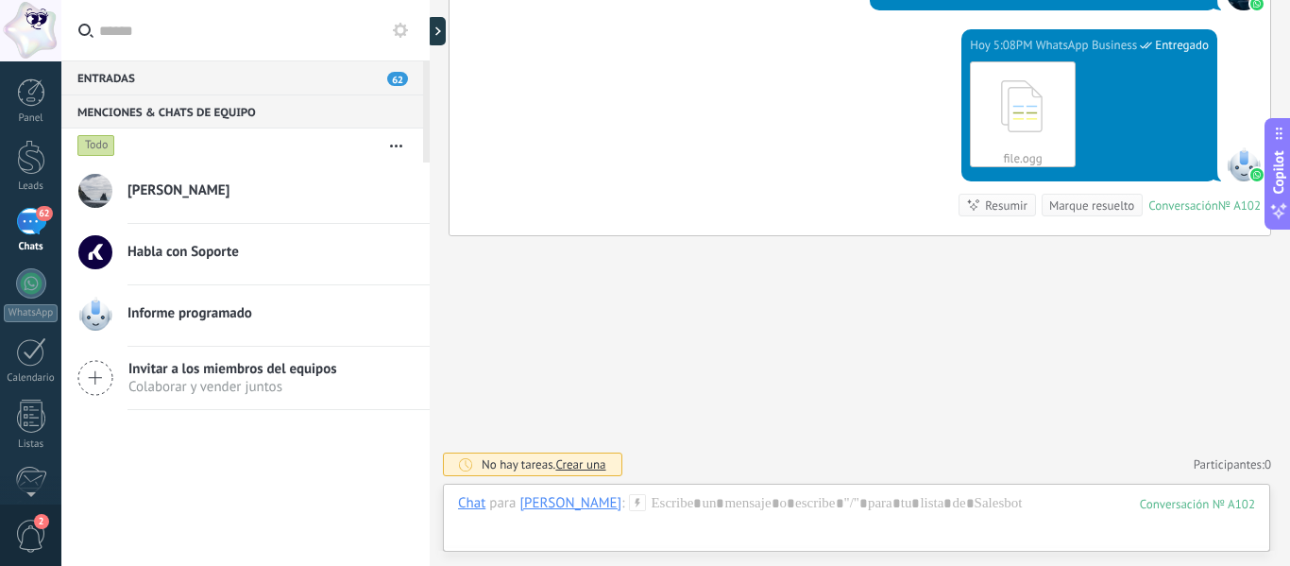
click at [238, 187] on h2 "[PERSON_NAME]" at bounding box center [271, 190] width 288 height 19
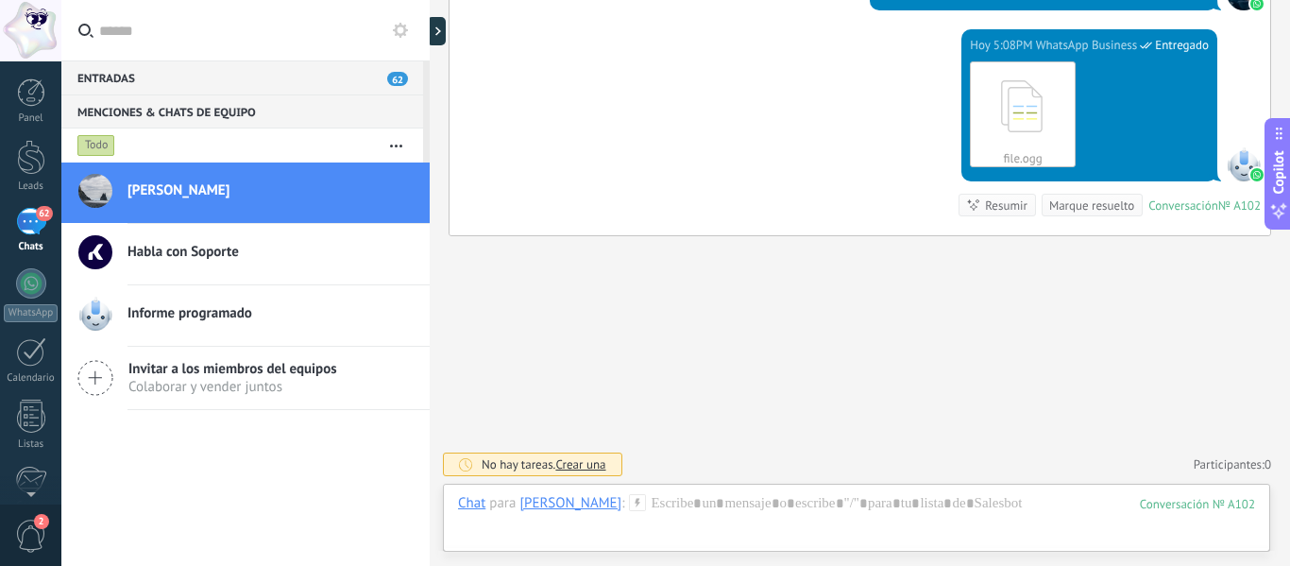
type textarea "*******"
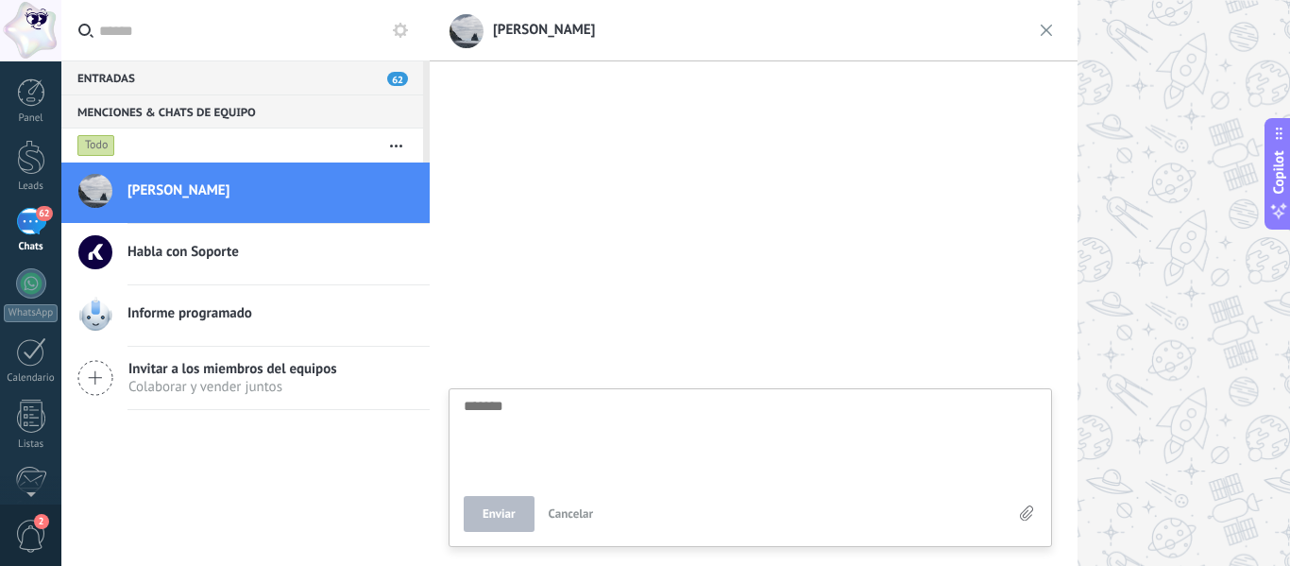
click at [564, 39] on div "[PERSON_NAME]" at bounding box center [538, 29] width 113 height 61
click at [549, 29] on span "[PERSON_NAME]" at bounding box center [538, 30] width 113 height 18
click at [464, 33] on header "Alejandro Marin Respuestas rápidas" at bounding box center [754, 30] width 648 height 61
click at [196, 74] on div "Entradas 62" at bounding box center [242, 77] width 362 height 34
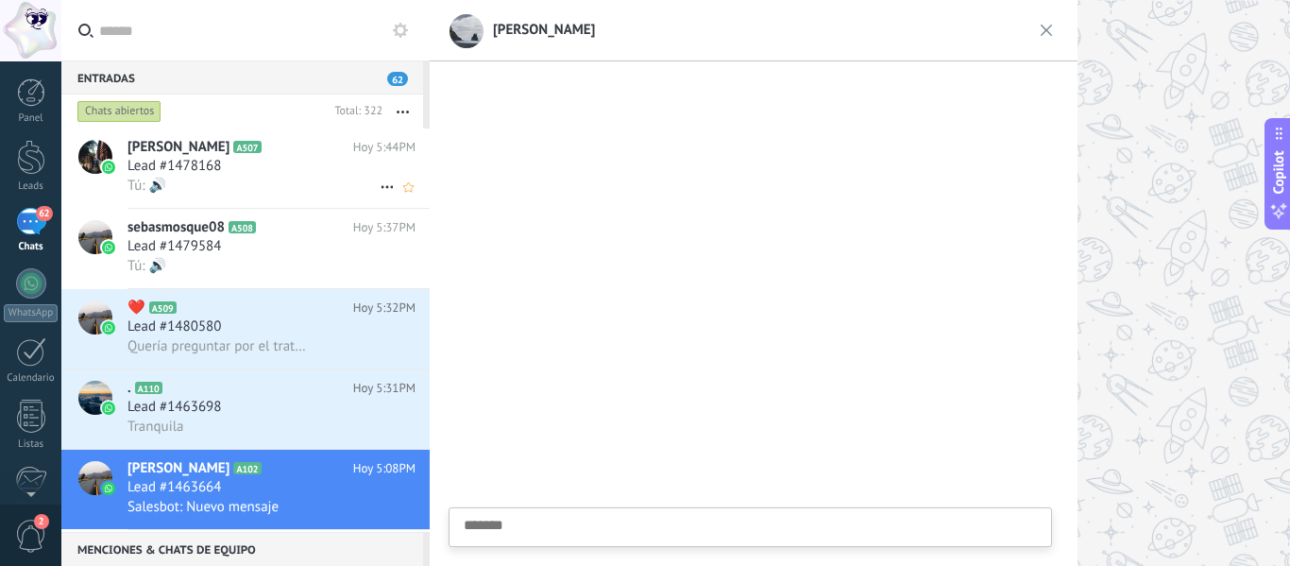
click at [200, 168] on span "Lead #1478168" at bounding box center [173, 166] width 93 height 19
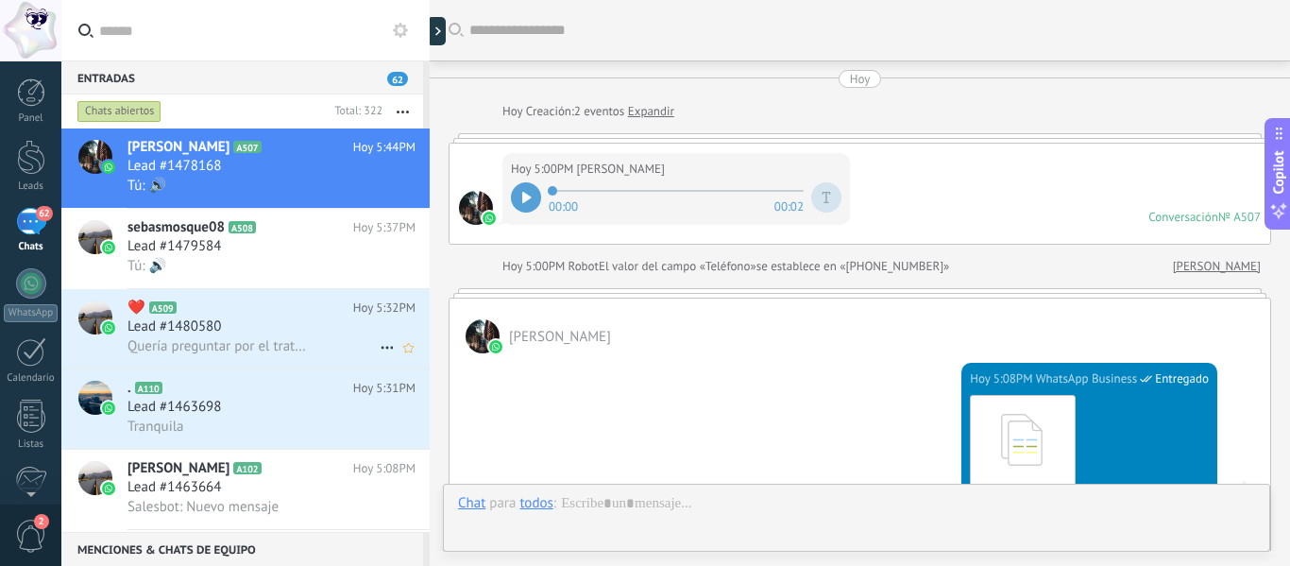
scroll to position [443, 0]
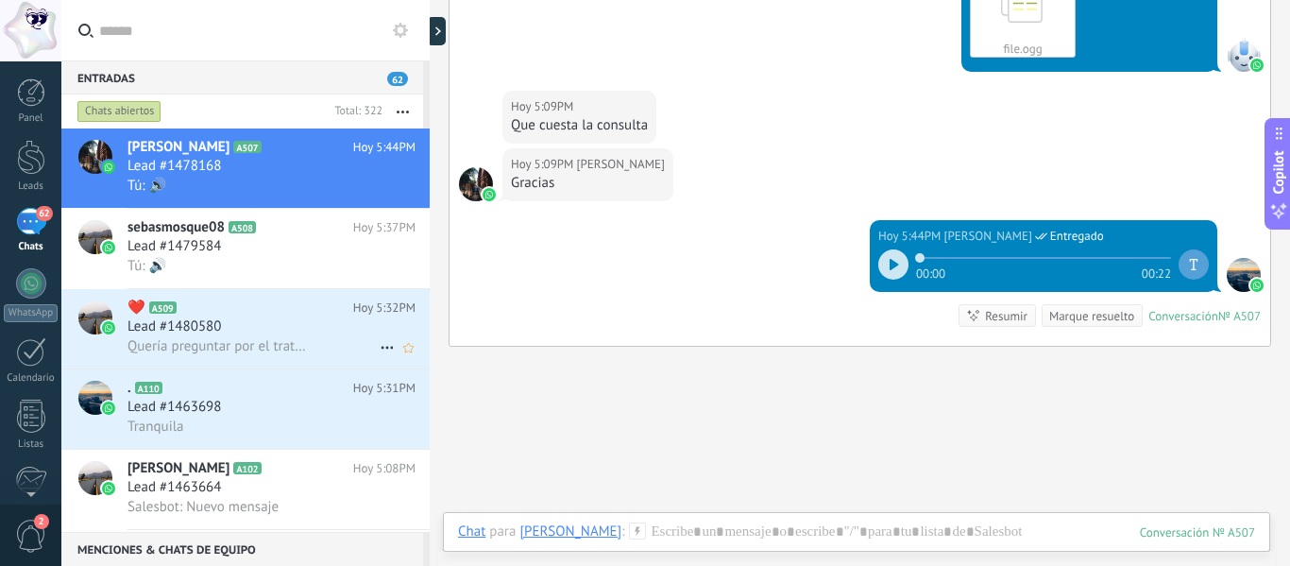
click at [198, 330] on span "Lead #1480580" at bounding box center [173, 326] width 93 height 19
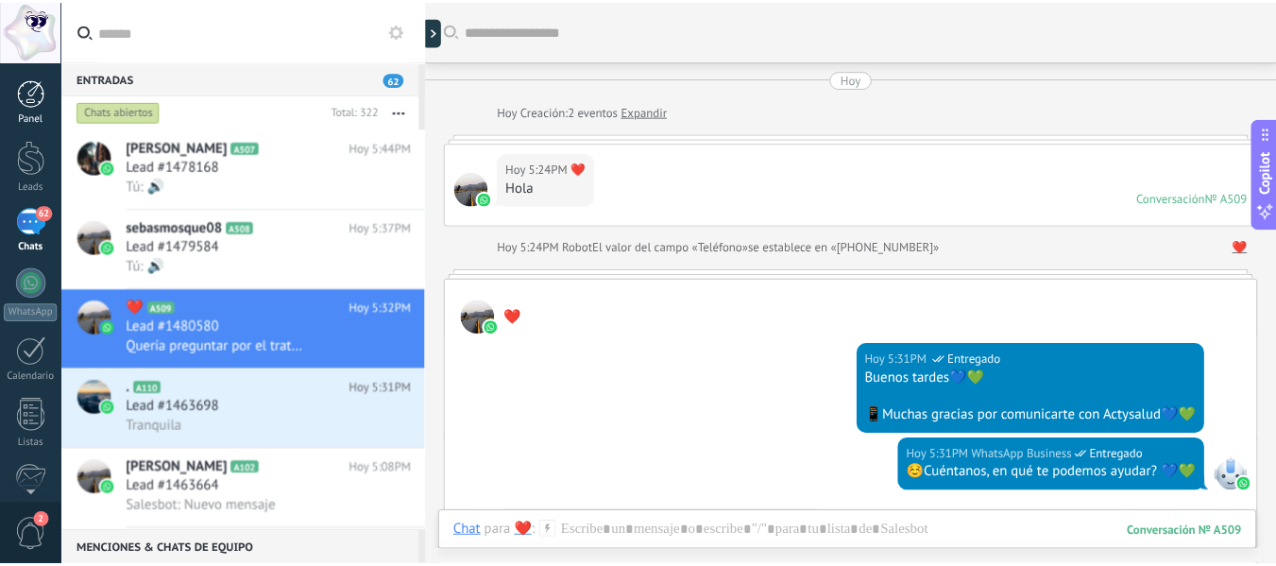
scroll to position [264, 0]
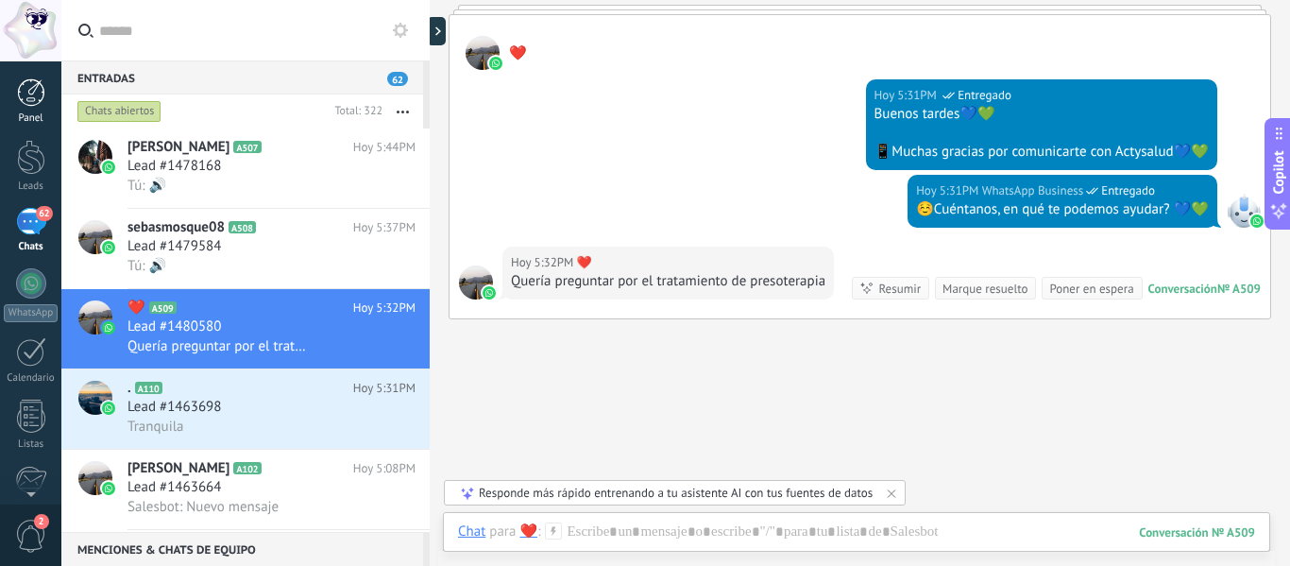
click at [29, 92] on div at bounding box center [31, 92] width 28 height 28
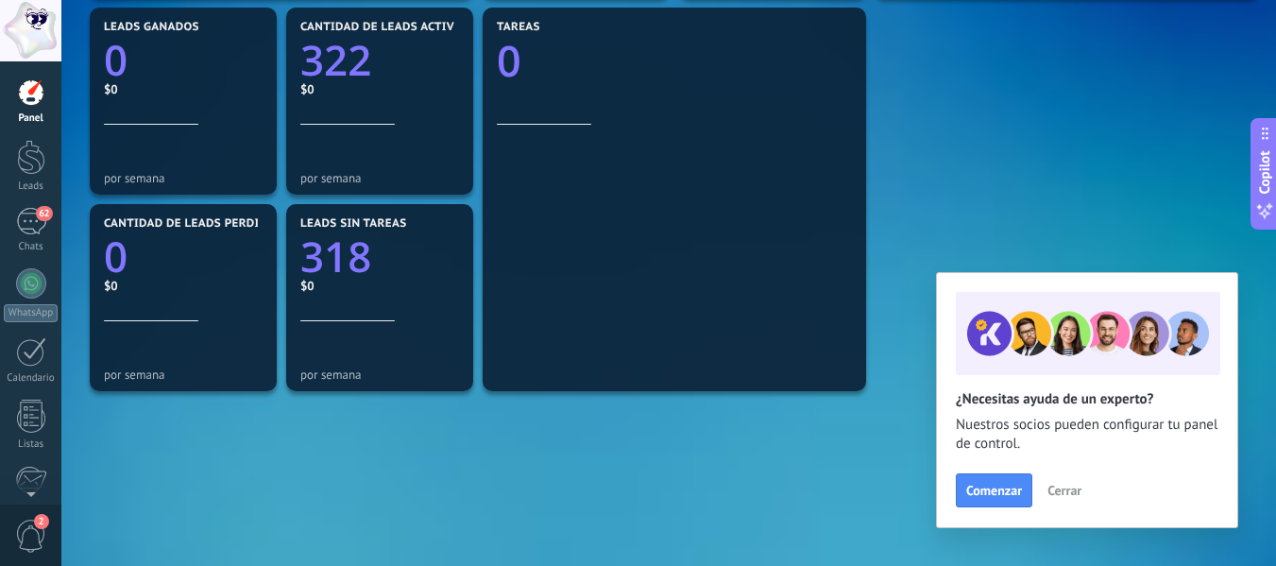
scroll to position [636, 0]
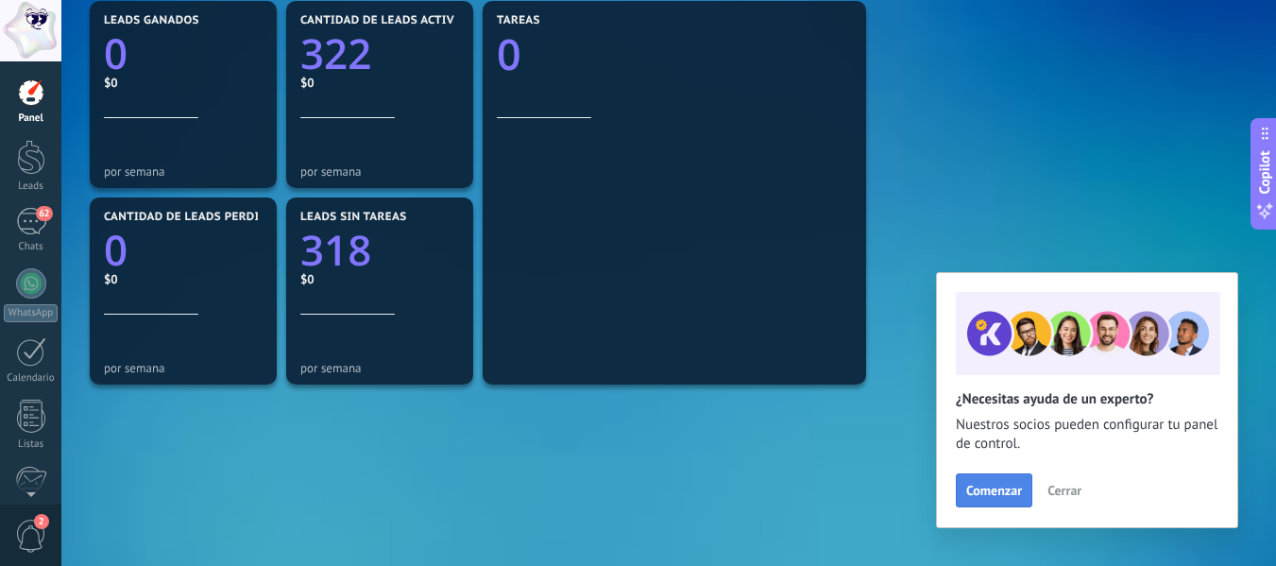
click at [976, 485] on span "Comenzar" at bounding box center [994, 490] width 56 height 13
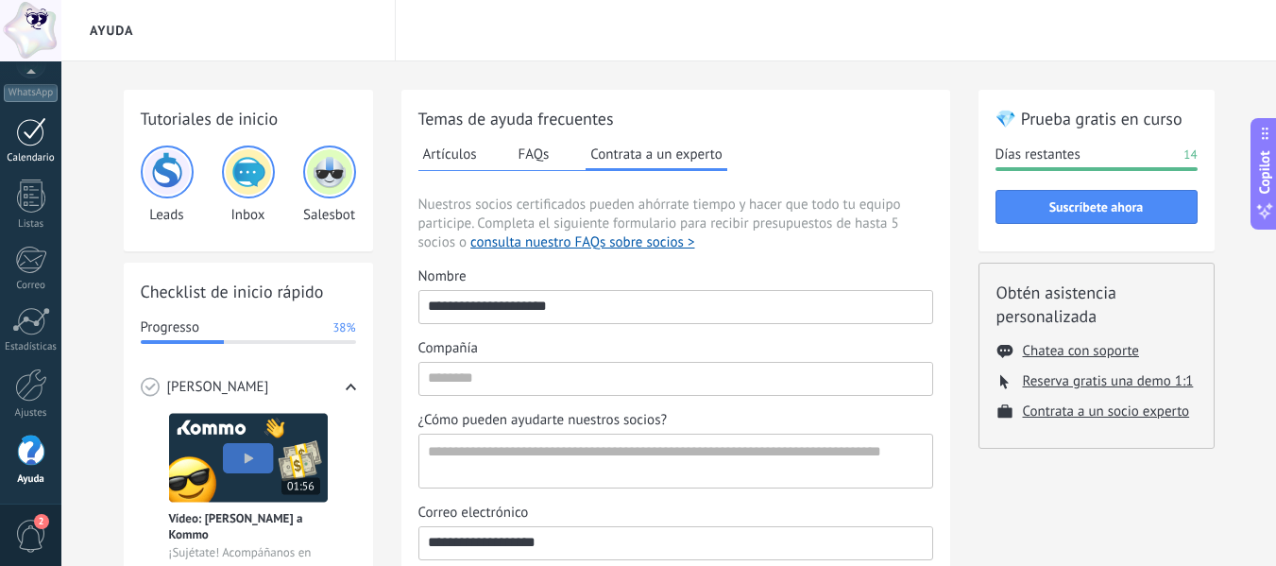
click at [32, 137] on div at bounding box center [31, 131] width 30 height 29
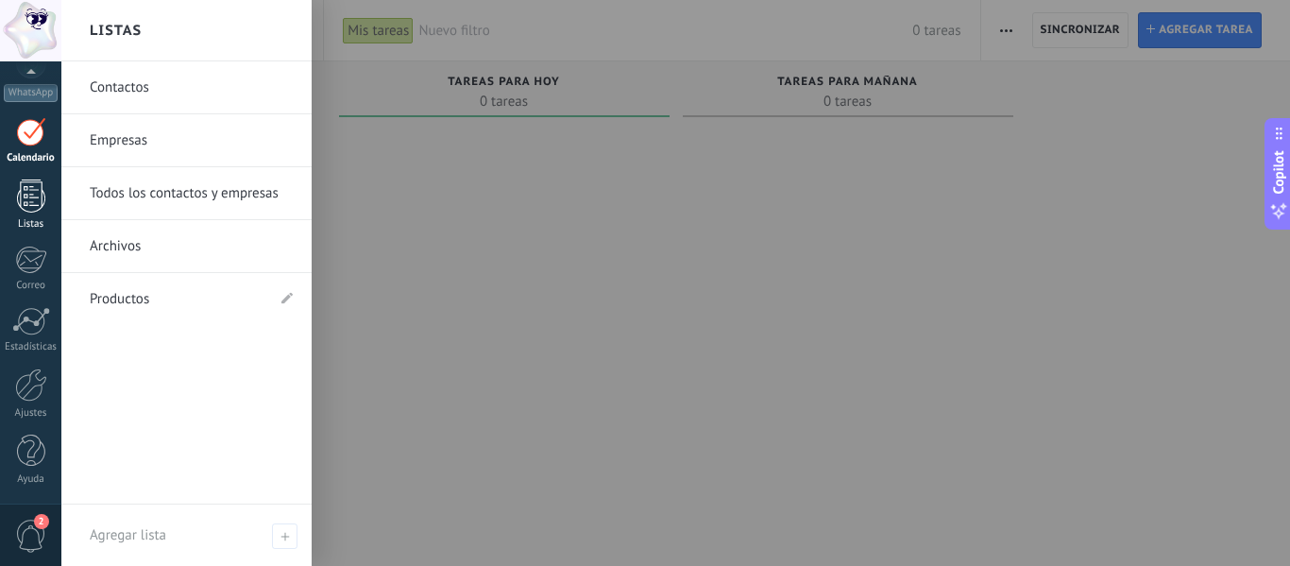
click at [25, 205] on div at bounding box center [31, 195] width 28 height 33
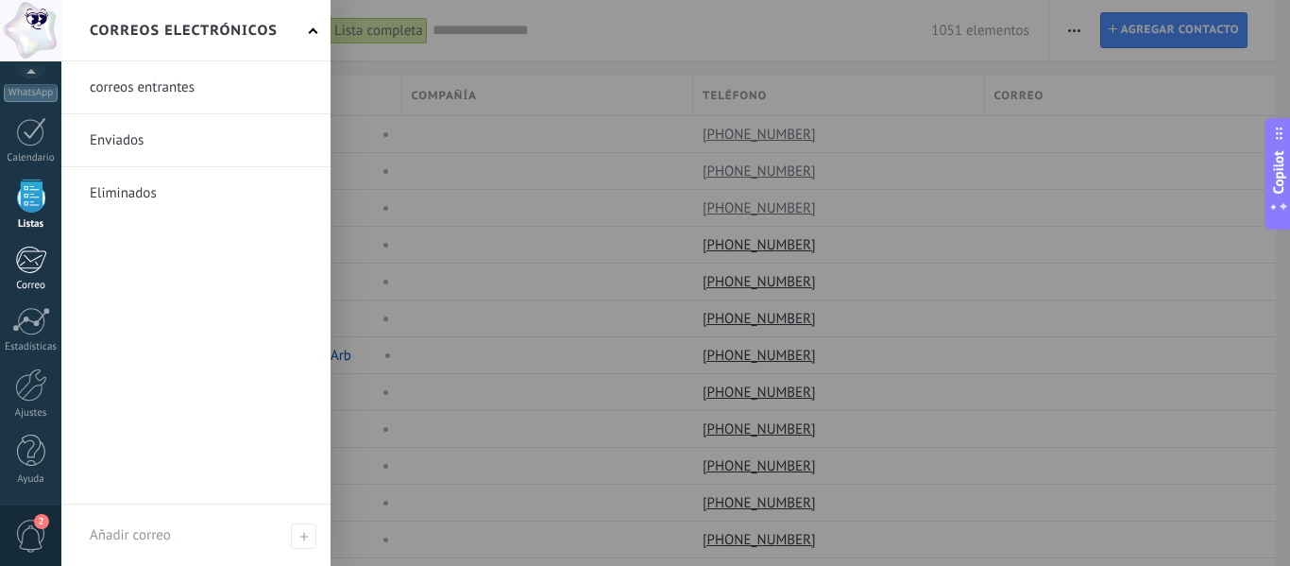
click at [39, 265] on div at bounding box center [30, 260] width 31 height 28
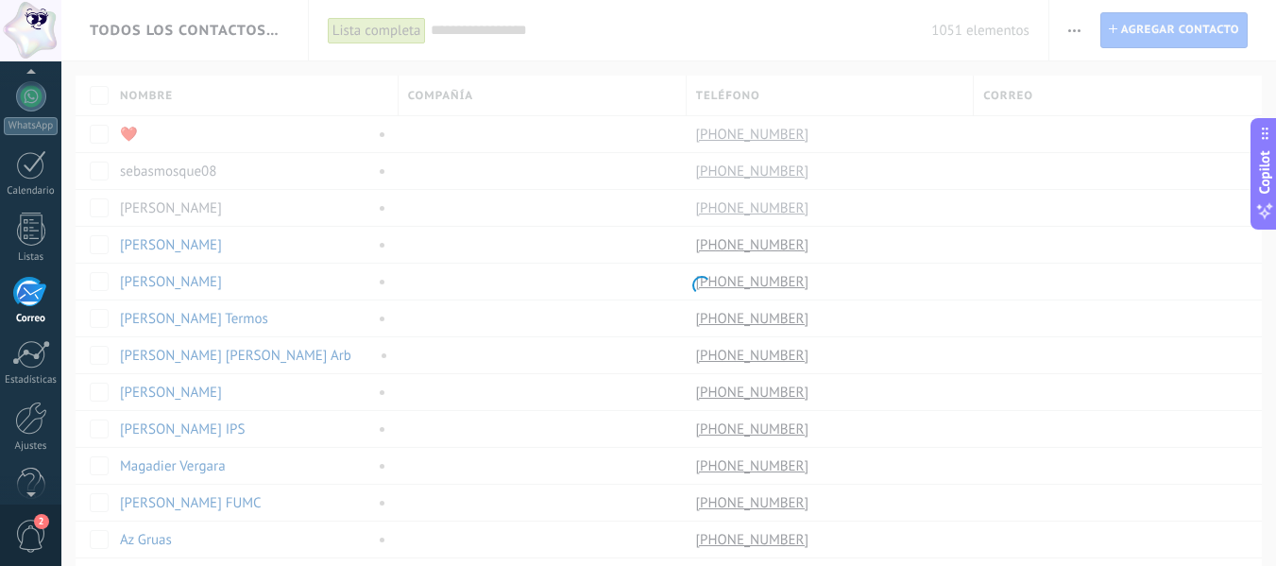
scroll to position [183, 0]
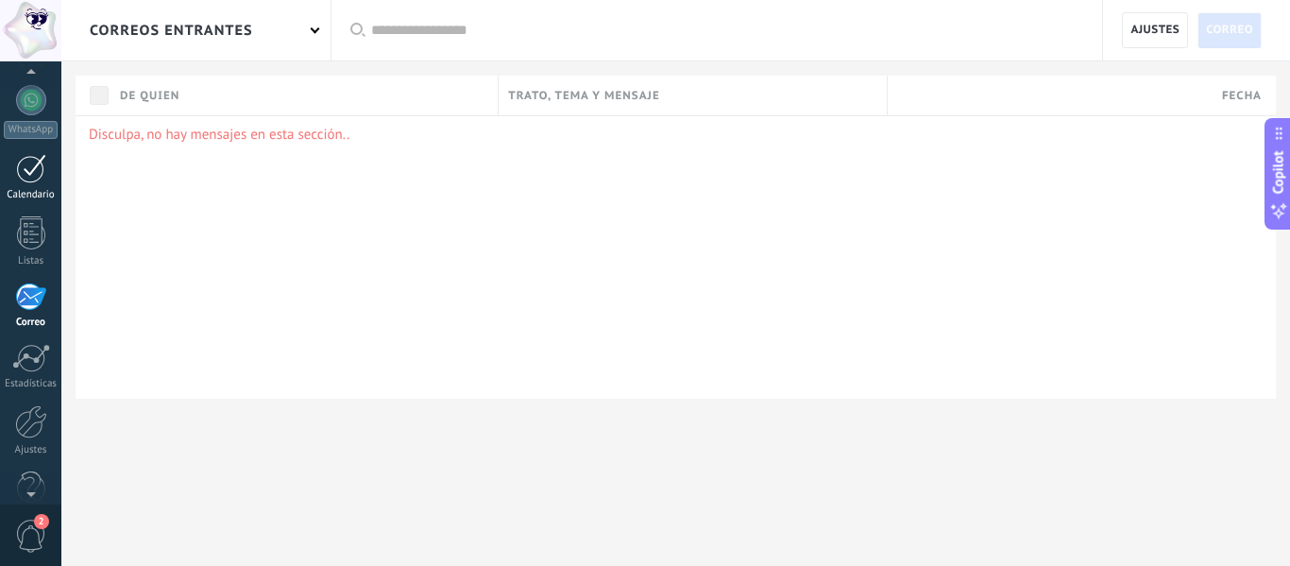
click at [25, 178] on div at bounding box center [31, 168] width 30 height 29
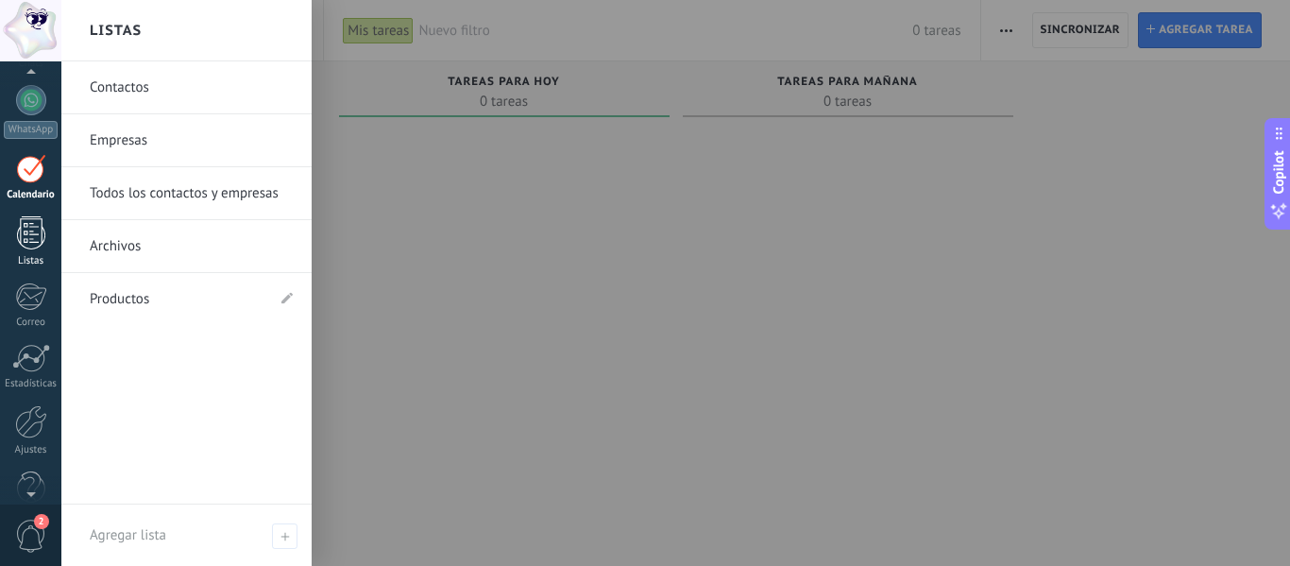
click at [36, 240] on div at bounding box center [31, 232] width 28 height 33
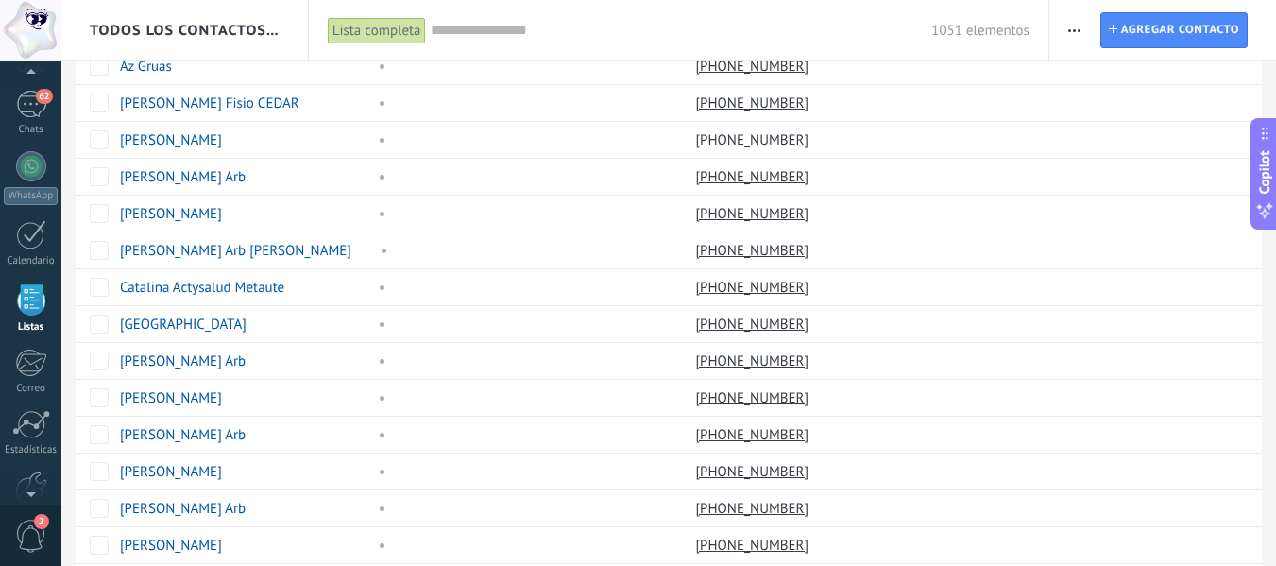
scroll to position [477, 0]
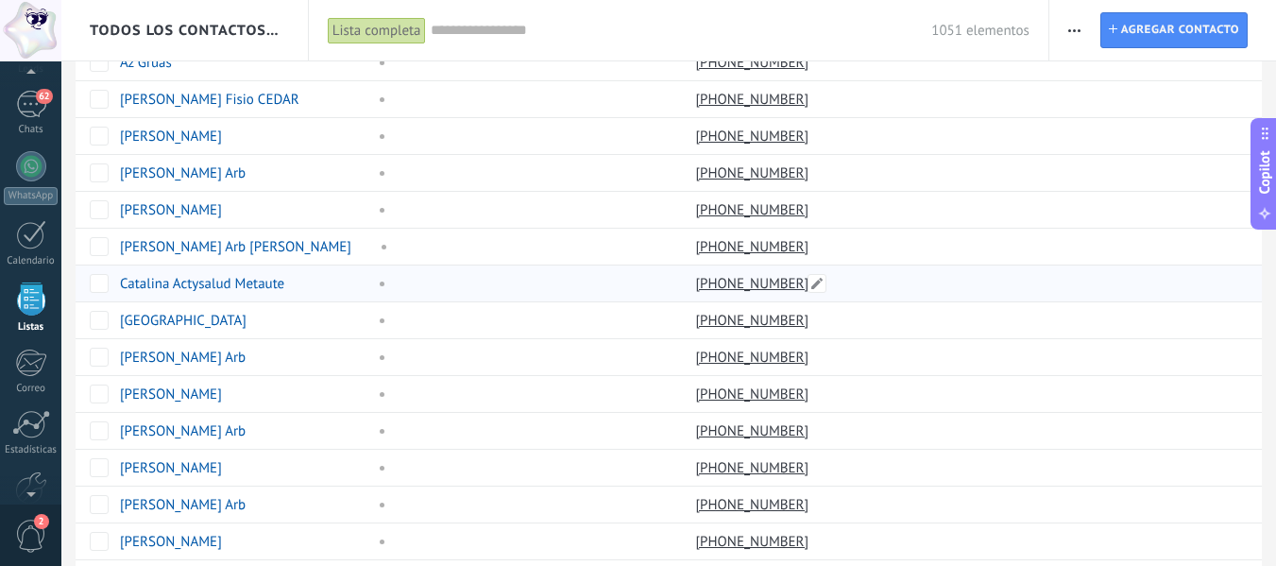
click at [744, 282] on link "+57 324 4297152" at bounding box center [754, 283] width 117 height 17
click at [27, 112] on div "62" at bounding box center [31, 104] width 30 height 27
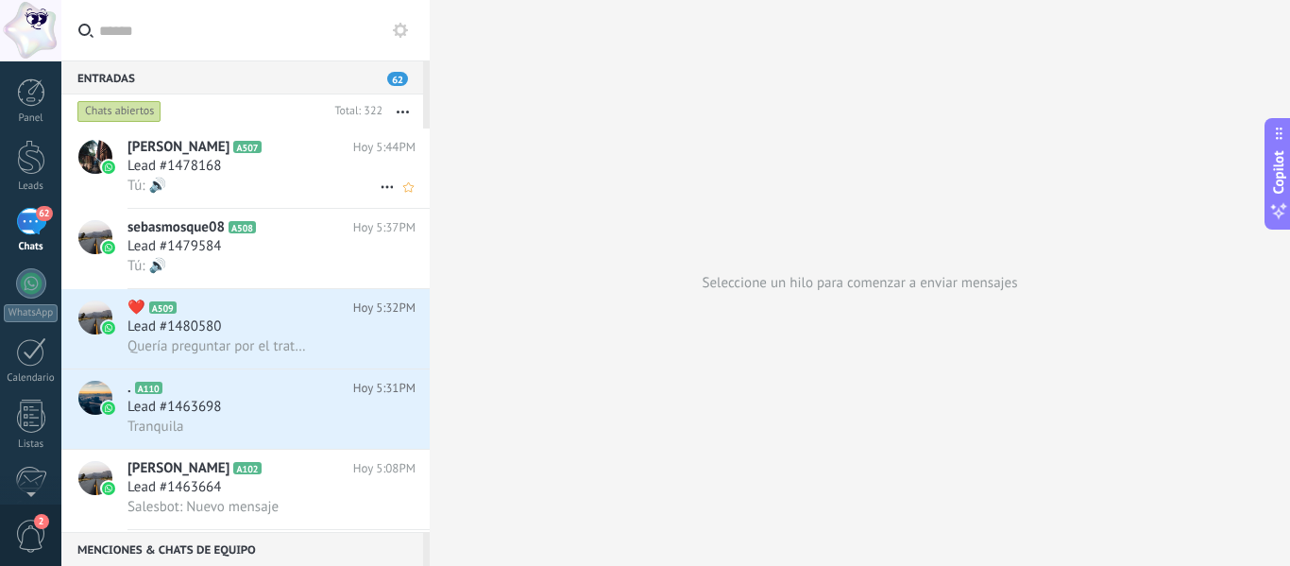
click at [226, 178] on div "Tú: 🔊" at bounding box center [271, 186] width 288 height 20
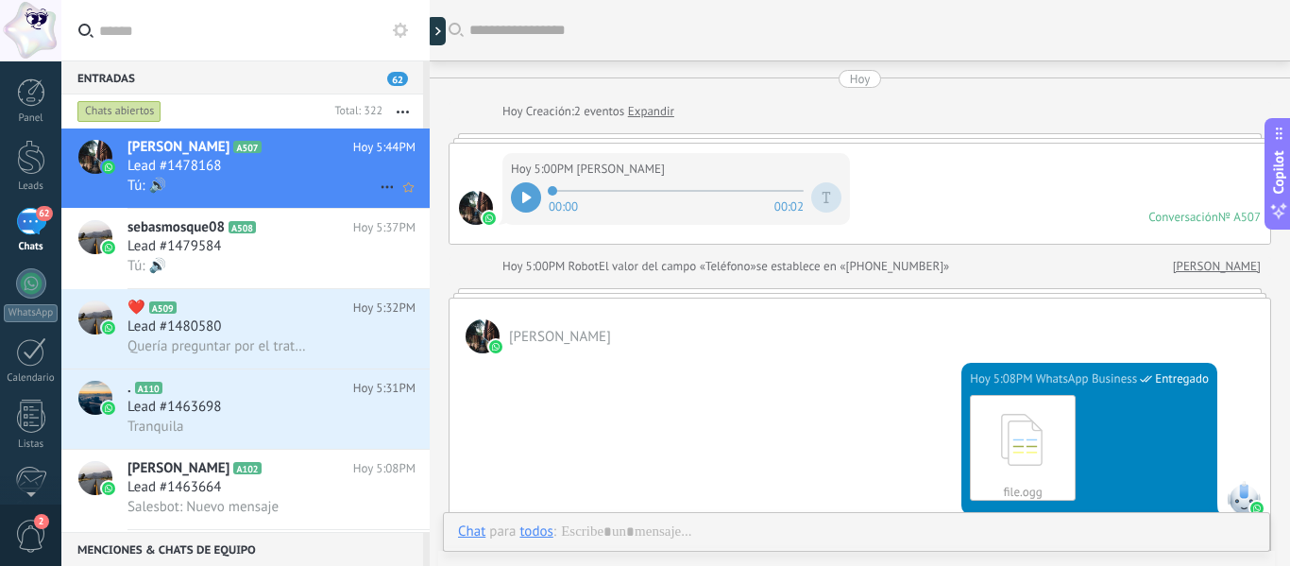
scroll to position [443, 0]
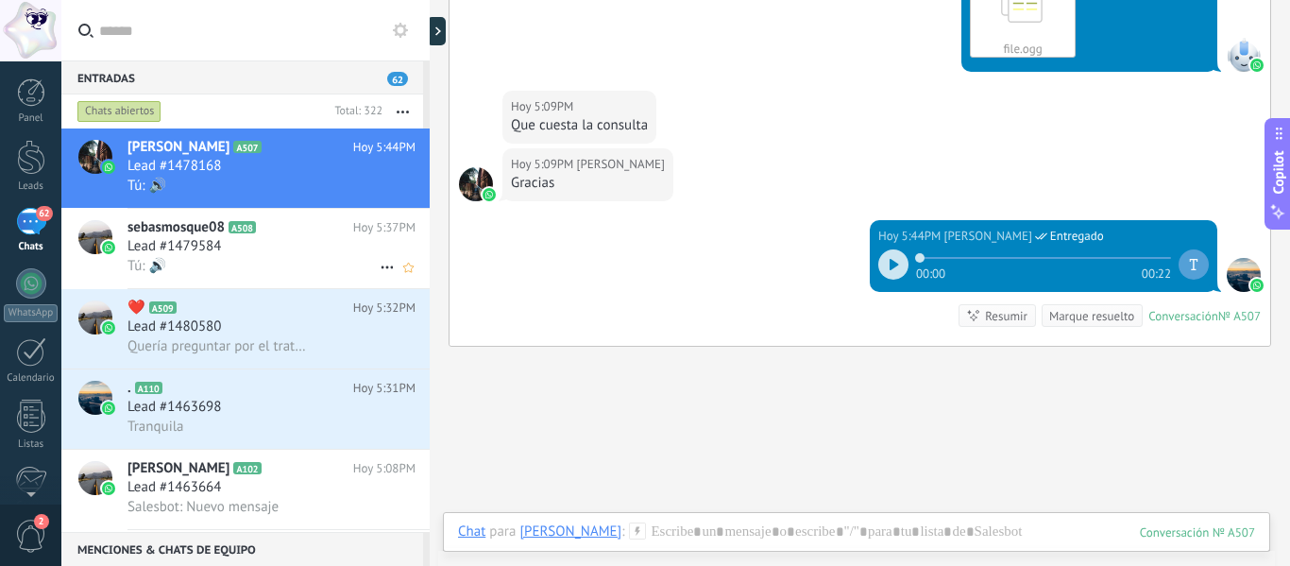
click at [209, 240] on span "Lead #1479584" at bounding box center [173, 246] width 93 height 19
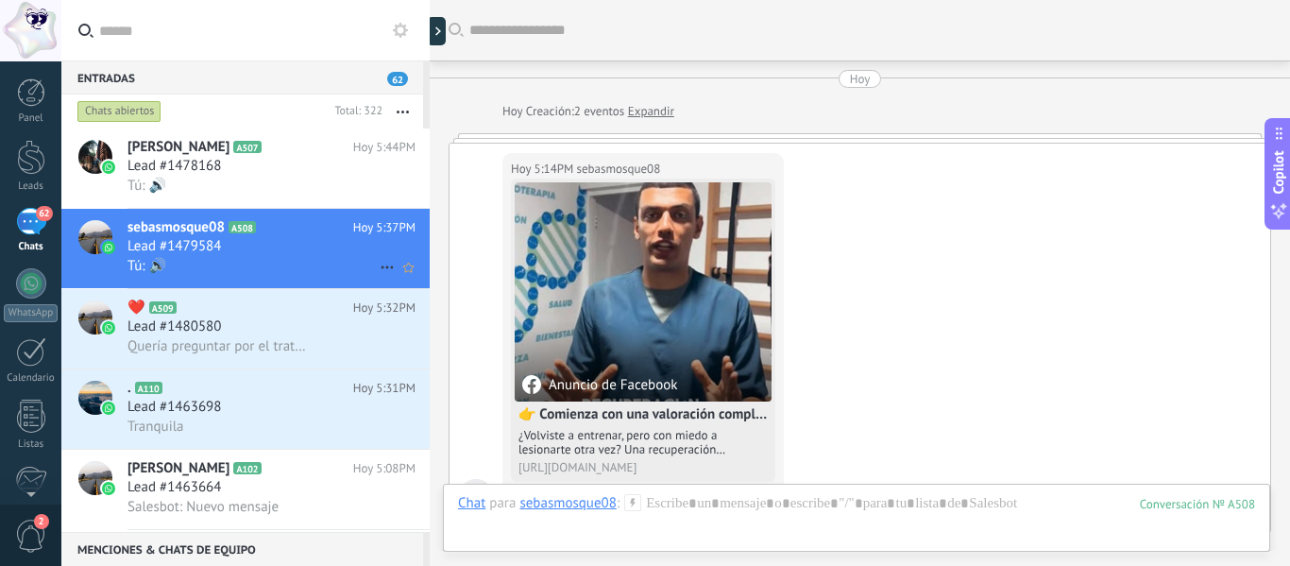
scroll to position [541, 0]
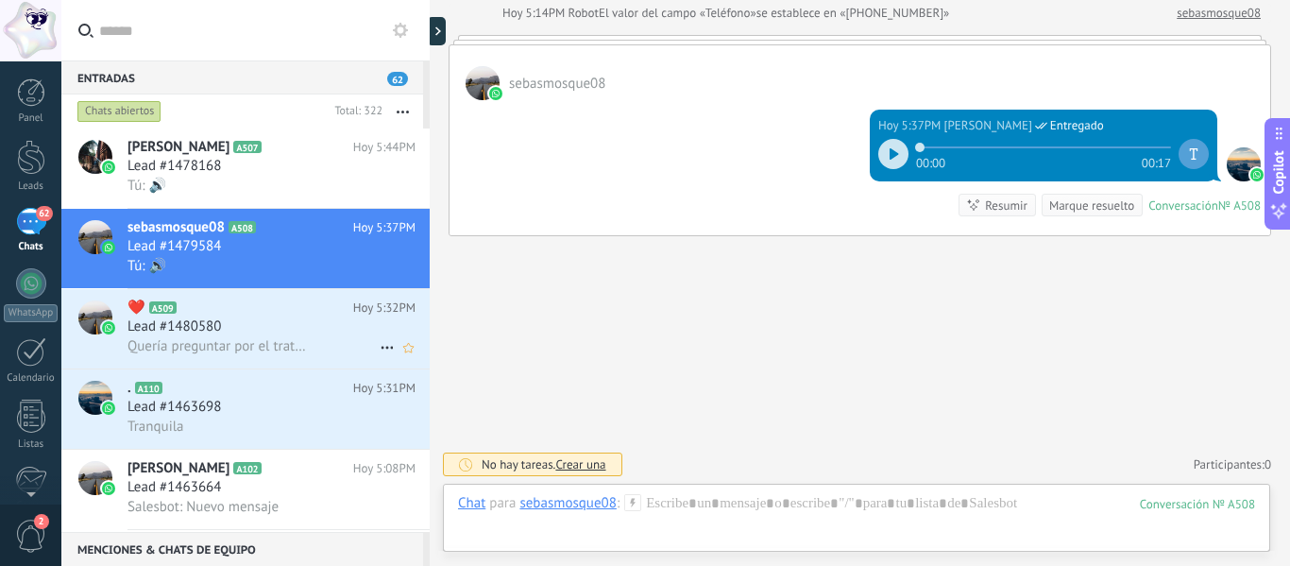
click at [212, 335] on span "Lead #1480580" at bounding box center [173, 326] width 93 height 19
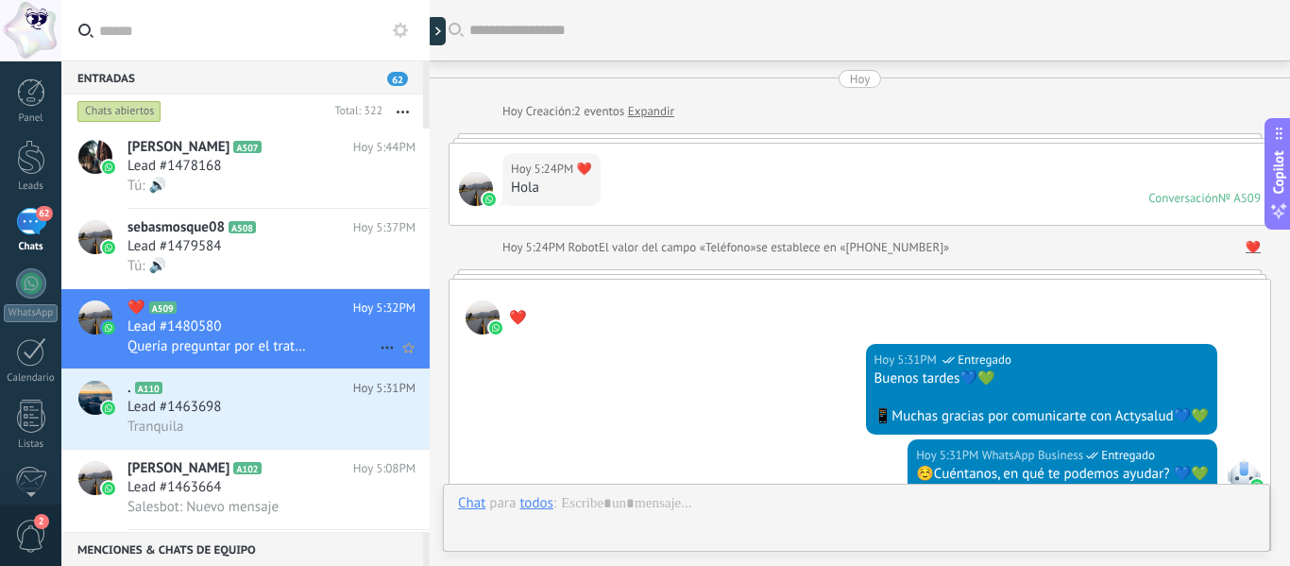
scroll to position [348, 0]
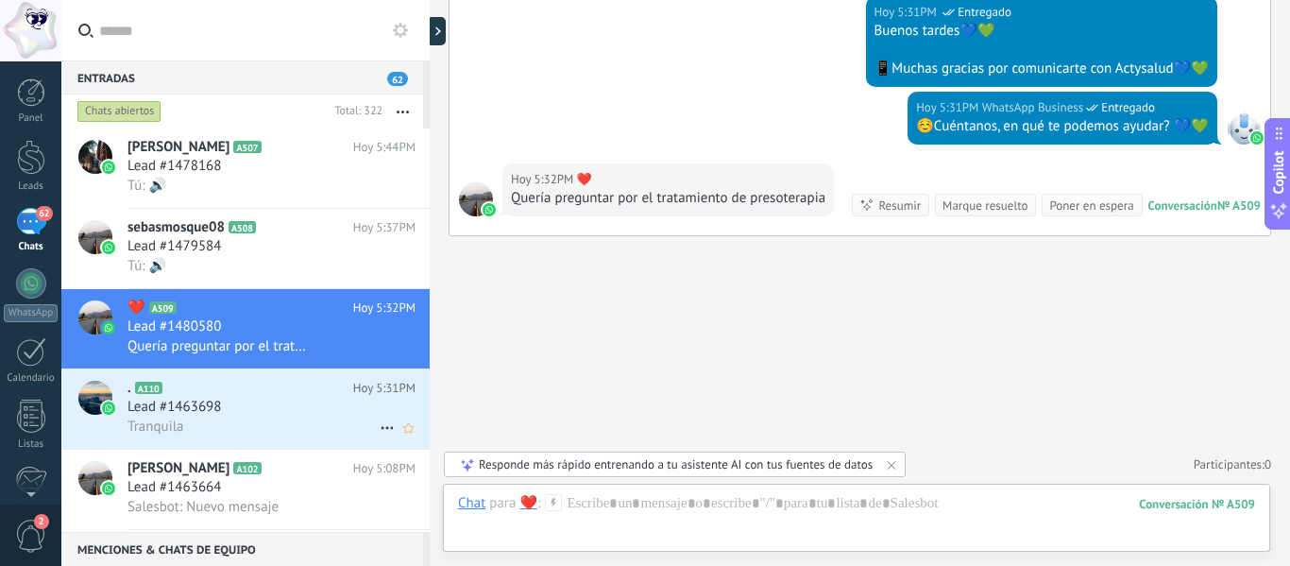
click at [225, 402] on h3 "Lead #1463698" at bounding box center [178, 407] width 103 height 19
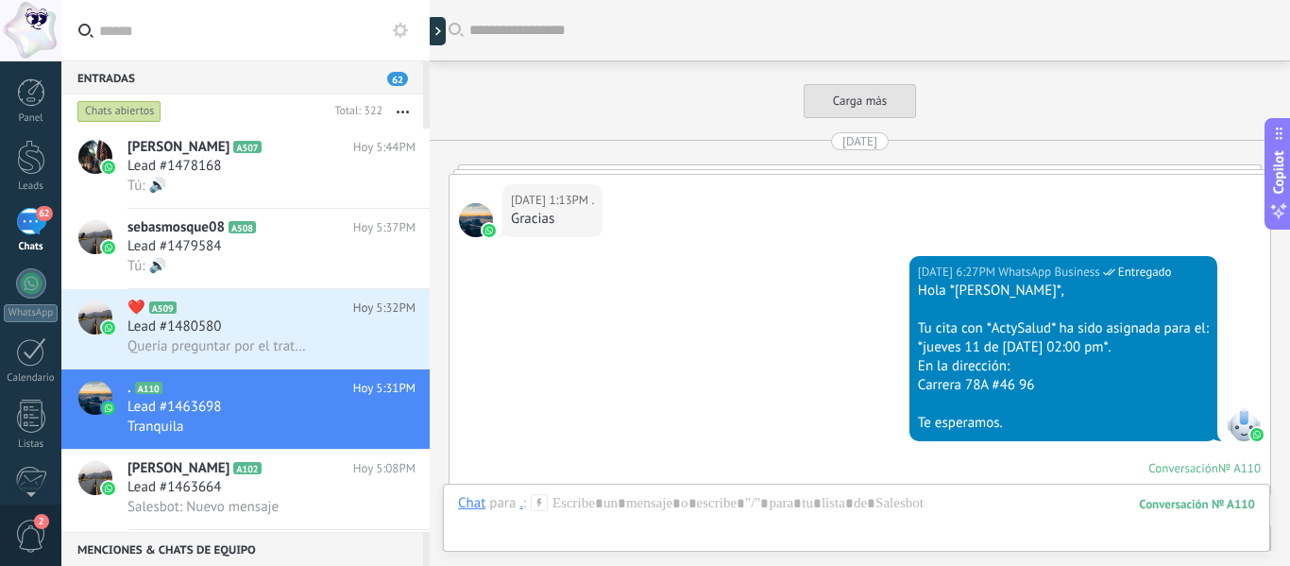
scroll to position [2645, 0]
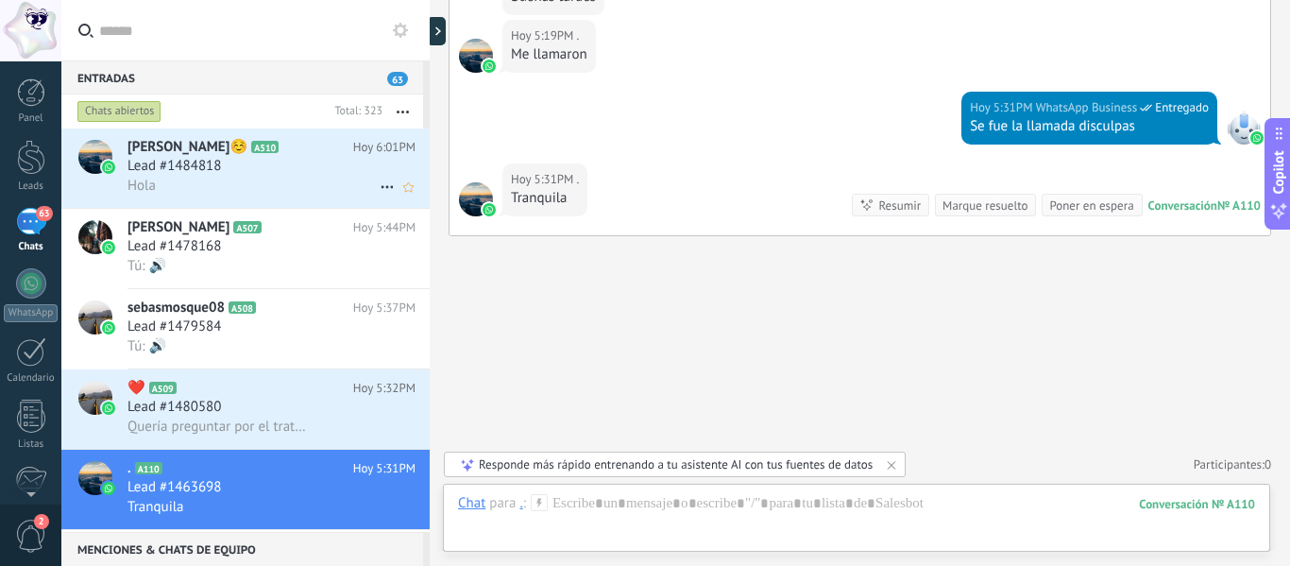
click at [296, 168] on div "Lead #1484818" at bounding box center [271, 166] width 288 height 19
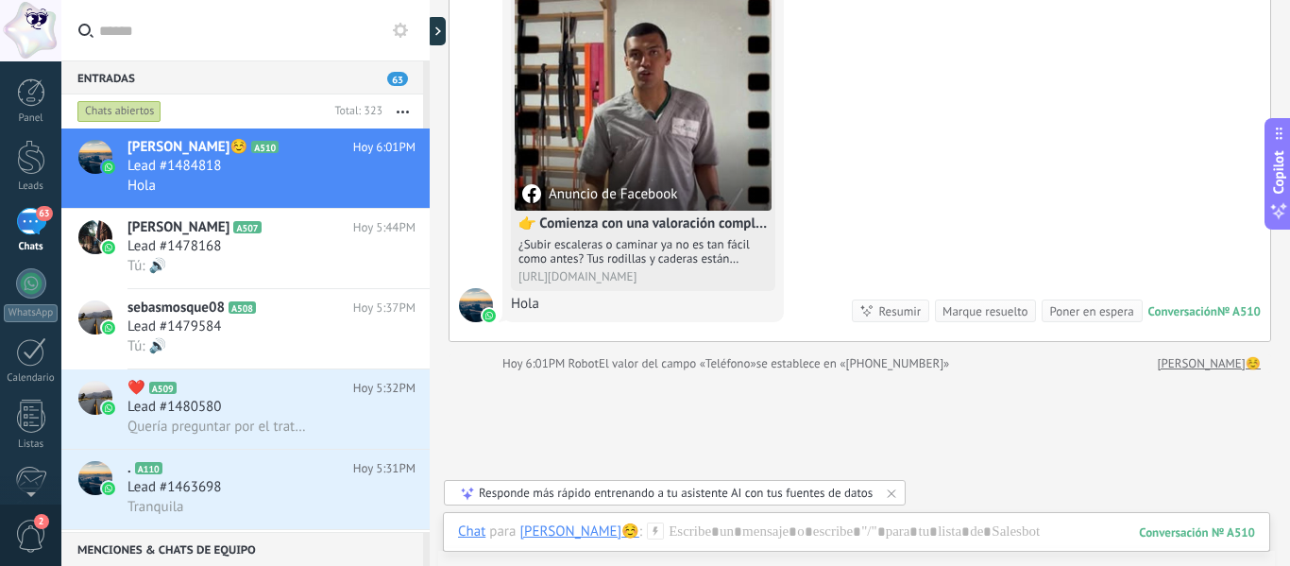
scroll to position [165, 0]
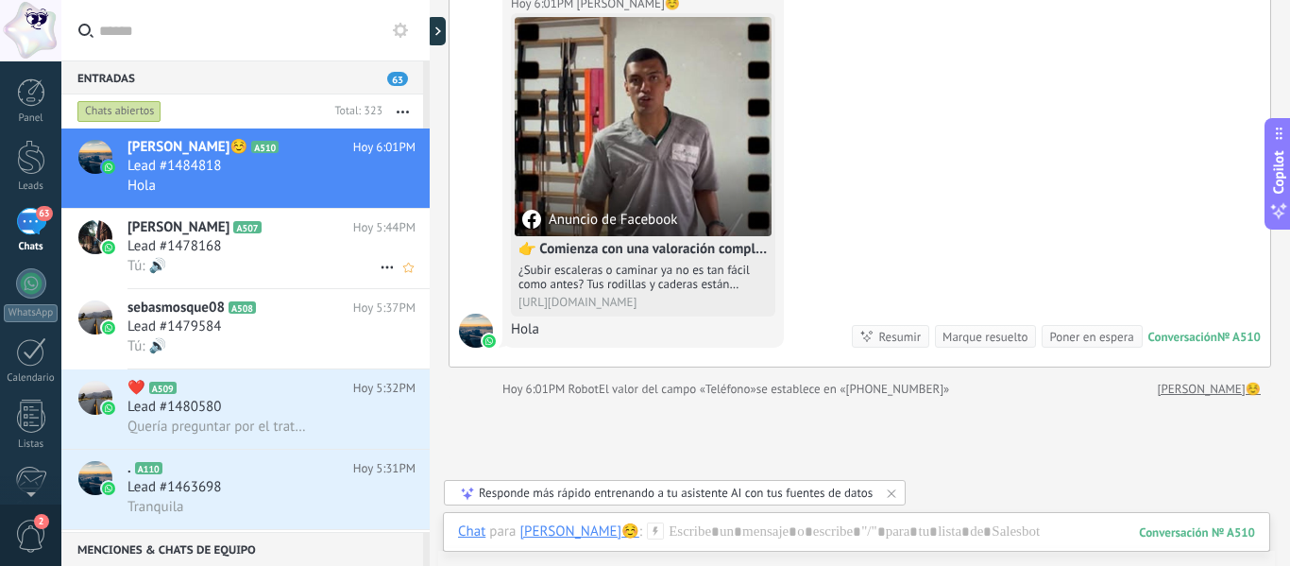
click at [247, 253] on div "Lead #1478168" at bounding box center [271, 246] width 288 height 19
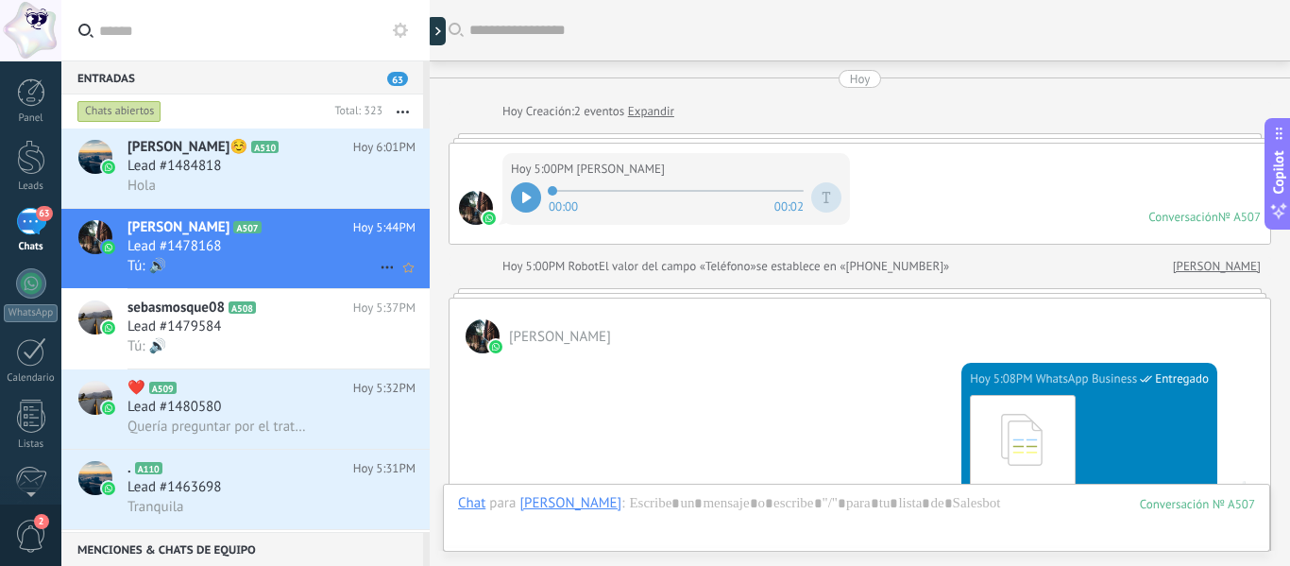
scroll to position [553, 0]
